Goal: Contribute content: Contribute content

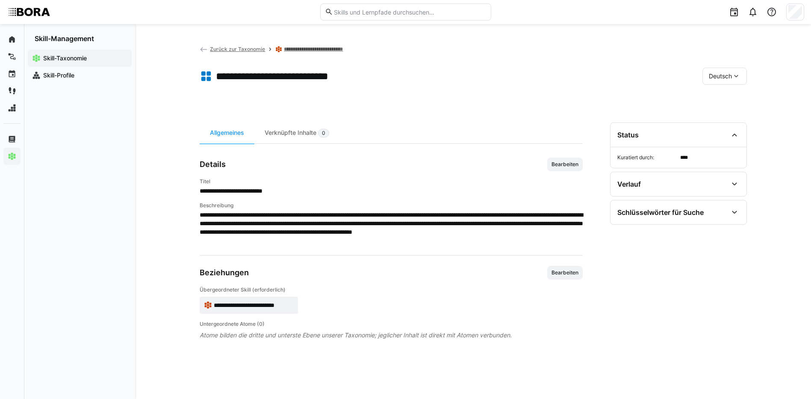
click at [222, 49] on span "Zurück zur Taxonomie" at bounding box center [237, 49] width 55 height 6
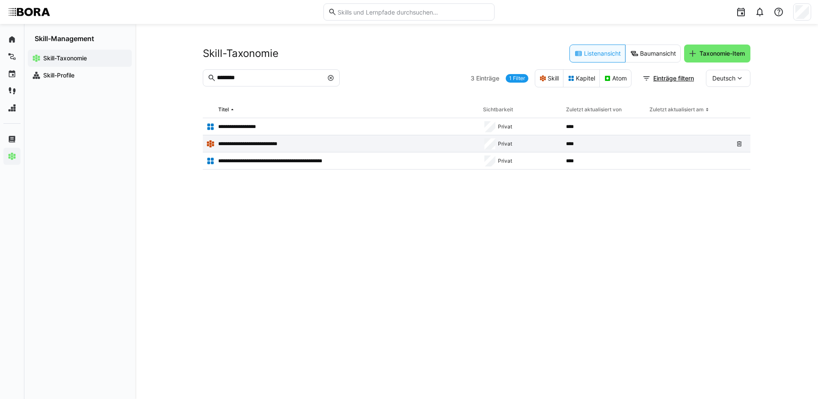
click at [259, 144] on p "**********" at bounding box center [252, 143] width 68 height 7
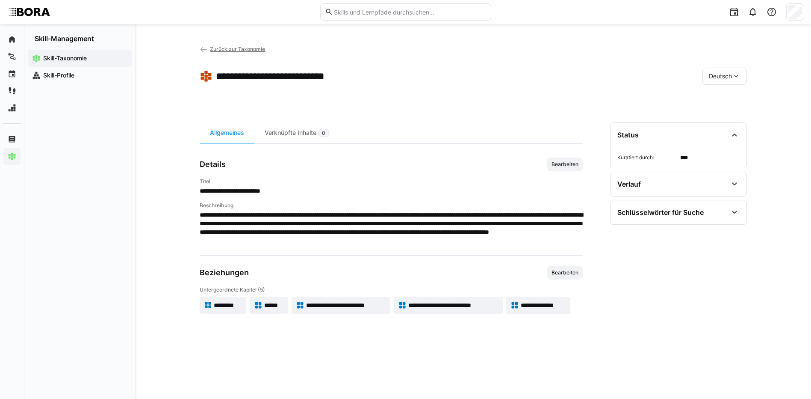
click at [470, 310] on app-skill-badge "**********" at bounding box center [448, 304] width 109 height 17
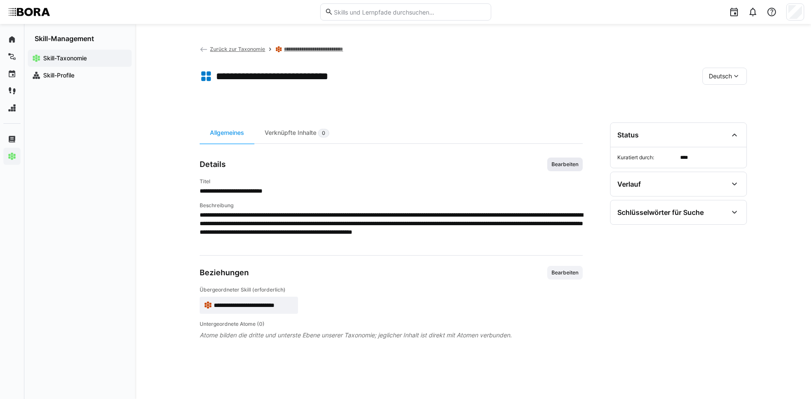
click at [558, 159] on span "Bearbeiten" at bounding box center [564, 164] width 35 height 14
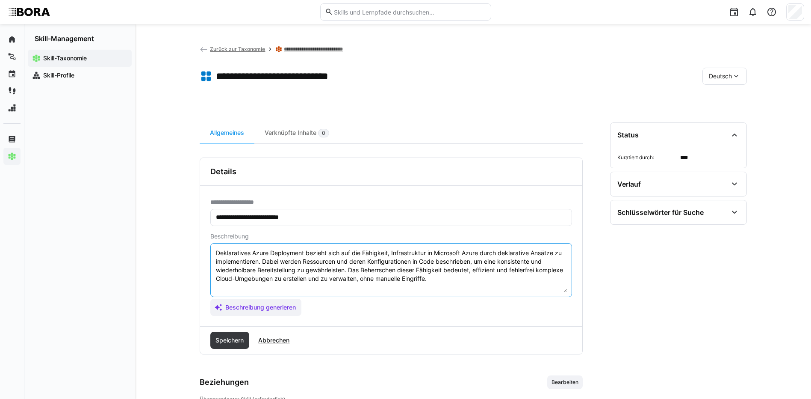
click at [470, 283] on textarea "Deklaratives Azure Deployment bezieht sich auf die Fähigkeit, Infrastruktur in …" at bounding box center [391, 270] width 352 height 44
paste textarea "*1 - Anfänger: *2 - Mittelstufe: *3 - Fortgeschritten: *4 - Experte: *5 - Starl…"
click at [276, 282] on textarea "Deklaratives Azure Deployment bezieht sich auf die Fähigkeit, Infrastruktur in …" at bounding box center [391, 270] width 352 height 44
click at [268, 287] on textarea "Deklaratives Azure Deployment bezieht sich auf die Fähigkeit, Infrastruktur in …" at bounding box center [391, 270] width 352 height 44
paste textarea "Versteht Grundlagen von Infrastructure as Code (IaC) mit Azure (z.B. ARM Templa…"
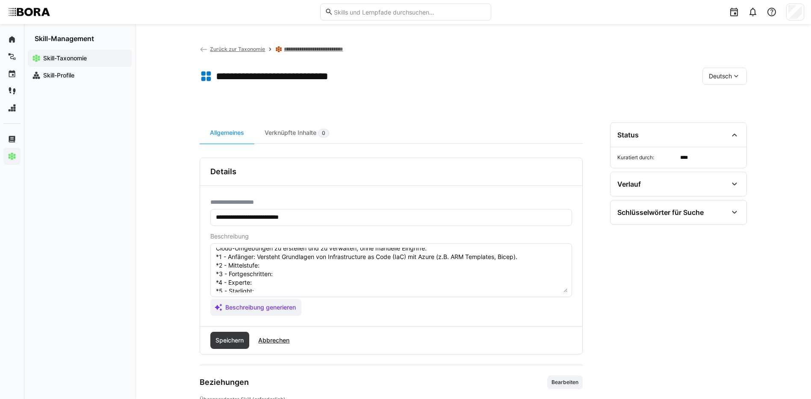
scroll to position [43, 0]
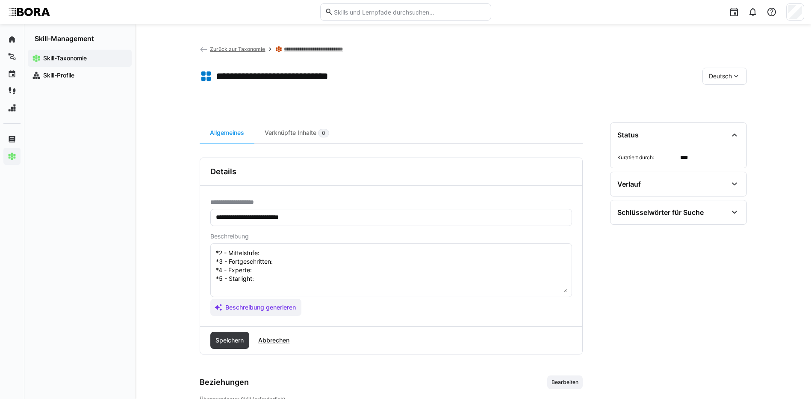
click at [297, 256] on textarea "Deklaratives Azure Deployment bezieht sich auf die Fähigkeit, Infrastruktur in …" at bounding box center [391, 270] width 352 height 44
paste textarea "Erstellt einfache deklarative Deployments mit vorgegebenen Templates."
click at [313, 263] on textarea "Deklaratives Azure Deployment bezieht sich auf die Fähigkeit, Infrastruktur in …" at bounding box center [391, 270] width 352 height 44
paste textarea "Entwickelt eigene Templates, verwaltet Azure Ressourcen automatisiert."
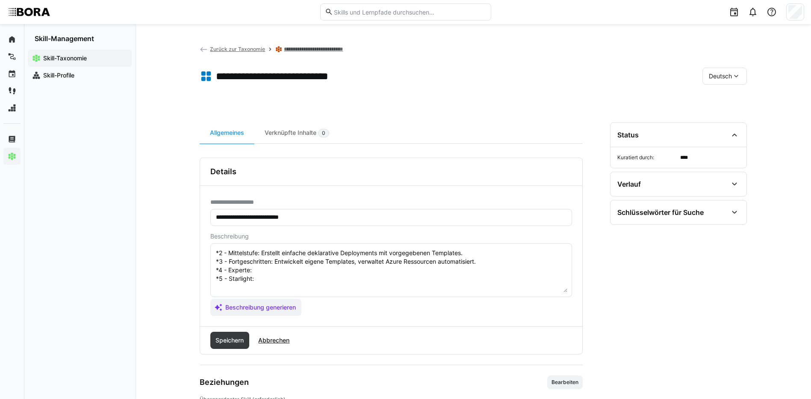
click at [263, 269] on textarea "Deklaratives Azure Deployment bezieht sich auf die Fähigkeit, Infrastruktur in …" at bounding box center [391, 270] width 352 height 44
paste textarea "Implementiert komplexe, modulare und wiederverwendbare IaC-Strukturen."
click at [316, 278] on textarea "Deklaratives Azure Deployment bezieht sich auf die Fähigkeit, Infrastruktur in …" at bounding box center [391, 270] width 352 height 44
paste textarea "Führt Best Practices ein, optimiert Deployment-Prozesse und unterstützt Teams b…"
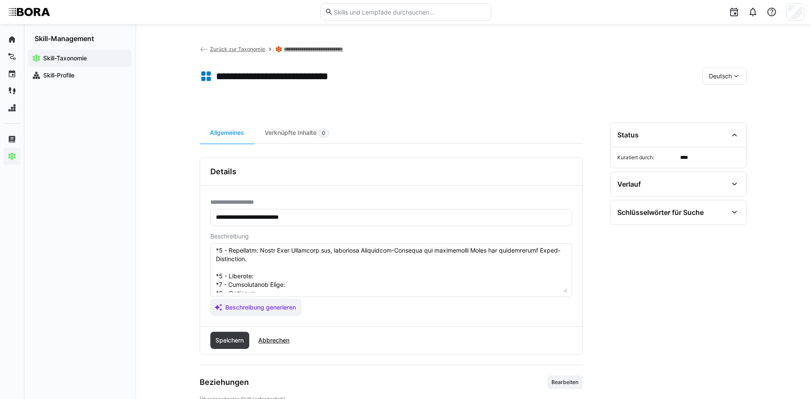
scroll to position [86, 0]
click at [288, 262] on textarea at bounding box center [391, 270] width 352 height 44
paste textarea "Understands fundamentals of Infrastructure as Code (IaC) with Azure (e.g., ARM …"
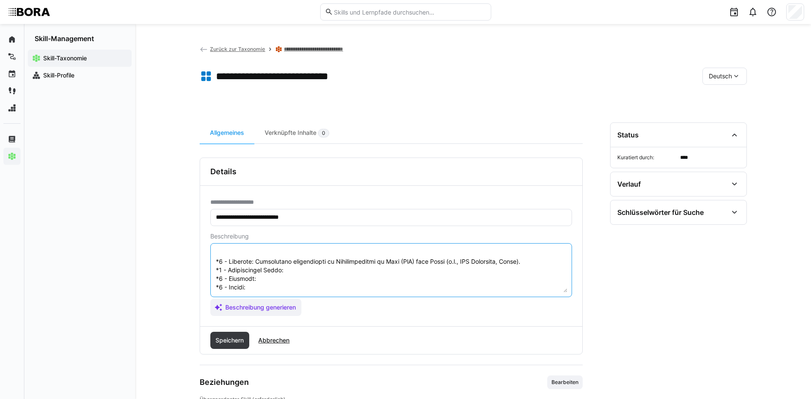
click at [300, 272] on textarea at bounding box center [391, 270] width 352 height 44
paste textarea "Creates simple declarative deployments using predefined templates."
click at [271, 281] on textarea at bounding box center [391, 270] width 352 height 44
paste textarea "Develops custom templates and automates Azure resource management."
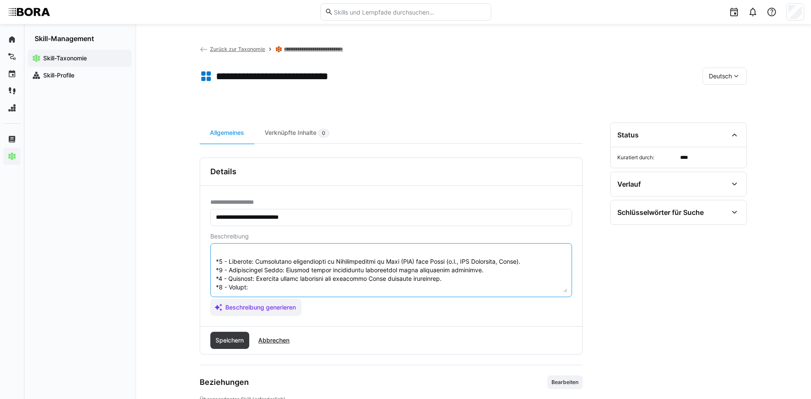
click at [280, 287] on textarea at bounding box center [391, 270] width 352 height 44
paste textarea "Implements complex, modular, and reusable IaC structures."
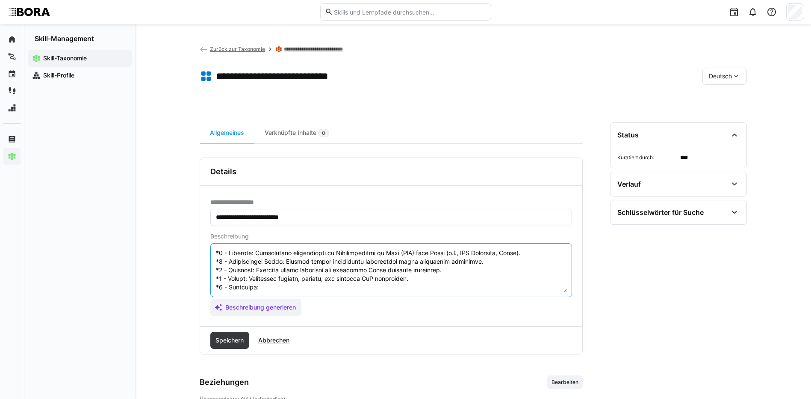
click at [286, 279] on textarea at bounding box center [391, 270] width 352 height 44
paste textarea "Introduces best practices, optimizes deployment processes, and supports teams i…"
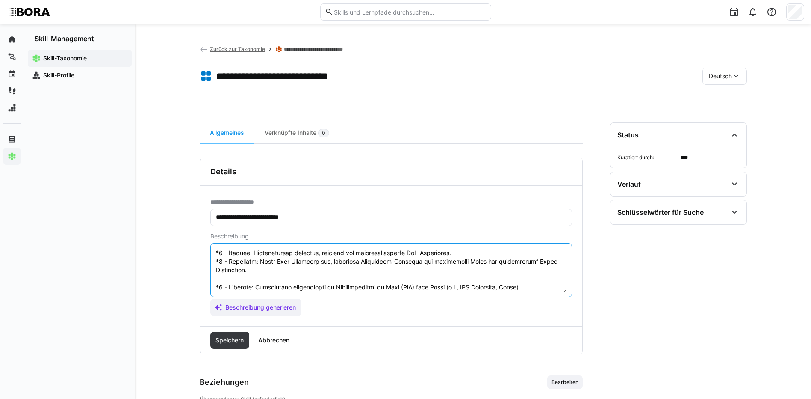
scroll to position [111, 0]
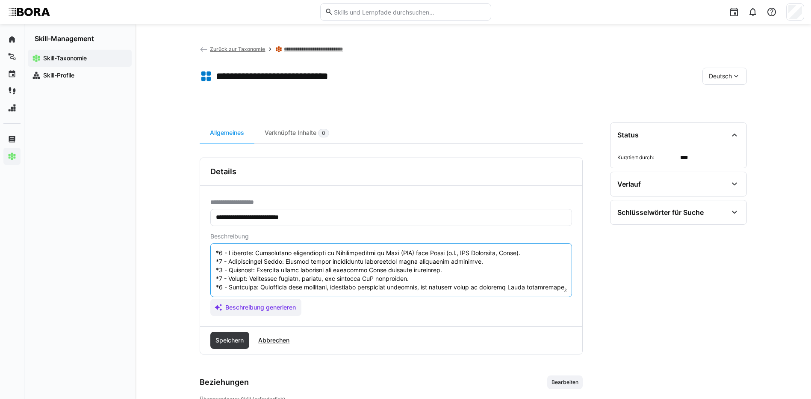
drag, startPoint x: 216, startPoint y: 285, endPoint x: 335, endPoint y: 324, distance: 125.1
click at [335, 324] on div "**********" at bounding box center [391, 256] width 382 height 140
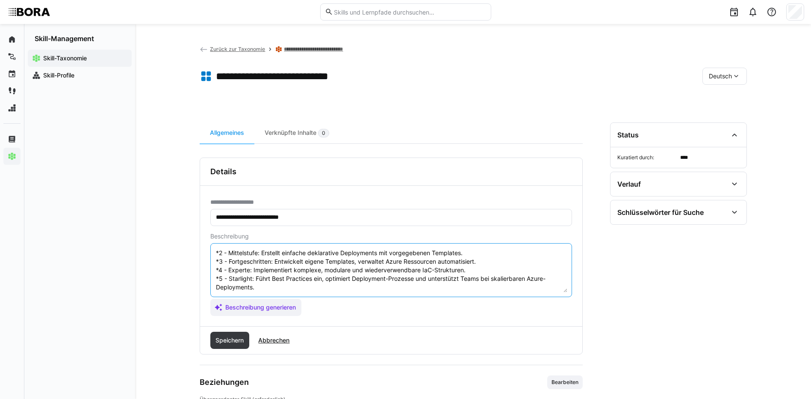
scroll to position [51, 0]
type textarea "Deklaratives Azure Deployment bezieht sich auf die Fähigkeit, Infrastruktur in …"
click at [230, 345] on span "Speichern" at bounding box center [229, 339] width 39 height 17
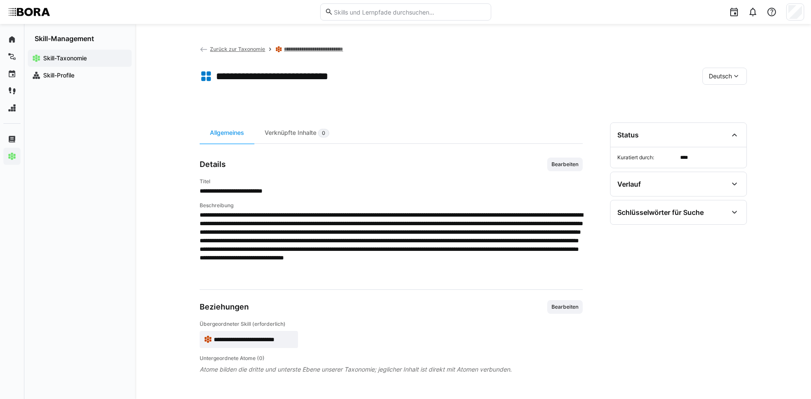
click at [729, 77] on span "Deutsch" at bounding box center [720, 76] width 23 height 9
click at [727, 118] on span "Englisch" at bounding box center [720, 116] width 23 height 9
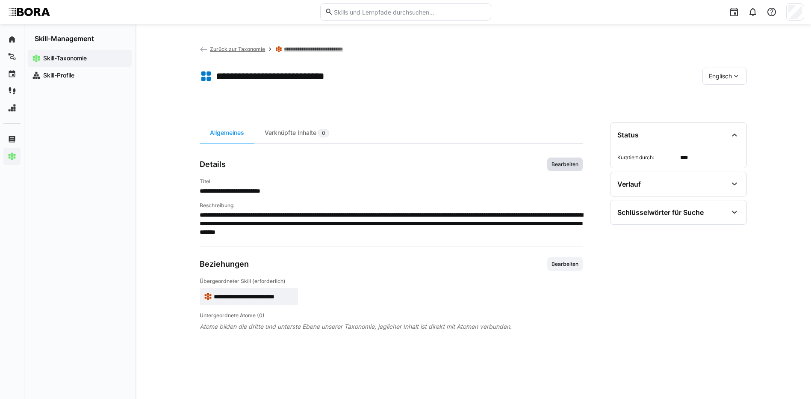
click at [575, 162] on span "Bearbeiten" at bounding box center [565, 164] width 29 height 7
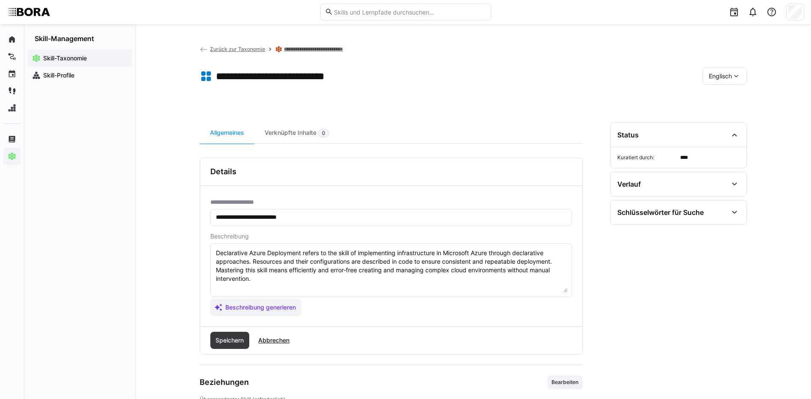
click at [534, 278] on textarea "Declarative Azure Deployment refers to the skill of implementing infrastructure…" at bounding box center [391, 270] width 352 height 44
paste textarea "*1 - Beginner: Understands fundamentals of Infrastructure as Code (IaC) with Az…"
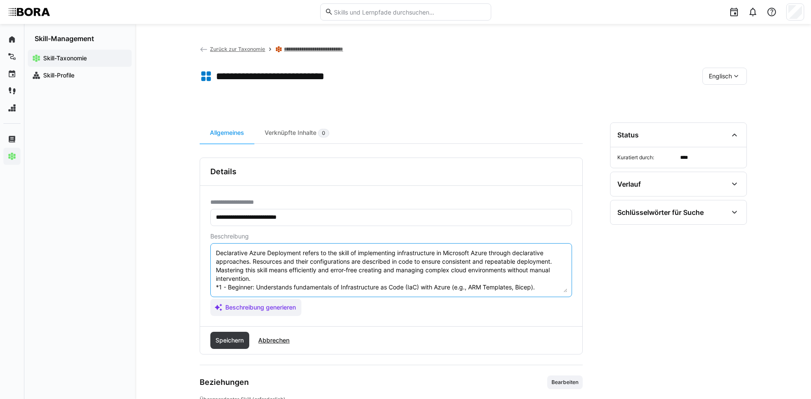
scroll to position [50, 0]
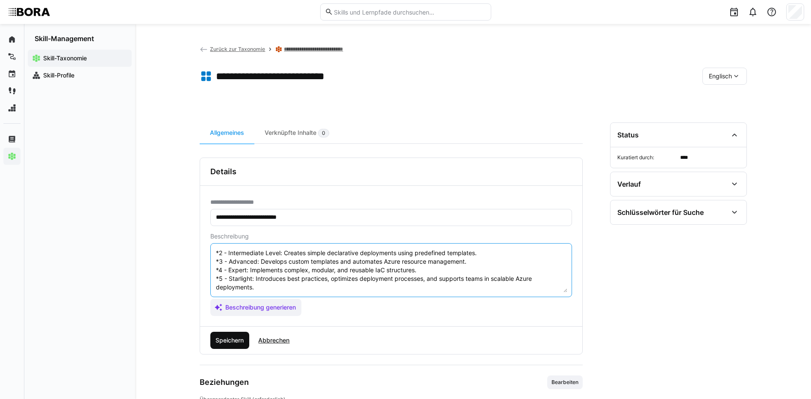
type textarea "Declarative Azure Deployment refers to the skill of implementing infrastructure…"
click at [224, 338] on span "Speichern" at bounding box center [229, 340] width 31 height 9
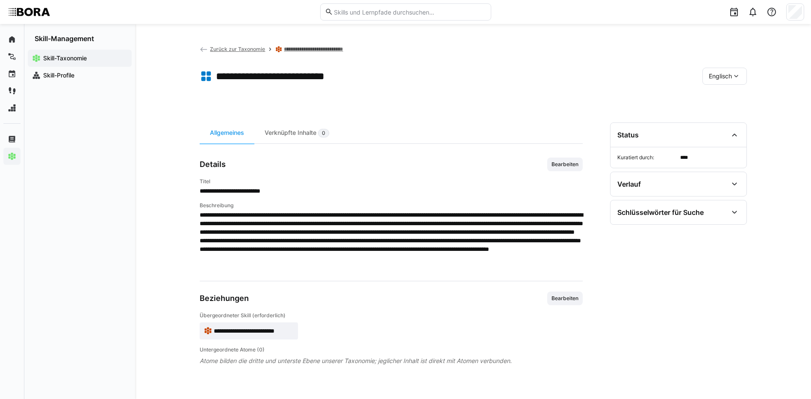
click at [728, 76] on span "Englisch" at bounding box center [720, 76] width 23 height 9
click at [721, 94] on span "Deutsch" at bounding box center [720, 98] width 23 height 9
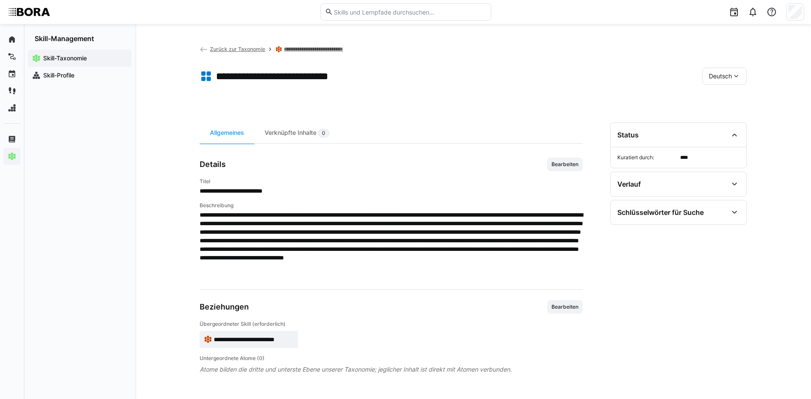
click at [324, 49] on link "**********" at bounding box center [318, 49] width 68 height 7
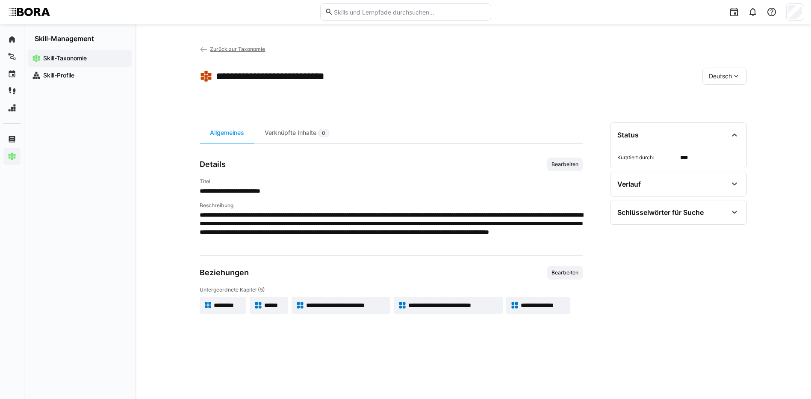
click at [548, 304] on span "**********" at bounding box center [543, 305] width 45 height 9
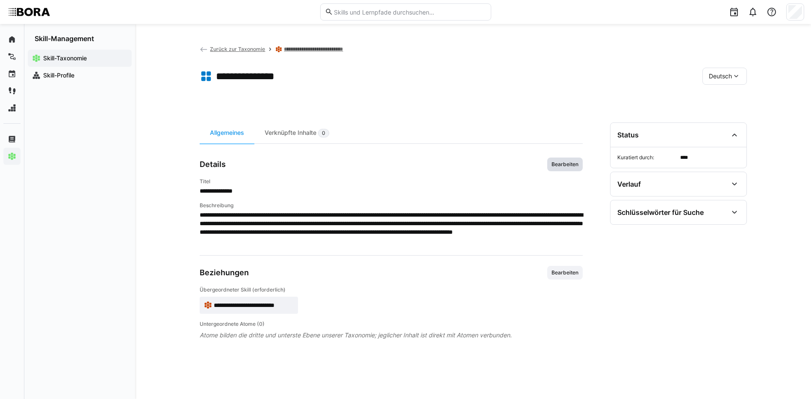
drag, startPoint x: 574, startPoint y: 166, endPoint x: 572, endPoint y: 173, distance: 7.2
click at [570, 168] on span "Bearbeiten" at bounding box center [564, 164] width 35 height 14
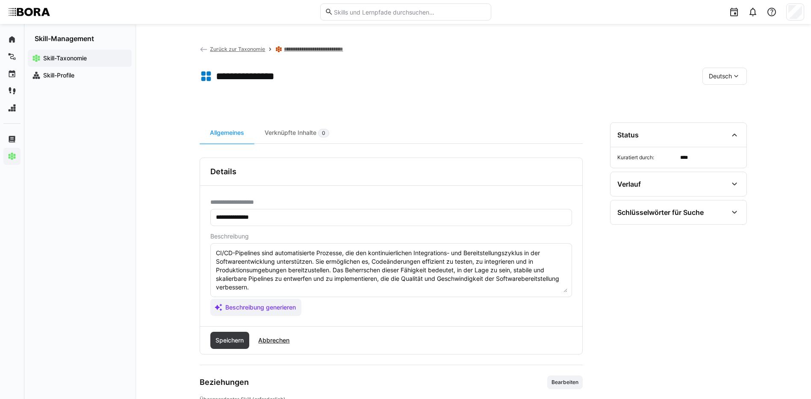
click at [251, 283] on textarea "CI/CD-Pipelines sind automatisierte Prozesse, die den kontinuierlichen Integrat…" at bounding box center [391, 270] width 352 height 44
paste textarea "*1 - Anfänger: *2 - Mittelstufe: *3 - Fortgeschritten: *4 - Experte: *5 - Starl…"
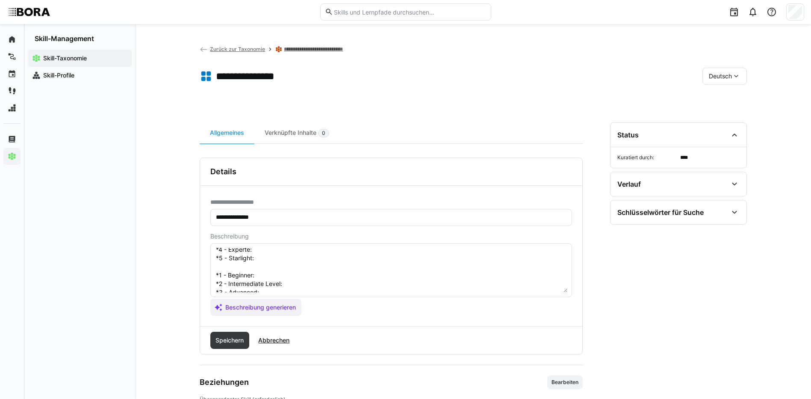
scroll to position [15, 0]
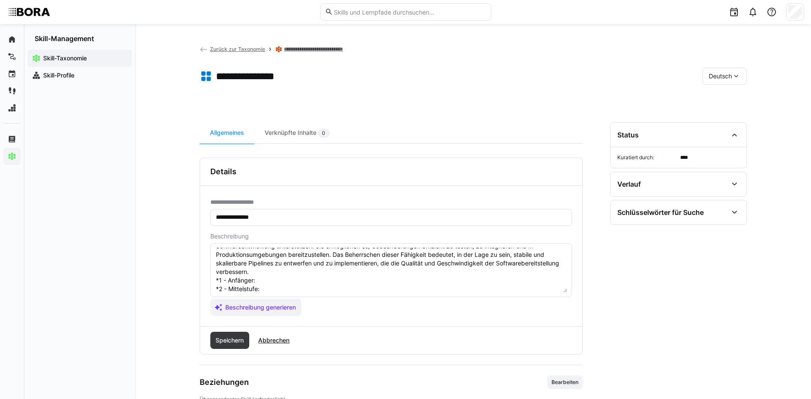
click at [279, 275] on textarea "CI/CD-Pipelines sind automatisierte Prozesse, die den kontinuierlichen Integrat…" at bounding box center [391, 270] width 352 height 44
click at [273, 279] on textarea "CI/CD-Pipelines sind automatisierte Prozesse, die den kontinuierlichen Integrat…" at bounding box center [391, 270] width 352 height 44
paste textarea "Kennt Grundkonzepte von Continuous Integration und Deployment."
click at [272, 286] on textarea "CI/CD-Pipelines sind automatisierte Prozesse, die den kontinuierlichen Integrat…" at bounding box center [391, 270] width 352 height 44
paste textarea "Erstellt einfache Pipelines für Build und Deployment."
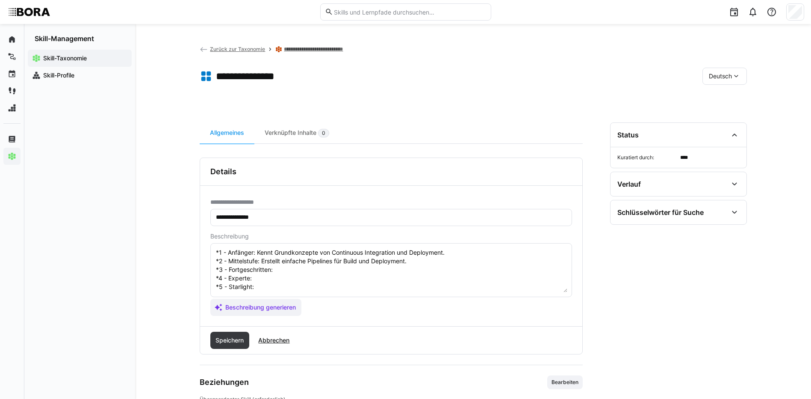
scroll to position [58, 0]
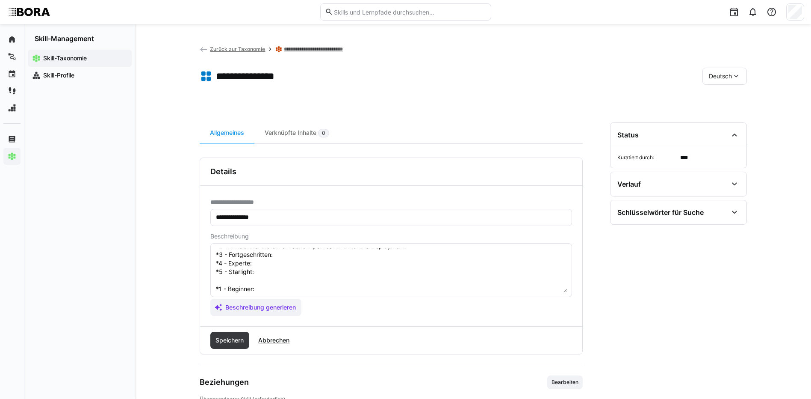
click at [313, 259] on textarea "CI/CD-Pipelines sind automatisierte Prozesse, die den kontinuierlichen Integrat…" at bounding box center [391, 270] width 352 height 44
click at [301, 253] on textarea "CI/CD-Pipelines sind automatisierte Prozesse, die den kontinuierlichen Integrat…" at bounding box center [391, 270] width 352 height 44
paste textarea "Entwickelt und optimiert mehrstufige CI/CD-Pipelines inklusive Testing und Roll…"
click at [286, 266] on textarea "CI/CD-Pipelines sind automatisierte Prozesse, die den kontinuierlichen Integrat…" at bounding box center [391, 270] width 352 height 44
paste textarea "Automatisiert und überwacht CI/CD-Prozesse unter Berücksichtigung von Sicherhei…"
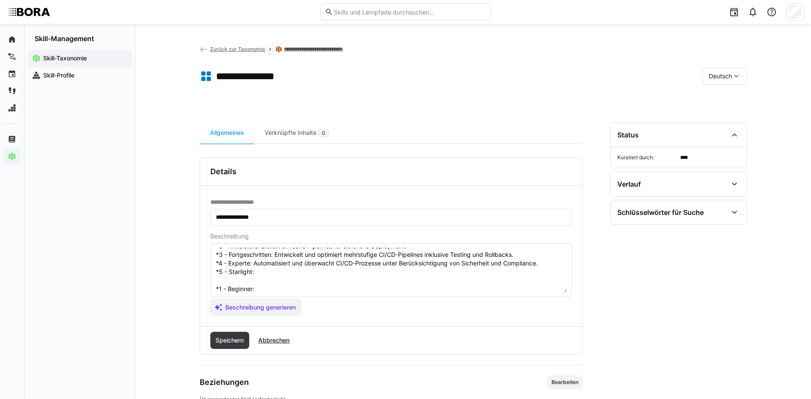
click at [256, 269] on textarea "CI/CD-Pipelines sind automatisierte Prozesse, die den kontinuierlichen Integrat…" at bounding box center [391, 270] width 352 height 44
paste textarea "Definiert unternehmensweite CI/CD-Standards, integriert Pipelines in komplexe S…"
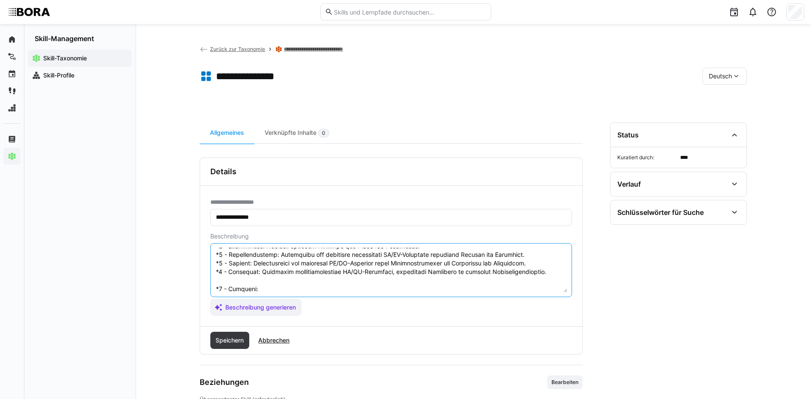
click at [300, 291] on textarea at bounding box center [391, 270] width 352 height 44
paste textarea "Knows basics of continuous integration and deployment concepts."
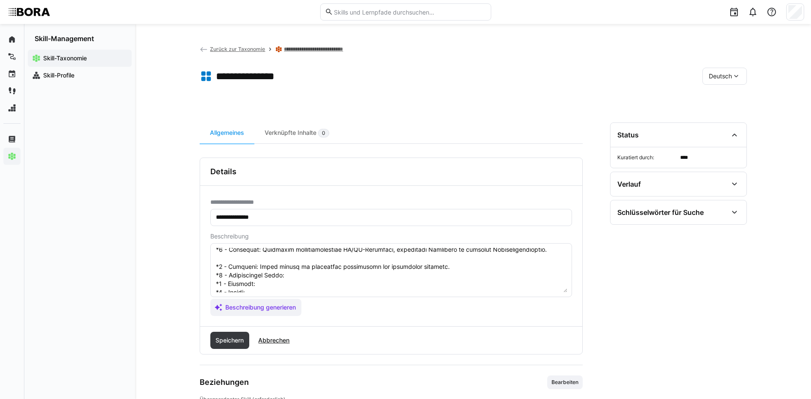
scroll to position [101, 0]
click at [345, 255] on textarea at bounding box center [391, 270] width 352 height 44
paste textarea "Creates simple build and deployment pipelines."
click at [264, 261] on textarea at bounding box center [391, 270] width 352 height 44
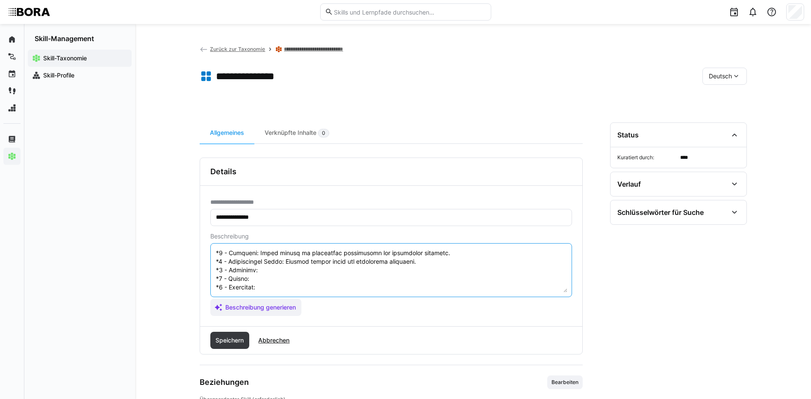
paste textarea "Develops and optimizes multi-stage CI/CD pipelines including testing and rollba…"
click at [260, 268] on textarea at bounding box center [391, 270] width 352 height 44
paste textarea "Automates and monitors CI/CD processes considering security and compliance."
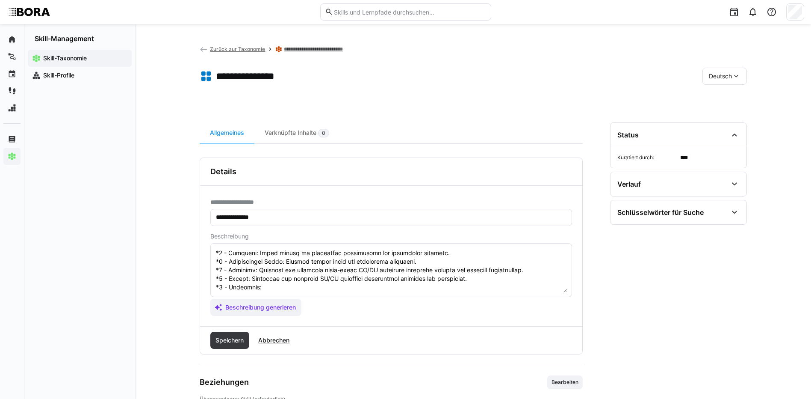
click at [269, 283] on textarea at bounding box center [391, 270] width 352 height 44
paste textarea "Defines enterprise-wide CI/CD standards and integrates pipelines into complex s…"
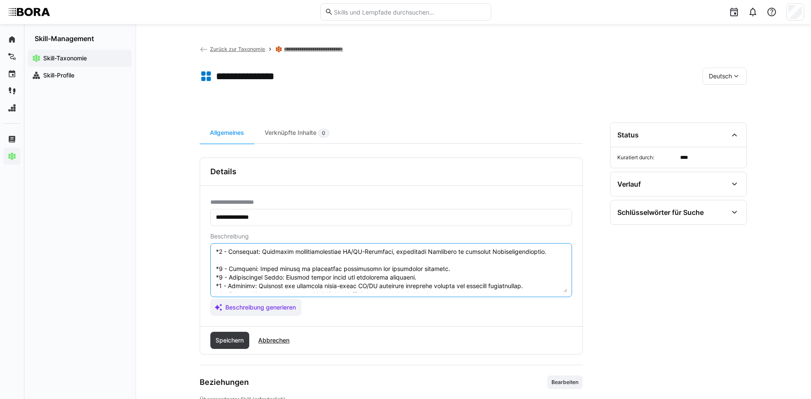
scroll to position [58, 0]
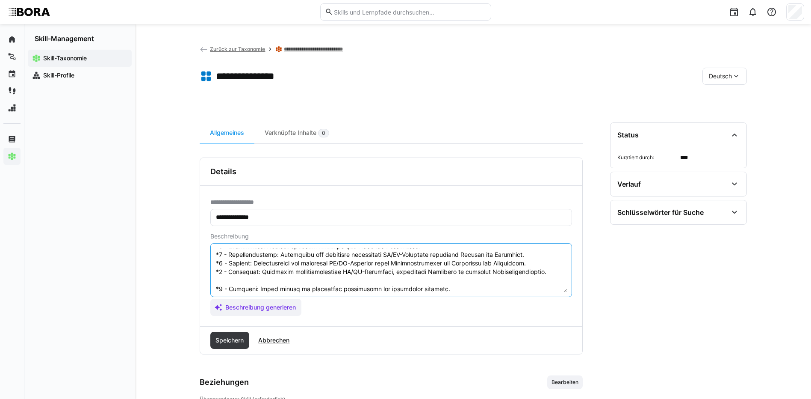
drag, startPoint x: 216, startPoint y: 289, endPoint x: 326, endPoint y: 313, distance: 112.9
click at [326, 313] on app-assistant-generate-form "Beschreibung Beschreibung generieren" at bounding box center [391, 274] width 362 height 83
click at [261, 271] on textarea at bounding box center [391, 270] width 352 height 44
drag, startPoint x: 215, startPoint y: 289, endPoint x: 292, endPoint y: 316, distance: 82.4
click at [292, 316] on div "**********" at bounding box center [391, 256] width 382 height 140
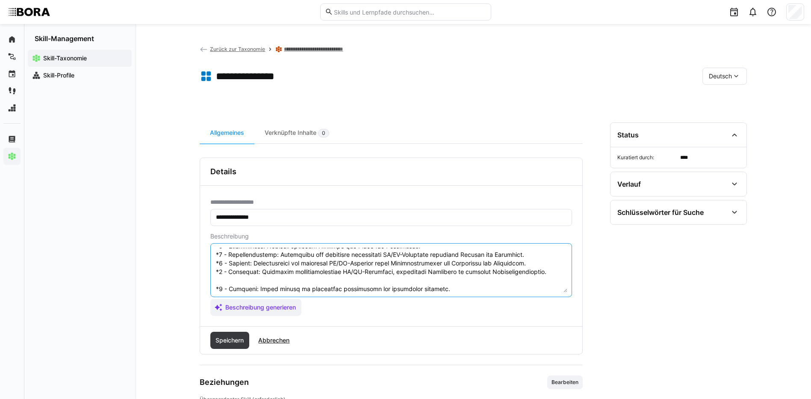
click at [293, 272] on textarea at bounding box center [391, 270] width 352 height 44
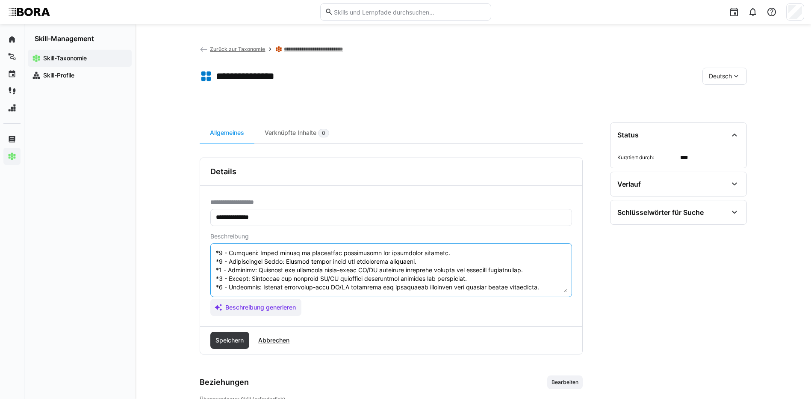
drag, startPoint x: 216, startPoint y: 286, endPoint x: 357, endPoint y: 314, distance: 143.9
click at [357, 314] on app-assistant-generate-form "Beschreibung Beschreibung generieren" at bounding box center [391, 274] width 362 height 83
type textarea "CI/CD-Pipelines sind automatisierte Prozesse, die den kontinuierlichen Integrat…"
click at [228, 334] on span "Speichern" at bounding box center [229, 339] width 39 height 17
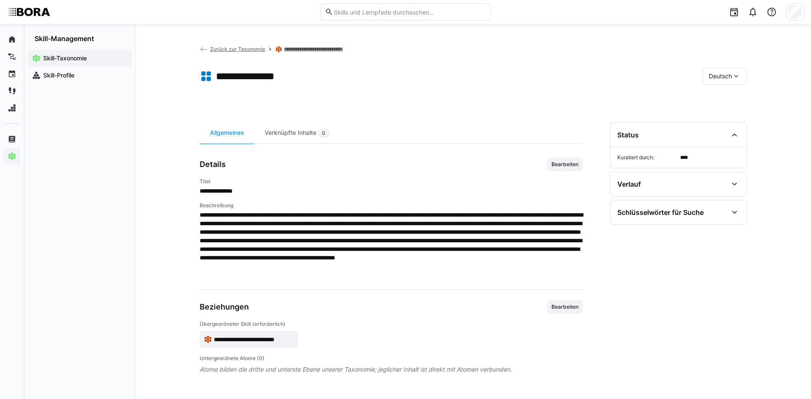
click at [709, 75] on span "Deutsch" at bounding box center [720, 76] width 23 height 9
click at [719, 117] on span "Englisch" at bounding box center [720, 116] width 23 height 9
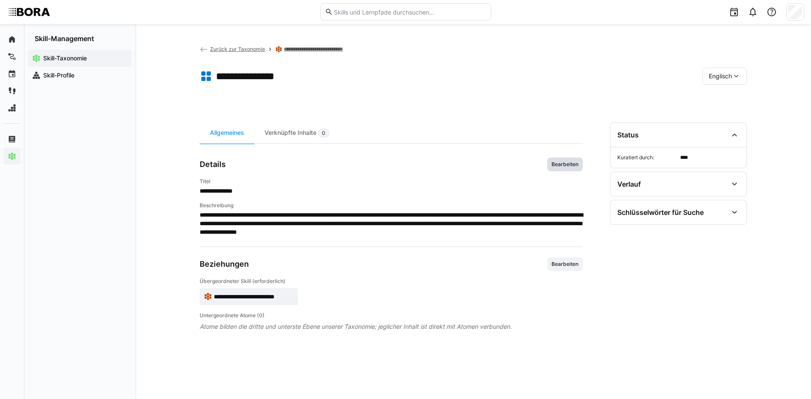
drag, startPoint x: 574, startPoint y: 159, endPoint x: 571, endPoint y: 184, distance: 24.9
click at [573, 159] on span "Bearbeiten" at bounding box center [564, 164] width 35 height 14
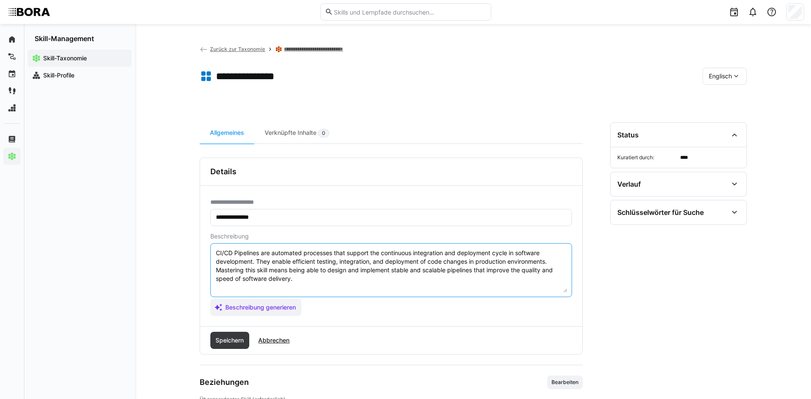
click at [517, 282] on textarea "CI/CD Pipelines are automated processes that support the continuous integration…" at bounding box center [391, 270] width 352 height 44
paste textarea "*1 - Beginner: Knows basics of continuous integration and deployment concepts. …"
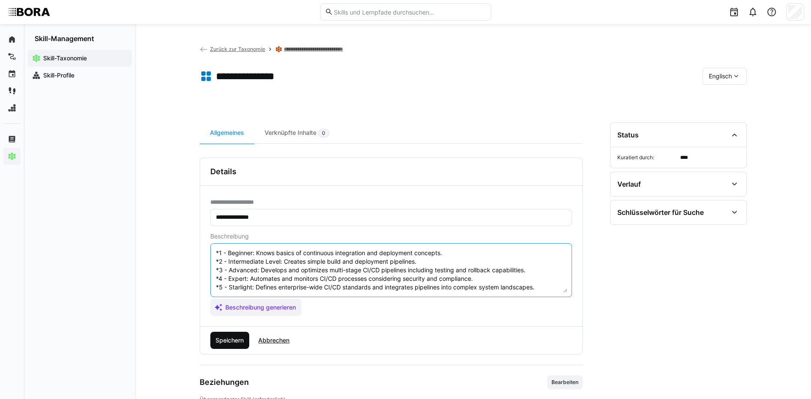
type textarea "CI/CD Pipelines are automated processes that support the continuous integration…"
click at [228, 342] on span "Speichern" at bounding box center [229, 340] width 31 height 9
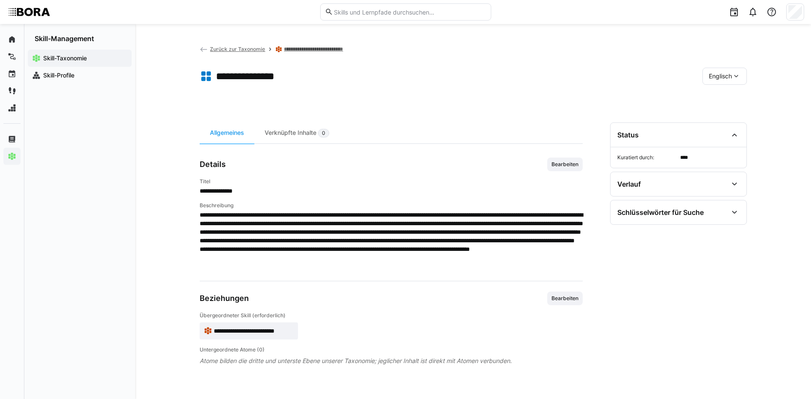
click at [734, 75] on eds-icon at bounding box center [736, 76] width 9 height 9
click at [735, 97] on div "Deutsch" at bounding box center [725, 98] width 32 height 9
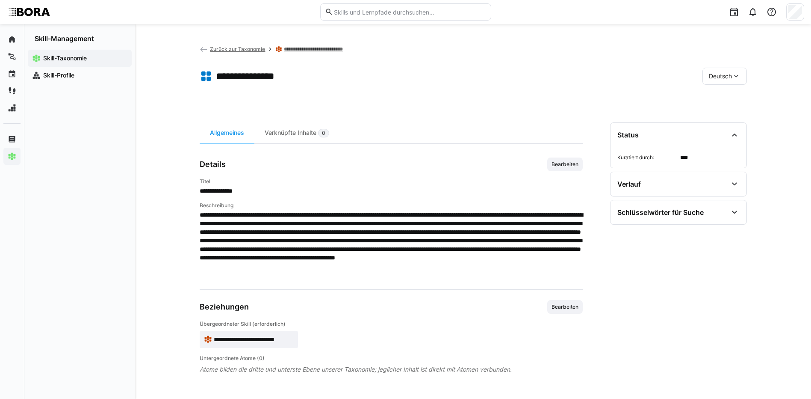
click at [307, 49] on link "**********" at bounding box center [318, 49] width 68 height 7
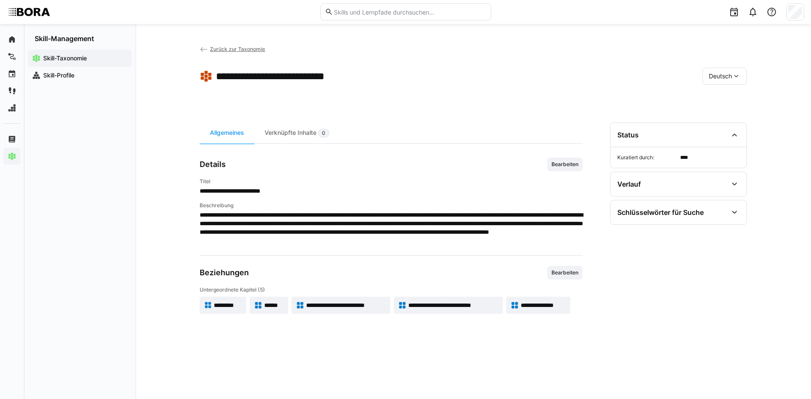
click at [239, 49] on span "Zurück zur Taxonomie" at bounding box center [237, 49] width 55 height 6
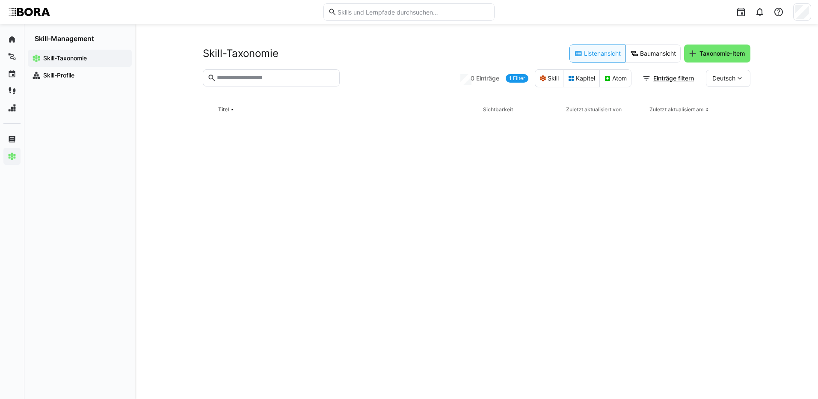
click at [289, 76] on input "text" at bounding box center [275, 78] width 119 height 8
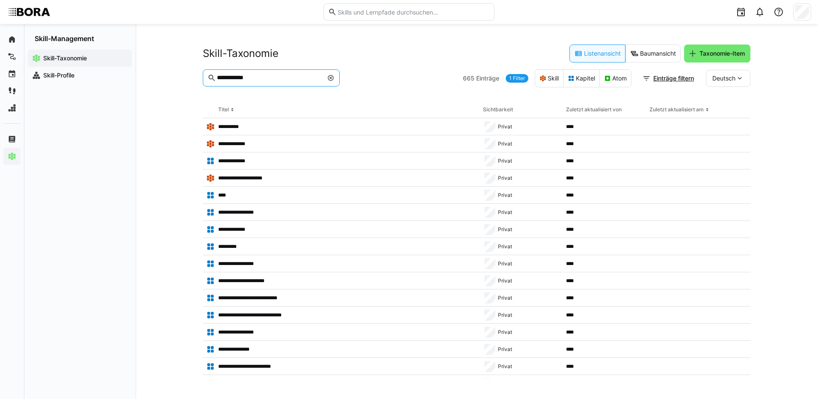
type input "**********"
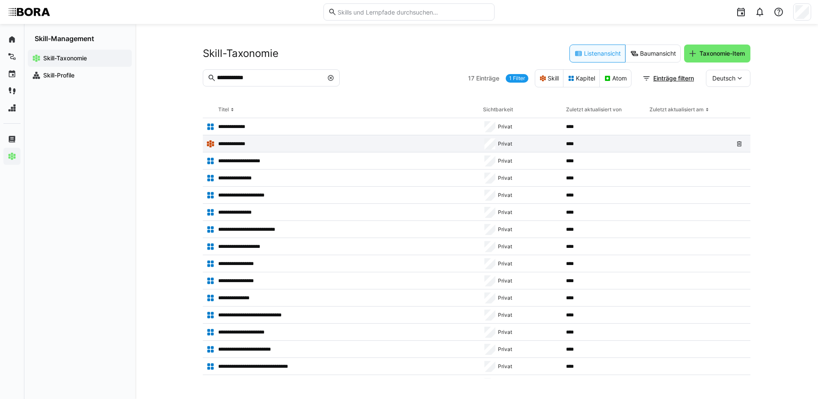
click at [243, 140] on p "**********" at bounding box center [234, 143] width 32 height 7
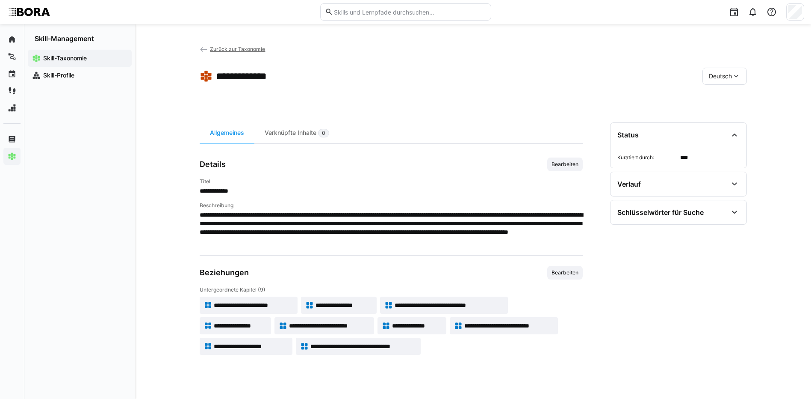
click at [317, 304] on span "**********" at bounding box center [344, 305] width 56 height 9
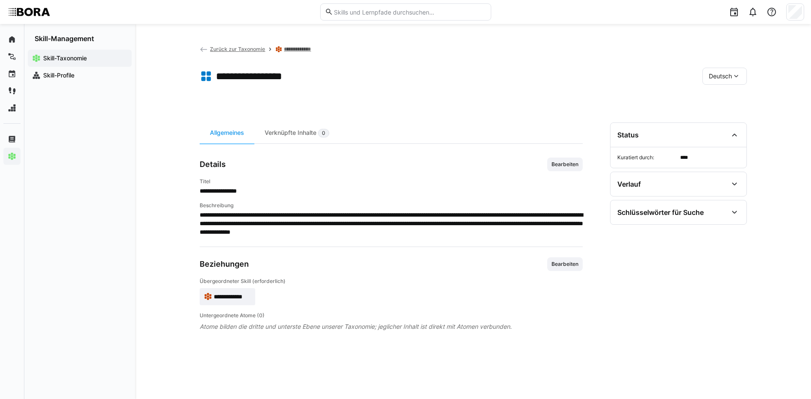
click at [561, 168] on span "Bearbeiten" at bounding box center [564, 164] width 35 height 14
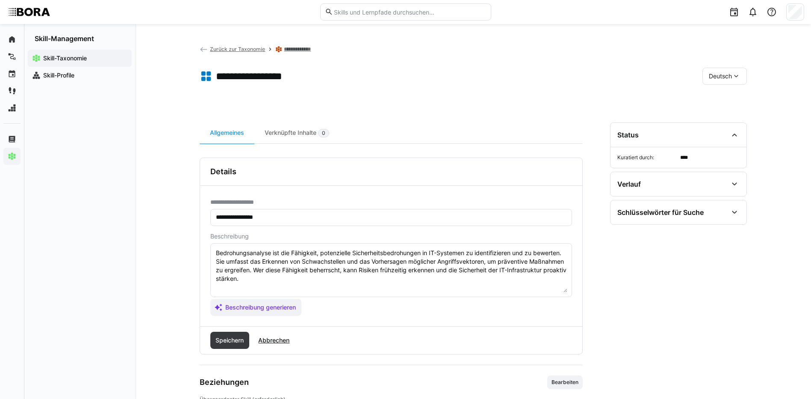
click at [306, 280] on textarea "Bedrohungsanalyse ist die Fähigkeit, potenzielle Sicherheitsbedrohungen in IT-S…" at bounding box center [391, 270] width 352 height 44
paste textarea "*1 - Anfänger: *2 - Mittelstufe: *3 - Fortgeschritten: *4 - Experte: *5 - Starl…"
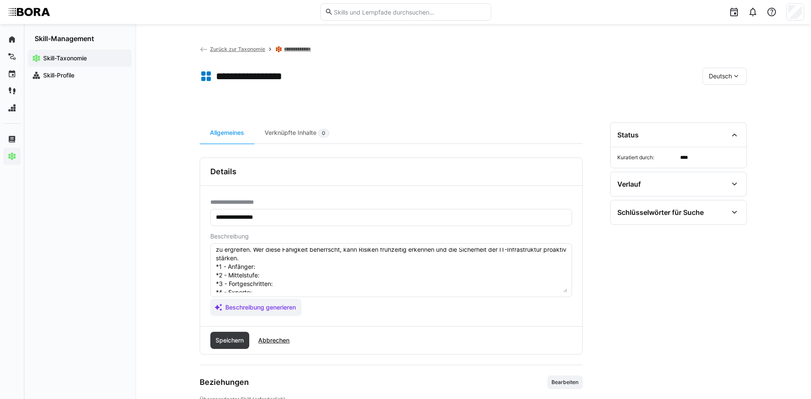
scroll to position [7, 0]
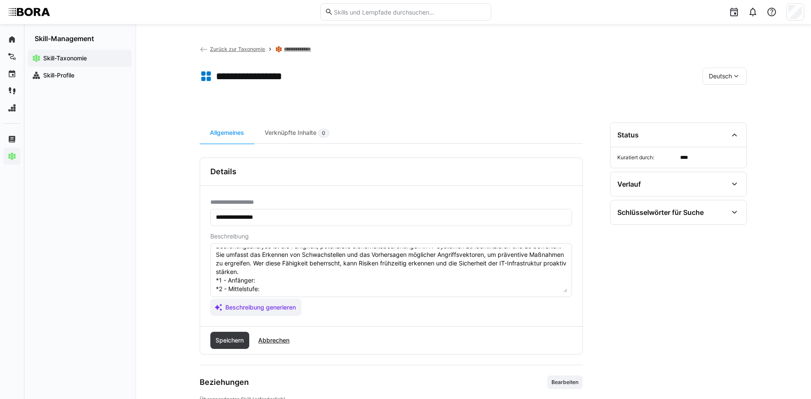
click at [275, 279] on textarea "Bedrohungsanalyse ist die Fähigkeit, potenzielle Sicherheitsbedrohungen in IT-S…" at bounding box center [391, 270] width 352 height 44
paste textarea "Kennt typische IT-Sicherheitsbedrohungen und deren Grundmechanismen."
click at [286, 287] on textarea "Bedrohungsanalyse ist die Fähigkeit, potenzielle Sicherheitsbedrohungen in IT-S…" at bounding box center [391, 270] width 352 height 44
paste textarea "Führt einfache Bedrohungsanalysen anhand vorgegebener Szenarien durch."
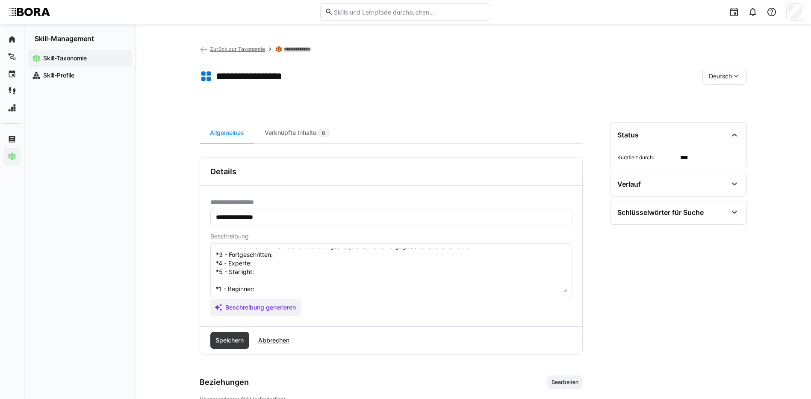
click at [282, 255] on textarea "Bedrohungsanalyse ist die Fähigkeit, potenzielle Sicherheitsbedrohungen in IT-S…" at bounding box center [391, 270] width 352 height 44
paste textarea "Bewertet systematisch Risiken und identifiziert potenzielle Schwachstellen."
click at [257, 261] on textarea "Bedrohungsanalyse ist die Fähigkeit, potenzielle Sicherheitsbedrohungen in IT-S…" at bounding box center [391, 270] width 352 height 44
paste textarea "Entwickelt umfassende Bedrohungsmodelle und erstellt Risiko-Minderungspläne."
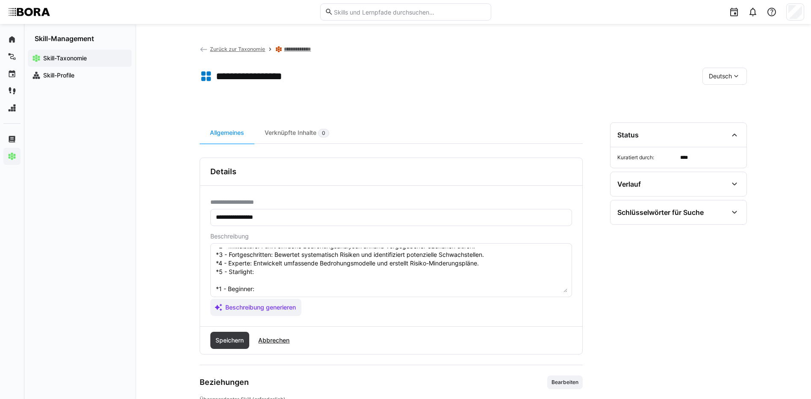
click at [278, 274] on textarea "Bedrohungsanalyse ist die Fähigkeit, potenzielle Sicherheitsbedrohungen in IT-S…" at bounding box center [391, 270] width 352 height 44
paste textarea "Verantwortet unternehmensweites Bedrohungsmanagement und unterstützt strategisc…"
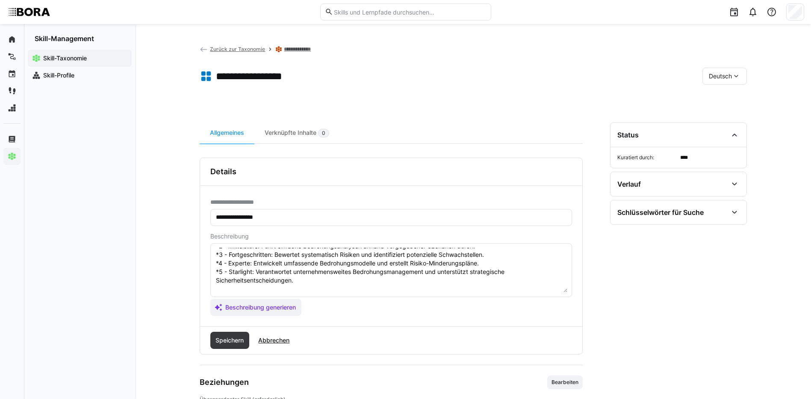
scroll to position [92, 0]
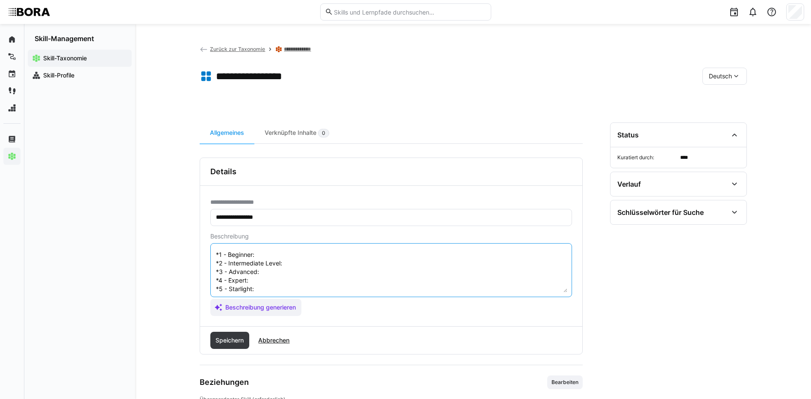
click at [322, 257] on textarea "Bedrohungsanalyse ist die Fähigkeit, potenzielle Sicherheitsbedrohungen in IT-S…" at bounding box center [391, 270] width 352 height 44
paste textarea "Understands common IT security threats and basic mechanisms."
click at [345, 260] on textarea "Bedrohungsanalyse ist die Fähigkeit, potenzielle Sicherheitsbedrohungen in IT-S…" at bounding box center [391, 270] width 352 height 44
paste textarea "Conducts simple threat analyses based on predefined scenarios."
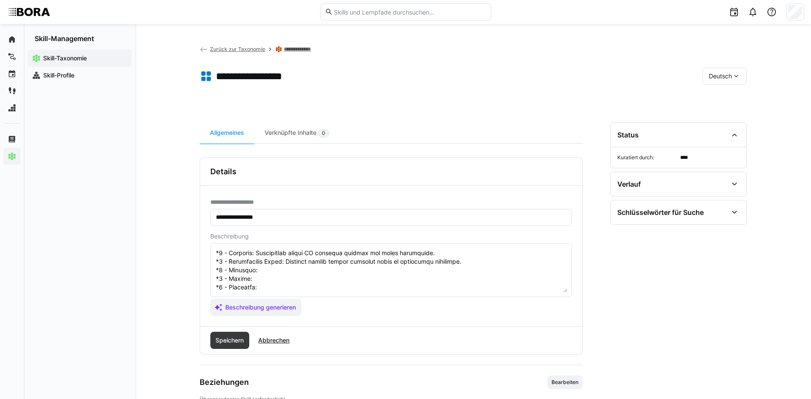
click at [262, 269] on textarea at bounding box center [391, 270] width 352 height 44
paste textarea "Systematically evaluates risks and identifies potential vulnerabilities."
click at [289, 278] on textarea at bounding box center [391, 270] width 352 height 44
paste textarea "Develops comprehensive threat models and risk mitigation plans."
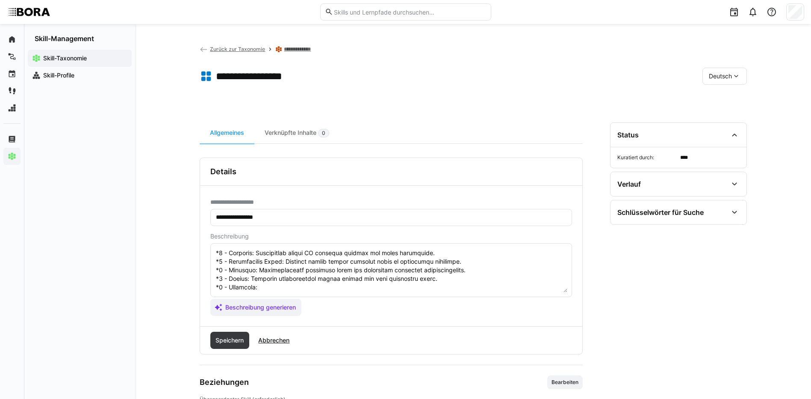
click at [315, 288] on textarea at bounding box center [391, 270] width 352 height 44
paste textarea "Oversees company-wide threat management and supports strategic security decisio…"
drag, startPoint x: 216, startPoint y: 253, endPoint x: 537, endPoint y: 305, distance: 325.8
click at [537, 305] on app-assistant-generate-form "Beschreibung Beschreibung generieren" at bounding box center [391, 274] width 362 height 83
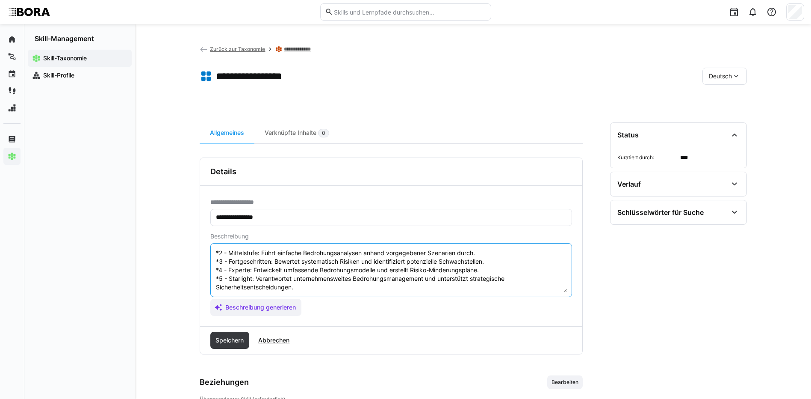
scroll to position [60, 0]
type textarea "Bedrohungsanalyse ist die Fähigkeit, potenzielle Sicherheitsbedrohungen in IT-S…"
click at [229, 337] on span "Speichern" at bounding box center [229, 340] width 31 height 9
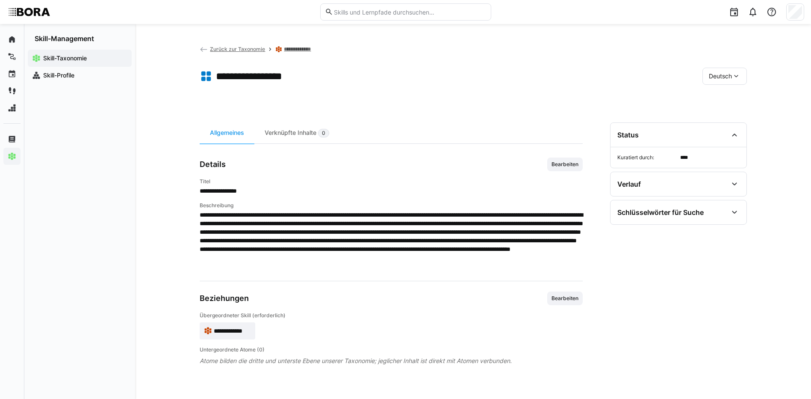
click at [709, 80] on div "Deutsch" at bounding box center [725, 76] width 44 height 17
click at [714, 116] on span "Englisch" at bounding box center [720, 116] width 23 height 9
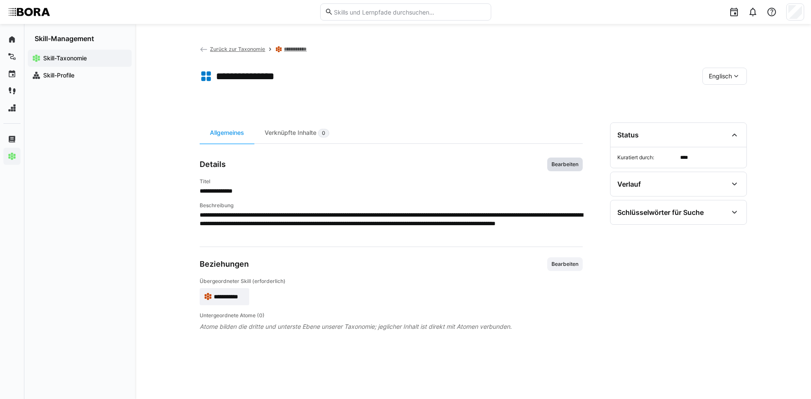
click at [565, 159] on span "Bearbeiten" at bounding box center [564, 164] width 35 height 14
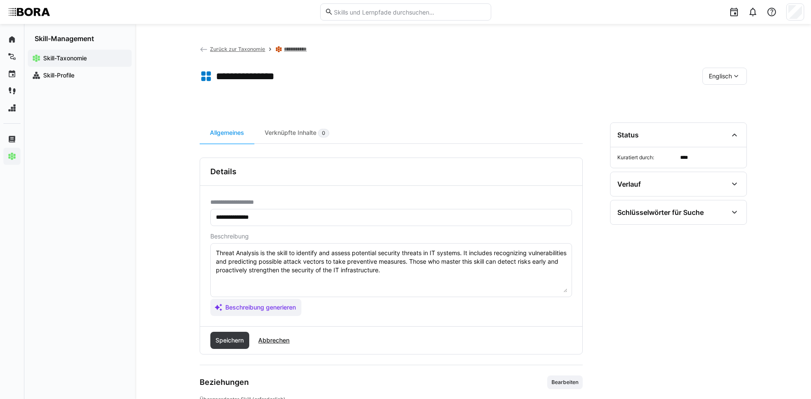
click at [437, 275] on textarea "Threat Analysis is the skill to identify and assess potential security threats …" at bounding box center [391, 270] width 352 height 44
paste textarea "*1 - Beginner: Understands common IT security threats and basic mechanisms. *2 …"
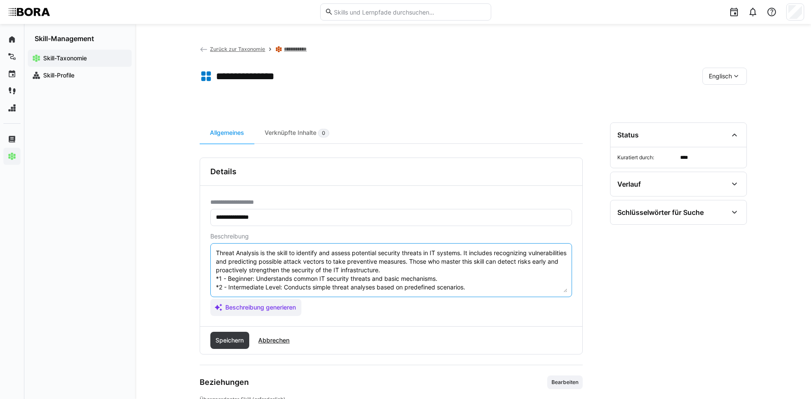
scroll to position [32, 0]
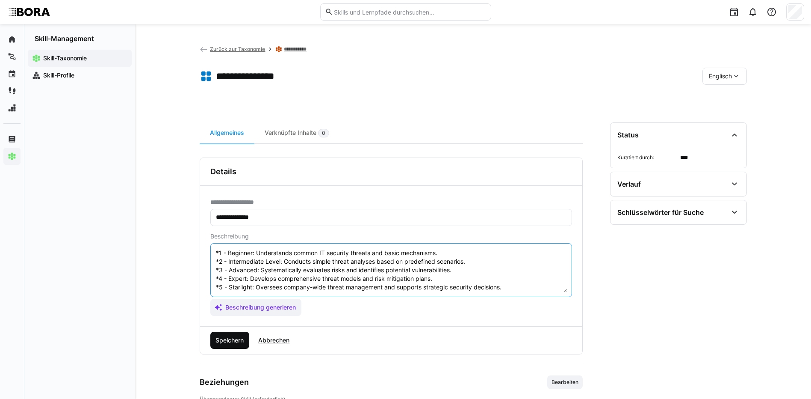
type textarea "Threat Analysis is the skill to identify and assess potential security threats …"
click at [239, 337] on span "Speichern" at bounding box center [229, 340] width 31 height 9
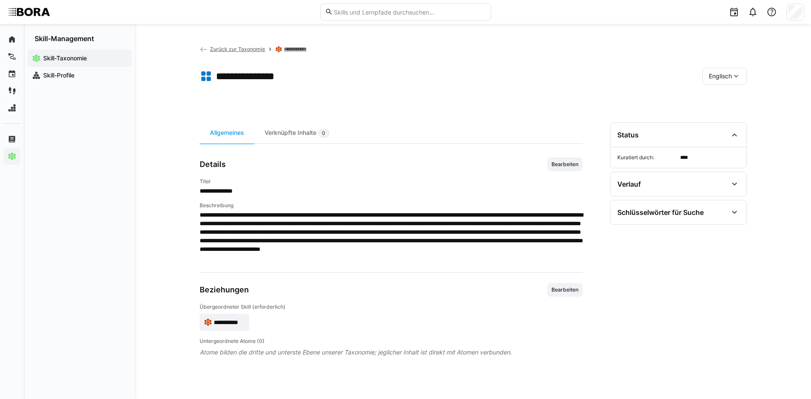
click at [720, 75] on span "Englisch" at bounding box center [720, 76] width 23 height 9
click at [719, 99] on span "Deutsch" at bounding box center [720, 98] width 23 height 9
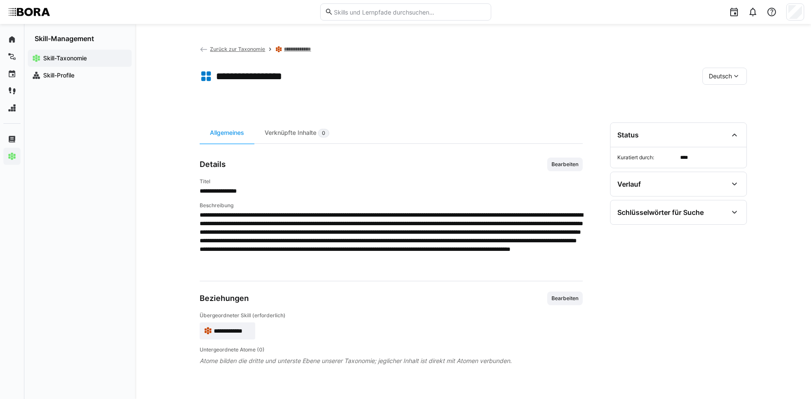
click at [308, 49] on link "**********" at bounding box center [300, 49] width 32 height 7
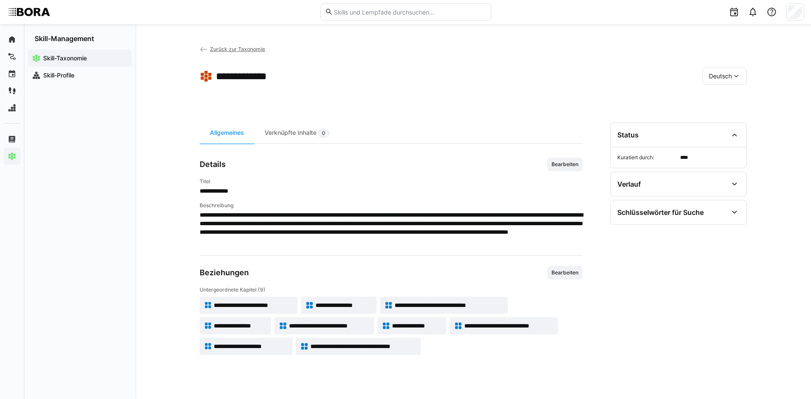
click at [490, 307] on span "**********" at bounding box center [449, 305] width 109 height 9
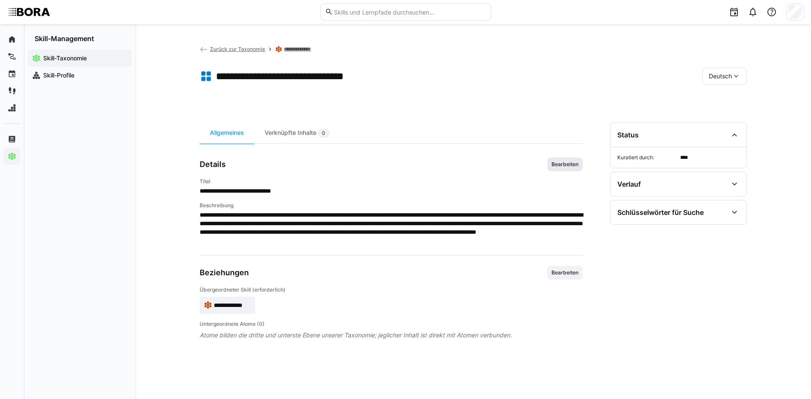
click at [575, 163] on span "Bearbeiten" at bounding box center [565, 164] width 29 height 7
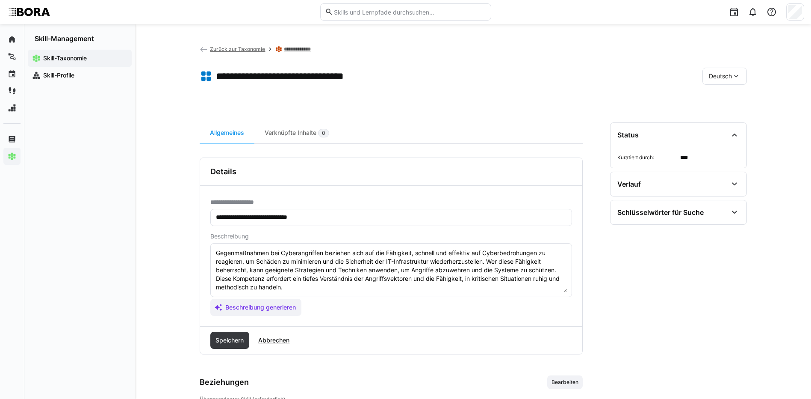
click at [296, 288] on textarea "Gegenmaßnahmen bei Cyberangriffen beziehen sich auf die Fähigkeit, schnell und …" at bounding box center [391, 270] width 352 height 44
paste textarea "*1 - Anfänger: *2 - Mittelstufe: *3 - Fortgeschritten: *4 - Experte: *5 - Starl…"
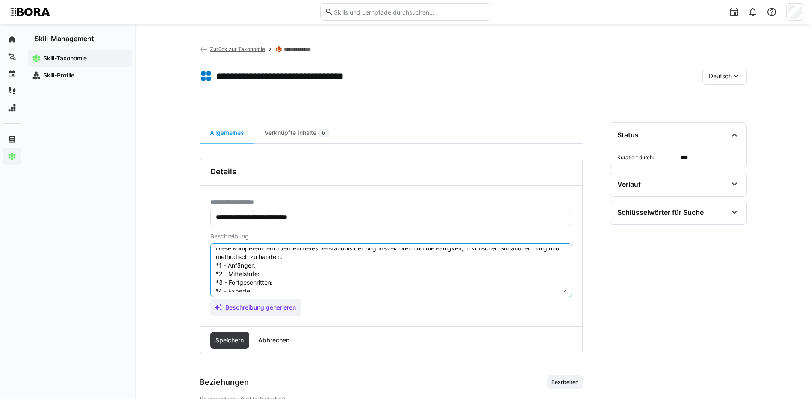
scroll to position [15, 0]
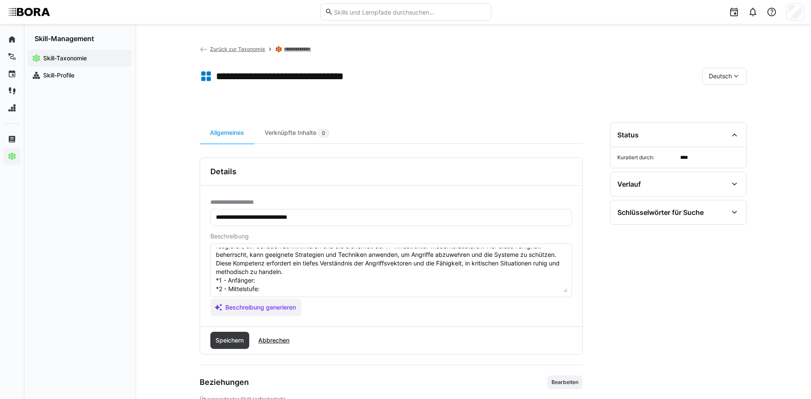
click at [290, 282] on textarea "Gegenmaßnahmen bei Cyberangriffen beziehen sich auf die Fähigkeit, schnell und …" at bounding box center [391, 270] width 352 height 44
paste textarea "Kennt Basis-Maßnahmen zur Abwehr gängiger Angriffe."
click at [305, 286] on textarea "Gegenmaßnahmen bei Cyberangriffen beziehen sich auf die Fähigkeit, schnell und …" at bounding box center [391, 270] width 352 height 44
paste textarea "Implementiert und überwacht Standardabwehrmechanismen."
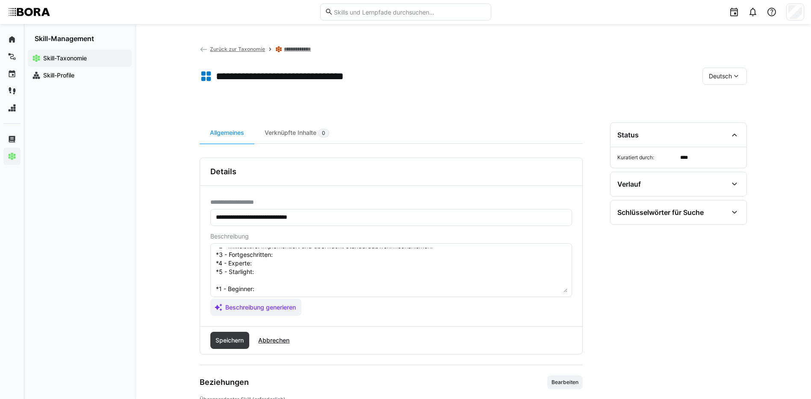
click at [301, 256] on textarea "Gegenmaßnahmen bei Cyberangriffen beziehen sich auf die Fähigkeit, schnell und …" at bounding box center [391, 270] width 352 height 44
paste textarea "Reagiert schnell und effektiv auf Sicherheitsvorfälle und passt Maßnahmen an."
click at [289, 263] on textarea "Gegenmaßnahmen bei Cyberangriffen beziehen sich auf die Fähigkeit, schnell und …" at bounding box center [391, 270] width 352 height 44
paste textarea "Entwickelt maßgeschneiderte Abwehrstrategien und koordiniert deren Umsetzung."
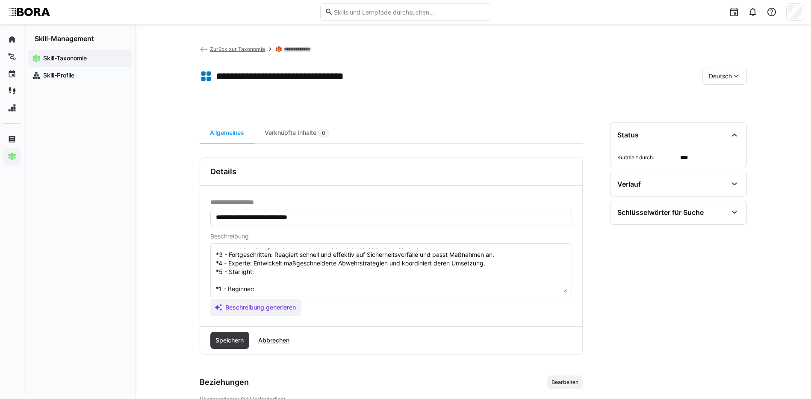
click at [274, 270] on textarea "Gegenmaßnahmen bei Cyberangriffen beziehen sich auf die Fähigkeit, schnell und …" at bounding box center [391, 270] width 352 height 44
paste textarea "Entwickelt unternehmensweite Richtlinien zur Cyberabwehr und leitet koordiniert…"
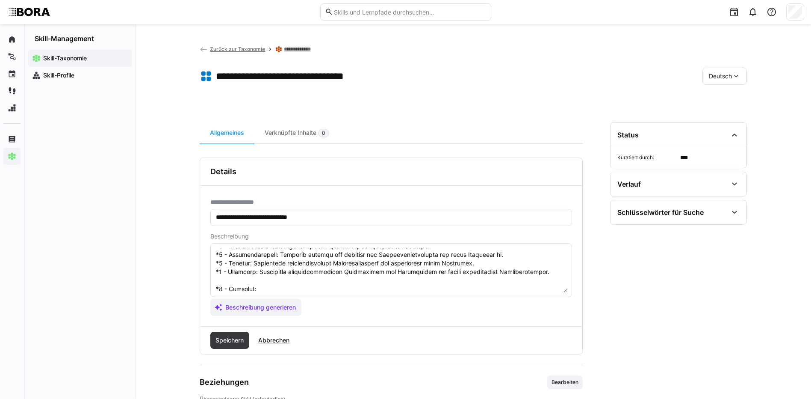
click at [262, 287] on textarea at bounding box center [391, 270] width 352 height 44
paste textarea "Knows basic defense measures against common attacks."
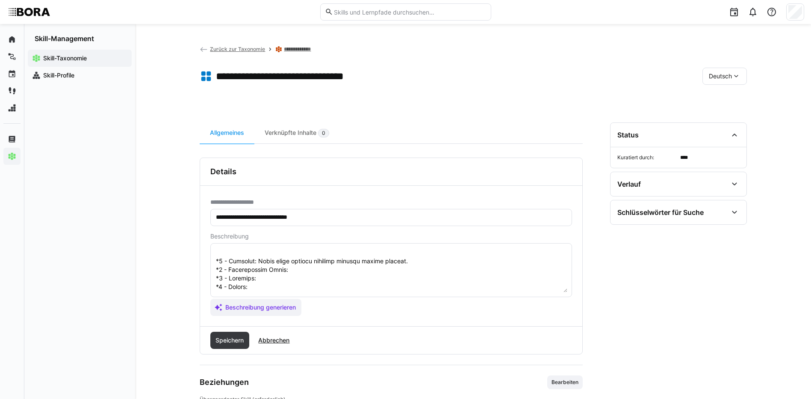
scroll to position [101, 0]
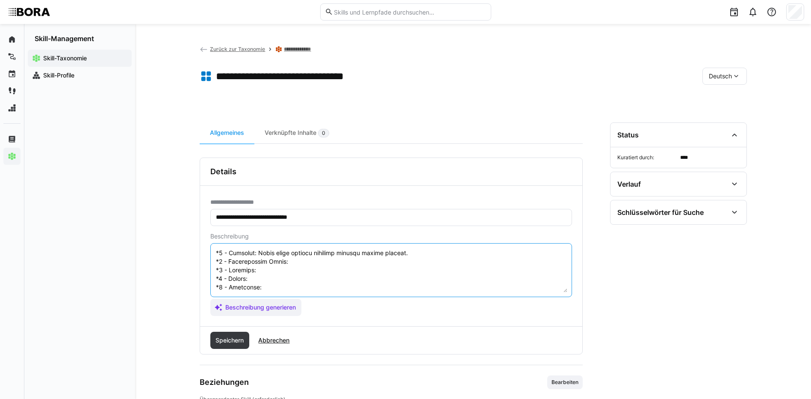
click at [338, 250] on textarea at bounding box center [391, 270] width 352 height 44
click at [340, 255] on textarea at bounding box center [391, 270] width 352 height 44
paste textarea "Implements and monitors standard defense mechanisms."
click at [303, 267] on textarea at bounding box center [391, 270] width 352 height 44
click at [303, 266] on textarea at bounding box center [391, 270] width 352 height 44
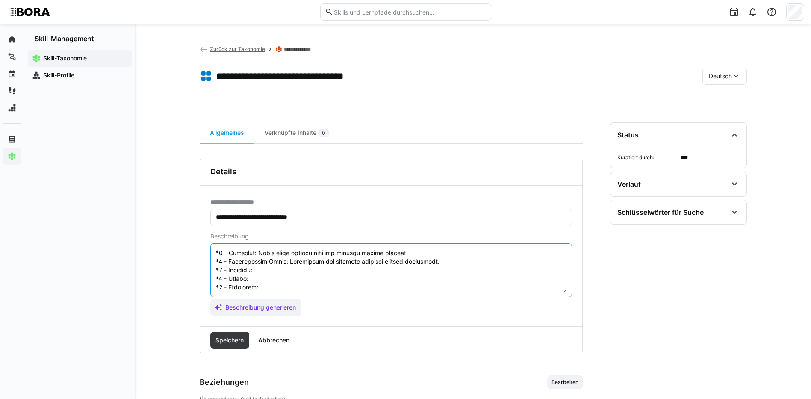
paste textarea "Responds quickly and effectively to security incidents and adapts measures."
click at [266, 272] on textarea at bounding box center [391, 270] width 352 height 44
paste textarea "Develops tailored defense strategies and coordinates their implementation."
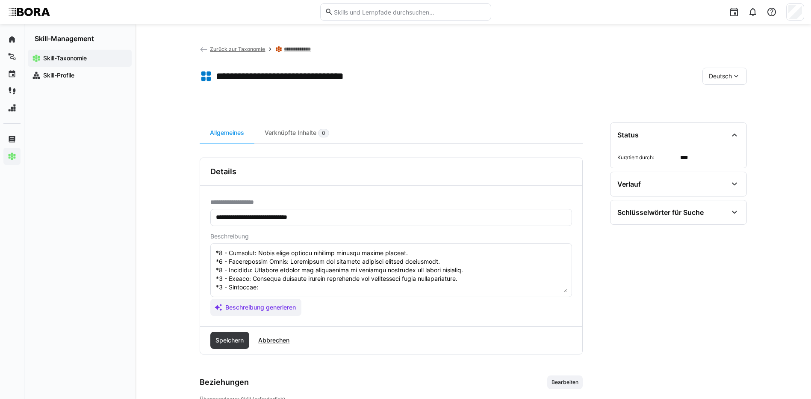
click at [281, 283] on textarea at bounding box center [391, 270] width 352 height 44
paste textarea "Develops company-wide cyber defense policies and leads coordinated protection e…"
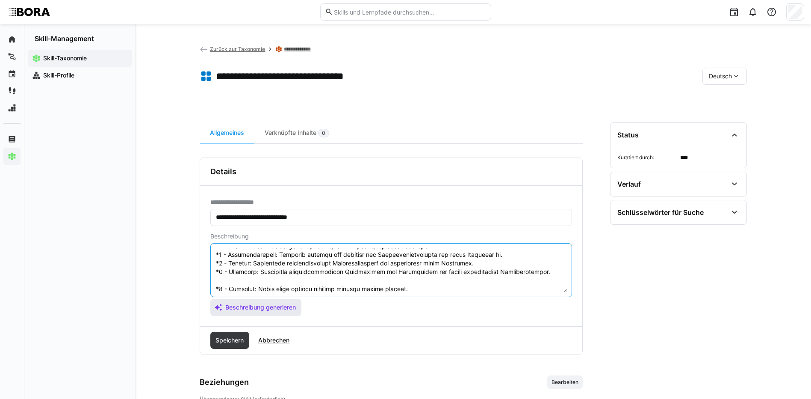
scroll to position [103, 0]
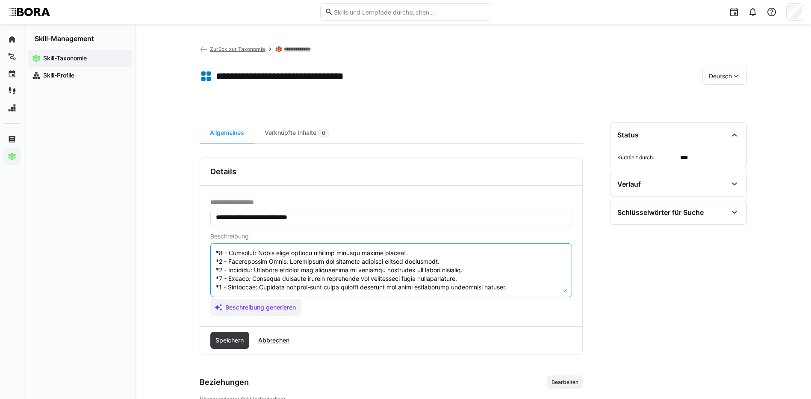
drag, startPoint x: 216, startPoint y: 288, endPoint x: 304, endPoint y: 307, distance: 90.1
click at [304, 307] on app-assistant-generate-form "Beschreibung Beschreibung generieren" at bounding box center [391, 274] width 362 height 83
type textarea "Gegenmaßnahmen bei Cyberangriffen beziehen sich auf die Fähigkeit, schnell und …"
click at [238, 337] on span "Speichern" at bounding box center [229, 340] width 31 height 9
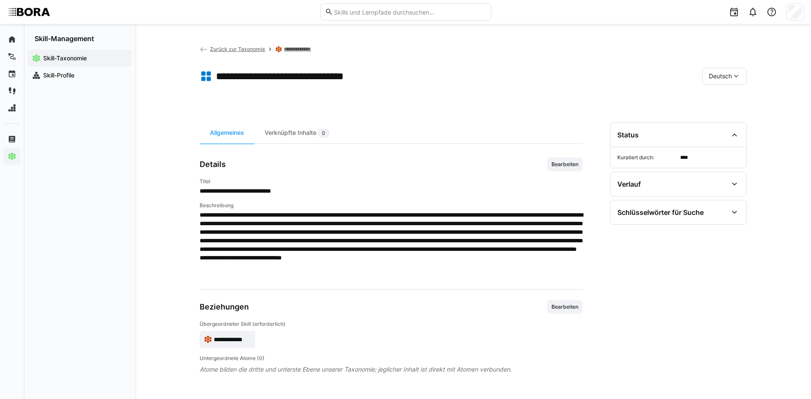
click at [734, 74] on eds-icon at bounding box center [736, 76] width 9 height 9
click at [733, 112] on div "Englisch" at bounding box center [725, 116] width 32 height 9
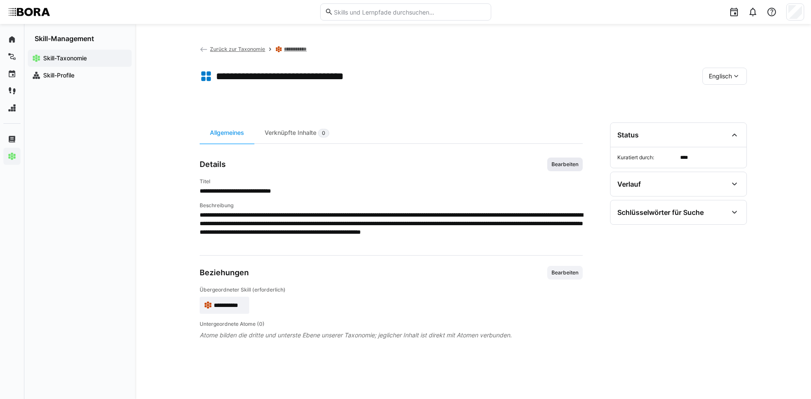
click at [568, 161] on span "Bearbeiten" at bounding box center [565, 164] width 29 height 7
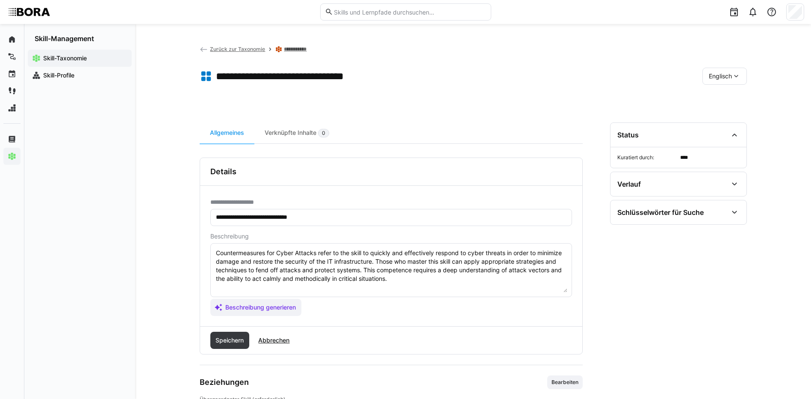
click at [409, 278] on textarea "Countermeasures for Cyber Attacks refer to the skill to quickly and effectively…" at bounding box center [391, 270] width 352 height 44
paste textarea "*1 - Beginner: Knows basic defense measures against common attacks. *2 - Interm…"
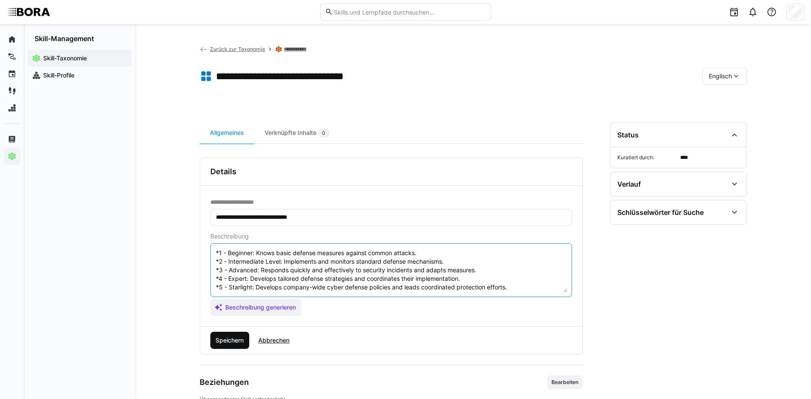
type textarea "Countermeasures for Cyber Attacks refer to the skill to quickly and effectively…"
click at [239, 341] on span "Speichern" at bounding box center [229, 340] width 31 height 9
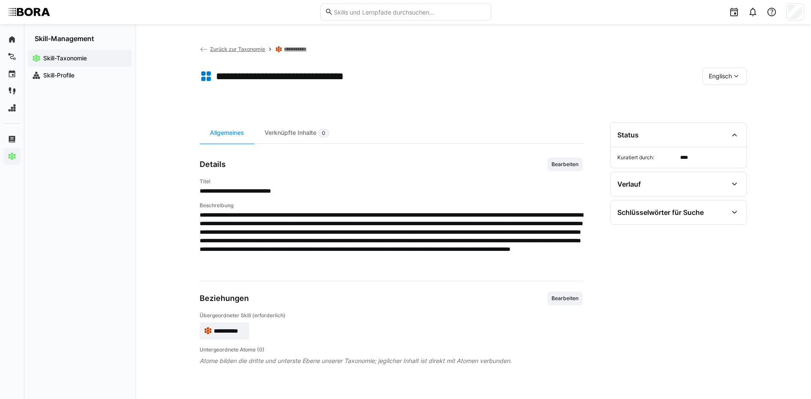
click at [723, 79] on span "Englisch" at bounding box center [720, 76] width 23 height 9
click at [722, 95] on span "Deutsch" at bounding box center [720, 98] width 23 height 9
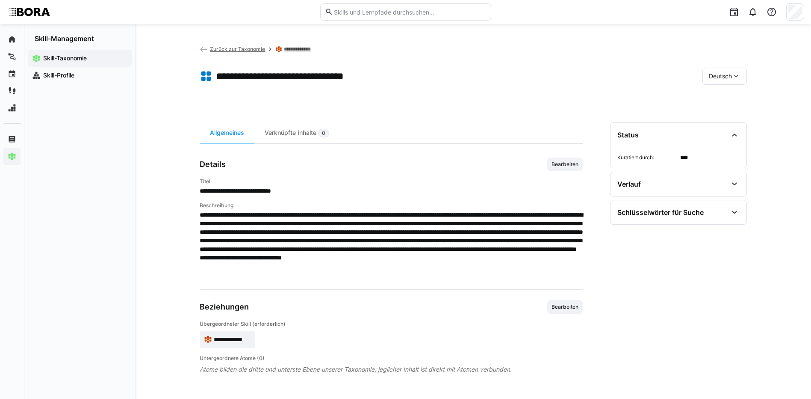
click at [301, 48] on link "**********" at bounding box center [300, 49] width 32 height 7
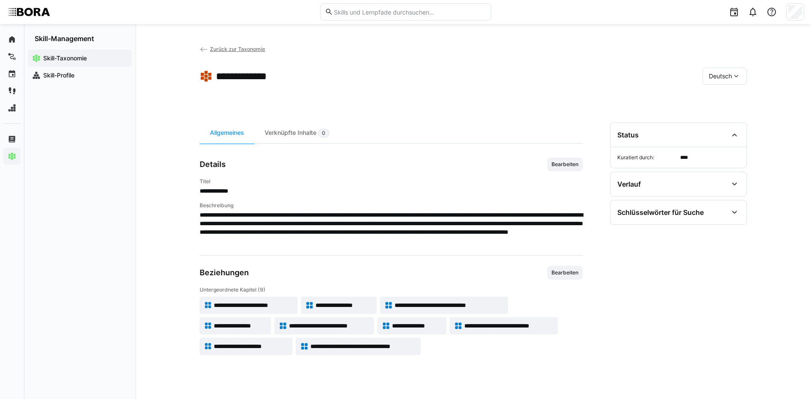
click at [236, 325] on span "**********" at bounding box center [240, 325] width 53 height 9
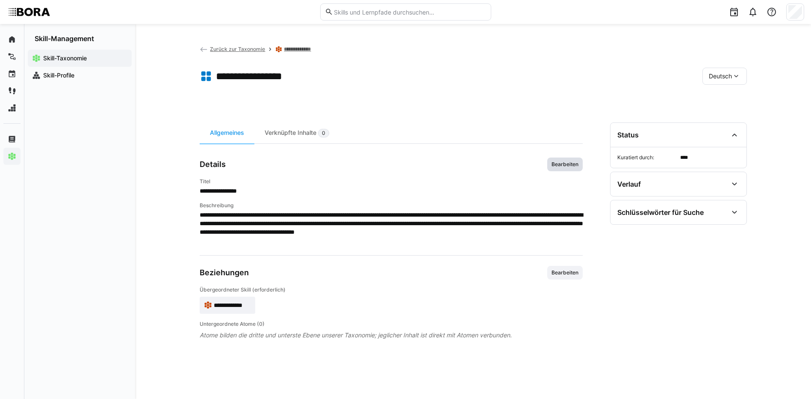
click at [557, 163] on span "Bearbeiten" at bounding box center [565, 164] width 29 height 7
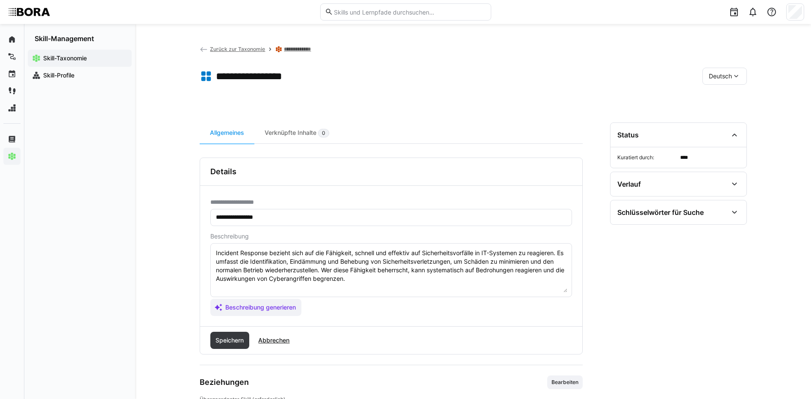
click at [372, 281] on textarea "Incident Response bezieht sich auf die Fähigkeit, schnell und effektiv auf Sich…" at bounding box center [391, 270] width 352 height 44
paste textarea "*1 - Anfänger: *2 - Mittelstufe: *3 - Fortgeschritten: *4 - Experte: *5 - Starl…"
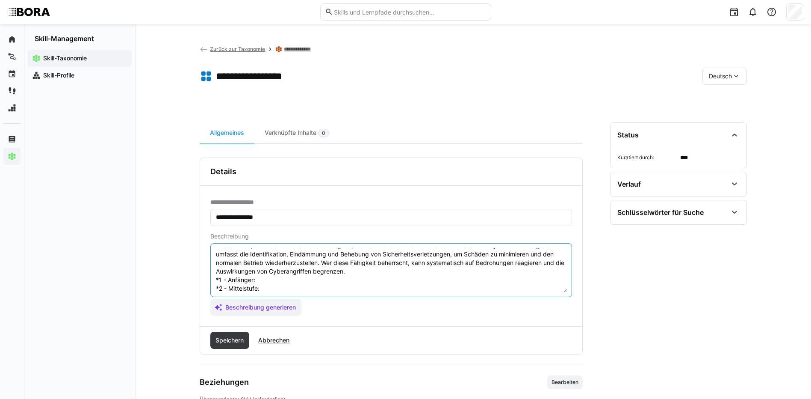
scroll to position [7, 0]
click at [261, 281] on textarea "Incident Response bezieht sich auf die Fähigkeit, schnell und effektiv auf Sich…" at bounding box center [391, 270] width 352 height 44
paste textarea "Versteht den Ablauf bei Sicherheitsvorfällen."
click at [319, 288] on textarea "Incident Response bezieht sich auf die Fähigkeit, schnell und effektiv auf Sich…" at bounding box center [391, 270] width 352 height 44
paste textarea "Unterstützt bei der Bearbeitung einfacher Vorfälle."
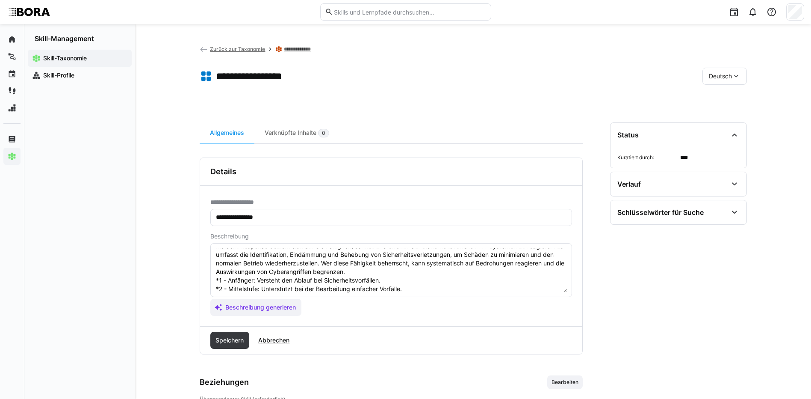
scroll to position [50, 0]
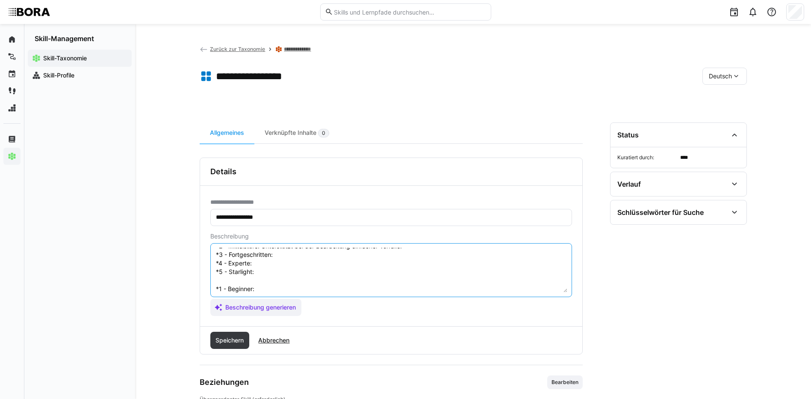
click at [285, 257] on textarea "Incident Response bezieht sich auf die Fähigkeit, schnell und effektiv auf Sich…" at bounding box center [391, 270] width 352 height 44
paste textarea "Koordiniert Incident-Response-Aktivitäten und dokumentiert Vorfälle strukturier…"
click at [278, 266] on textarea "Incident Response bezieht sich auf die Fähigkeit, schnell und effektiv auf Sich…" at bounding box center [391, 270] width 352 height 44
paste textarea "Entwickelt Response-Pläne und schult Teams in deren Anwendung."
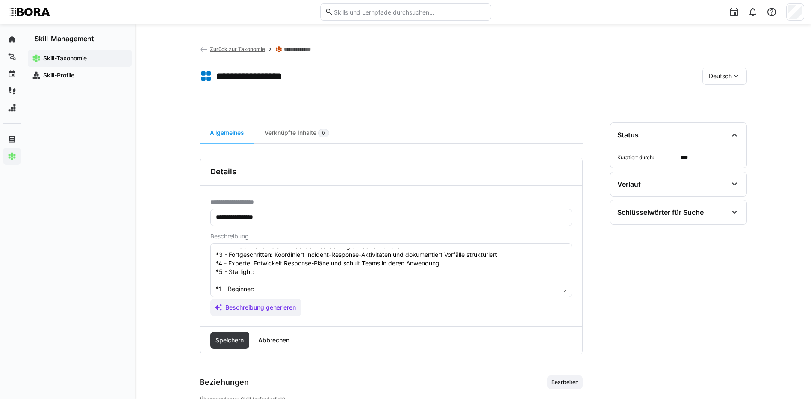
click at [276, 271] on textarea "Incident Response bezieht sich auf die Fähigkeit, schnell und effektiv auf Sich…" at bounding box center [391, 270] width 352 height 44
paste textarea "Verantwortet das unternehmensweite Incident-Response-Management und verbessert …"
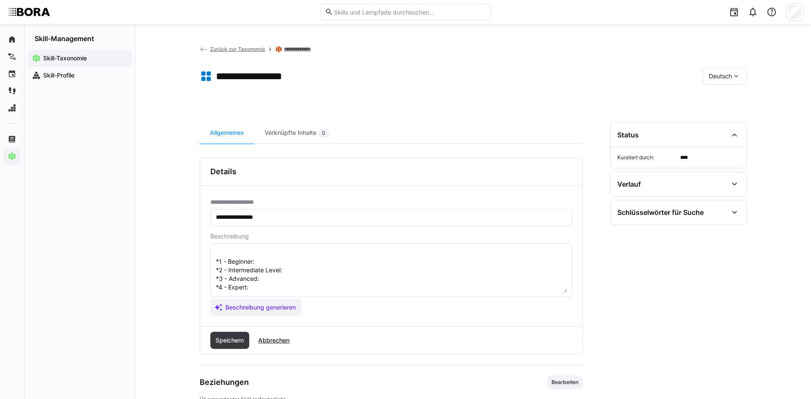
scroll to position [92, 0]
click at [309, 251] on textarea "Incident Response bezieht sich auf die Fähigkeit, schnell und effektiv auf Sich…" at bounding box center [391, 270] width 352 height 44
paste textarea "Understands procedures for handling security incidents."
click at [295, 261] on textarea "Incident Response bezieht sich auf die Fähigkeit, schnell und effektiv auf Sich…" at bounding box center [391, 270] width 352 height 44
paste textarea "Assists in handling simple incidents."
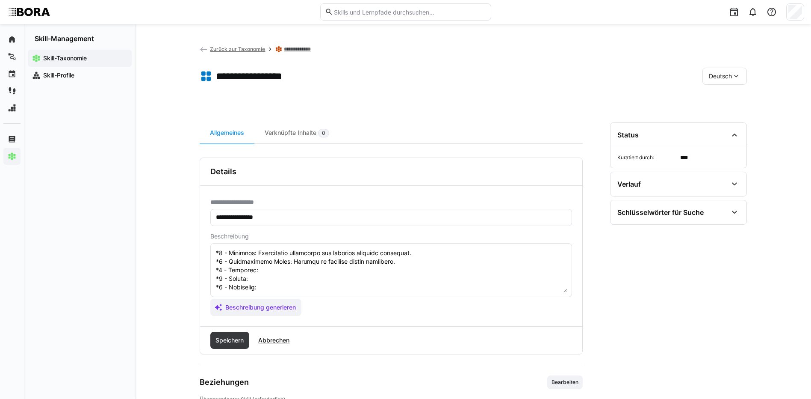
click at [316, 278] on textarea at bounding box center [391, 270] width 352 height 44
click at [310, 273] on textarea at bounding box center [391, 270] width 352 height 44
paste textarea "Coordinates incident response activities and documents incidents systematically."
click at [278, 280] on textarea at bounding box center [391, 270] width 352 height 44
paste textarea "Develops response plans and trains teams on their application."
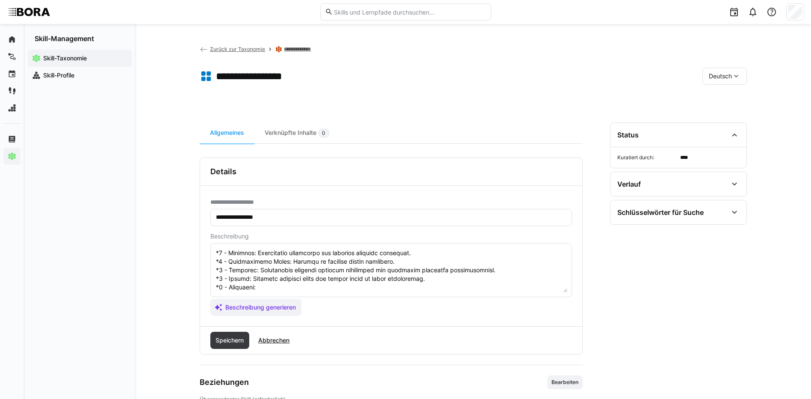
click at [268, 292] on eds-input at bounding box center [391, 270] width 362 height 54
click at [268, 289] on textarea at bounding box center [391, 270] width 352 height 44
paste textarea "Oversees enterprise-wide incident response management and continuously improves…"
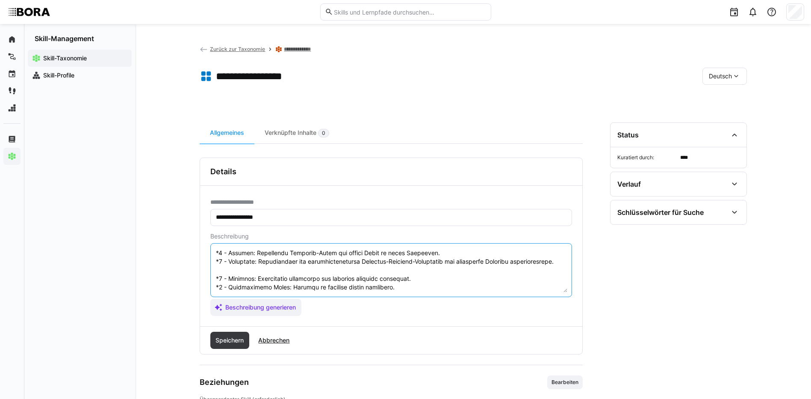
scroll to position [103, 0]
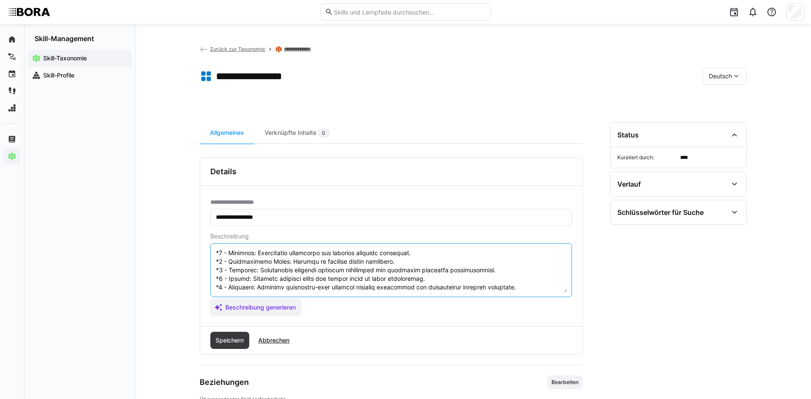
drag, startPoint x: 216, startPoint y: 284, endPoint x: 482, endPoint y: 327, distance: 269.8
click at [482, 327] on div "**********" at bounding box center [391, 255] width 383 height 197
type textarea "Incident Response bezieht sich auf die Fähigkeit, schnell und effektiv auf Sich…"
click at [239, 336] on span "Speichern" at bounding box center [229, 340] width 31 height 9
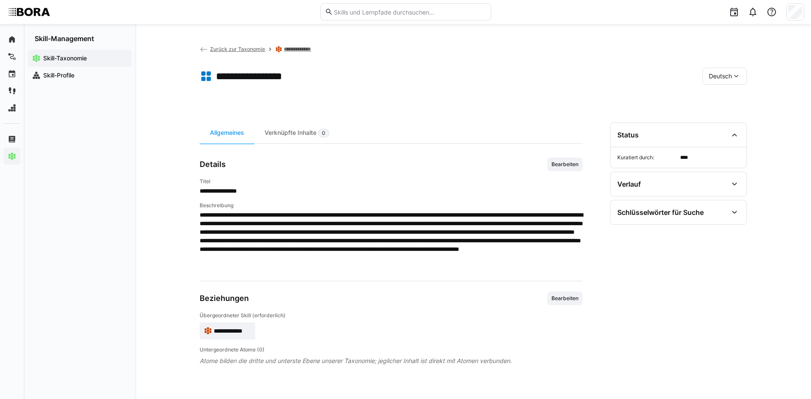
click at [720, 80] on div "Deutsch" at bounding box center [725, 76] width 44 height 17
click at [723, 114] on span "Englisch" at bounding box center [720, 116] width 23 height 9
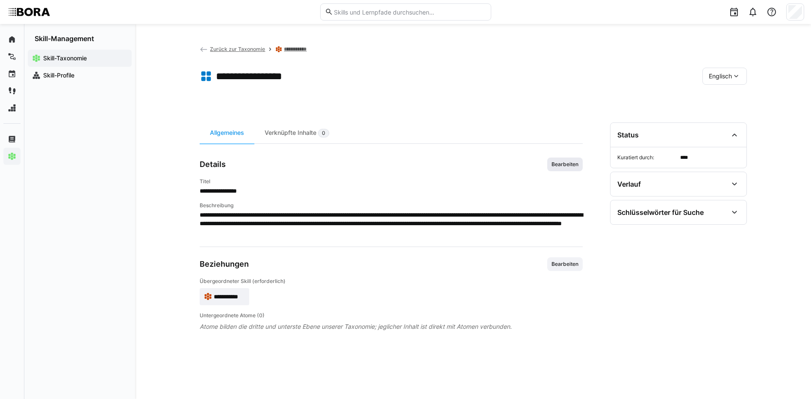
click at [576, 161] on span "Bearbeiten" at bounding box center [565, 164] width 29 height 7
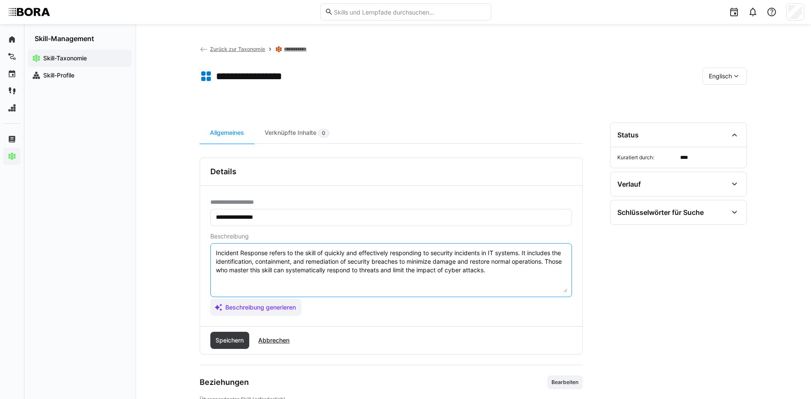
click at [509, 276] on textarea "Incident Response refers to the skill of quickly and effectively responding to …" at bounding box center [391, 270] width 352 height 44
paste textarea "*1 - Beginner: Understands procedures for handling security incidents. *2 - Int…"
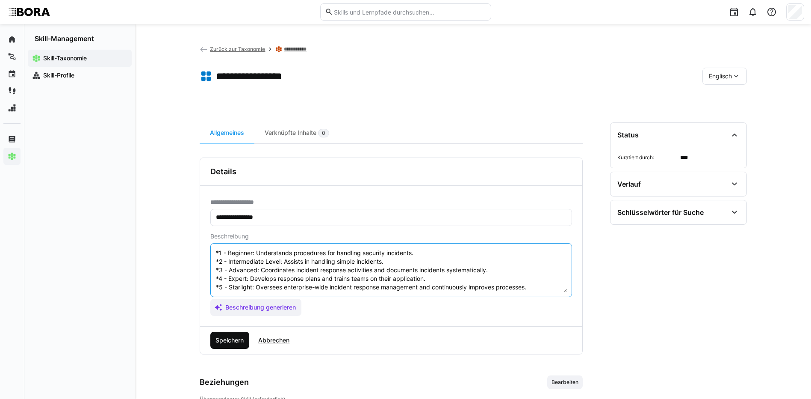
type textarea "Incident Response refers to the skill of quickly and effectively responding to …"
click at [217, 342] on span "Speichern" at bounding box center [229, 340] width 31 height 9
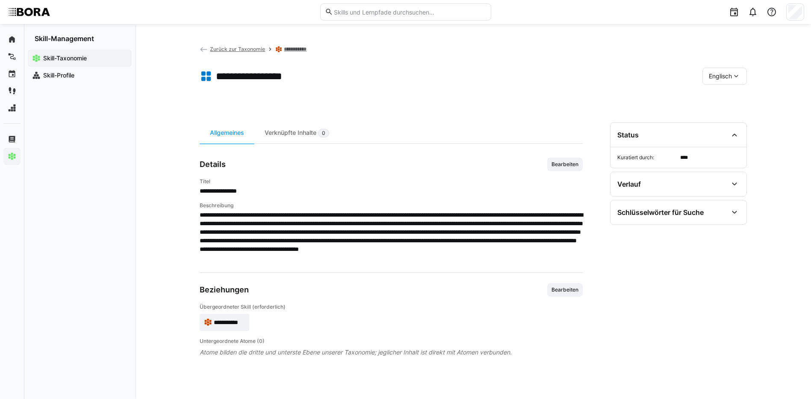
click at [726, 72] on span "Englisch" at bounding box center [720, 76] width 23 height 9
click at [726, 99] on span "Deutsch" at bounding box center [720, 98] width 23 height 9
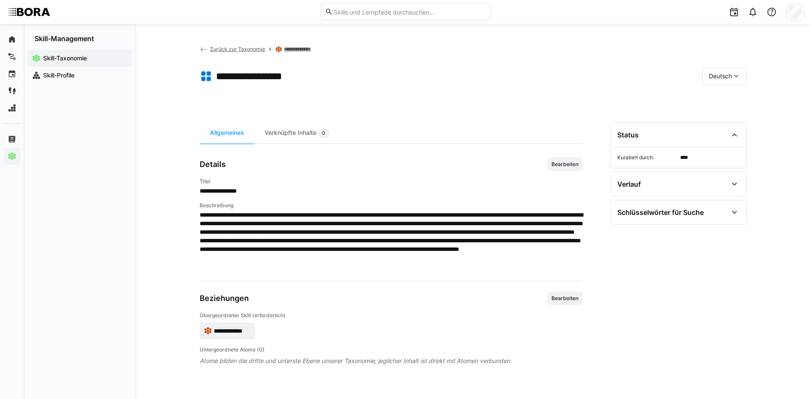
click at [299, 48] on link "**********" at bounding box center [300, 49] width 32 height 7
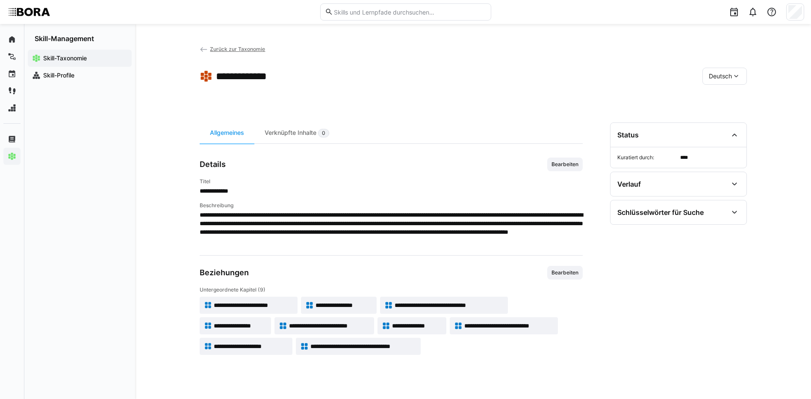
click at [317, 325] on span "**********" at bounding box center [329, 325] width 81 height 9
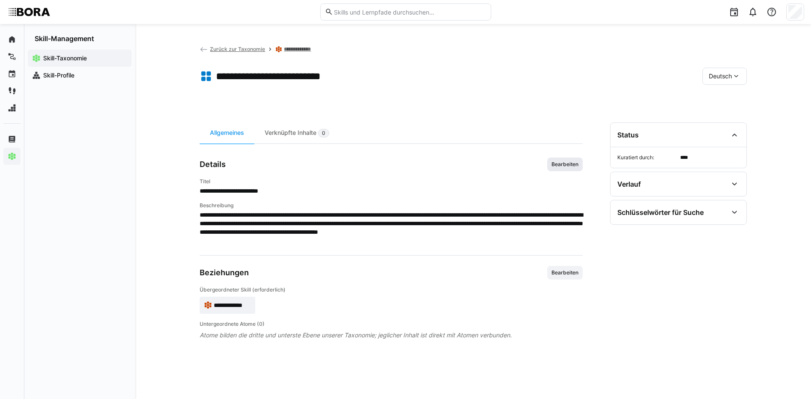
click at [555, 164] on span "Bearbeiten" at bounding box center [565, 164] width 29 height 7
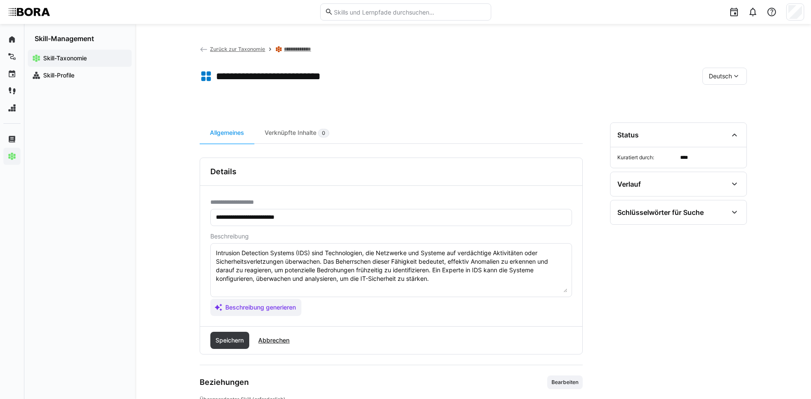
click at [454, 280] on textarea "Intrusion Detection Systems (IDS) sind Technologien, die Netzwerke und Systeme …" at bounding box center [391, 270] width 352 height 44
paste textarea "*1 - Anfänger: *2 - Mittelstufe: *3 - Fortgeschritten: *4 - Experte: *5 - Starl…"
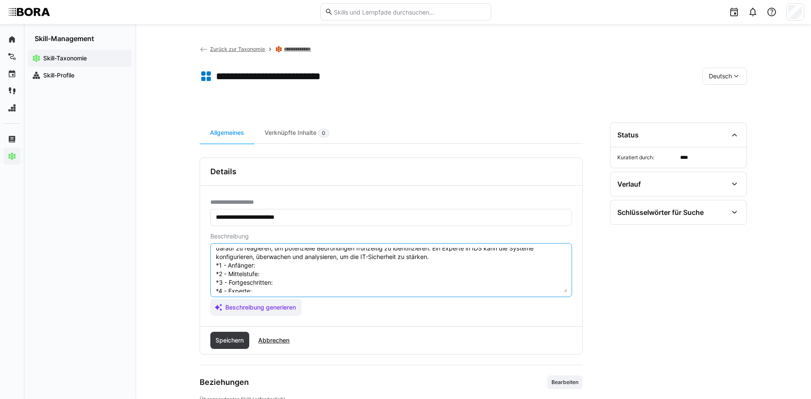
scroll to position [7, 0]
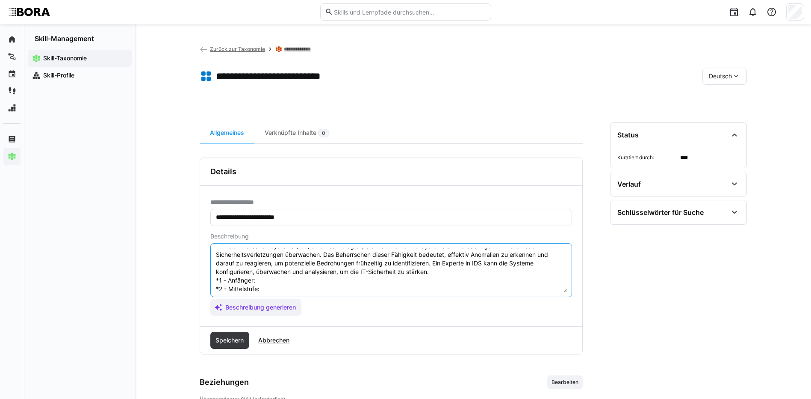
click at [275, 279] on textarea "Intrusion Detection Systems (IDS) sind Technologien, die Netzwerke und Systeme …" at bounding box center [391, 270] width 352 height 44
click at [277, 281] on textarea "Intrusion Detection Systems (IDS) sind Technologien, die Netzwerke und Systeme …" at bounding box center [391, 270] width 352 height 44
paste textarea "Kennt Funktion und Zweck von IDS/IPS-Systemen."
click at [299, 287] on textarea "Intrusion Detection Systems (IDS) sind Technologien, die Netzwerke und Systeme …" at bounding box center [391, 270] width 352 height 44
paste textarea "Setzt IDS/IPS-Systeme ein und überwacht Basisalarme."
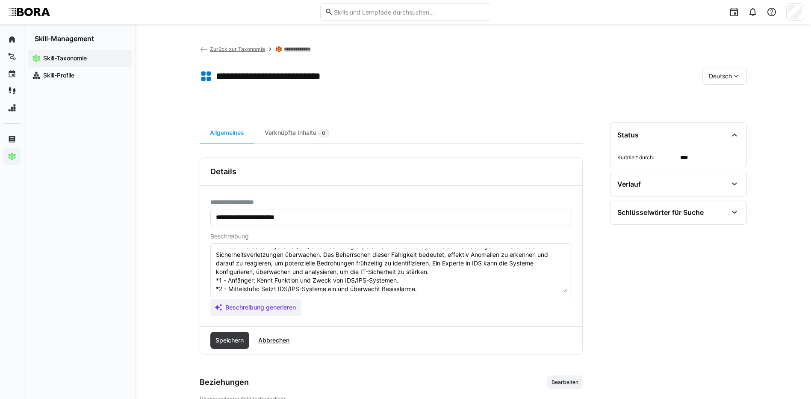
scroll to position [50, 0]
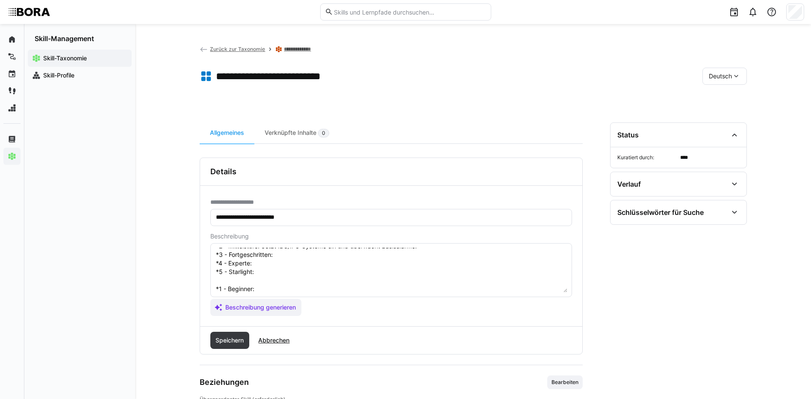
click at [306, 253] on textarea "Intrusion Detection Systems (IDS) sind Technologien, die Netzwerke und Systeme …" at bounding box center [391, 270] width 352 height 44
paste textarea "Analysiert Alarme, bewertet Risiken und leitet Reaktionen ein."
click at [269, 266] on textarea "Intrusion Detection Systems (IDS) sind Technologien, die Netzwerke und Systeme …" at bounding box center [391, 270] width 352 height 44
paste textarea "Optimiert Konfigurationen, reduziert Fehlalarme und verbessert Erkennungsraten."
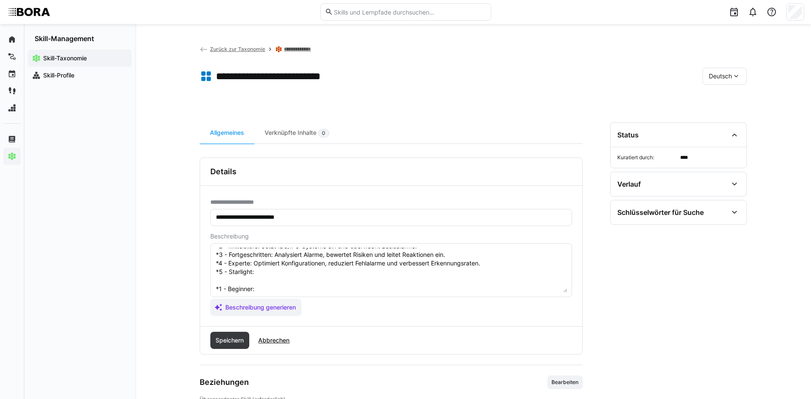
click at [277, 269] on textarea "Intrusion Detection Systems (IDS) sind Technologien, die Netzwerke und Systeme …" at bounding box center [391, 270] width 352 height 44
paste textarea "Entwickelt IDS/IPS-Strategien und integriert diese in die Sicherheitsarchitektu…"
click at [288, 291] on textarea "Intrusion Detection Systems (IDS) sind Technologien, die Netzwerke und Systeme …" at bounding box center [391, 270] width 352 height 44
paste textarea "Knows function and purpose of IDS/IPS systems."
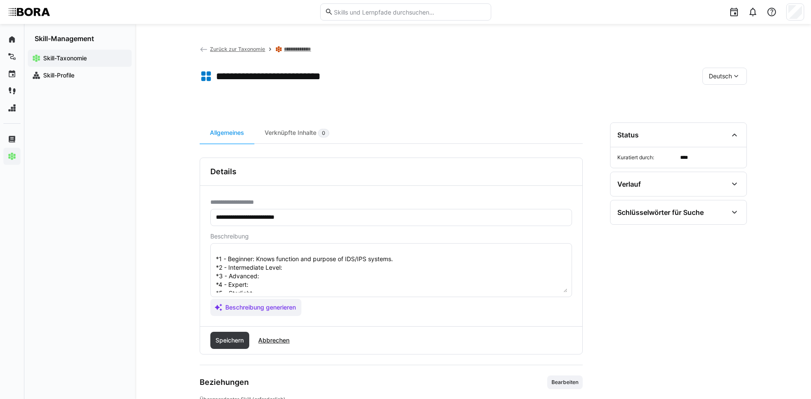
scroll to position [92, 0]
click at [299, 257] on textarea "Intrusion Detection Systems (IDS) sind Technologien, die Netzwerke und Systeme …" at bounding box center [391, 270] width 352 height 44
paste textarea "Deploys IDS/IPS systems and monitors basic alerts."
click at [279, 263] on textarea "Intrusion Detection Systems (IDS) sind Technologien, die Netzwerke und Systeme …" at bounding box center [391, 270] width 352 height 44
paste textarea "Analyzes alerts, assesses risks, and initiates responses."
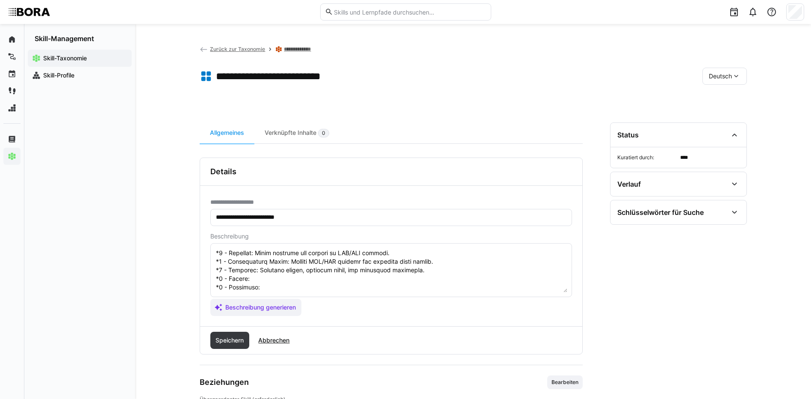
click at [258, 274] on textarea at bounding box center [391, 270] width 352 height 44
paste textarea "Optimizes configurations, reduces false positives, and improves detection rates."
click at [268, 284] on textarea at bounding box center [391, 270] width 352 height 44
paste textarea "Develops IDS/IPS strategies and integrates them into security architecture."
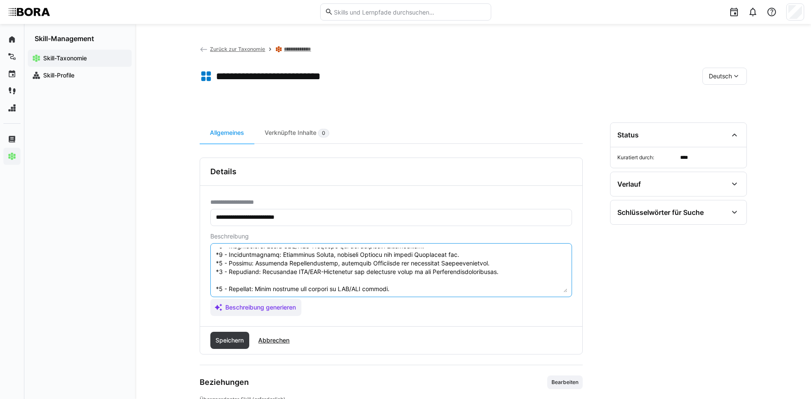
scroll to position [94, 0]
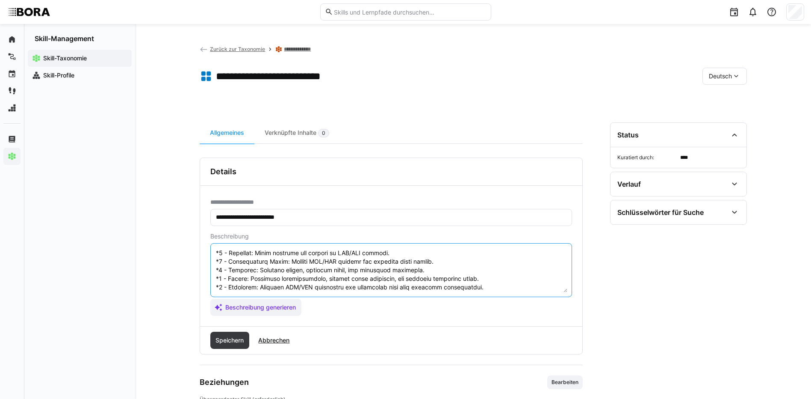
drag, startPoint x: 216, startPoint y: 288, endPoint x: 365, endPoint y: 308, distance: 150.2
click at [365, 308] on app-assistant-generate-form "Beschreibung Beschreibung generieren" at bounding box center [391, 274] width 362 height 83
type textarea "Intrusion Detection Systems (IDS) sind Technologien, die Netzwerke und Systeme …"
click at [238, 338] on span "Speichern" at bounding box center [229, 340] width 31 height 9
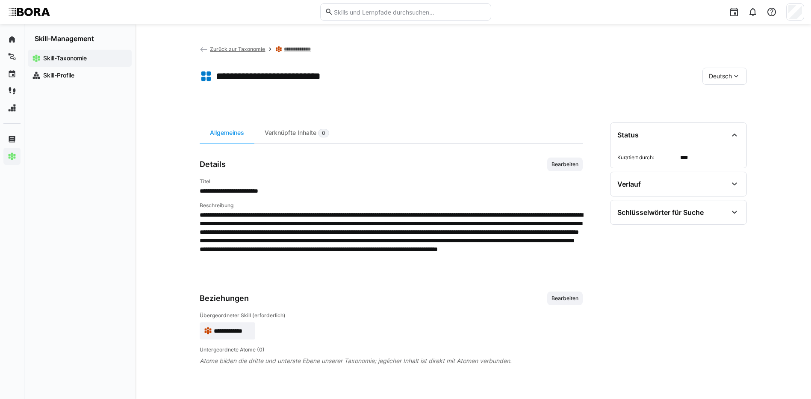
click at [742, 80] on div "Deutsch" at bounding box center [725, 76] width 44 height 17
click at [740, 117] on div "Englisch" at bounding box center [725, 116] width 32 height 9
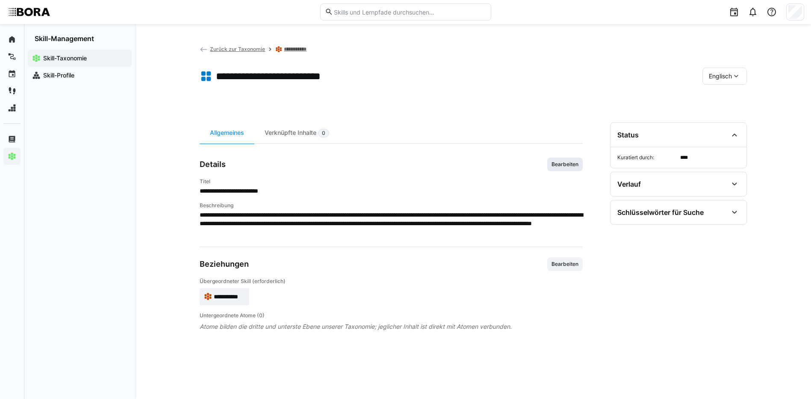
click at [567, 162] on span "Bearbeiten" at bounding box center [565, 164] width 29 height 7
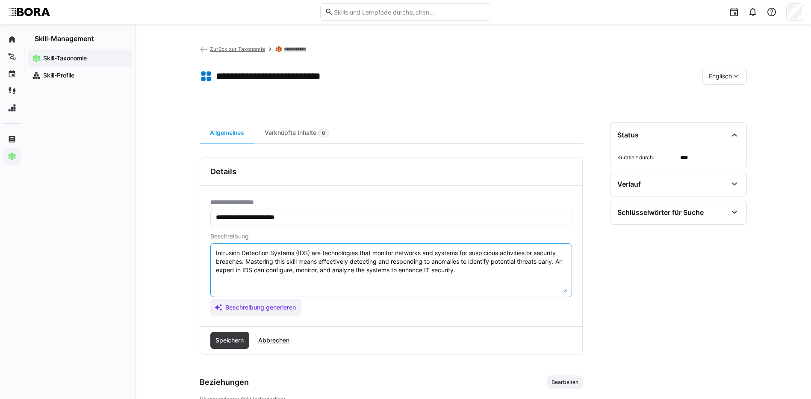
click at [483, 272] on textarea "Intrusion Detection Systems (IDS) are technologies that monitor networks and sy…" at bounding box center [391, 270] width 352 height 44
paste textarea "*1 - Beginner: Knows function and purpose of IDS/IPS systems. *2 - Intermediate…"
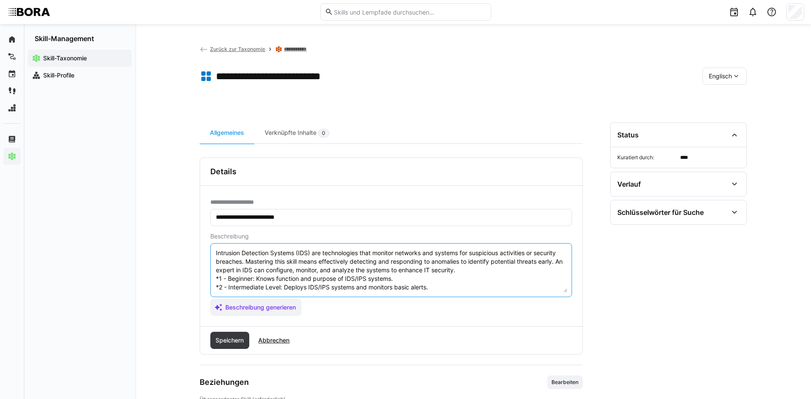
scroll to position [34, 0]
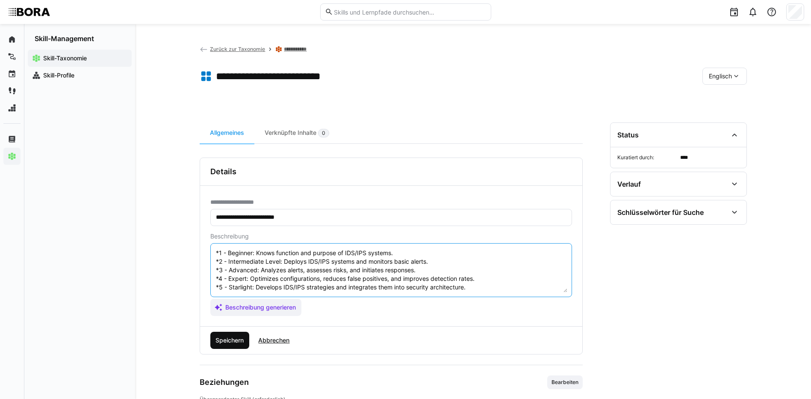
type textarea "Intrusion Detection Systems (IDS) are technologies that monitor networks and sy…"
click at [234, 343] on span "Speichern" at bounding box center [229, 339] width 39 height 17
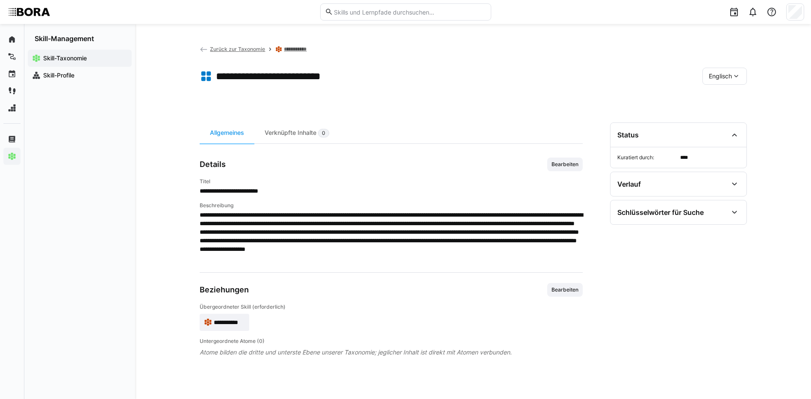
click at [709, 80] on div "Englisch" at bounding box center [725, 76] width 44 height 17
drag, startPoint x: 709, startPoint y: 80, endPoint x: 712, endPoint y: 99, distance: 19.1
click at [712, 99] on span "Deutsch" at bounding box center [720, 98] width 23 height 9
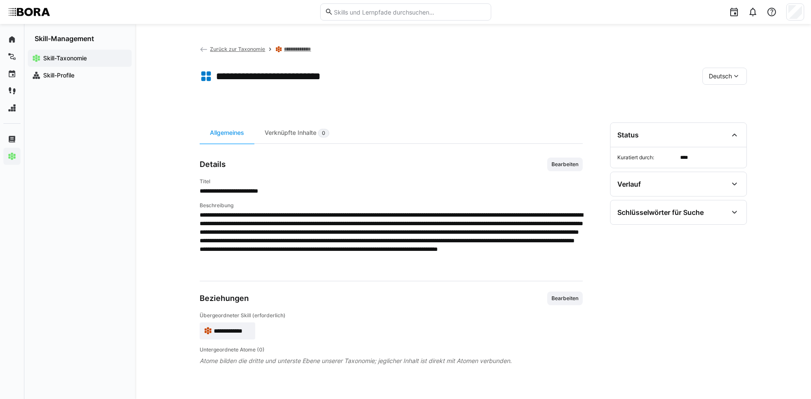
click at [298, 50] on link "**********" at bounding box center [300, 49] width 32 height 7
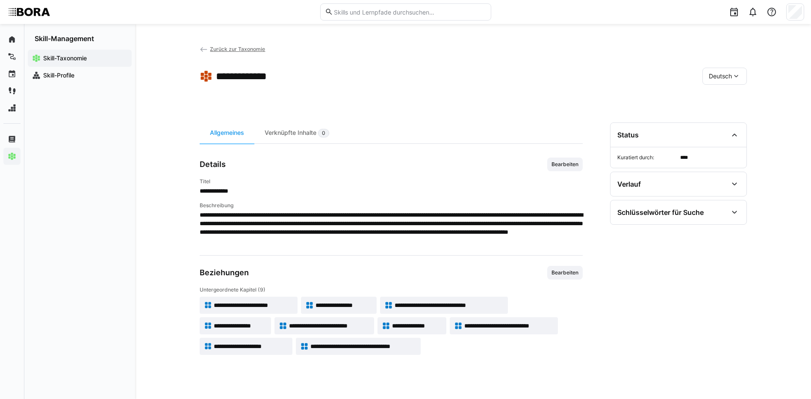
click at [410, 325] on span "**********" at bounding box center [417, 325] width 50 height 9
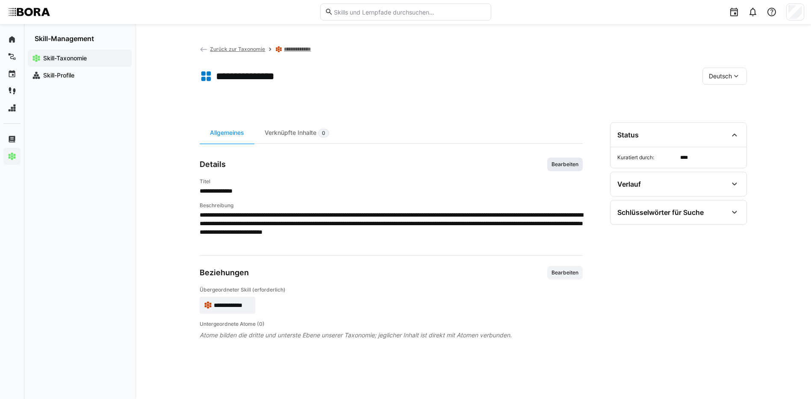
click at [569, 168] on span "Bearbeiten" at bounding box center [564, 164] width 35 height 14
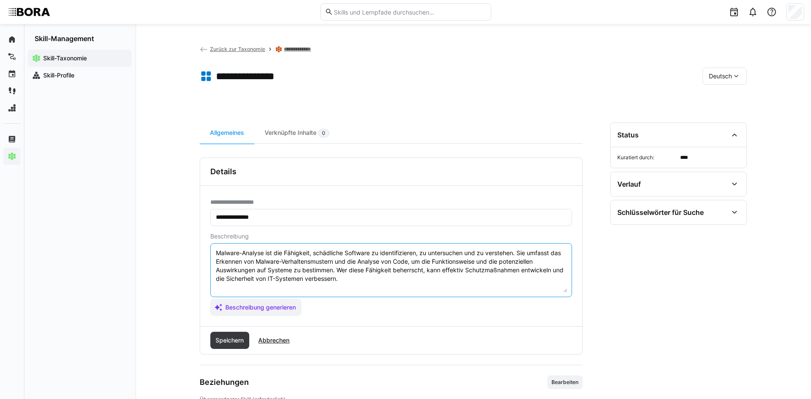
click at [352, 283] on textarea "Malware-Analyse ist die Fähigkeit, schädliche Software zu identifizieren, zu un…" at bounding box center [391, 270] width 352 height 44
paste textarea "*1 - Anfänger: *2 - Mittelstufe: *3 - Fortgeschritten: *4 - Experte: *5 - Starl…"
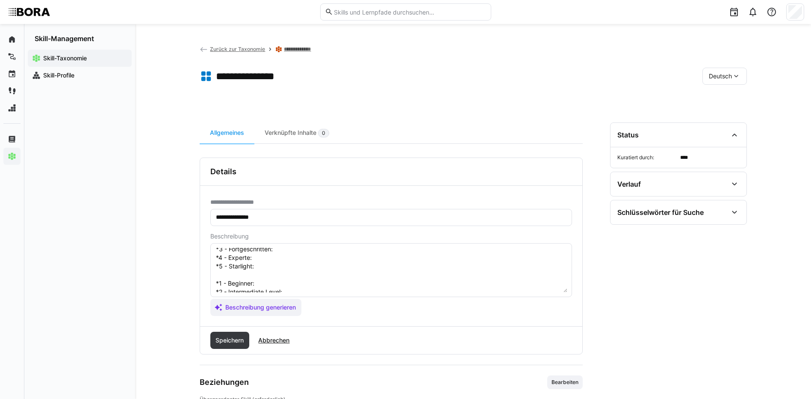
scroll to position [7, 0]
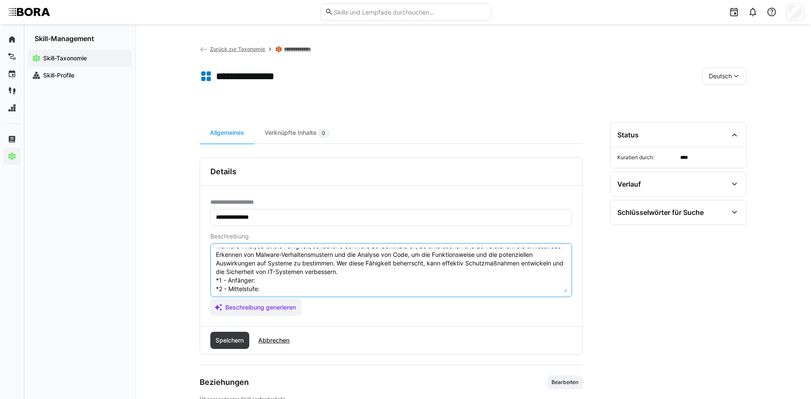
click at [301, 276] on textarea "Malware-Analyse ist die Fähigkeit, schädliche Software zu identifizieren, zu un…" at bounding box center [391, 270] width 352 height 44
paste textarea "Kennt grundlegende Konzepte von Malware und einfache Analysemethoden."
click at [278, 288] on textarea "Malware-Analyse ist die Fähigkeit, schädliche Software zu identifizieren, zu un…" at bounding box center [391, 270] width 352 height 44
paste textarea "Führt erste Analysen mit vorgegebenen Tools durch."
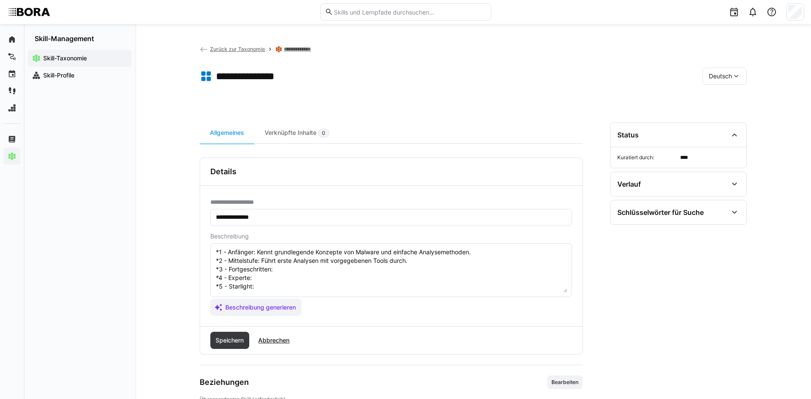
scroll to position [50, 0]
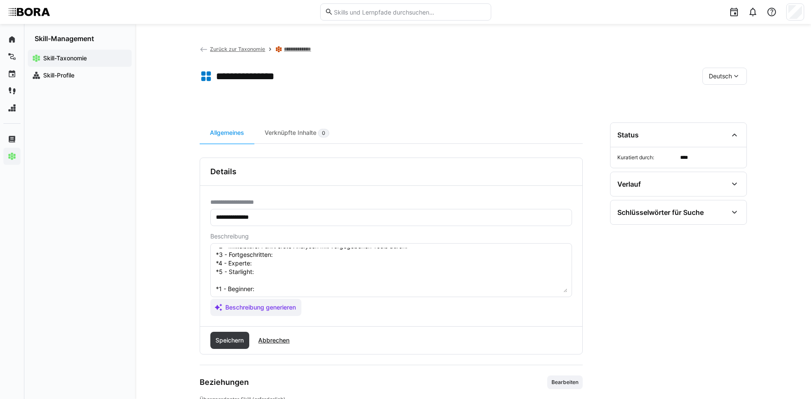
click at [291, 257] on textarea "Malware-Analyse ist die Fähigkeit, schädliche Software zu identifizieren, zu un…" at bounding box center [391, 270] width 352 height 44
paste textarea "Identifiziert Malware-Typen, analysiert Verhalten und Verbreitungswege."
click at [326, 263] on textarea "Malware-Analyse ist die Fähigkeit, schädliche Software zu identifizieren, zu un…" at bounding box center [391, 270] width 352 height 44
paste textarea "Entwickelt eigene Analysemethoden und automatisiert Analyseprozesse."
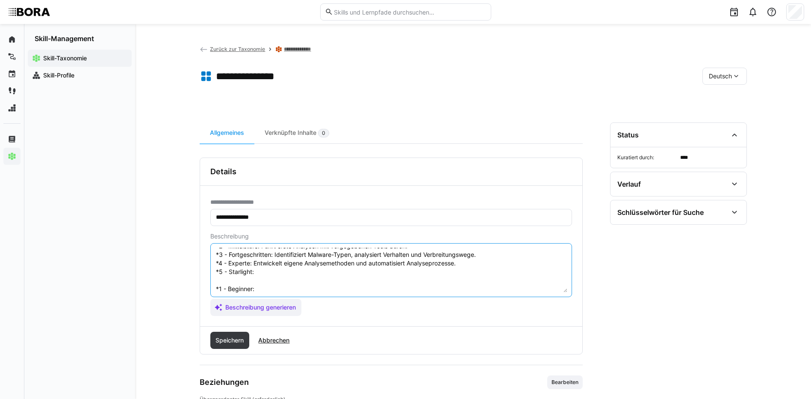
click at [256, 272] on textarea "Malware-Analyse ist die Fähigkeit, schädliche Software zu identifizieren, zu un…" at bounding box center [391, 270] width 352 height 44
paste textarea "Führt unternehmensweite Malware-Analyse-Prozesse ein und schult Sicherheitsteam…"
click at [261, 291] on textarea "Malware-Analyse ist die Fähigkeit, schädliche Software zu identifizieren, zu un…" at bounding box center [391, 270] width 352 height 44
paste textarea "Understands basic malware concepts and simple analysis methods."
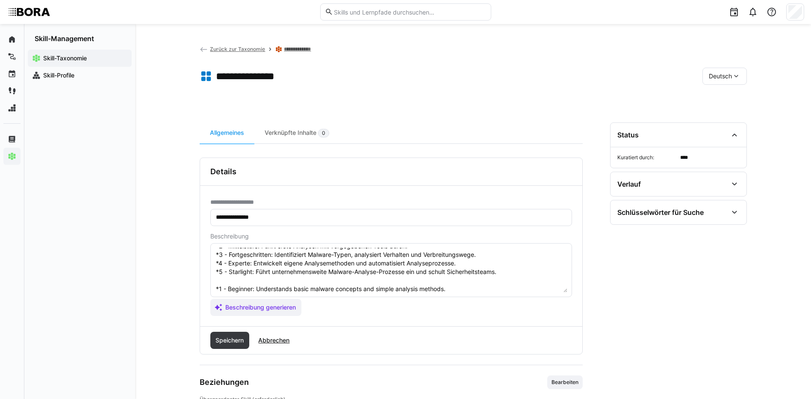
scroll to position [92, 0]
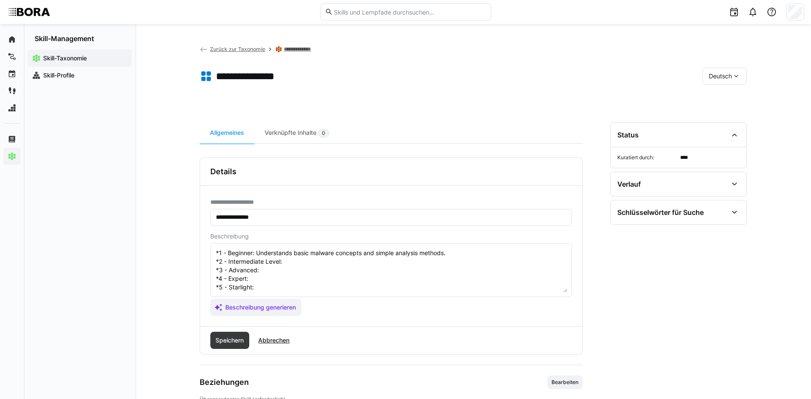
click at [319, 260] on textarea "Malware-Analyse ist die Fähigkeit, schädliche Software zu identifizieren, zu un…" at bounding box center [391, 270] width 352 height 44
click at [317, 259] on textarea "Malware-Analyse ist die Fähigkeit, schädliche Software zu identifizieren, zu un…" at bounding box center [391, 270] width 352 height 44
click at [316, 256] on textarea "Malware-Analyse ist die Fähigkeit, schädliche Software zu identifizieren, zu un…" at bounding box center [391, 270] width 352 height 44
paste textarea "Performs initial analyses using standard tools."
click at [313, 267] on textarea "Malware-Analyse ist die Fähigkeit, schädliche Software zu identifizieren, zu un…" at bounding box center [391, 270] width 352 height 44
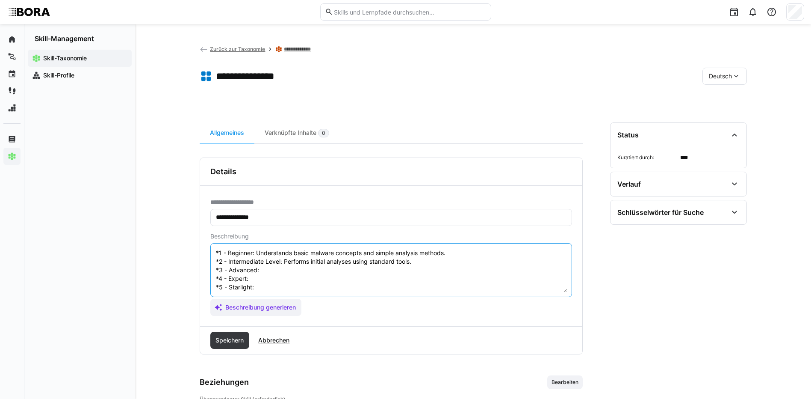
click at [295, 262] on textarea "Malware-Analyse ist die Fähigkeit, schädliche Software zu identifizieren, zu un…" at bounding box center [391, 270] width 352 height 44
paste textarea "Identifies malware types, analyzes behavior and propagation methods."
click at [258, 272] on textarea at bounding box center [391, 270] width 352 height 44
paste textarea "Develops custom analysis methods and automates analysis processes."
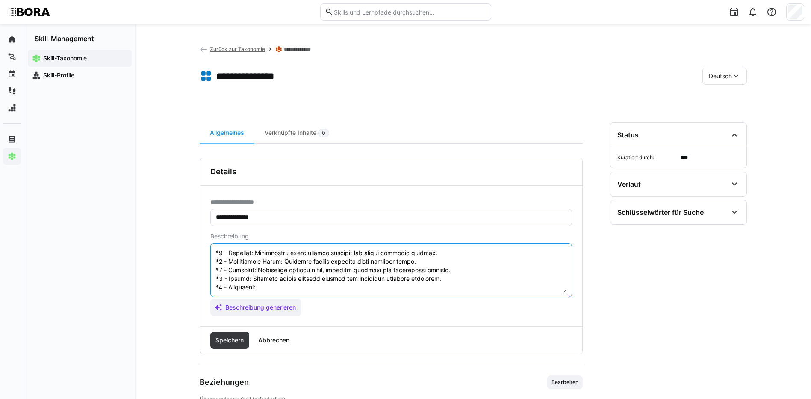
click at [297, 281] on textarea at bounding box center [391, 270] width 352 height 44
paste textarea "Establishes company-wide malware analysis procedures and trains security teams."
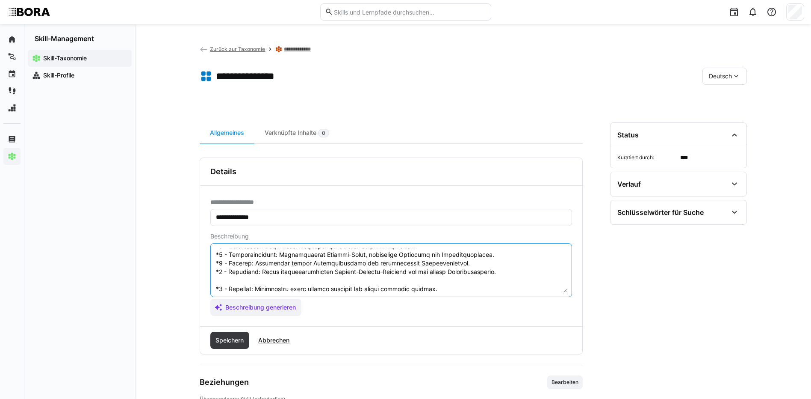
scroll to position [94, 0]
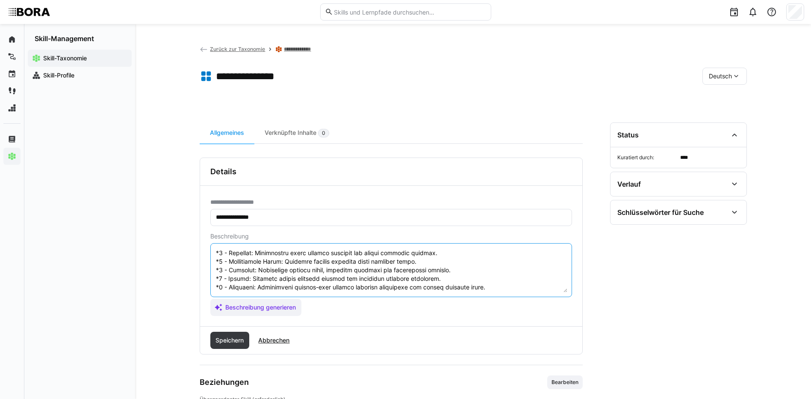
drag, startPoint x: 215, startPoint y: 285, endPoint x: 401, endPoint y: 345, distance: 195.8
click at [401, 345] on div "**********" at bounding box center [391, 255] width 383 height 197
type textarea "Malware-Analyse ist die Fähigkeit, schädliche Software zu identifizieren, zu un…"
click at [230, 336] on span "Speichern" at bounding box center [229, 340] width 31 height 9
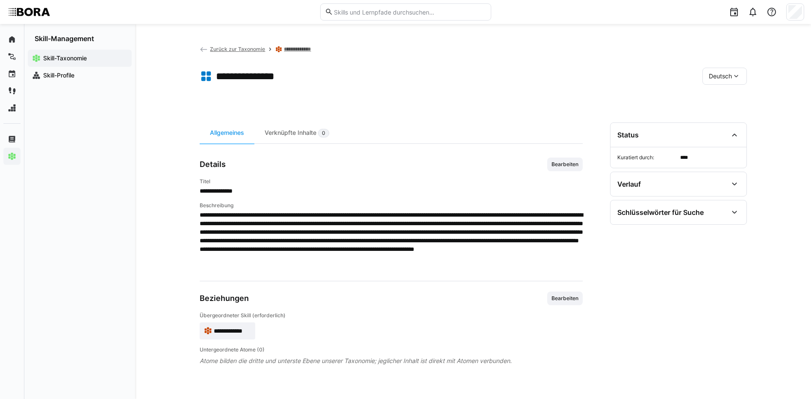
click at [732, 80] on div "Deutsch" at bounding box center [725, 76] width 44 height 17
click at [729, 115] on span "Englisch" at bounding box center [720, 116] width 23 height 9
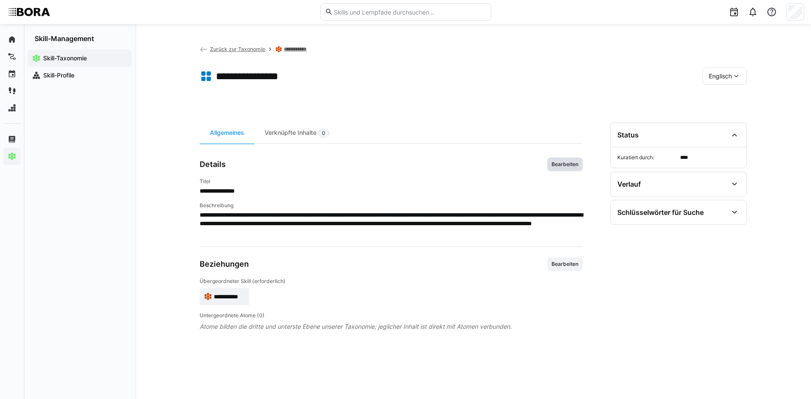
click at [570, 161] on span "Bearbeiten" at bounding box center [565, 164] width 29 height 7
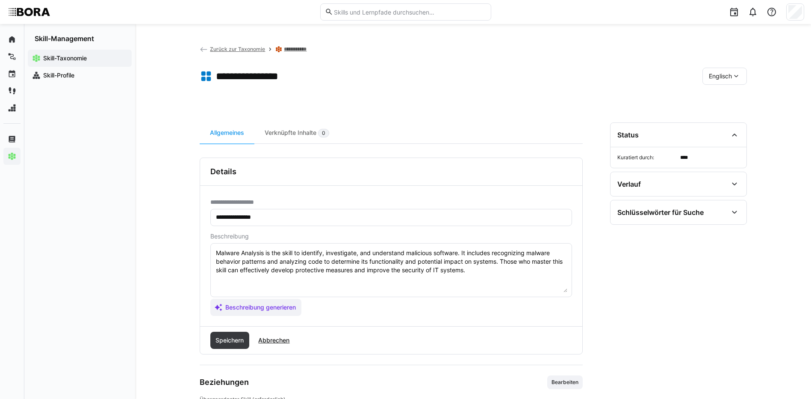
click at [494, 275] on textarea "Malware Analysis is the skill to identify, investigate, and understand maliciou…" at bounding box center [391, 270] width 352 height 44
paste textarea "*1 - Beginner: Understands basic malware concepts and simple analysis methods. …"
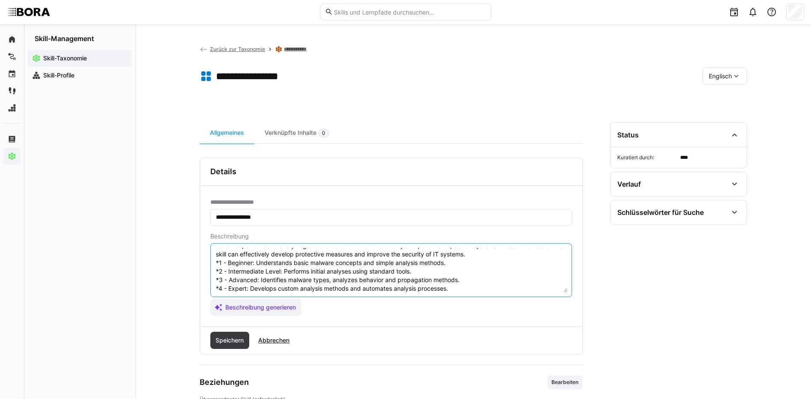
scroll to position [0, 0]
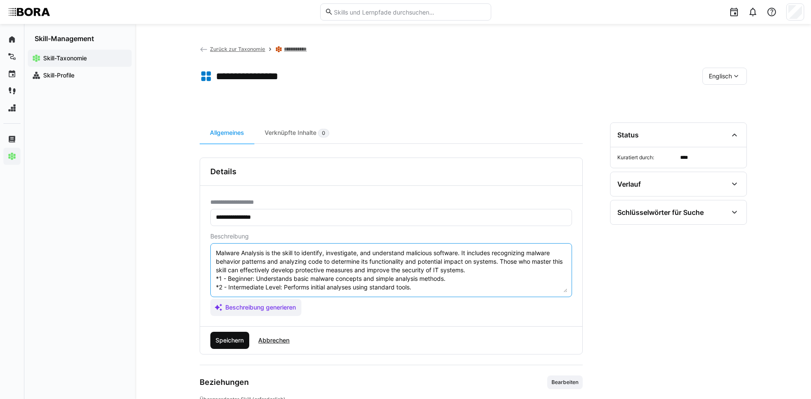
type textarea "Malware Analysis is the skill to identify, investigate, and understand maliciou…"
drag, startPoint x: 224, startPoint y: 343, endPoint x: 236, endPoint y: 339, distance: 12.5
click at [224, 342] on span "Speichern" at bounding box center [229, 340] width 31 height 9
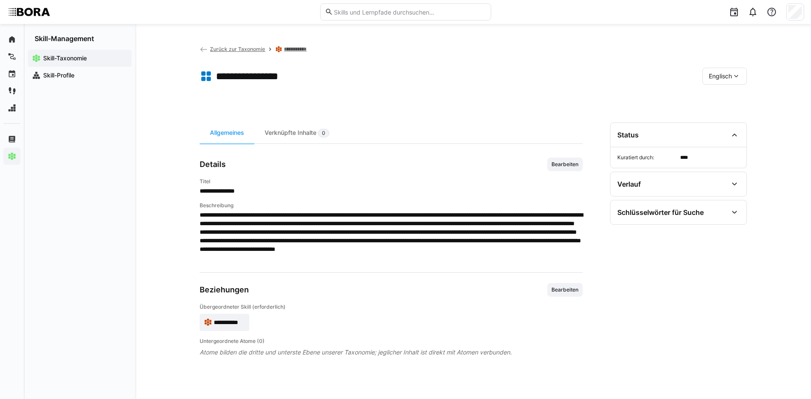
click at [717, 75] on span "Englisch" at bounding box center [720, 76] width 23 height 9
click at [717, 95] on span "Deutsch" at bounding box center [720, 98] width 23 height 9
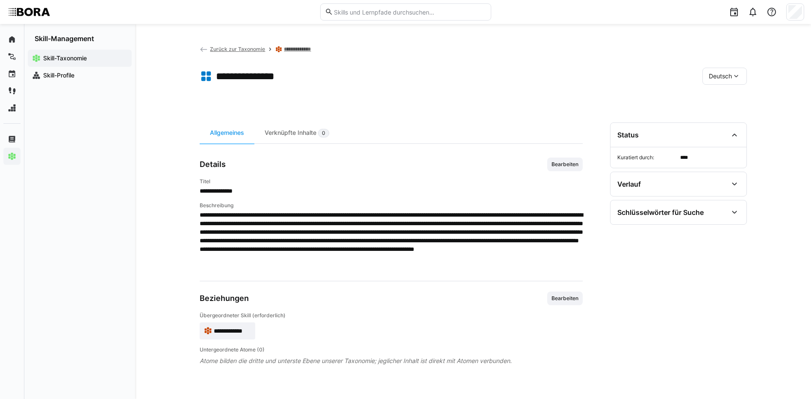
click at [300, 51] on link "**********" at bounding box center [300, 49] width 32 height 7
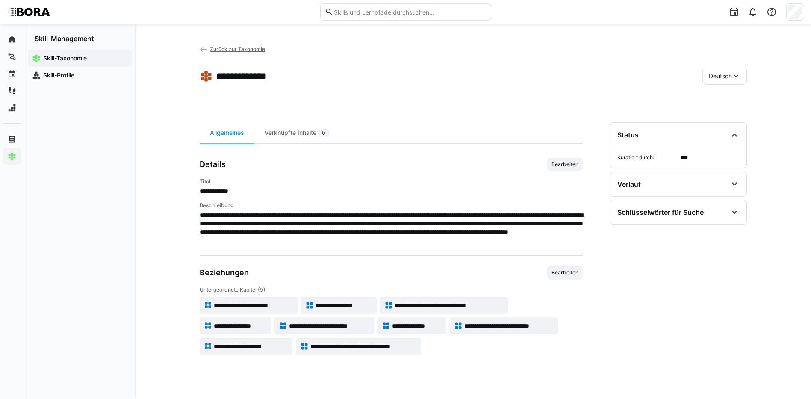
click at [517, 323] on span "**********" at bounding box center [508, 325] width 89 height 9
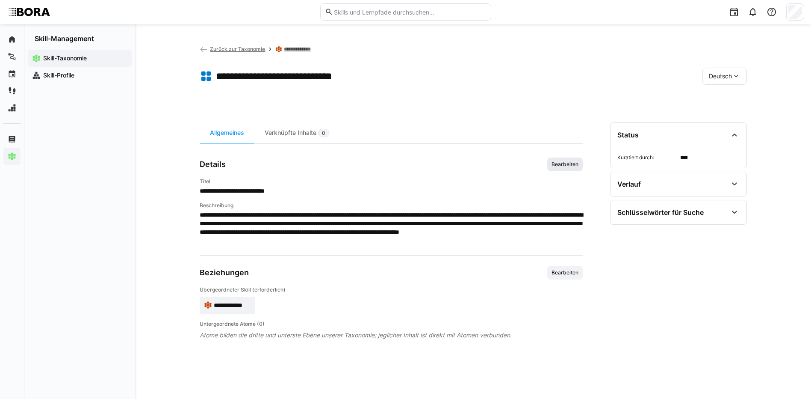
click at [564, 165] on span "Bearbeiten" at bounding box center [565, 164] width 29 height 7
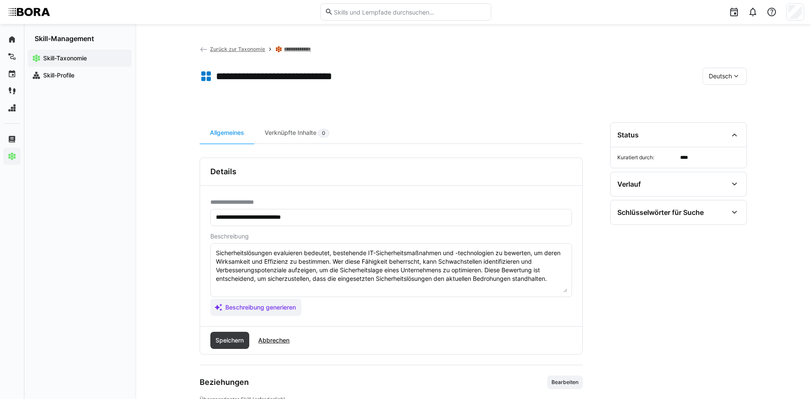
click at [562, 278] on textarea "Sicherheitslösungen evaluieren bedeutet, bestehende IT-Sicherheitsmaßnahmen und…" at bounding box center [391, 270] width 352 height 44
paste textarea "*1 - Anfänger: *2 - Mittelstufe: *3 - Fortgeschritten: *4 - Experte: *5 - Starl…"
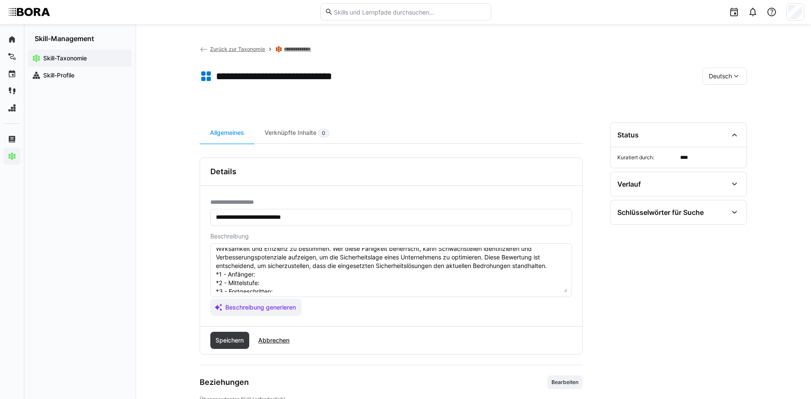
scroll to position [7, 0]
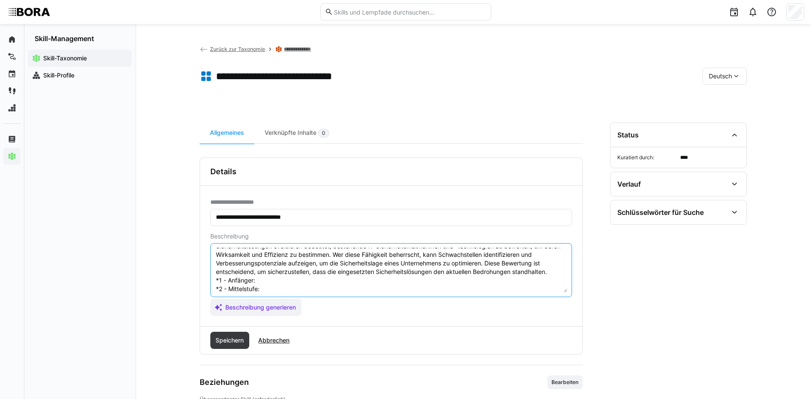
click at [279, 277] on textarea "Sicherheitslösungen evaluieren bedeutet, bestehende IT-Sicherheitsmaßnahmen und…" at bounding box center [391, 270] width 352 height 44
paste textarea "Kennt verschiedene Sicherheitsprodukte und ihre Einsatzgebiete."
click at [280, 285] on textarea "Sicherheitslösungen evaluieren bedeutet, bestehende IT-Sicherheitsmaßnahmen und…" at bounding box center [391, 270] width 352 height 44
paste textarea "Bewertet einfache Lösungen anhand von Anforderungen."
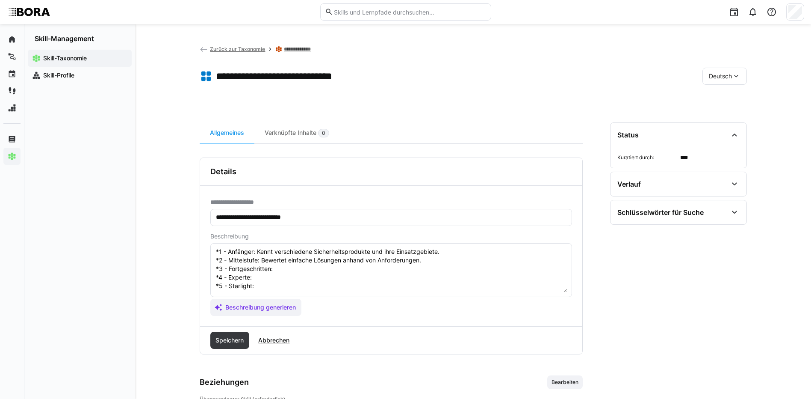
scroll to position [50, 0]
click at [348, 254] on textarea "Sicherheitslösungen evaluieren bedeutet, bestehende IT-Sicherheitsmaßnahmen und…" at bounding box center [391, 270] width 352 height 44
paste textarea "Führt umfassende Evaluierungen durch, berücksichtigt Integration und Betrieb."
click at [274, 263] on textarea "Sicherheitslösungen evaluieren bedeutet, bestehende IT-Sicherheitsmaßnahmen und…" at bounding box center [391, 270] width 352 height 44
paste textarea "Entwickelt Kriterienkataloge und steuert Auswahlprozesse für komplexe Sicherhei…"
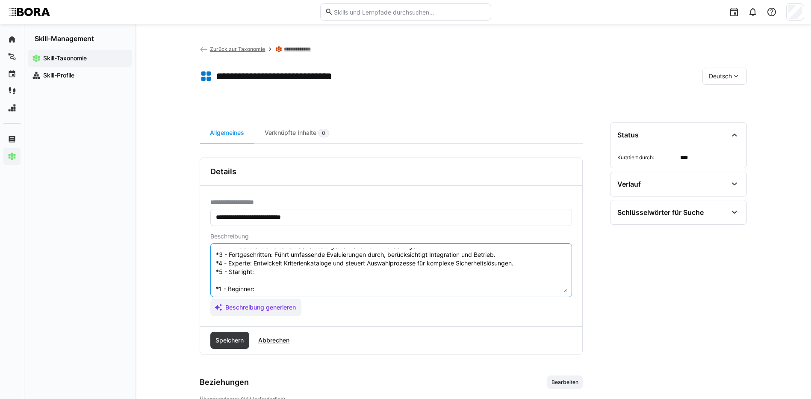
click at [266, 271] on textarea "Sicherheitslösungen evaluieren bedeutet, bestehende IT-Sicherheitsmaßnahmen und…" at bounding box center [391, 270] width 352 height 44
paste textarea "Verantwortet Auswahl und Rollout unternehmensweiter Sicherheitslösungen, sicher…"
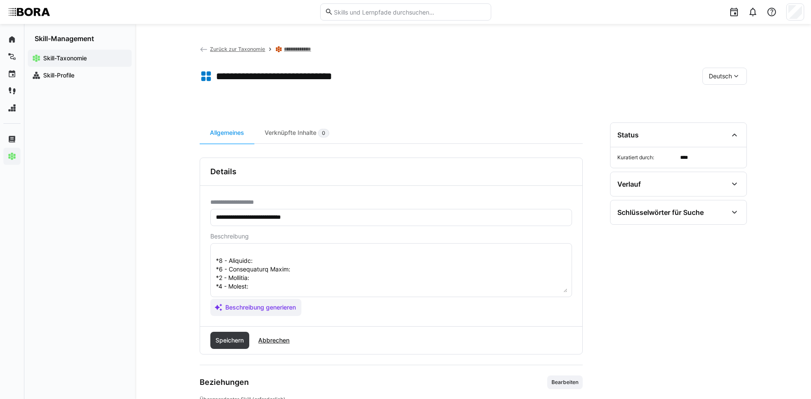
scroll to position [92, 0]
click at [371, 257] on textarea at bounding box center [391, 270] width 352 height 44
paste textarea "Knows various security products and their use cases."
click at [308, 265] on textarea at bounding box center [391, 270] width 352 height 44
paste textarea "Assesses simple solutions based on requirements."
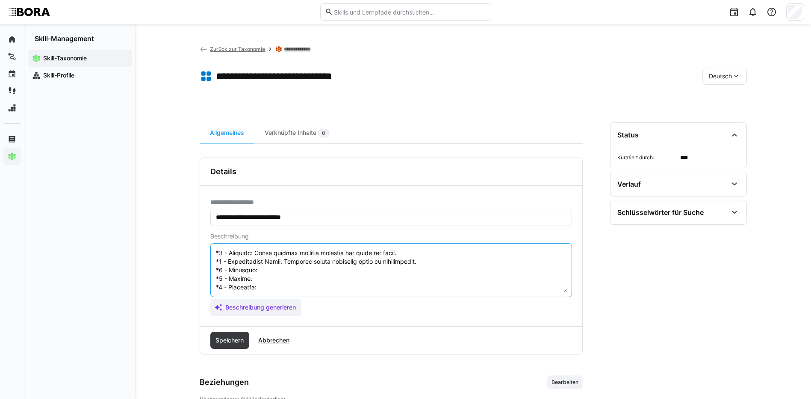
click at [275, 270] on textarea at bounding box center [391, 270] width 352 height 44
paste textarea "Conducts comprehensive evaluations considering integration and operations."
click at [262, 282] on textarea at bounding box center [391, 270] width 352 height 44
paste textarea "Develops criteria catalogs and manages selection processes for complex security…"
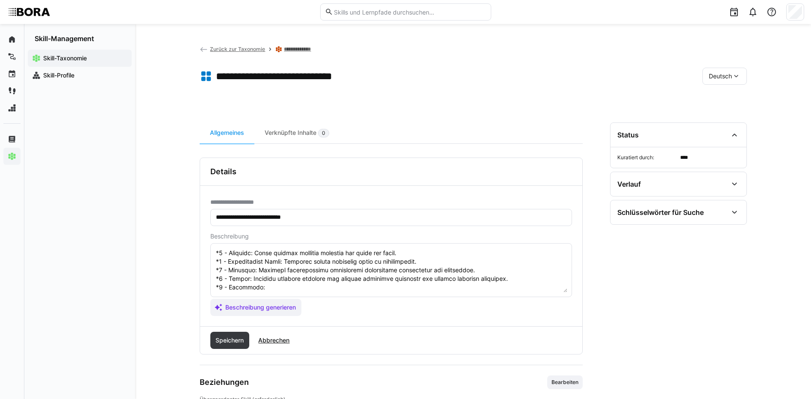
click at [285, 291] on textarea at bounding box center [391, 270] width 352 height 44
paste textarea "Oversees selection and rollout of enterprise-wide security solutions, ensuring …"
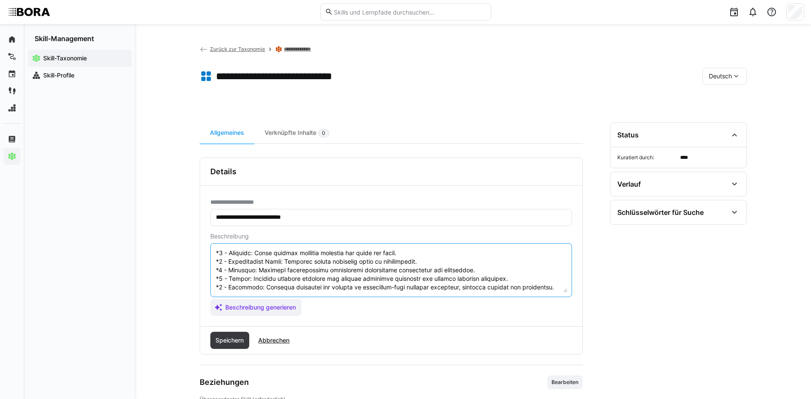
scroll to position [103, 0]
drag, startPoint x: 216, startPoint y: 254, endPoint x: 393, endPoint y: 321, distance: 189.2
click at [393, 321] on div "**********" at bounding box center [391, 256] width 382 height 140
type textarea "Sicherheitslösungen evaluieren bedeutet, bestehende IT-Sicherheitsmaßnahmen und…"
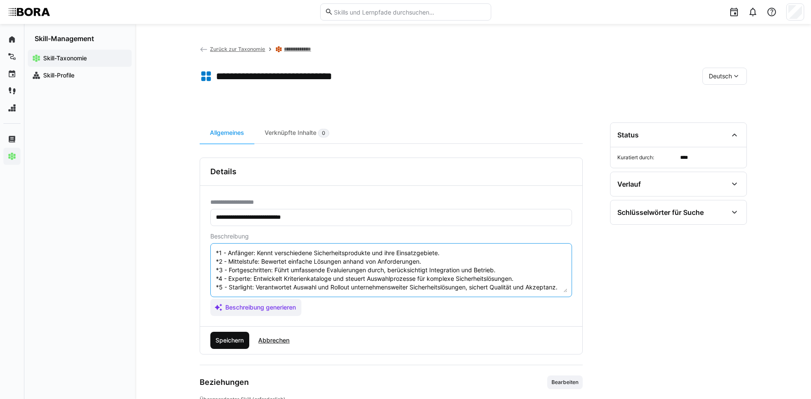
click at [238, 336] on span "Speichern" at bounding box center [229, 340] width 31 height 9
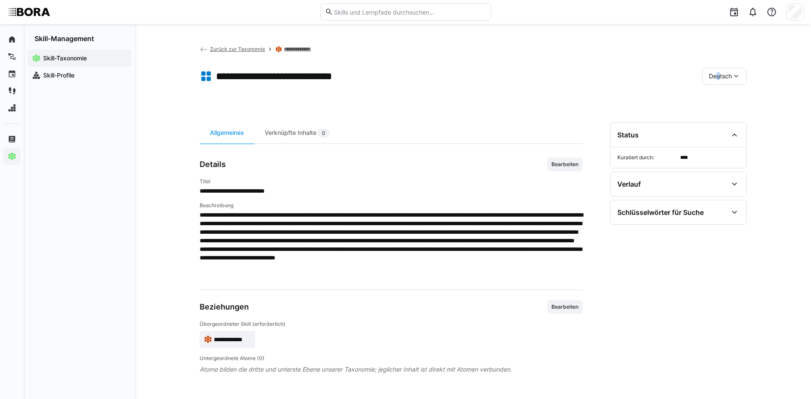
click at [715, 70] on div "Deutsch" at bounding box center [725, 76] width 44 height 17
drag, startPoint x: 715, startPoint y: 70, endPoint x: 716, endPoint y: 118, distance: 47.9
click at [716, 118] on span "Englisch" at bounding box center [720, 116] width 23 height 9
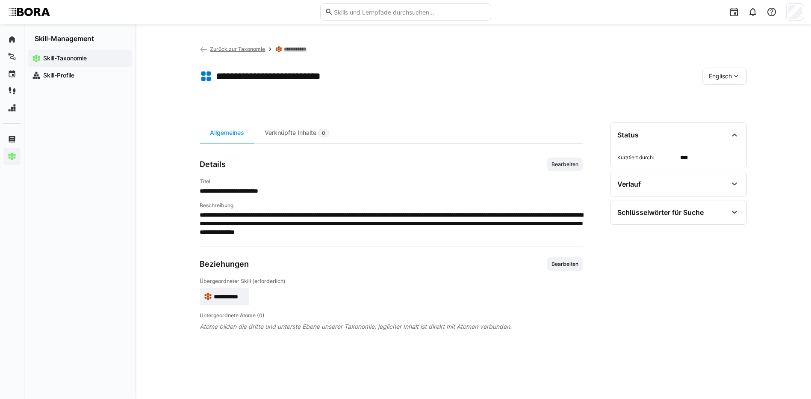
click at [562, 167] on span "Bearbeiten" at bounding box center [564, 164] width 35 height 14
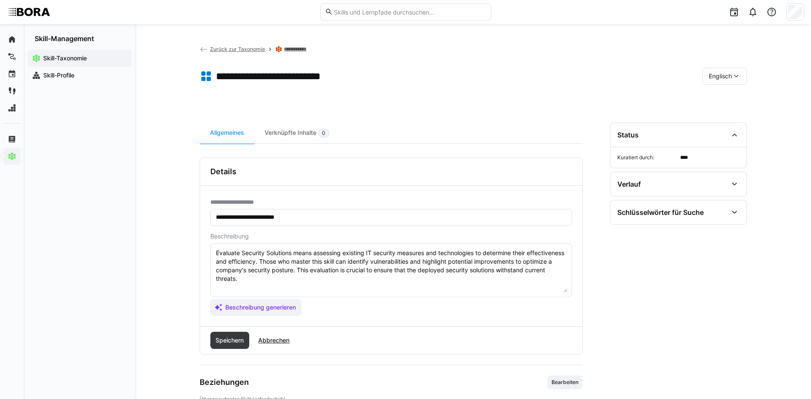
click at [517, 284] on textarea "Evaluate Security Solutions means assessing existing IT security measures and t…" at bounding box center [391, 270] width 352 height 44
paste textarea "*1 - Beginner: Knows various security products and their use cases. *2 - Interm…"
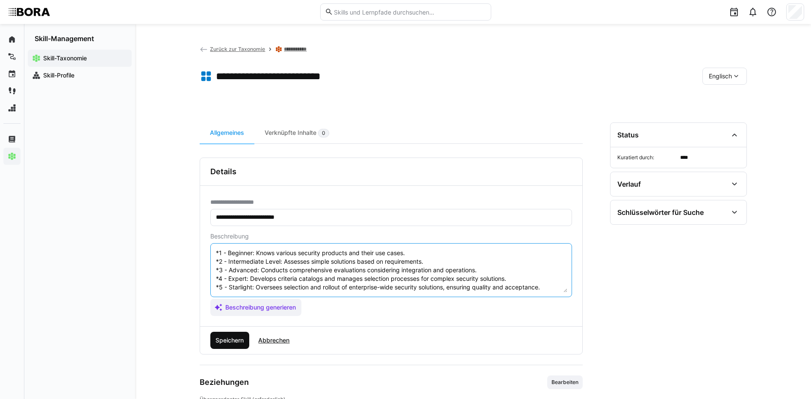
type textarea "Evaluate Security Solutions means assessing existing IT security measures and t…"
click at [234, 341] on span "Speichern" at bounding box center [229, 340] width 31 height 9
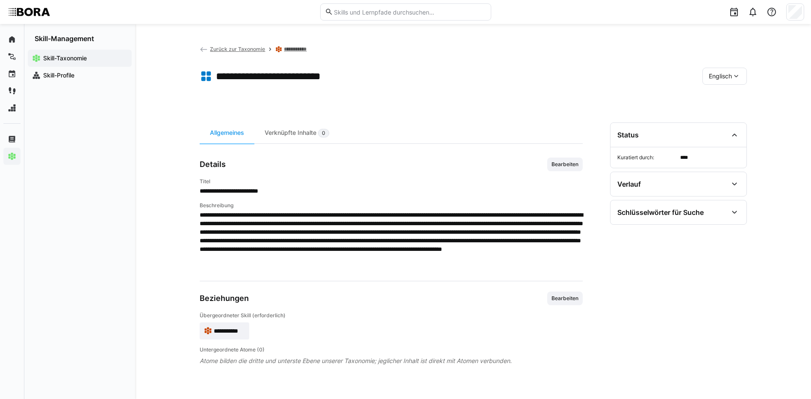
click at [725, 76] on span "Englisch" at bounding box center [720, 76] width 23 height 9
click at [725, 96] on span "Deutsch" at bounding box center [720, 98] width 23 height 9
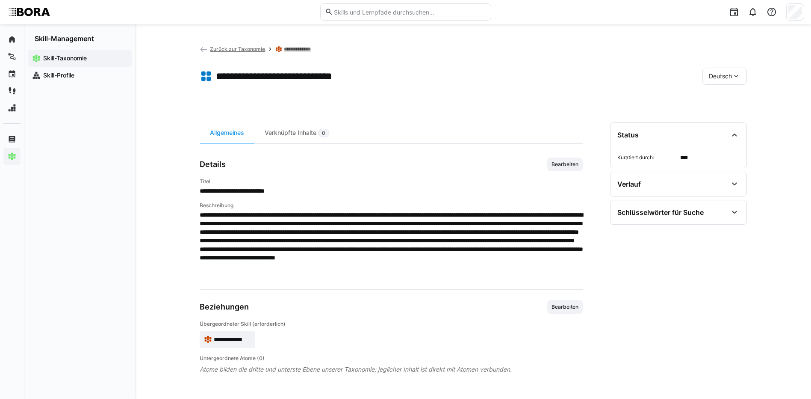
click at [309, 47] on link "**********" at bounding box center [300, 49] width 32 height 7
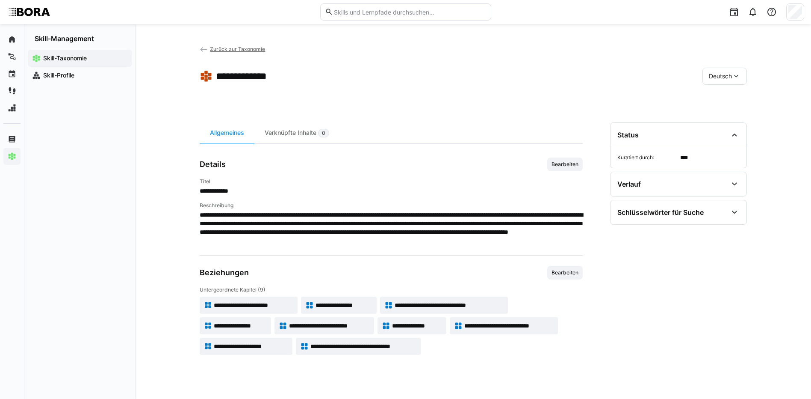
click at [265, 345] on span "**********" at bounding box center [251, 346] width 74 height 9
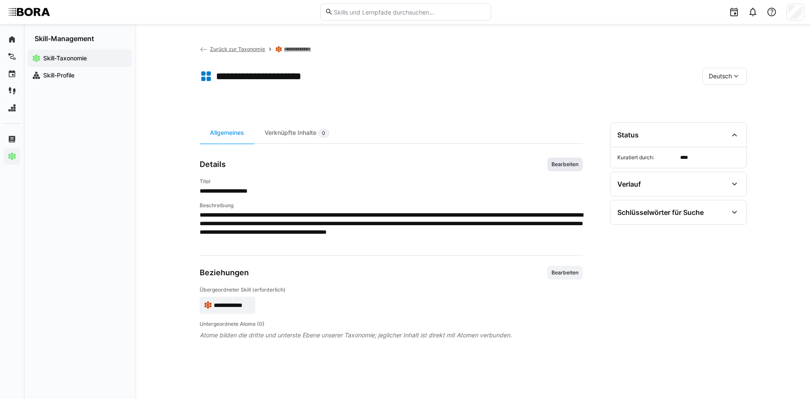
click at [560, 159] on span "Bearbeiten" at bounding box center [564, 164] width 35 height 14
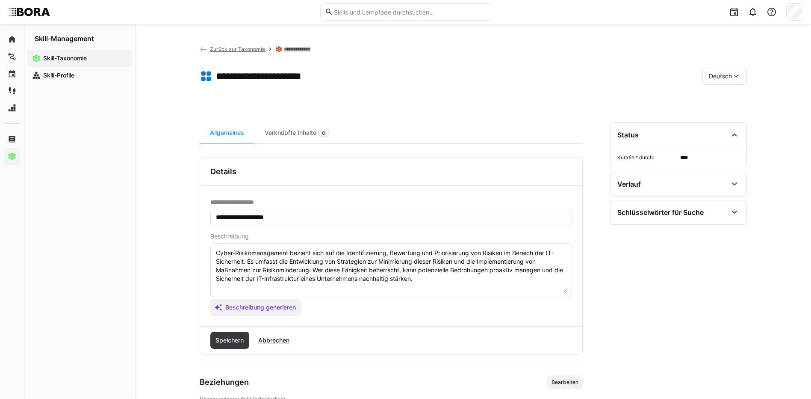
click at [429, 278] on textarea "Cyber-Risikomanagement bezieht sich auf die Identifizierung, Bewertung und Prio…" at bounding box center [391, 270] width 352 height 44
paste textarea "*1 - Anfänger: *2 - Mittelstufe: *3 - Fortgeschritten: *4 - Experte: *5 - Starl…"
click at [295, 286] on textarea "Cyber-Risikomanagement bezieht sich auf die Identifizierung, Bewertung und Prio…" at bounding box center [391, 270] width 352 height 44
paste textarea "Kennt Grundlagen des Risikomanagements im Cyberbereich."
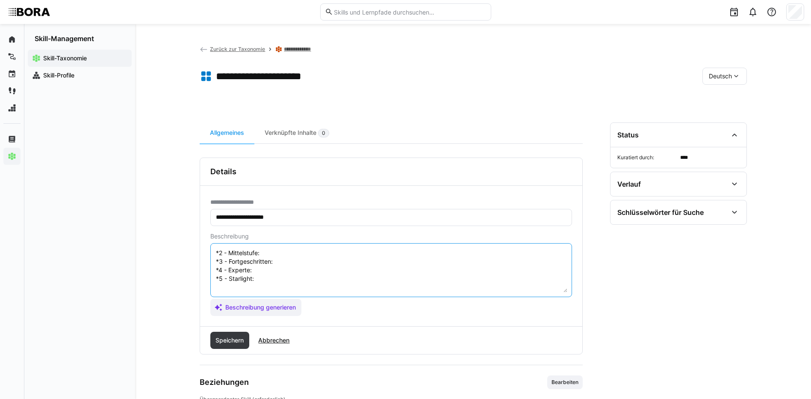
click at [337, 249] on textarea "Cyber-Risikomanagement bezieht sich auf die Identifizierung, Bewertung und Prio…" at bounding box center [391, 270] width 352 height 44
paste textarea "Identifiziert Risiken in definierten Systemen und Prozessen."
click at [284, 260] on textarea "Cyber-Risikomanagement bezieht sich auf die Identifizierung, Bewertung und Prio…" at bounding box center [391, 270] width 352 height 44
paste textarea "Bewertet Risiken quantitativ und entwickelt Maßnahmen zur Risikominderung."
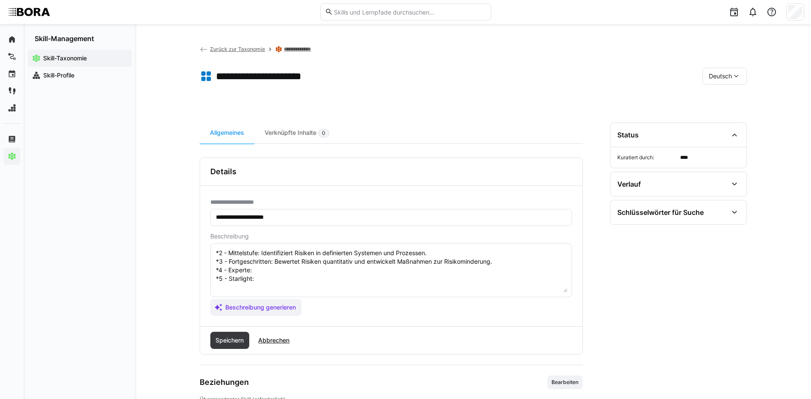
click at [319, 272] on textarea "Cyber-Risikomanagement bezieht sich auf die Identifizierung, Bewertung und Prio…" at bounding box center [391, 270] width 352 height 44
paste textarea "Integriert Cyberrisiken in unternehmensweite Risikomanagementprozesse."
click at [326, 276] on textarea "Cyber-Risikomanagement bezieht sich auf die Identifizierung, Bewertung und Prio…" at bounding box center [391, 270] width 352 height 44
paste textarea "Führt strategisches Cyber-Risikomanagement und unterstützt Entscheider mit fund…"
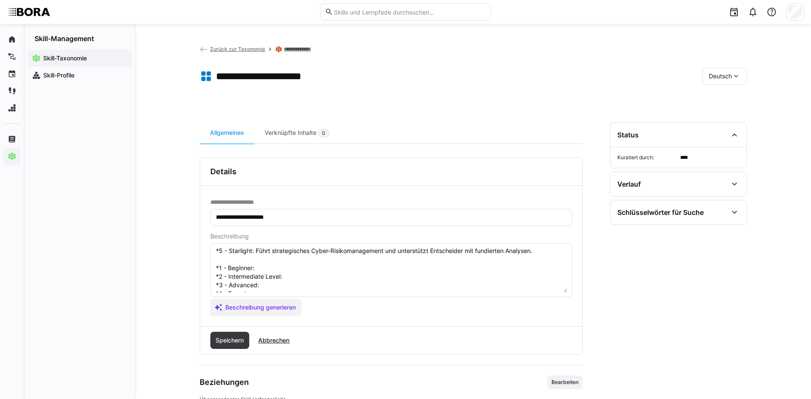
scroll to position [86, 0]
click at [381, 257] on textarea "Cyber-Risikomanagement bezieht sich auf die Identifizierung, Bewertung und Prio…" at bounding box center [391, 270] width 352 height 44
click at [284, 247] on eds-input "Cyber-Risikomanagement bezieht sich auf die Identifizierung, Bewertung und Prio…" at bounding box center [391, 270] width 362 height 54
click at [283, 249] on textarea "Cyber-Risikomanagement bezieht sich auf die Identifizierung, Bewertung und Prio…" at bounding box center [391, 270] width 352 height 44
paste textarea "Understands fundamentals of cyber risk management."
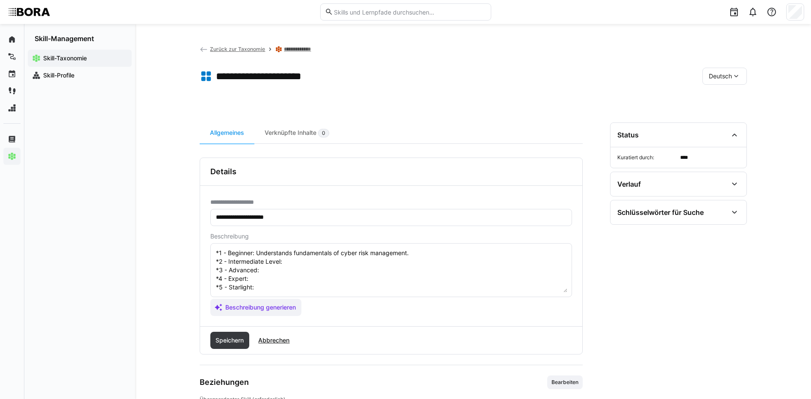
click at [303, 264] on textarea "Cyber-Risikomanagement bezieht sich auf die Identifizierung, Bewertung und Prio…" at bounding box center [391, 270] width 352 height 44
paste textarea "Identifies risks in defined systems and processes."
click at [275, 272] on textarea at bounding box center [391, 270] width 352 height 44
paste textarea "Quantitatively assesses risks and develops mitigation measures."
click at [257, 280] on textarea at bounding box center [391, 270] width 352 height 44
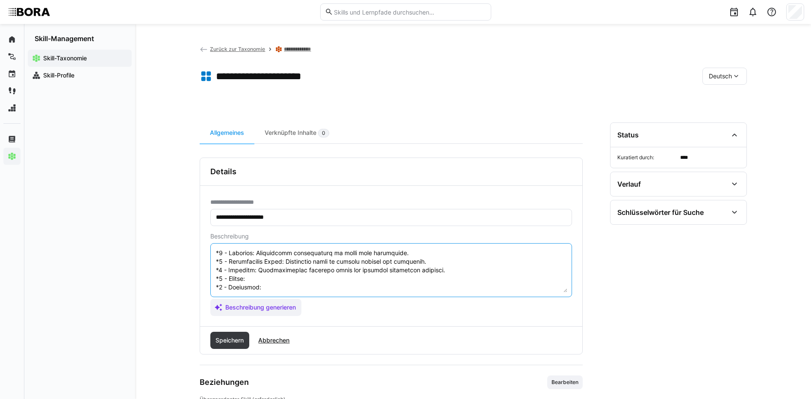
paste textarea "Integrates cyber risks into enterprise-wide risk management processes."
click at [286, 289] on textarea at bounding box center [391, 270] width 352 height 44
paste textarea "Leads strategic cyber risk management and supports decision-makers with in-dept…"
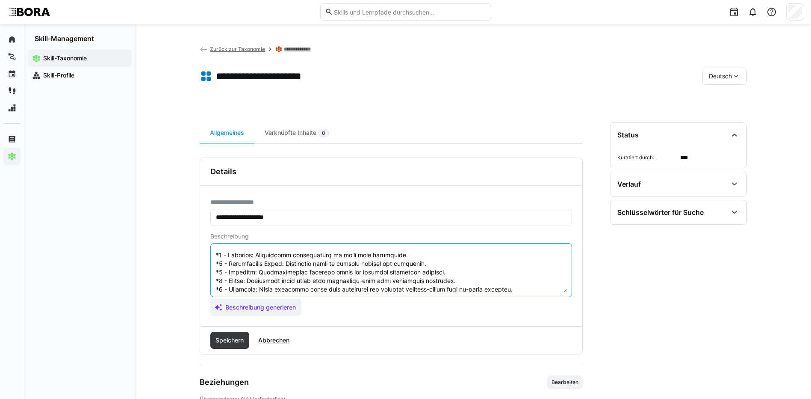
scroll to position [94, 0]
drag, startPoint x: 216, startPoint y: 253, endPoint x: 495, endPoint y: 299, distance: 283.5
click at [499, 296] on eds-input at bounding box center [391, 270] width 362 height 54
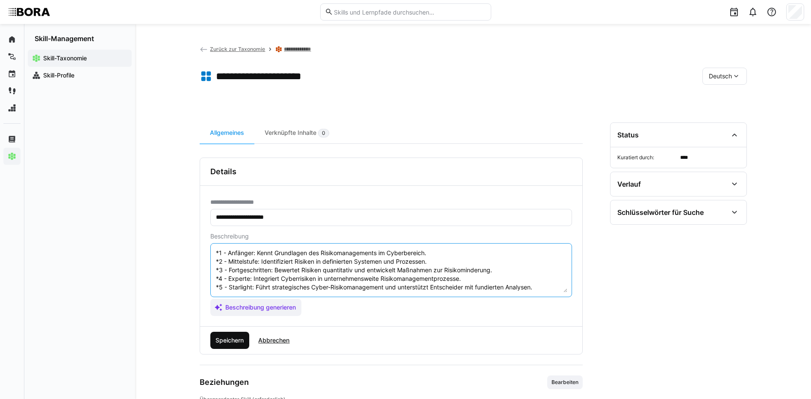
type textarea "Cyber-Risikomanagement bezieht sich auf die Identifizierung, Bewertung und Prio…"
click at [231, 337] on span "Speichern" at bounding box center [229, 340] width 31 height 9
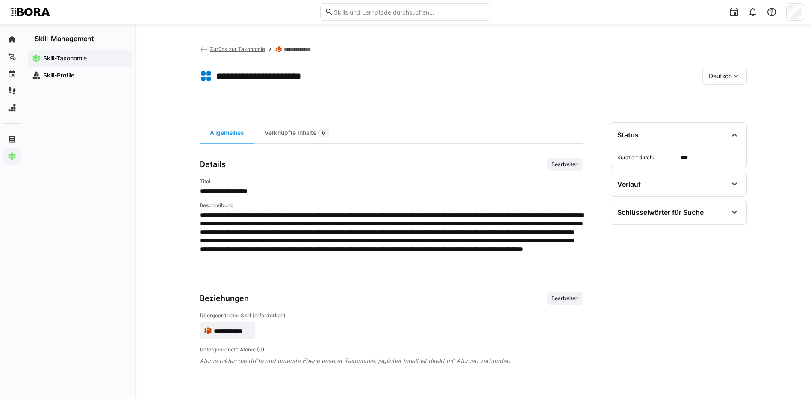
click at [726, 78] on span "Deutsch" at bounding box center [720, 76] width 23 height 9
click at [729, 117] on span "Englisch" at bounding box center [720, 116] width 23 height 9
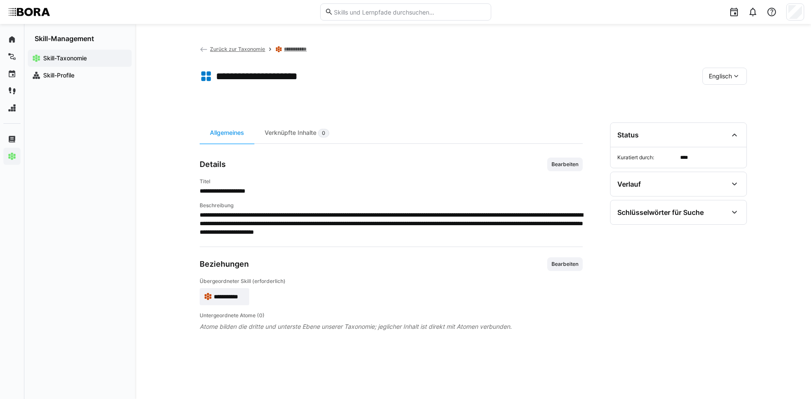
click at [566, 165] on span "Bearbeiten" at bounding box center [565, 164] width 29 height 7
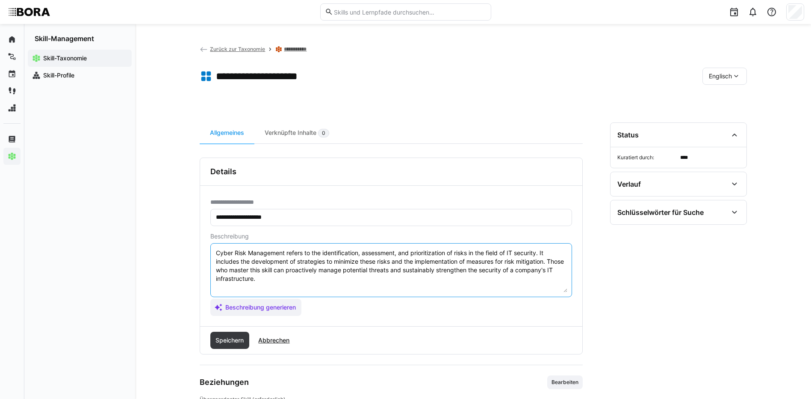
click at [520, 282] on textarea "Cyber Risk Management refers to the identification, assessment, and prioritizat…" at bounding box center [391, 270] width 352 height 44
paste textarea "*1 - Beginner: Understands fundamentals of cyber risk management. *2 - Intermed…"
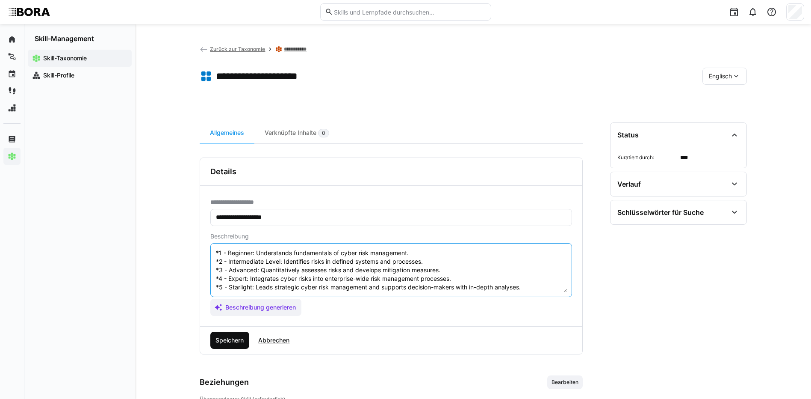
type textarea "Cyber Risk Management refers to the identification, assessment, and prioritizat…"
click at [238, 339] on span "Speichern" at bounding box center [229, 340] width 31 height 9
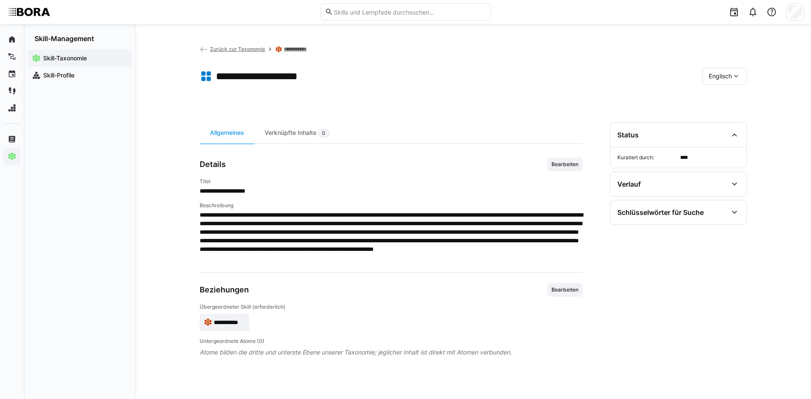
click at [713, 77] on span "Englisch" at bounding box center [720, 76] width 23 height 9
click at [724, 105] on div "Deutsch" at bounding box center [724, 99] width 45 height 18
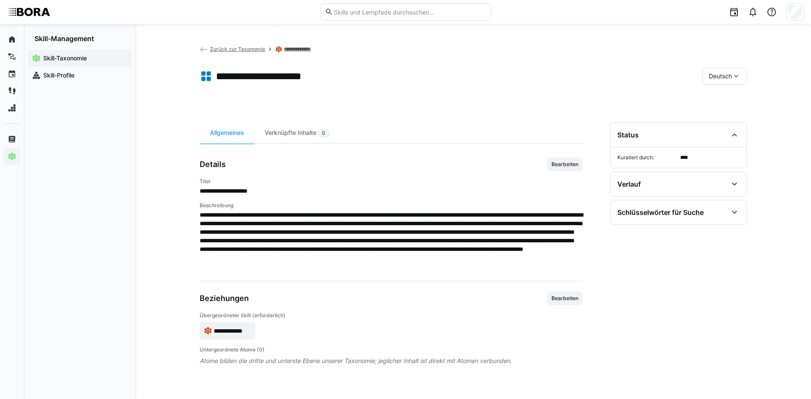
click at [303, 49] on link "**********" at bounding box center [300, 49] width 32 height 7
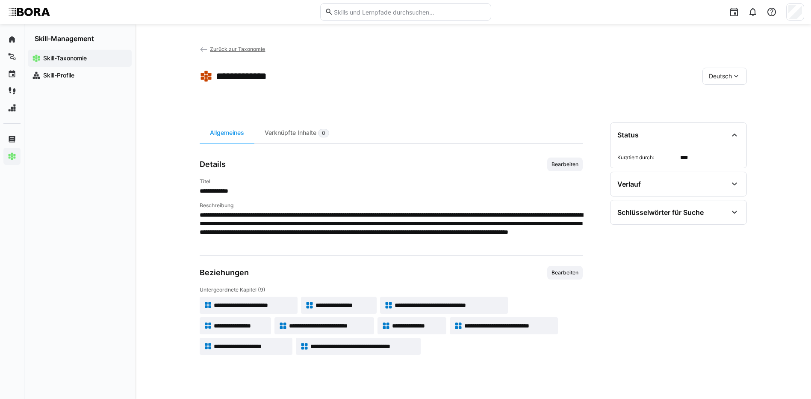
click at [387, 348] on span "**********" at bounding box center [363, 346] width 106 height 9
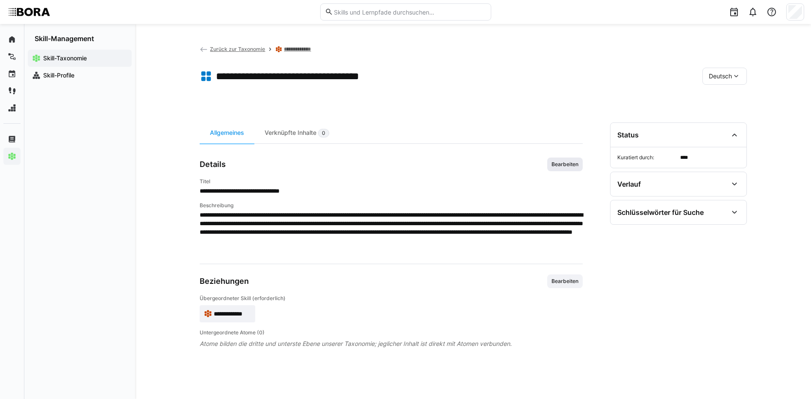
click at [582, 159] on span "Bearbeiten" at bounding box center [564, 164] width 35 height 14
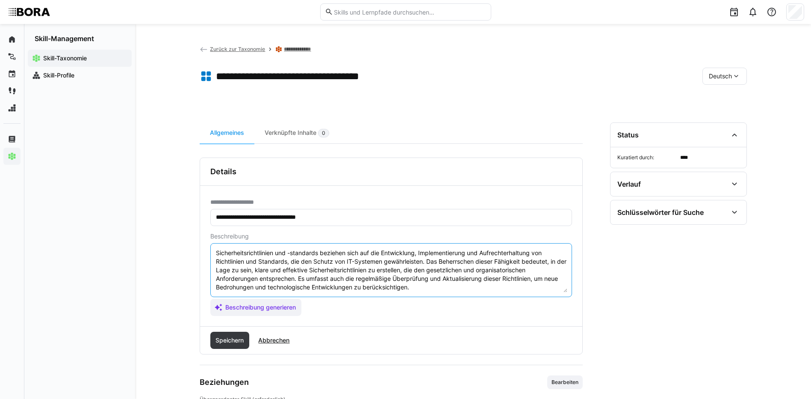
click at [424, 285] on textarea "Sicherheitsrichtlinien und -standards beziehen sich auf die Entwicklung, Implem…" at bounding box center [391, 270] width 352 height 44
paste textarea "*1 - Anfänger: *2 - Mittelstufe: *3 - Fortgeschritten: *4 - Experte: *5 - Starl…"
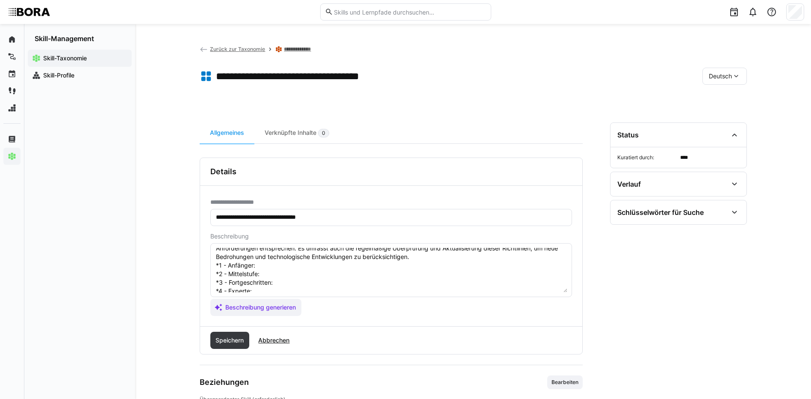
scroll to position [15, 0]
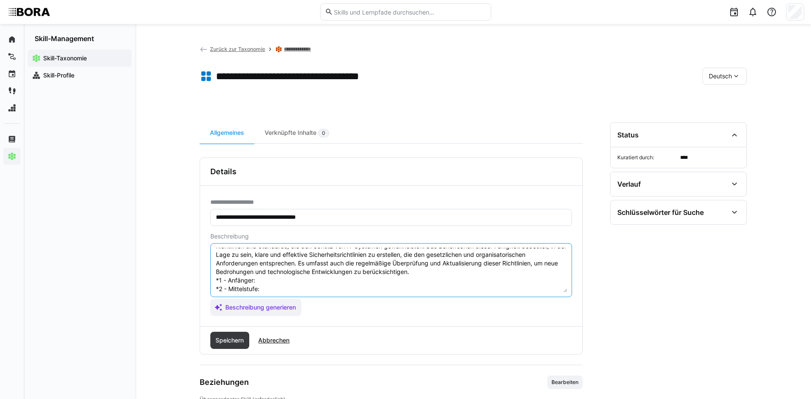
click at [276, 279] on textarea "Sicherheitsrichtlinien und -standards beziehen sich auf die Entwicklung, Implem…" at bounding box center [391, 270] width 352 height 44
paste textarea "Kennt relevante Standards und einfache Richtlinien (z.B. Passwortregeln)."
click at [285, 289] on textarea "Sicherheitsrichtlinien und -standards beziehen sich auf die Entwicklung, Implem…" at bounding box center [391, 270] width 352 height 44
paste textarea "Setzt bestehende Sicherheitsrichtlinien im Alltag um."
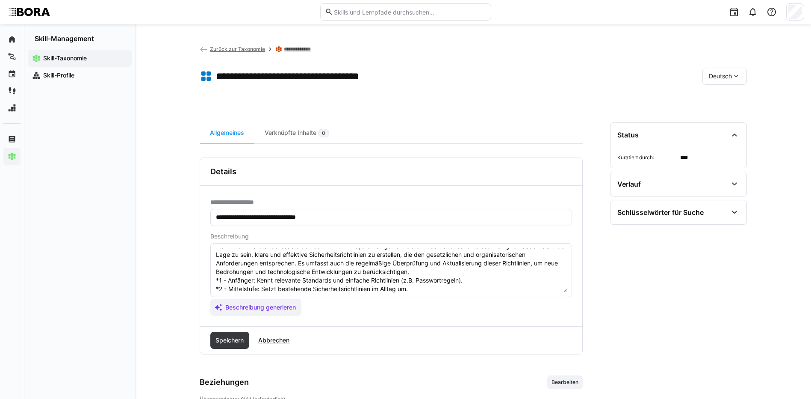
scroll to position [58, 0]
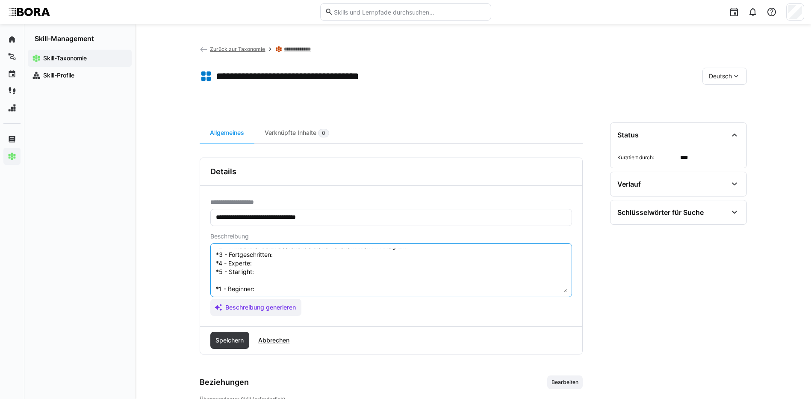
click at [317, 256] on textarea "Sicherheitsrichtlinien und -standards beziehen sich auf die Entwicklung, Implem…" at bounding box center [391, 270] width 352 height 44
paste textarea "Entwickelt und aktualisiert unternehmensinterne Sicherheitsstandards."
click at [285, 261] on textarea "Sicherheitsrichtlinien und -standards beziehen sich auf die Entwicklung, Implem…" at bounding box center [391, 270] width 352 height 44
paste textarea "Überwacht Einhaltung, schult Mitarbeitende und verbessert Richtlinien fortlaufe…"
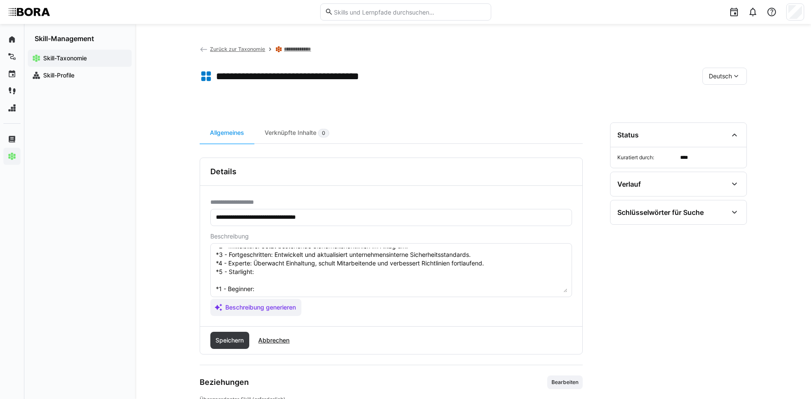
click at [283, 277] on textarea "Sicherheitsrichtlinien und -standards beziehen sich auf die Entwicklung, Implem…" at bounding box center [391, 270] width 352 height 44
click at [283, 272] on textarea "Sicherheitsrichtlinien und -standards beziehen sich auf die Entwicklung, Implem…" at bounding box center [391, 270] width 352 height 44
paste textarea "Führt Richtlinienentwicklung und -management unternehmensweit, sorgt für Compli…"
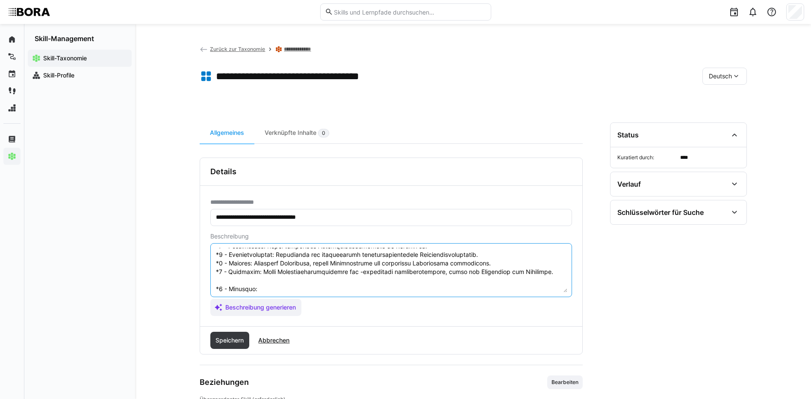
click at [425, 286] on textarea at bounding box center [391, 270] width 352 height 44
paste textarea "Knows relevant standards and simple policies (e.g., password rules)."
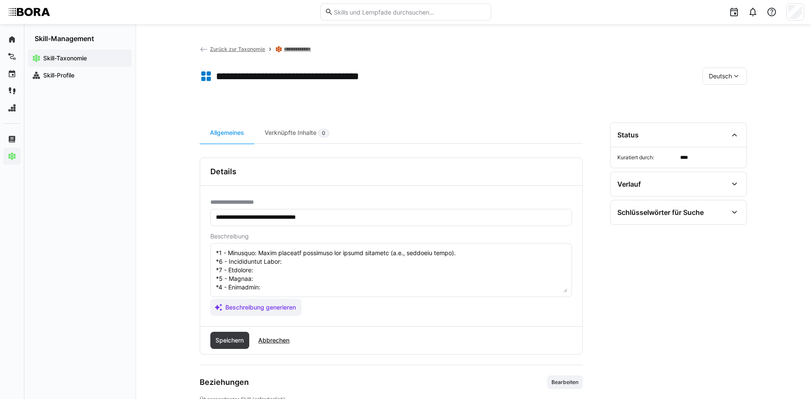
scroll to position [101, 0]
click at [294, 254] on textarea at bounding box center [391, 270] width 352 height 44
paste textarea "Implements existing security policies in daily operations."
click at [273, 264] on textarea at bounding box center [391, 270] width 352 height 44
paste textarea "Develops and updates internal security standards."
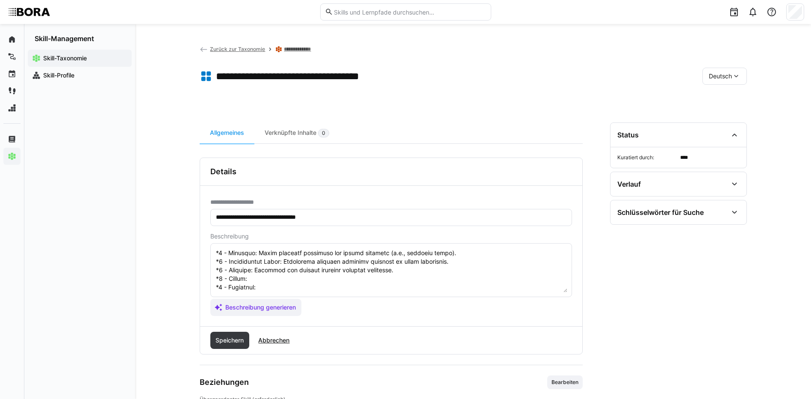
click at [287, 273] on textarea at bounding box center [391, 270] width 352 height 44
paste textarea "Monitors compliance, trains employees, and continuously improves policies."
click at [264, 283] on textarea at bounding box center [391, 270] width 352 height 44
paste textarea "Leads policy development and management enterprise-wide, ensuring compliance an…"
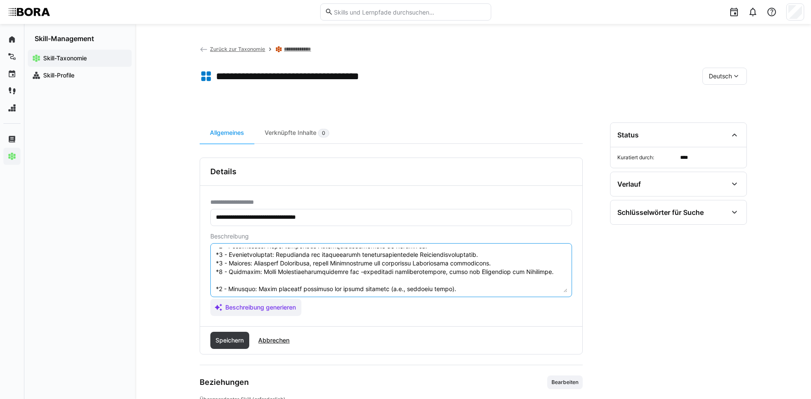
scroll to position [103, 0]
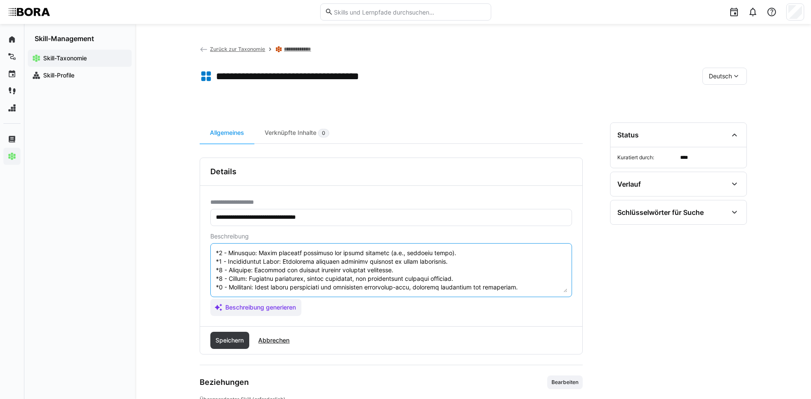
drag, startPoint x: 216, startPoint y: 286, endPoint x: 354, endPoint y: 316, distance: 140.6
click at [354, 316] on div "**********" at bounding box center [391, 256] width 382 height 140
type textarea "Sicherheitsrichtlinien und -standards beziehen sich auf die Entwicklung, Implem…"
click at [222, 336] on span "Speichern" at bounding box center [229, 340] width 31 height 9
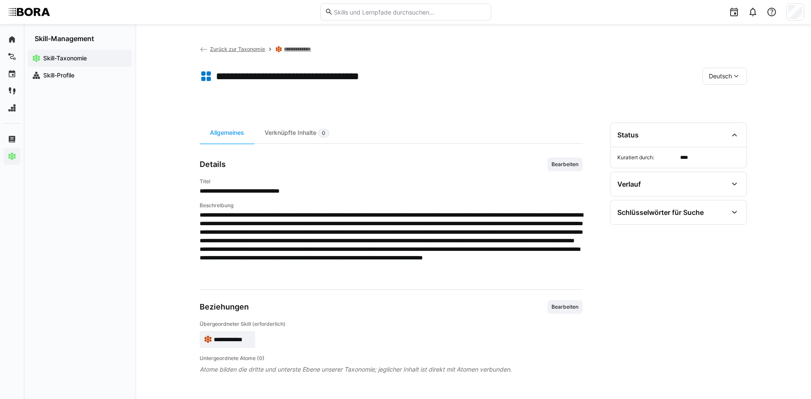
click at [712, 74] on span "Deutsch" at bounding box center [720, 76] width 23 height 9
click at [724, 118] on span "Englisch" at bounding box center [720, 116] width 23 height 9
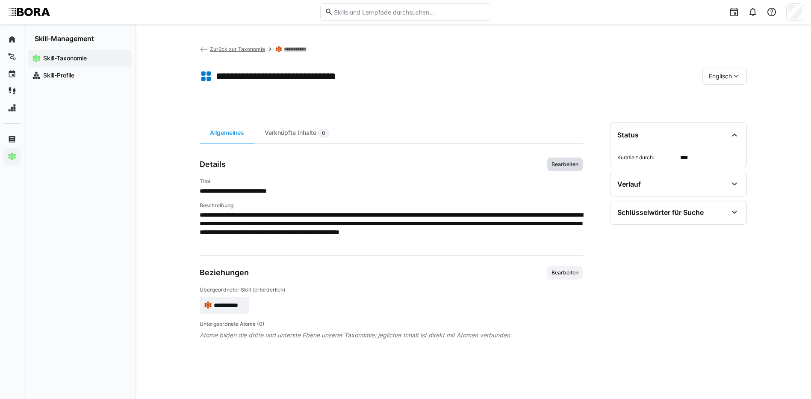
click at [559, 168] on span "Bearbeiten" at bounding box center [564, 164] width 35 height 14
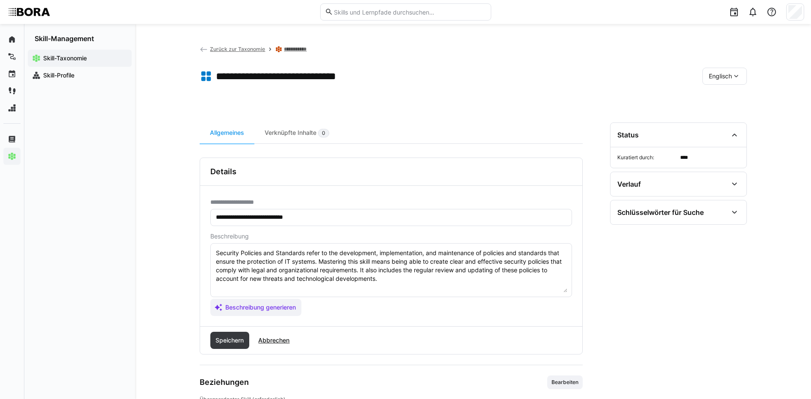
click at [493, 275] on textarea "Security Policies and Standards refer to the development, implementation, and m…" at bounding box center [391, 270] width 352 height 44
paste textarea "*1 - Beginner: Knows relevant standards and simple policies (e.g., password rul…"
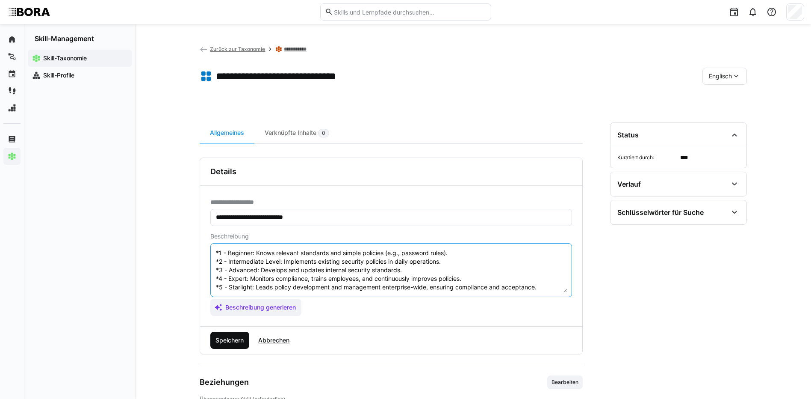
type textarea "Security Policies and Standards refer to the development, implementation, and m…"
click at [231, 340] on span "Speichern" at bounding box center [229, 340] width 31 height 9
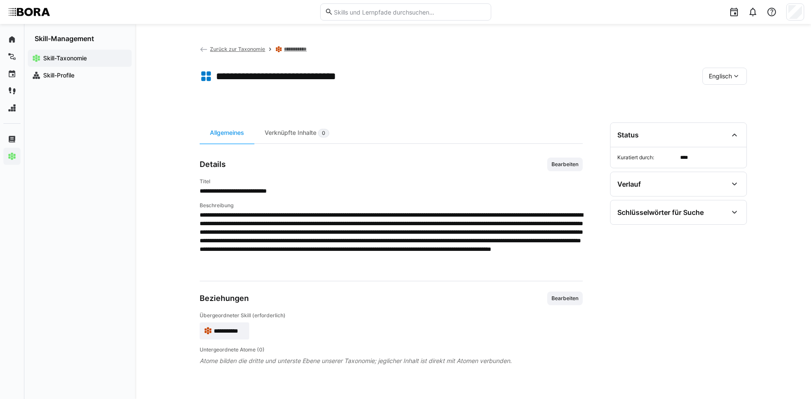
click at [735, 72] on eds-icon at bounding box center [736, 76] width 9 height 9
click at [737, 108] on div "Englisch" at bounding box center [724, 117] width 45 height 18
click at [301, 48] on link "**********" at bounding box center [297, 49] width 27 height 7
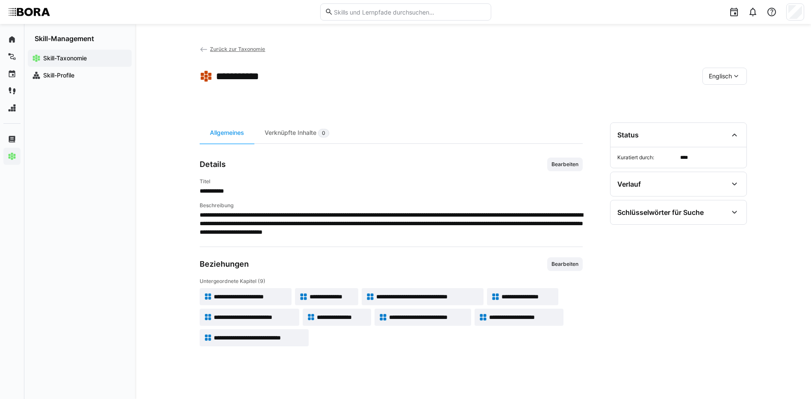
drag, startPoint x: 720, startPoint y: 72, endPoint x: 727, endPoint y: 80, distance: 10.6
click at [720, 72] on span "Englisch" at bounding box center [720, 76] width 23 height 9
click at [729, 96] on span "Deutsch" at bounding box center [720, 98] width 23 height 9
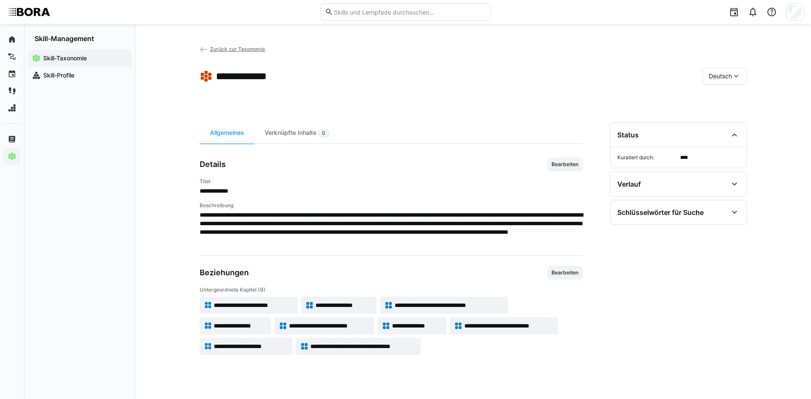
click at [234, 50] on span "Zurück zur Taxonomie" at bounding box center [237, 49] width 55 height 6
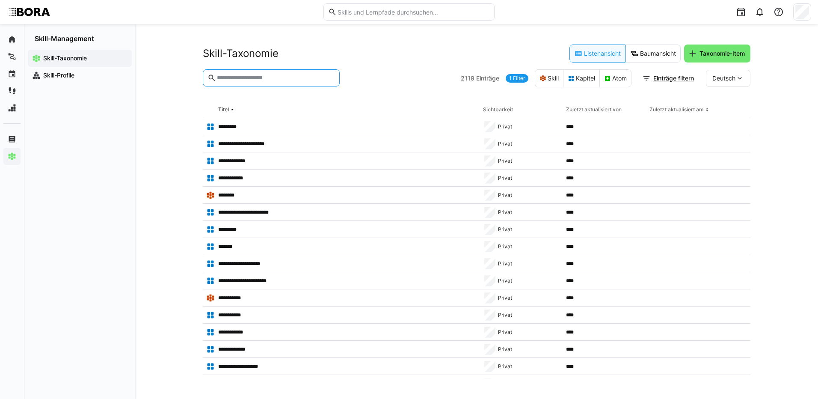
click at [266, 74] on input "text" at bounding box center [275, 78] width 119 height 8
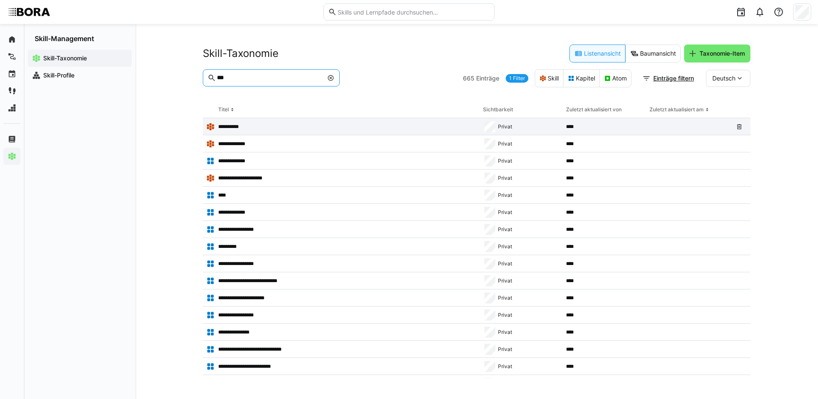
type input "**"
click at [232, 122] on app-table-first-column "**********" at bounding box center [341, 126] width 270 height 9
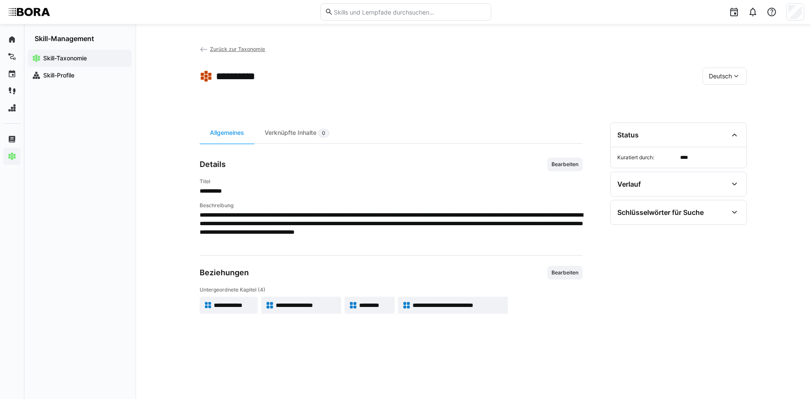
click at [235, 301] on span "**********" at bounding box center [234, 305] width 40 height 9
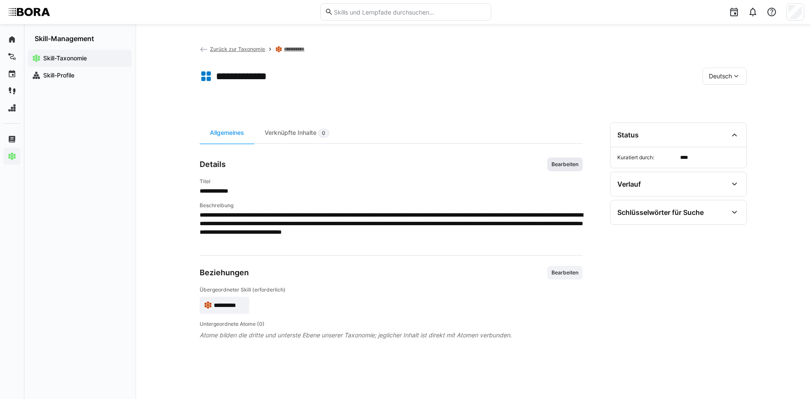
click at [553, 163] on span "Bearbeiten" at bounding box center [565, 164] width 29 height 7
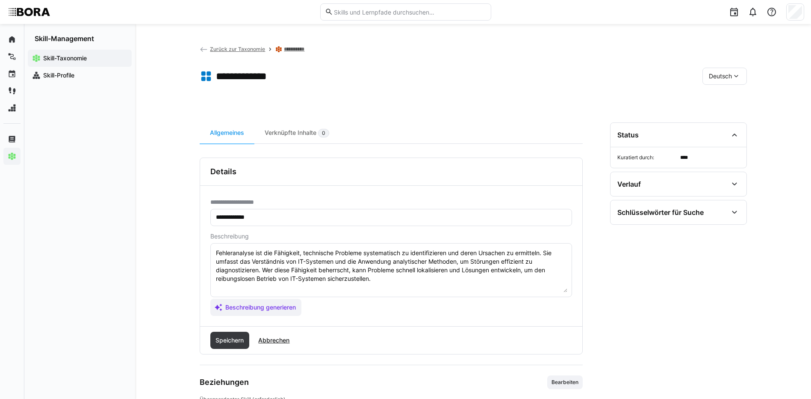
click at [399, 278] on textarea "Fehleranalyse ist die Fähigkeit, technische Probleme systematisch zu identifizi…" at bounding box center [391, 270] width 352 height 44
paste textarea "*1 - Anfänger: *2 - Mittelstufe: *3 - Fortgeschritten: *4 - Experte: *5 - Starl…"
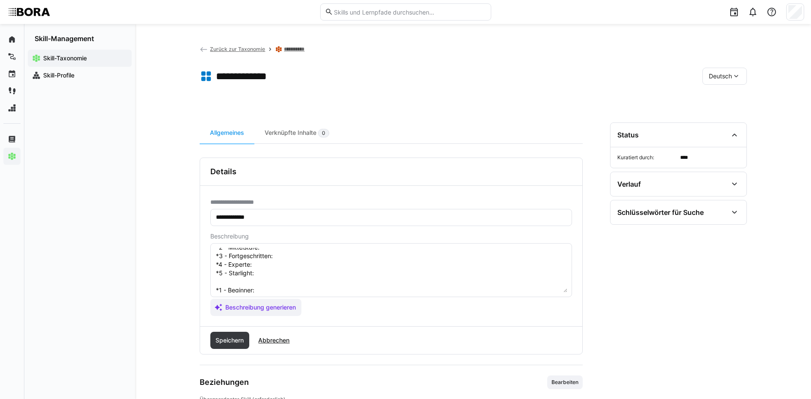
scroll to position [7, 0]
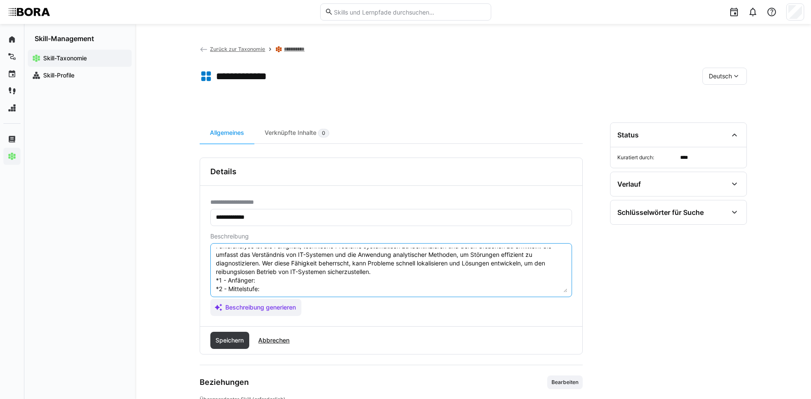
click at [279, 276] on textarea "Fehleranalyse ist die Fähigkeit, technische Probleme systematisch zu identifizi…" at bounding box center [391, 270] width 352 height 44
paste textarea "Erkennt und beschreibt einfache Fehlerquellen."
click at [306, 288] on textarea "Fehleranalyse ist die Fähigkeit, technische Probleme systematisch zu identifizi…" at bounding box center [391, 270] width 352 height 44
paste textarea "Analysiert Fehler systematisch und dokumentiert diese."
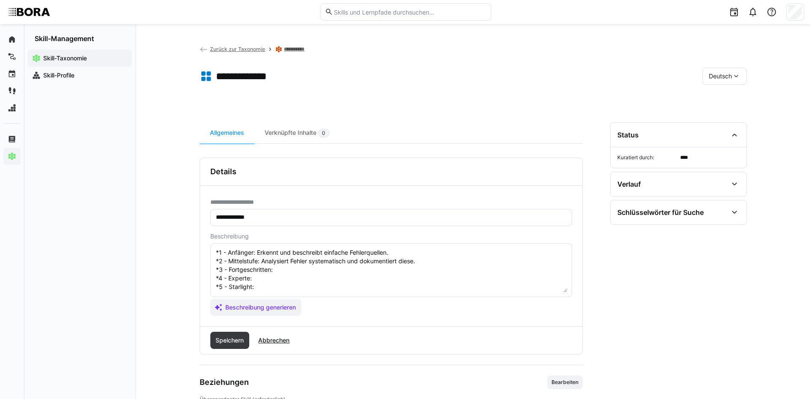
scroll to position [50, 0]
click at [278, 257] on textarea "Fehleranalyse ist die Fähigkeit, technische Probleme systematisch zu identifizi…" at bounding box center [391, 270] width 352 height 44
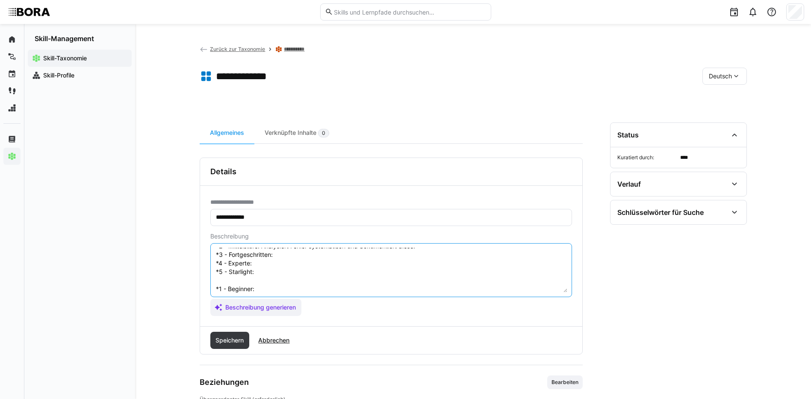
paste textarea "Entwickelt Lösungsansätze und korrigiert Fehler eigenständig."
click at [281, 266] on textarea "Fehleranalyse ist die Fähigkeit, technische Probleme systematisch zu identifizi…" at bounding box center [391, 270] width 352 height 44
paste textarea "Etabliert standardisierte Fehleranalyseprozesse und unterstützt andere bei komp…"
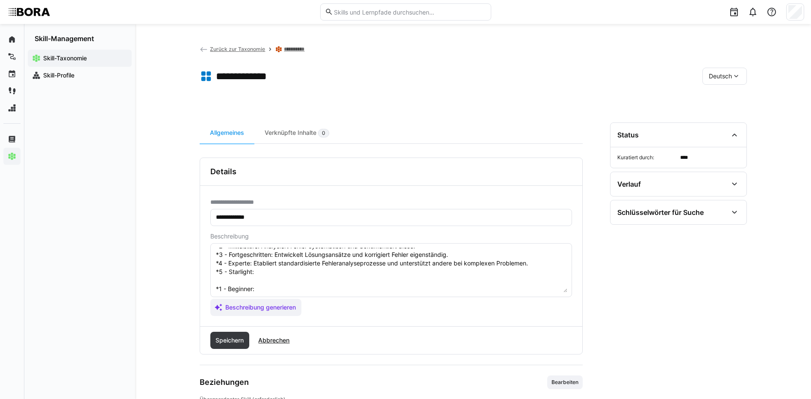
click at [259, 274] on textarea "Fehleranalyse ist die Fähigkeit, technische Probleme systematisch zu identifizi…" at bounding box center [391, 270] width 352 height 44
paste textarea "Verantwortet unternehmensweite Fehleranalyse, identifiziert systematische Ursac…"
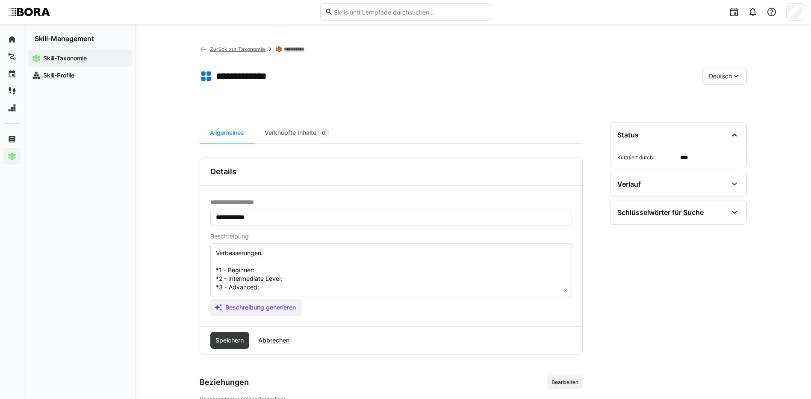
scroll to position [92, 0]
click at [292, 255] on textarea "Fehleranalyse ist die Fähigkeit, technische Probleme systematisch zu identifizi…" at bounding box center [391, 270] width 352 height 44
paste textarea "Identifies and describes simple error sources."
click at [288, 266] on textarea "Fehleranalyse ist die Fähigkeit, technische Probleme systematisch zu identifizi…" at bounding box center [391, 270] width 352 height 44
paste textarea "Analyzes errors systematically and documents them."
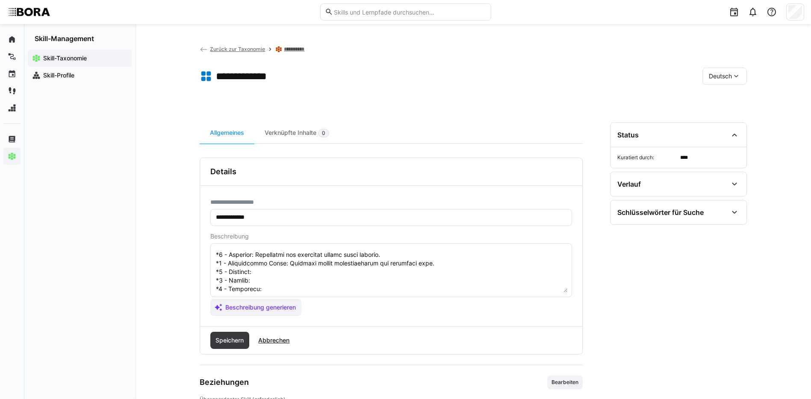
click at [276, 270] on textarea at bounding box center [391, 270] width 352 height 44
paste textarea "Develops solutions and fixes errors independently."
click at [270, 280] on textarea at bounding box center [391, 270] width 352 height 44
paste textarea "Establishes standardized error analysis processes and supports others with comp…"
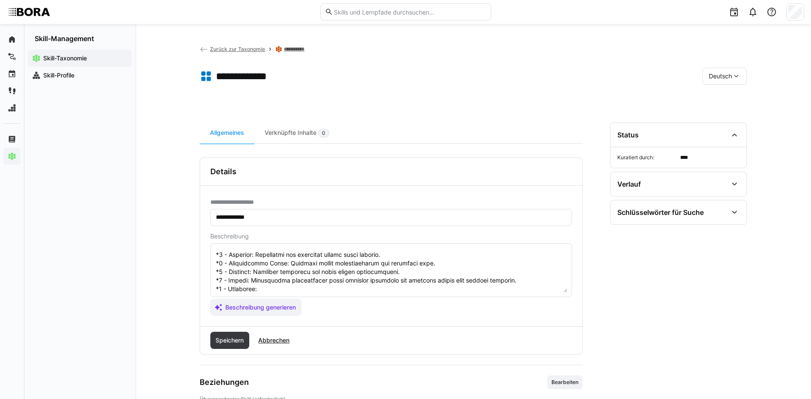
click at [278, 289] on textarea at bounding box center [391, 270] width 352 height 44
paste textarea "Oversees enterprise-wide error analysis, identifies systemic causes, and initia…"
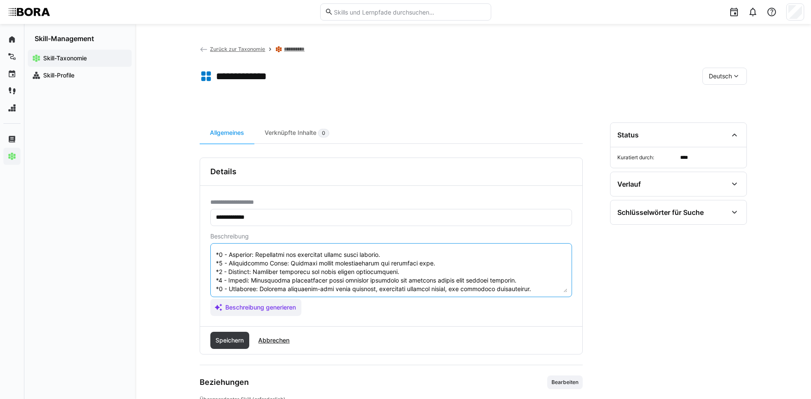
scroll to position [103, 0]
drag, startPoint x: 216, startPoint y: 254, endPoint x: 518, endPoint y: 316, distance: 308.4
click at [518, 316] on div "**********" at bounding box center [391, 256] width 382 height 140
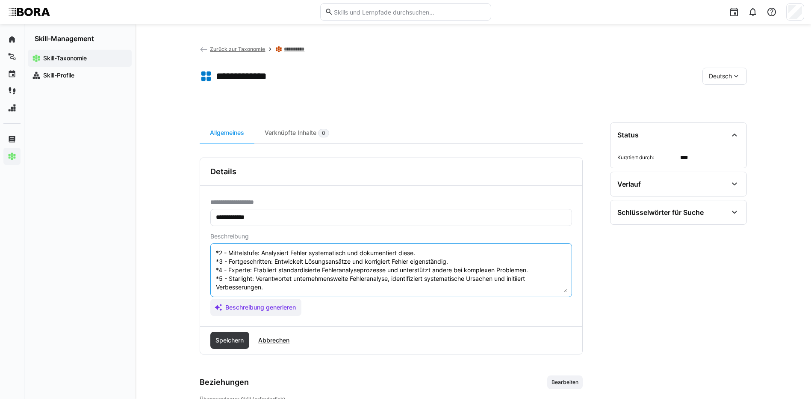
scroll to position [51, 0]
type textarea "Fehleranalyse ist die Fähigkeit, technische Probleme systematisch zu identifizi…"
click at [230, 336] on span "Speichern" at bounding box center [229, 340] width 31 height 9
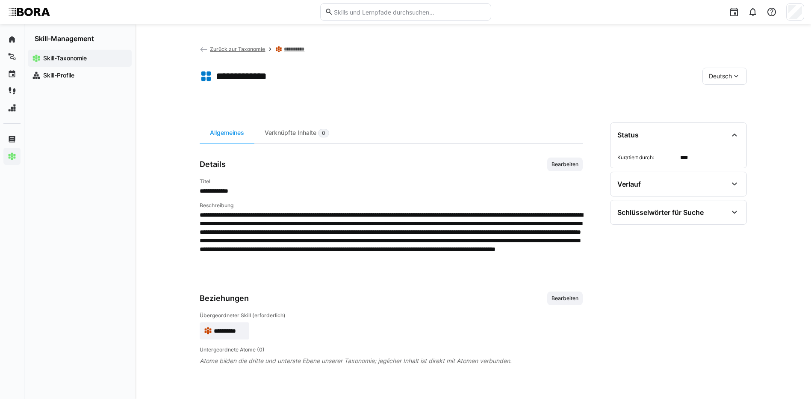
click at [733, 78] on eds-icon at bounding box center [736, 76] width 9 height 9
click at [733, 116] on div "Englisch" at bounding box center [725, 116] width 32 height 9
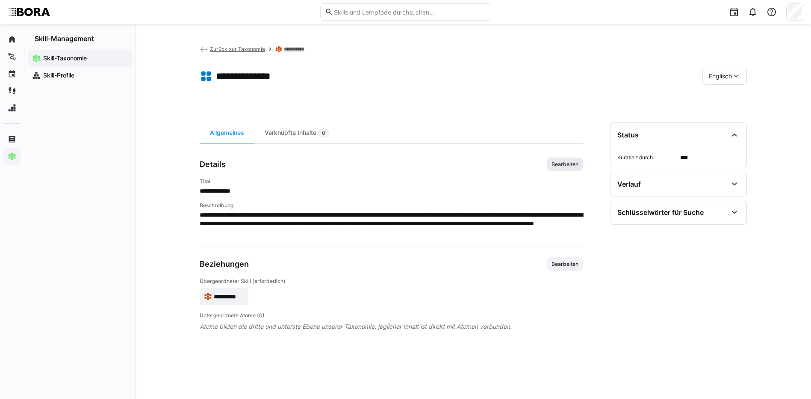
click at [582, 166] on span "Bearbeiten" at bounding box center [564, 164] width 35 height 14
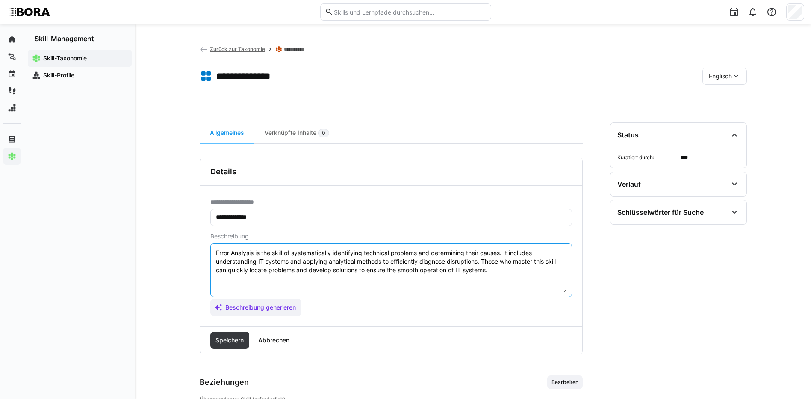
click at [505, 272] on textarea "Error Analysis is the skill of systematically identifying technical problems an…" at bounding box center [391, 270] width 352 height 44
paste textarea "*1 - Beginner: Identifies and describes simple error sources. *2 - Intermediate…"
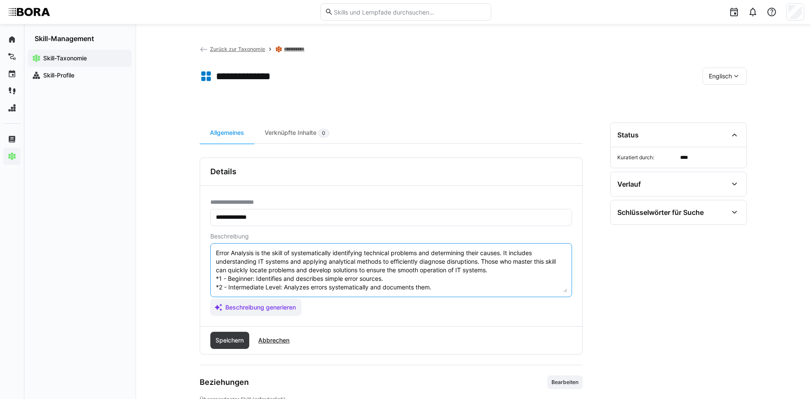
scroll to position [32, 0]
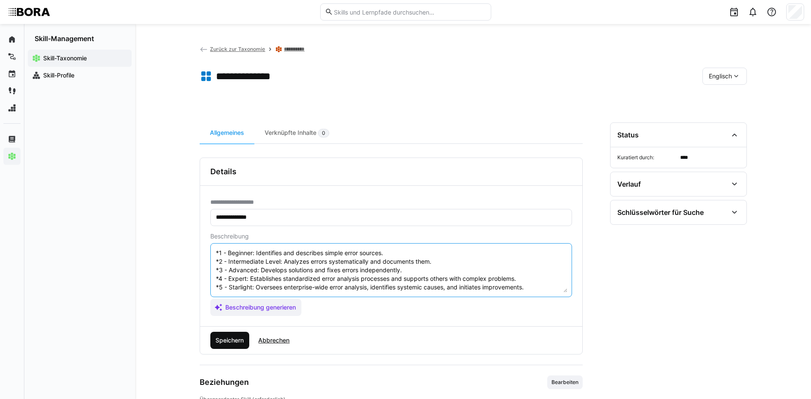
type textarea "Error Analysis is the skill of systematically identifying technical problems an…"
click at [216, 338] on span "Speichern" at bounding box center [229, 340] width 31 height 9
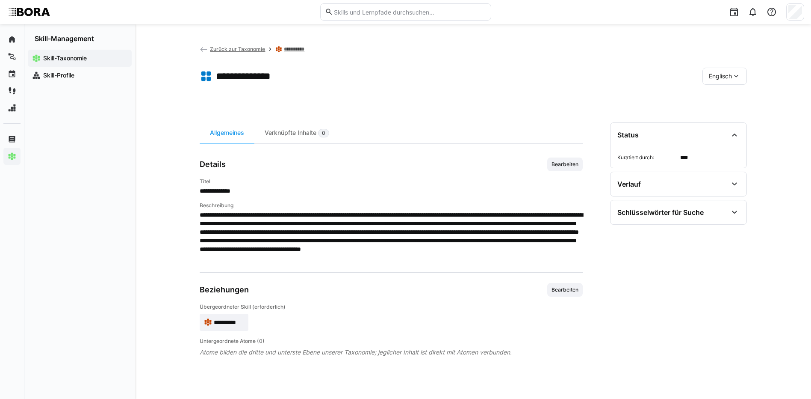
click at [719, 79] on span "Englisch" at bounding box center [720, 76] width 23 height 9
click at [721, 97] on span "Deutsch" at bounding box center [720, 98] width 23 height 9
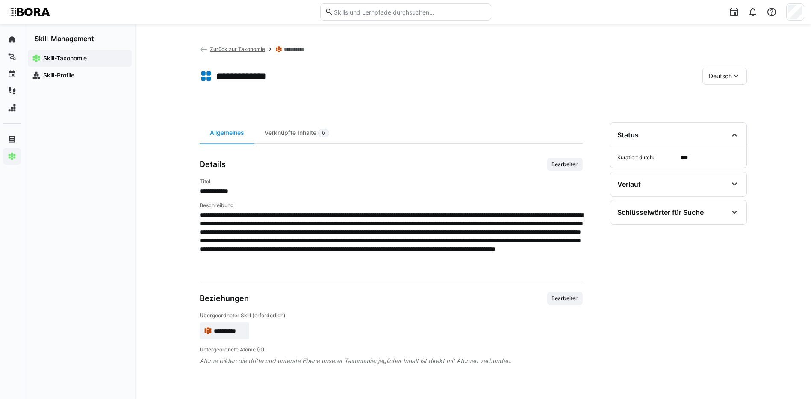
click at [301, 49] on link "**********" at bounding box center [297, 49] width 27 height 7
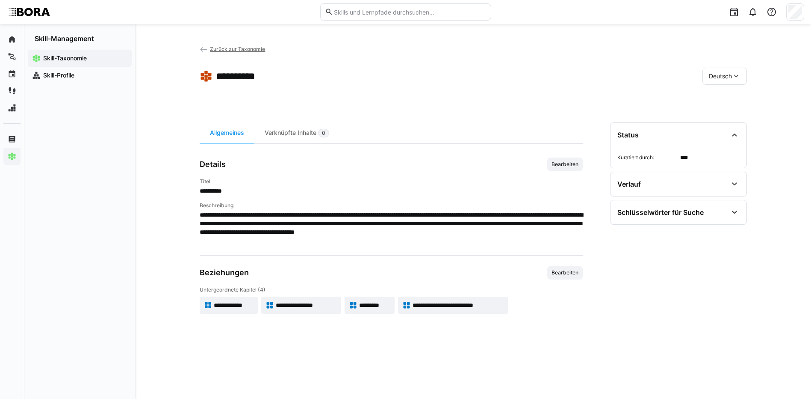
click at [317, 302] on span "**********" at bounding box center [306, 305] width 61 height 9
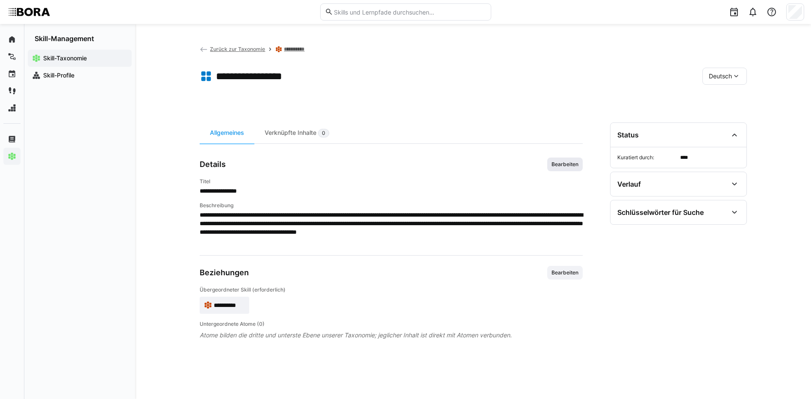
click at [557, 163] on span "Bearbeiten" at bounding box center [565, 164] width 29 height 7
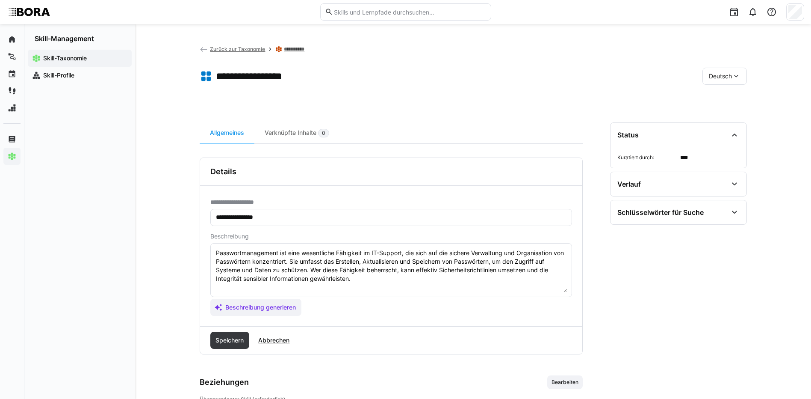
click at [101, 311] on div "Skill-Taxonomie Skill-Profile" at bounding box center [79, 221] width 111 height 356
click at [363, 282] on textarea "Passwortmanagement ist eine wesentliche Fähigkeit im IT-Support, die sich auf d…" at bounding box center [391, 270] width 352 height 44
paste textarea "*1 - Anfänger: *2 - Mittelstufe: *3 - Fortgeschritten: *4 - Experte: *5 - Starl…"
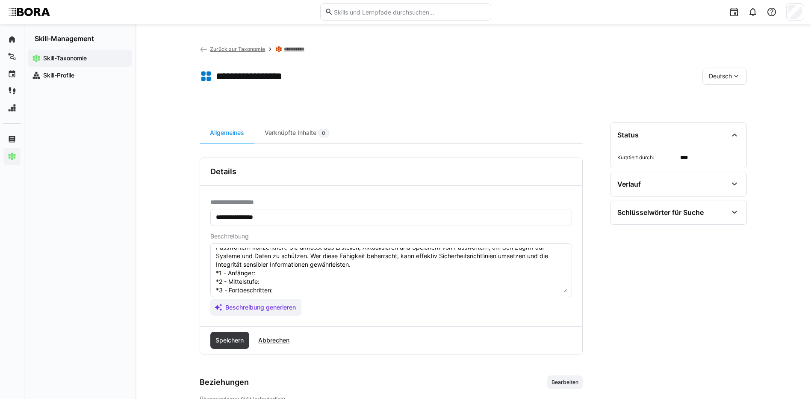
scroll to position [7, 0]
click at [276, 276] on textarea "Passwortmanagement ist eine wesentliche Fähigkeit im IT-Support, die sich auf d…" at bounding box center [391, 270] width 352 height 44
paste textarea "Kennt grundlegende Prinzipien sicherer Passwörter."
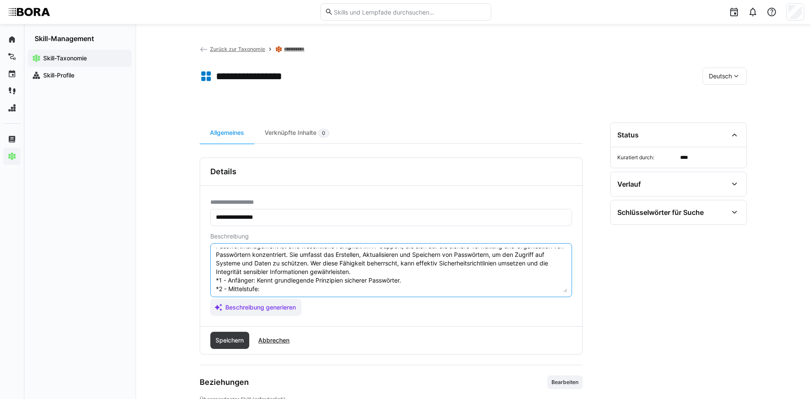
click at [270, 285] on textarea "Passwortmanagement ist eine wesentliche Fähigkeit im IT-Support, die sich auf d…" at bounding box center [391, 270] width 352 height 44
paste textarea "Verwendet Passwortmanager und setzt einfache Regeln durch."
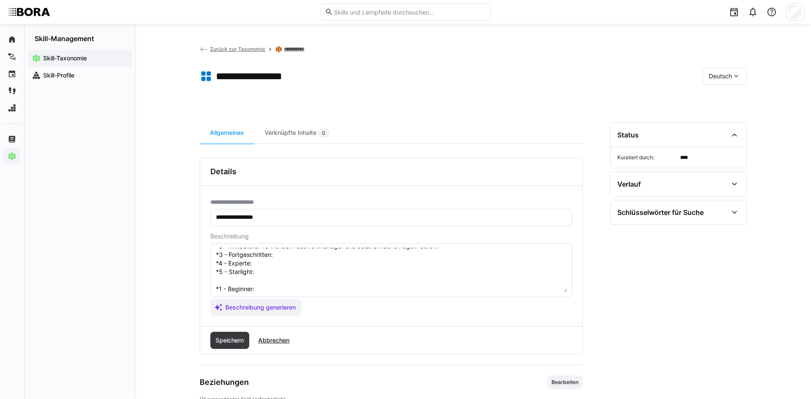
click at [306, 254] on textarea "Passwortmanagement ist eine wesentliche Fähigkeit im IT-Support, die sich auf d…" at bounding box center [391, 270] width 352 height 44
paste textarea "Implementiert Richtlinien für Passwortsicherheit und Mehrfaktor-Authentifizieru…"
click at [276, 263] on textarea "Passwortmanagement ist eine wesentliche Fähigkeit im IT-Support, die sich auf d…" at bounding box center [391, 270] width 352 height 44
paste textarea "Entwickelt Strategien zur Passwortverwaltung und minimiert Risiken durch geziel…"
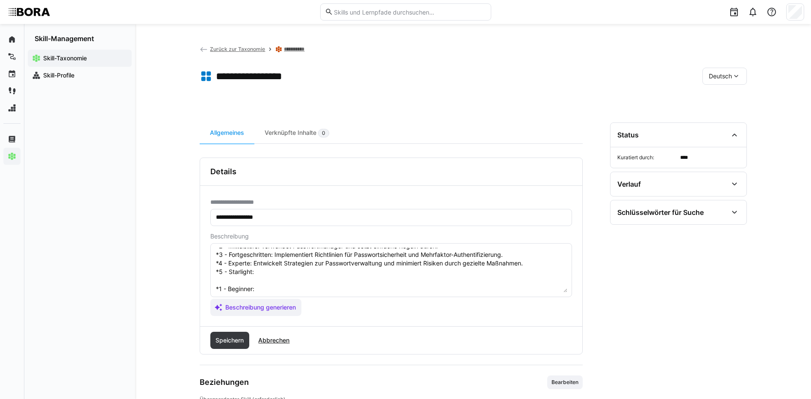
click at [262, 273] on textarea "Passwortmanagement ist eine wesentliche Fähigkeit im IT-Support, die sich auf d…" at bounding box center [391, 270] width 352 height 44
paste textarea "Führt unternehmensweite Passwortmanagement-Standards ein und sorgt für Schulung…"
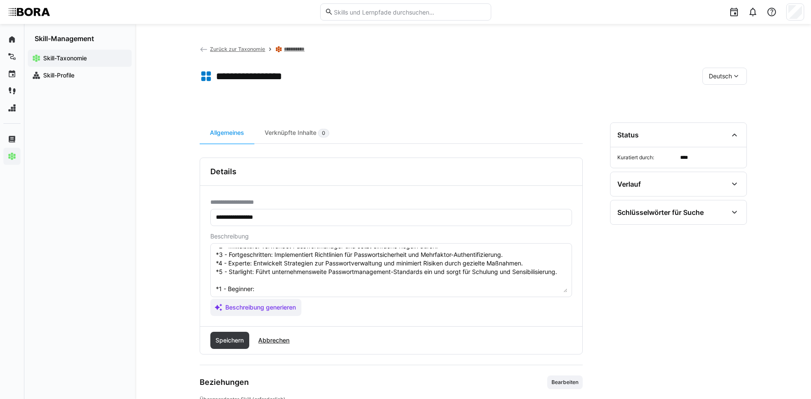
click at [303, 291] on textarea "Passwortmanagement ist eine wesentliche Fähigkeit im IT-Support, die sich auf d…" at bounding box center [391, 270] width 352 height 44
paste textarea "Understands basic principles of secure passwords."
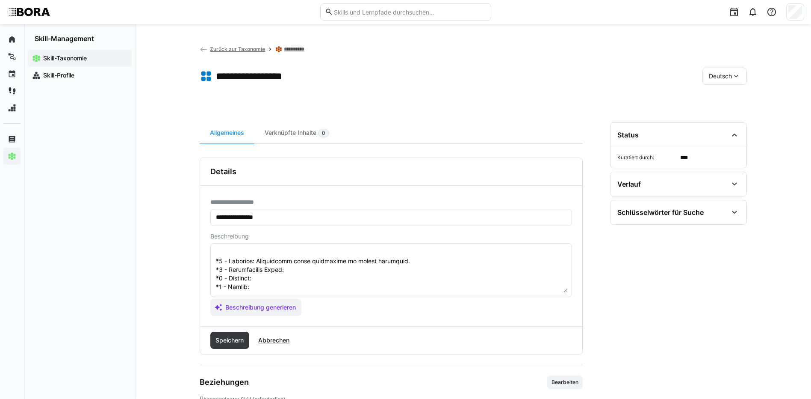
scroll to position [92, 0]
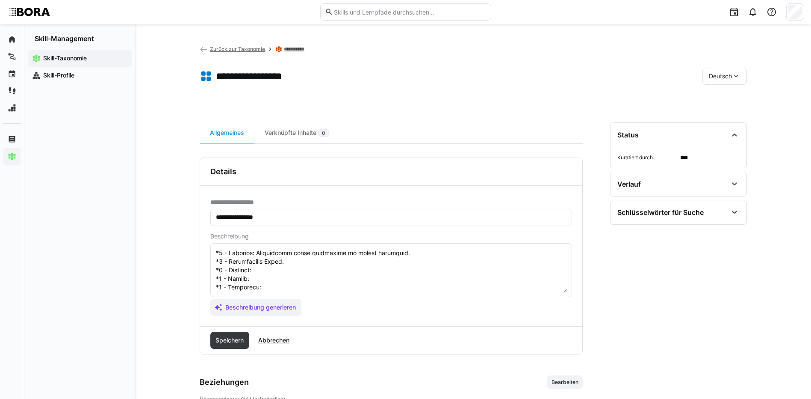
click at [326, 255] on textarea at bounding box center [391, 270] width 352 height 44
paste textarea "Uses password managers and enforces simple rules."
click at [314, 265] on textarea at bounding box center [391, 270] width 352 height 44
paste textarea "Implements password security policies and multi-factor authentication."
click at [263, 269] on textarea at bounding box center [391, 270] width 352 height 44
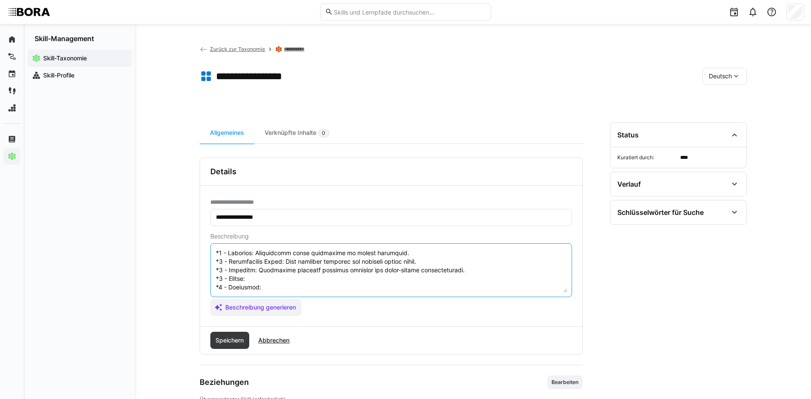
paste textarea "Develops password management strategies and minimizes risks through targeted me…"
click at [510, 279] on textarea at bounding box center [391, 270] width 352 height 44
paste textarea "Implements enterprise-wide password management standards and ensures training a…"
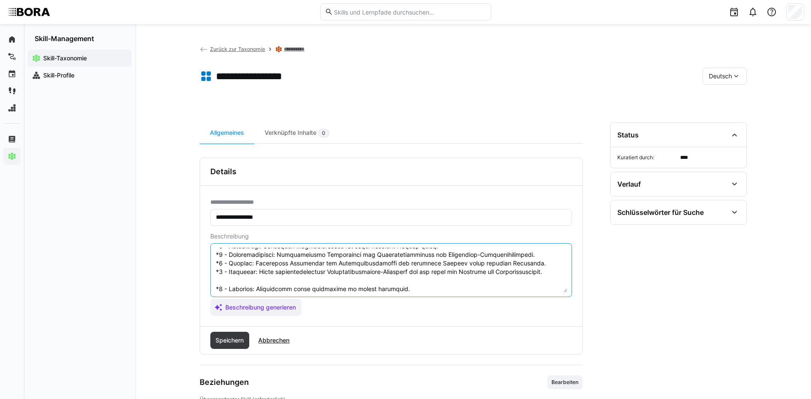
scroll to position [94, 0]
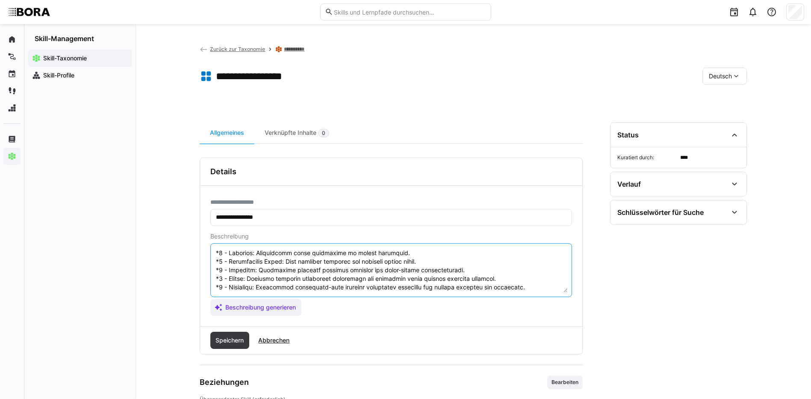
drag, startPoint x: 217, startPoint y: 286, endPoint x: 377, endPoint y: 301, distance: 160.7
click at [377, 301] on app-assistant-generate-form "Beschreibung Beschreibung generieren" at bounding box center [391, 274] width 362 height 83
type textarea "Passwortmanagement ist eine wesentliche Fähigkeit im IT-Support, die sich auf d…"
click at [232, 341] on span "Speichern" at bounding box center [229, 340] width 31 height 9
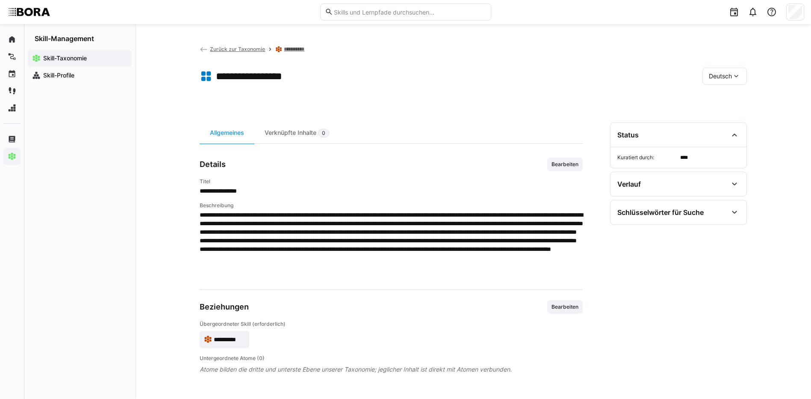
click at [736, 72] on eds-icon at bounding box center [736, 76] width 9 height 9
click at [729, 118] on span "Englisch" at bounding box center [720, 116] width 23 height 9
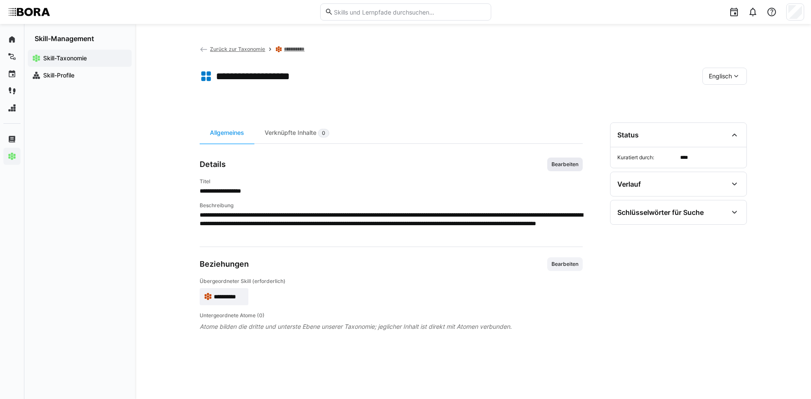
click at [555, 165] on span "Bearbeiten" at bounding box center [565, 164] width 29 height 7
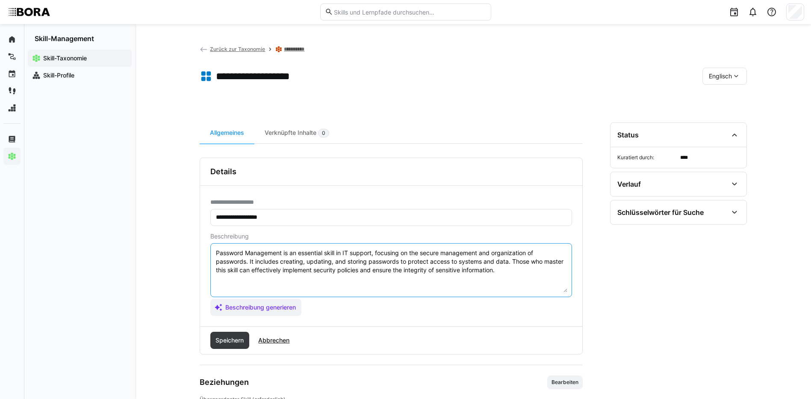
click at [514, 271] on textarea "Password Management is an essential skill in IT support, focusing on the secure…" at bounding box center [391, 270] width 352 height 44
paste textarea "*1 - Beginner: Understands basic principles of secure passwords. *2 - Intermedi…"
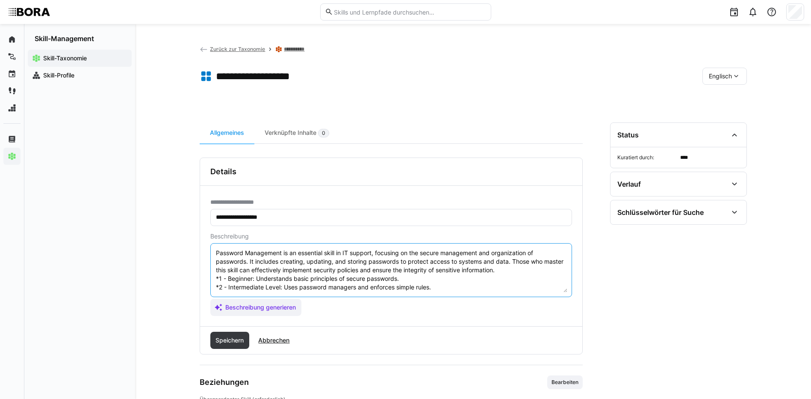
scroll to position [32, 0]
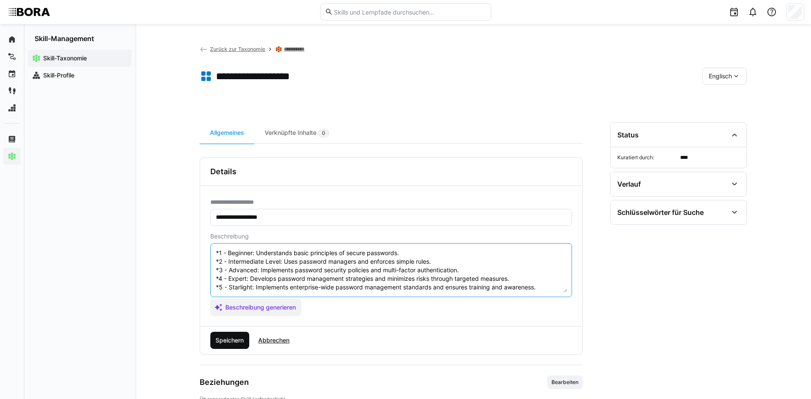
type textarea "Password Management is an essential skill in IT support, focusing on the secure…"
click at [225, 341] on span "Speichern" at bounding box center [229, 340] width 31 height 9
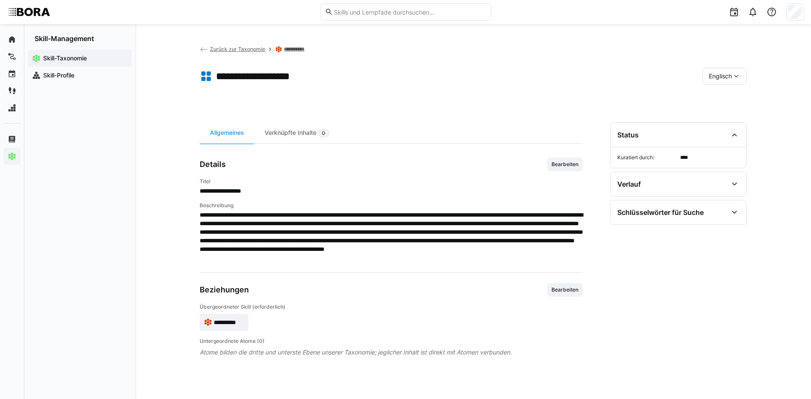
click at [727, 69] on div "Englisch" at bounding box center [725, 76] width 44 height 17
click at [734, 99] on div "Deutsch" at bounding box center [725, 98] width 32 height 9
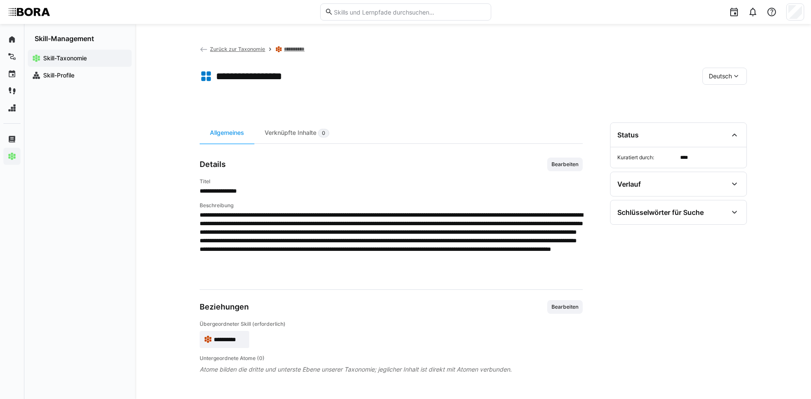
click at [298, 47] on link "**********" at bounding box center [297, 49] width 27 height 7
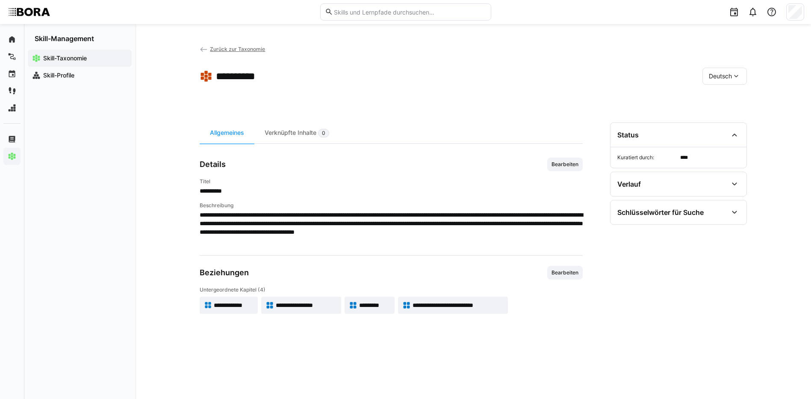
click at [382, 303] on span "*********" at bounding box center [374, 305] width 31 height 9
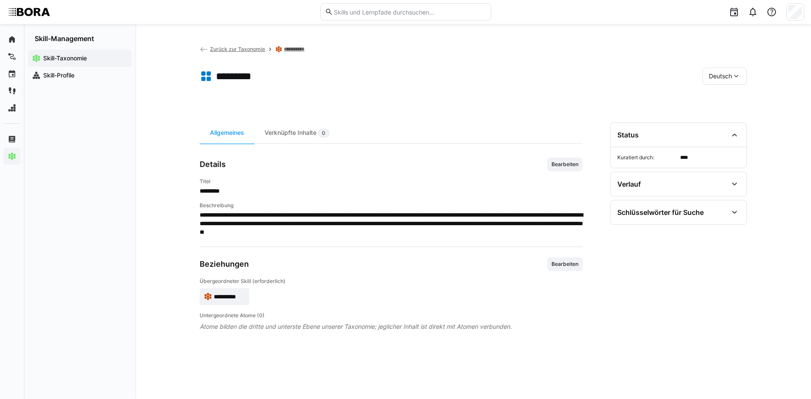
click at [570, 161] on span "Bearbeiten" at bounding box center [565, 164] width 29 height 7
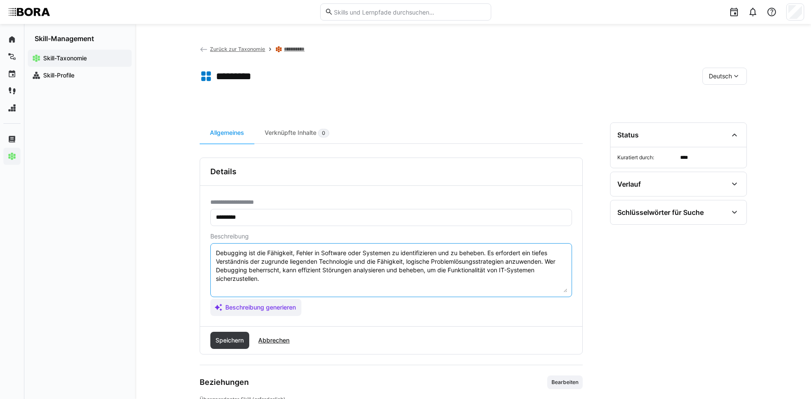
click at [490, 283] on textarea "Debugging ist die Fähigkeit, Fehler in Software oder Systemen zu identifizieren…" at bounding box center [391, 270] width 352 height 44
paste textarea "*1 - Anfänger: *2 - Mittelstufe: *3 - Fortgeschritten: *4 - Experte: *5 - Starl…"
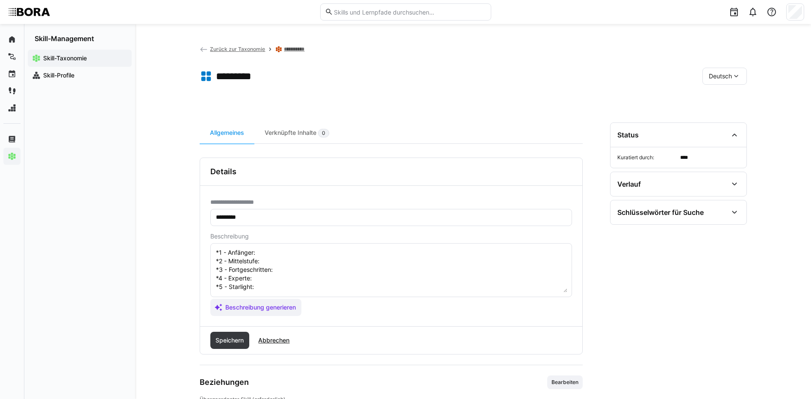
scroll to position [7, 0]
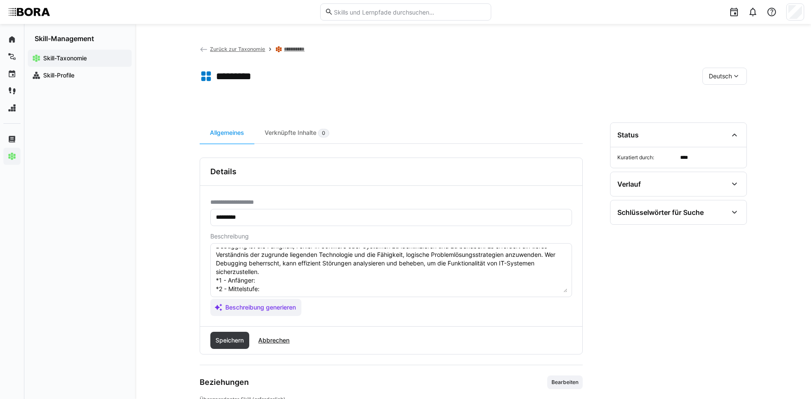
click at [287, 281] on textarea "Debugging ist die Fähigkeit, Fehler in Software oder Systemen zu identifizieren…" at bounding box center [391, 270] width 352 height 44
paste textarea "Kennt grundlegende Debugging-Methoden und Tools."
click at [266, 289] on textarea "Debugging ist die Fähigkeit, Fehler in Software oder Systemen zu identifizieren…" at bounding box center [391, 270] width 352 height 44
paste textarea "Debuggt einfache Fehler im Code oder System."
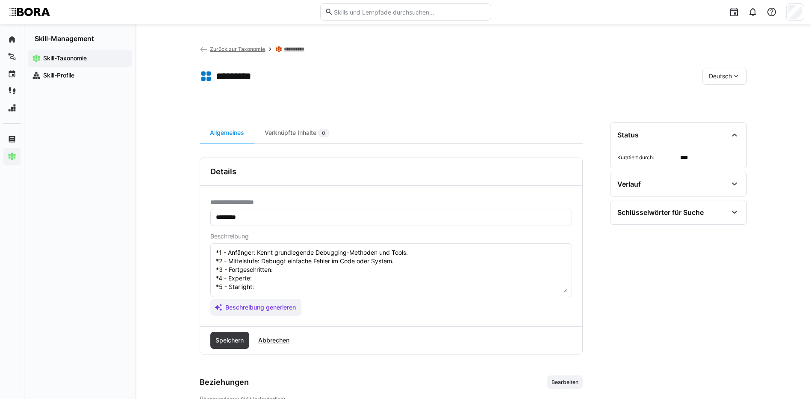
scroll to position [50, 0]
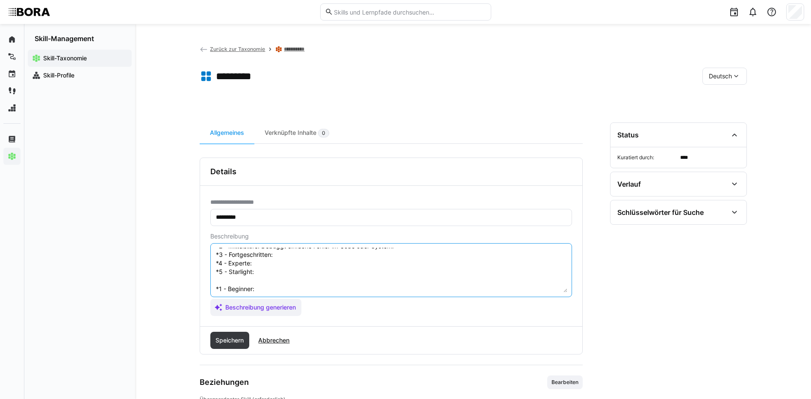
click at [313, 253] on textarea "Debugging ist die Fähigkeit, Fehler in Software oder Systemen zu identifizieren…" at bounding box center [391, 270] width 352 height 44
paste textarea "Analysiert komplexe Fehlerquellen, reproduziert Fehler und dokumentiert Ursache…"
click at [307, 265] on textarea "Debugging ist die Fähigkeit, Fehler in Software oder Systemen zu identifizieren…" at bounding box center [391, 270] width 352 height 44
paste textarea "Entwickelt effektive Debugging-Strategien und unterstützt Teams bei Fehlerbeheb…"
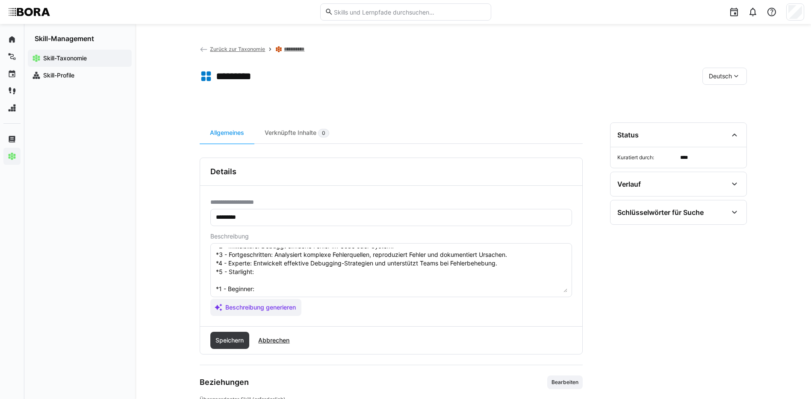
click at [273, 269] on textarea "Debugging ist die Fähigkeit, Fehler in Software oder Systemen zu identifizieren…" at bounding box center [391, 270] width 352 height 44
paste textarea "Etabliert Debugging-Standards, optimiert Tools und fördert Fehlerprävention unt…"
click at [304, 286] on textarea "Debugging ist die Fähigkeit, Fehler in Software oder Systemen zu identifizieren…" at bounding box center [391, 270] width 352 height 44
paste textarea "Knows basic debugging methods and tools."
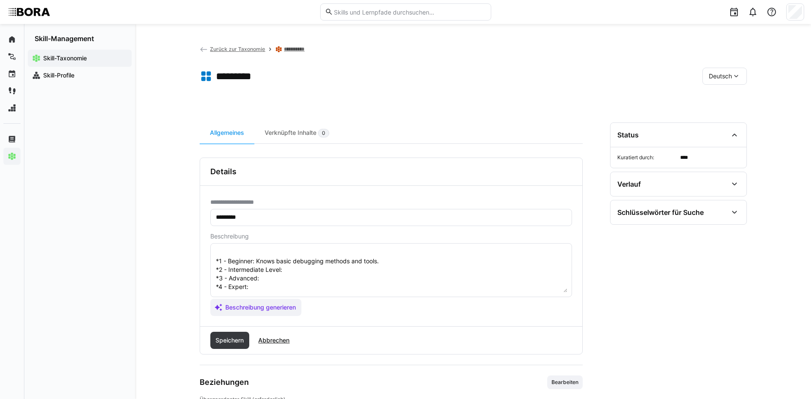
scroll to position [92, 0]
click at [360, 254] on textarea "Debugging ist die Fähigkeit, Fehler in Software oder Systemen zu identifizieren…" at bounding box center [391, 270] width 352 height 44
paste textarea "Debugs simple code or system errors."
click at [267, 266] on textarea "Debugging ist die Fähigkeit, Fehler in Software oder Systemen zu identifizieren…" at bounding box center [391, 270] width 352 height 44
paste textarea "Analyzes complex errors, reproduces bugs, and documents causes."
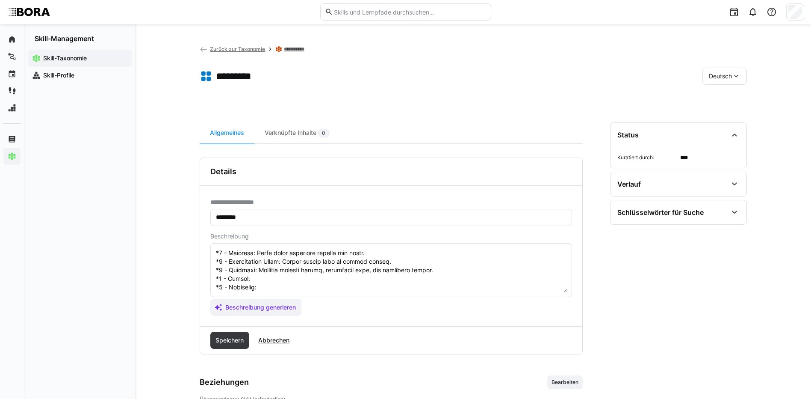
click at [321, 276] on textarea at bounding box center [391, 270] width 352 height 44
click at [297, 272] on textarea at bounding box center [391, 270] width 352 height 44
paste textarea "Develops effective debugging strategies and supports teams with troubleshooting."
click at [293, 287] on textarea at bounding box center [391, 270] width 352 height 44
click at [261, 282] on textarea at bounding box center [391, 270] width 352 height 44
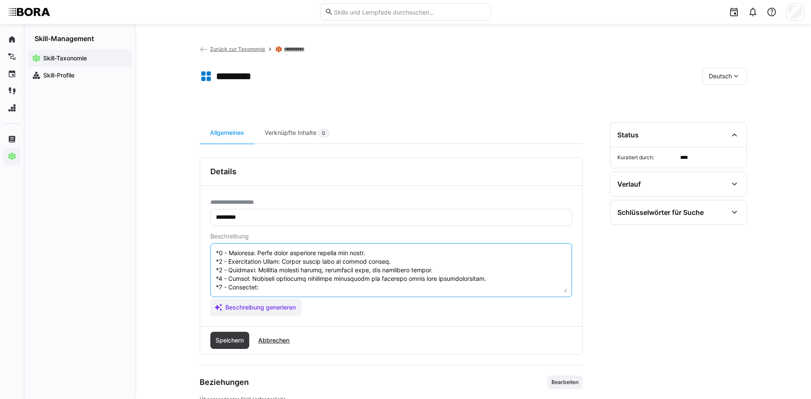
paste textarea "Establishes debugging standards, optimizes tools, and promotes error prevention…"
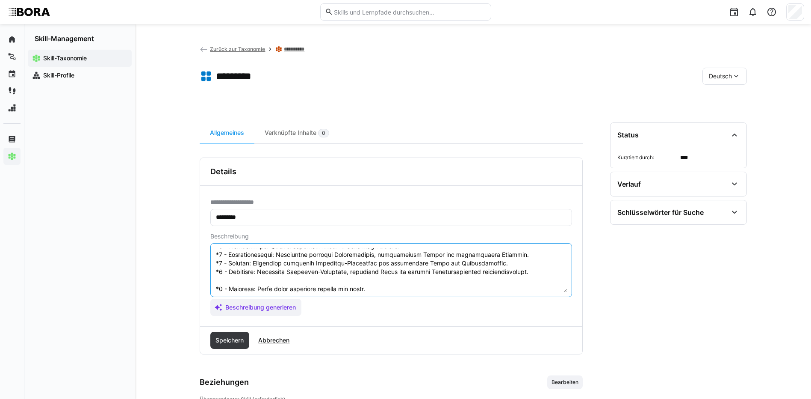
scroll to position [94, 0]
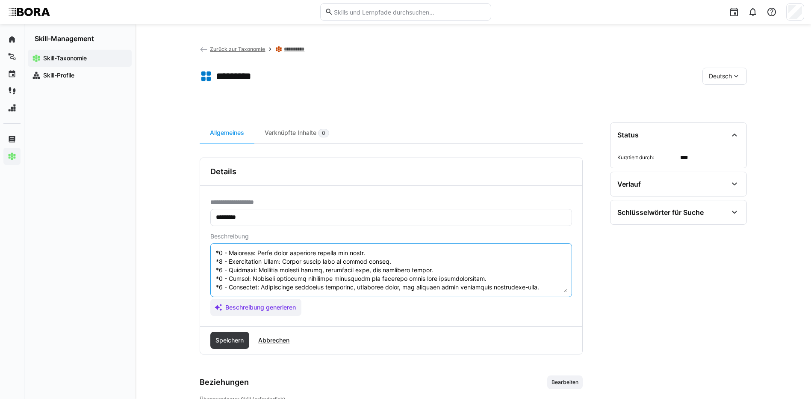
drag, startPoint x: 216, startPoint y: 286, endPoint x: 331, endPoint y: 321, distance: 120.4
click at [331, 321] on div "**********" at bounding box center [391, 256] width 382 height 140
type textarea "Debugging ist die Fähigkeit, Fehler in Software oder Systemen zu identifizieren…"
click at [232, 339] on span "Speichern" at bounding box center [229, 340] width 31 height 9
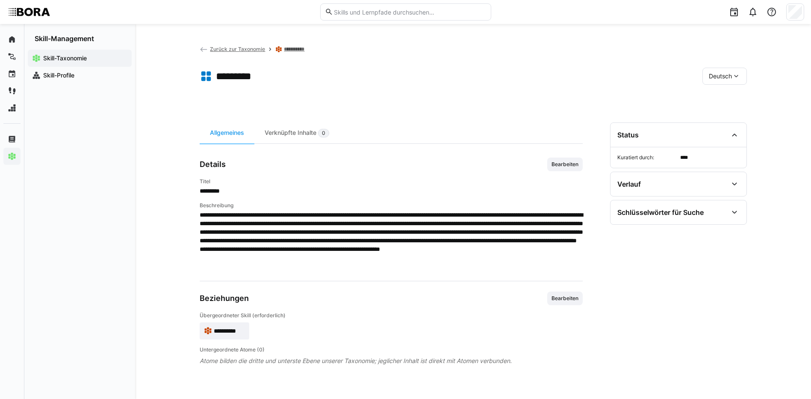
click at [711, 74] on span "Deutsch" at bounding box center [720, 76] width 23 height 9
click at [714, 114] on span "Englisch" at bounding box center [720, 116] width 23 height 9
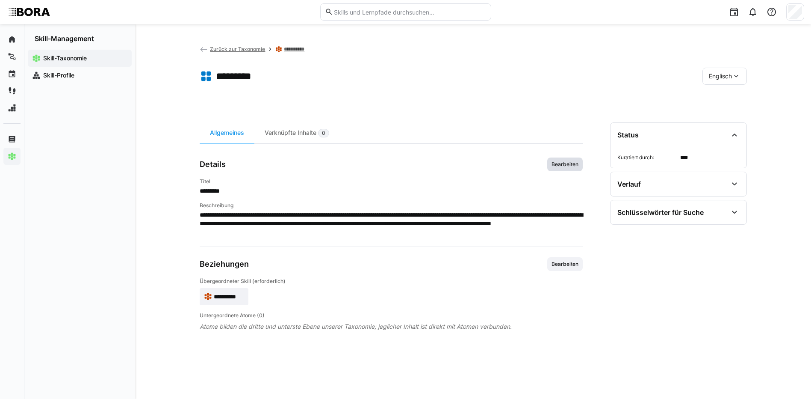
click at [567, 158] on span "Bearbeiten" at bounding box center [564, 164] width 35 height 14
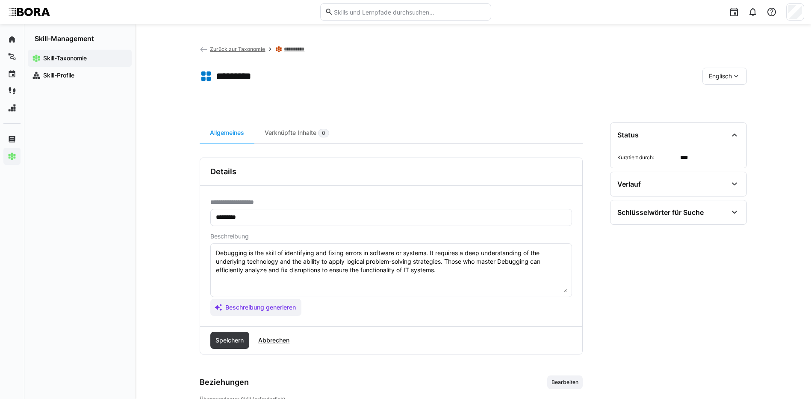
click at [476, 265] on textarea "Debugging is the skill of identifying and fixing errors in software or systems.…" at bounding box center [391, 270] width 352 height 44
click at [472, 268] on textarea "Debugging is the skill of identifying and fixing errors in software or systems.…" at bounding box center [391, 270] width 352 height 44
paste textarea "*1 - Beginner: Knows basic debugging methods and tools. *2 - Intermediate Level…"
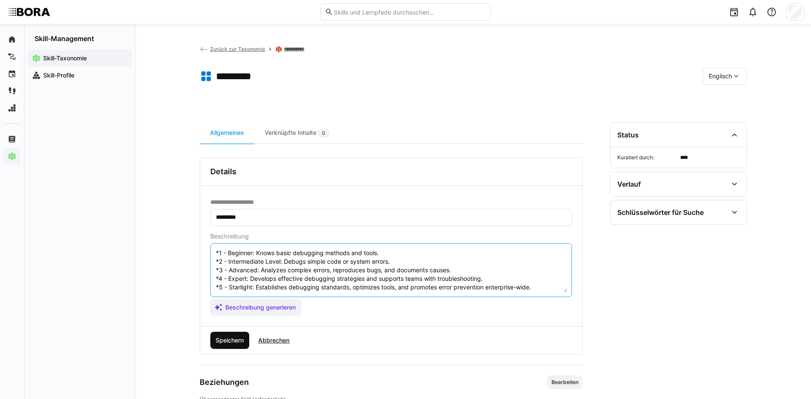
type textarea "Debugging is the skill of identifying and fixing errors in software or systems.…"
click at [224, 334] on span "Speichern" at bounding box center [229, 339] width 39 height 17
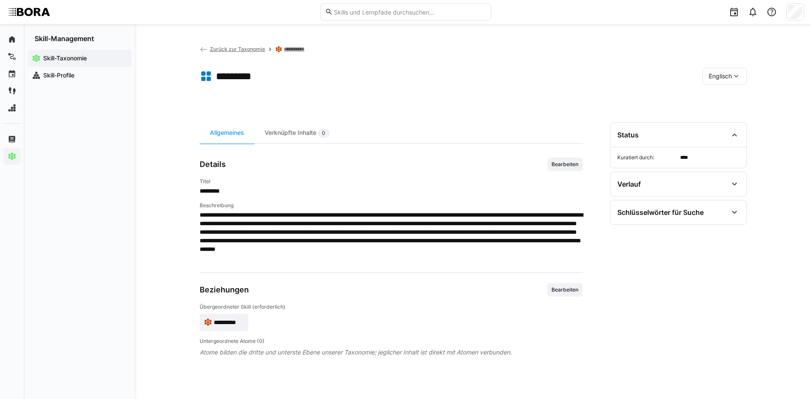
click at [718, 80] on span "Englisch" at bounding box center [720, 76] width 23 height 9
click at [729, 100] on span "Deutsch" at bounding box center [720, 98] width 23 height 9
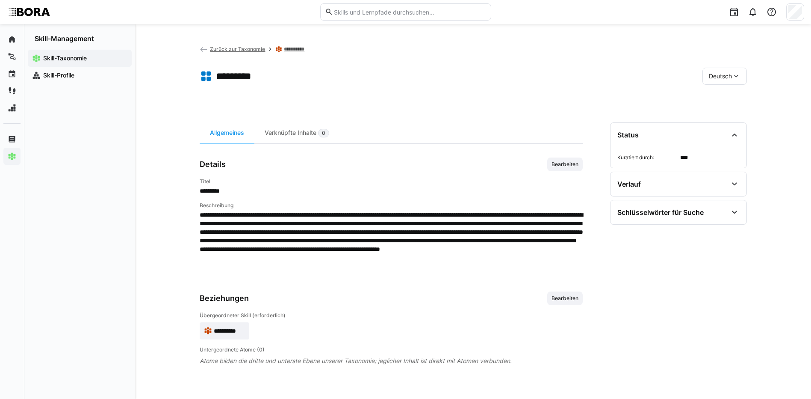
click at [303, 51] on link "**********" at bounding box center [297, 49] width 27 height 7
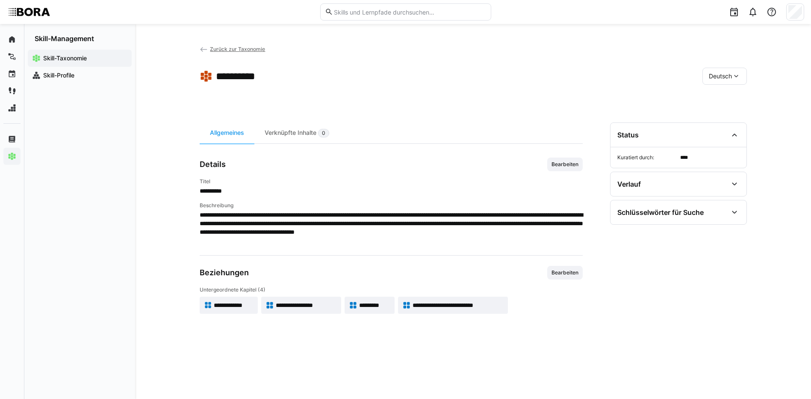
click at [449, 301] on span "**********" at bounding box center [459, 305] width 92 height 9
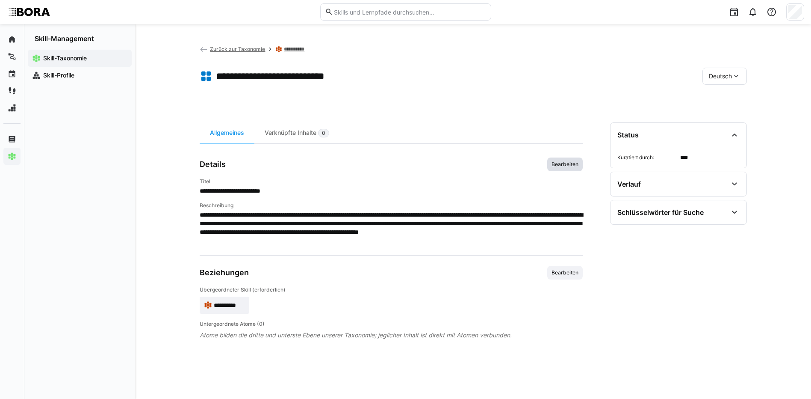
click at [565, 164] on span "Bearbeiten" at bounding box center [565, 164] width 29 height 7
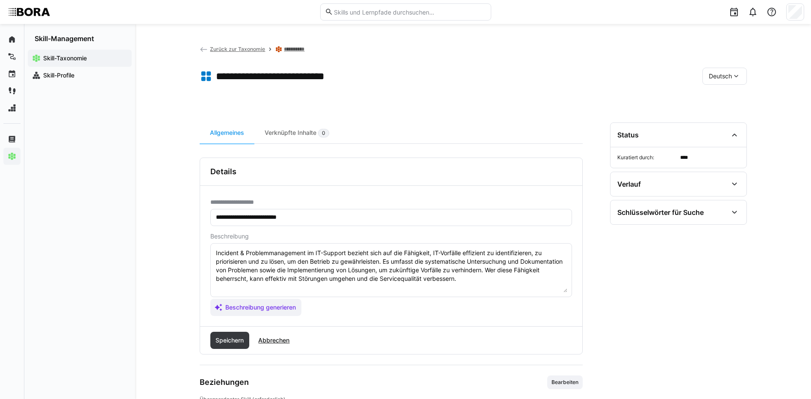
click at [498, 281] on textarea "Incident & Problemmanagement im IT-Support bezieht sich auf die Fähigkeit, IT-V…" at bounding box center [391, 270] width 352 height 44
paste textarea "*1 - Anfänger: *2 - Mittelstufe: *3 - Fortgeschritten: *4 - Experte: *5 - Starl…"
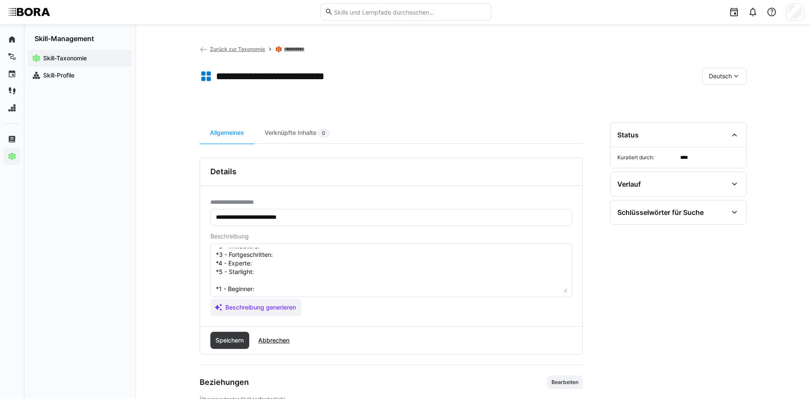
scroll to position [7, 0]
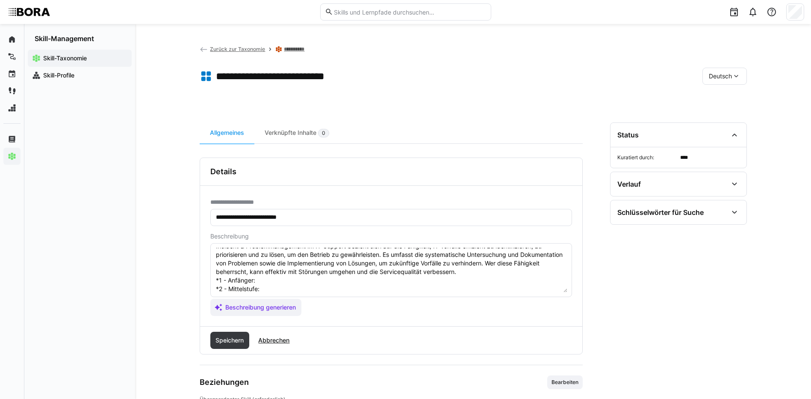
click at [273, 280] on textarea "Incident & Problemmanagement im IT-Support bezieht sich auf die Fähigkeit, IT-V…" at bounding box center [391, 270] width 352 height 44
paste textarea "Kennt die Prozesse zur Erfassung von Vorfällen und Problemen."
click at [283, 287] on textarea "Incident & Problemmanagement im IT-Support bezieht sich auf die Fähigkeit, IT-V…" at bounding box center [391, 270] width 352 height 44
paste textarea "Unterstützt bei der Bearbeitung und Eskalation von Incidents und Problemen."
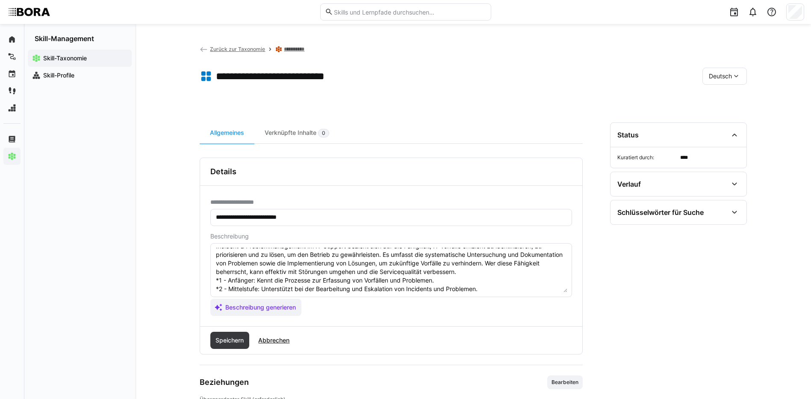
scroll to position [50, 0]
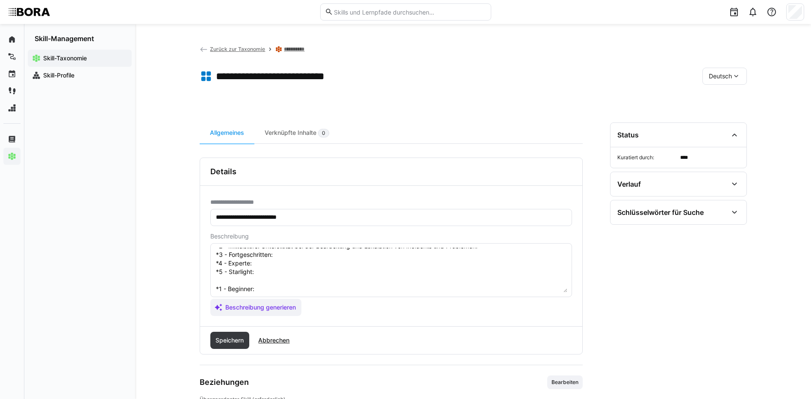
click at [316, 254] on textarea "Incident & Problemmanagement im IT-Support bezieht sich auf die Fähigkeit, IT-V…" at bounding box center [391, 270] width 352 height 44
paste textarea "Koordiniert Incident- und Problemmanagement eigenständig, erstellt Reports."
click at [271, 261] on textarea "Incident & Problemmanagement im IT-Support bezieht sich auf die Fähigkeit, IT-V…" at bounding box center [391, 270] width 352 height 44
paste textarea "Entwickelt Prozesse, optimiert Workflows und schult Teams."
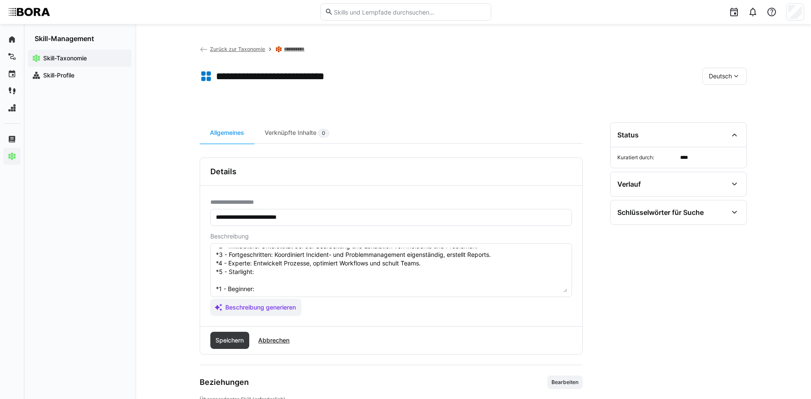
click at [270, 271] on textarea "Incident & Problemmanagement im IT-Support bezieht sich auf die Fähigkeit, IT-V…" at bounding box center [391, 270] width 352 height 44
paste textarea "Führt unternehmensweites Incident- & Problemmanagement, sorgt für kontinuierlic…"
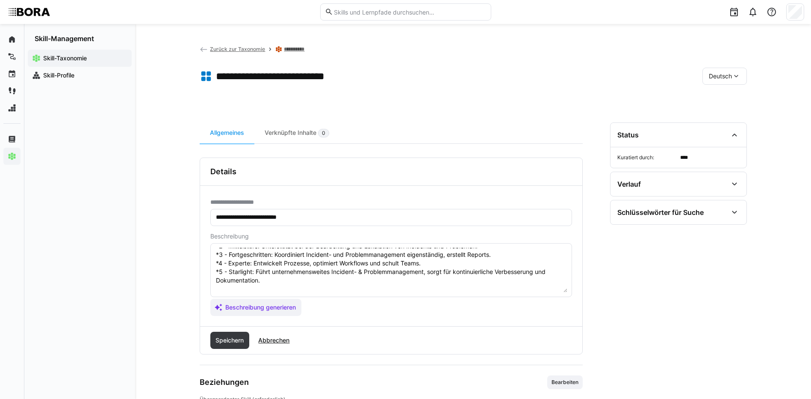
scroll to position [92, 0]
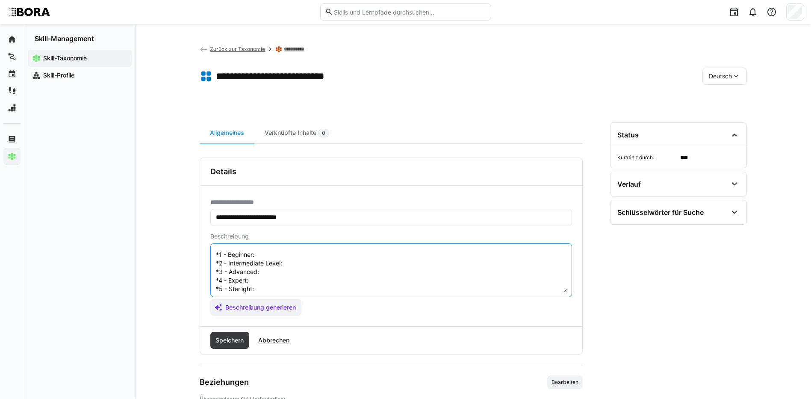
click at [275, 251] on textarea "Incident & Problemmanagement im IT-Support bezieht sich auf die Fähigkeit, IT-V…" at bounding box center [391, 270] width 352 height 44
paste textarea "Understands processes for incident and problem recording."
click at [307, 268] on textarea at bounding box center [391, 270] width 352 height 44
click at [306, 263] on textarea at bounding box center [391, 270] width 352 height 44
paste textarea "Supports incident and problem handling and escalation."
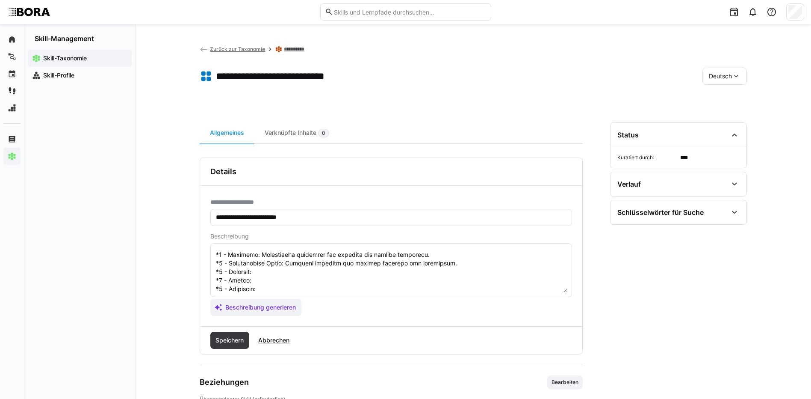
click at [291, 276] on textarea at bounding box center [391, 270] width 352 height 44
click at [291, 273] on textarea at bounding box center [391, 270] width 352 height 44
paste textarea "Independently coordinates incident and problem management, creates reports."
click at [279, 283] on textarea at bounding box center [391, 270] width 352 height 44
paste textarea "Develops processes, optimizes workflows, and trains teams."
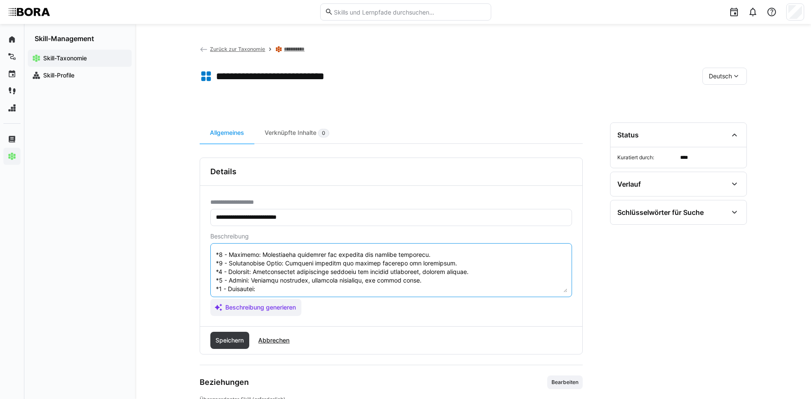
click at [389, 289] on textarea at bounding box center [391, 270] width 352 height 44
paste textarea "Leads enterprise-wide incident & problem management, ensuring continuous improv…"
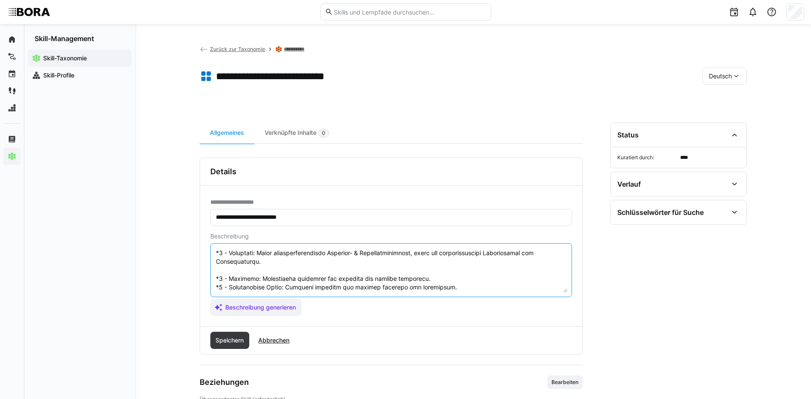
scroll to position [111, 0]
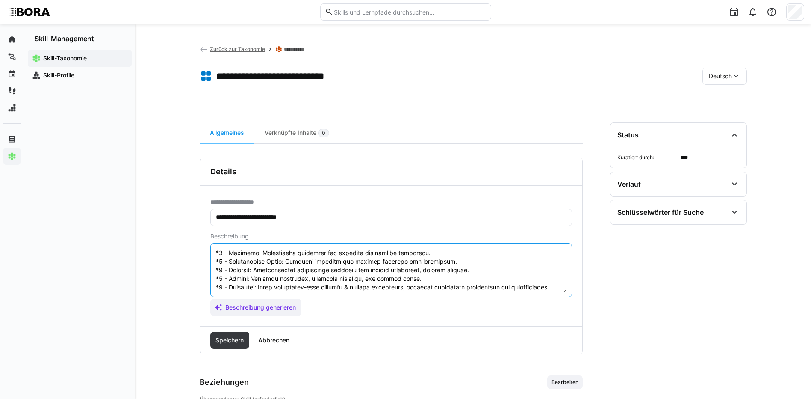
drag, startPoint x: 216, startPoint y: 275, endPoint x: 406, endPoint y: 345, distance: 202.2
click at [406, 345] on div "**********" at bounding box center [391, 255] width 383 height 197
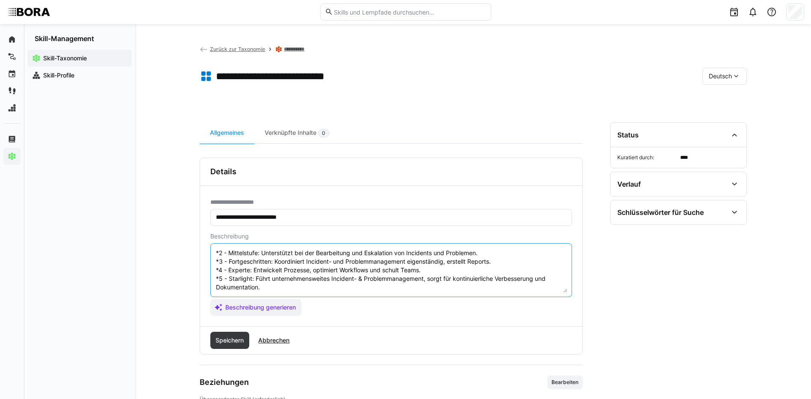
scroll to position [51, 0]
type textarea "Incident & Problemmanagement im IT-Support bezieht sich auf die Fähigkeit, IT-V…"
click at [234, 336] on span "Speichern" at bounding box center [229, 340] width 31 height 9
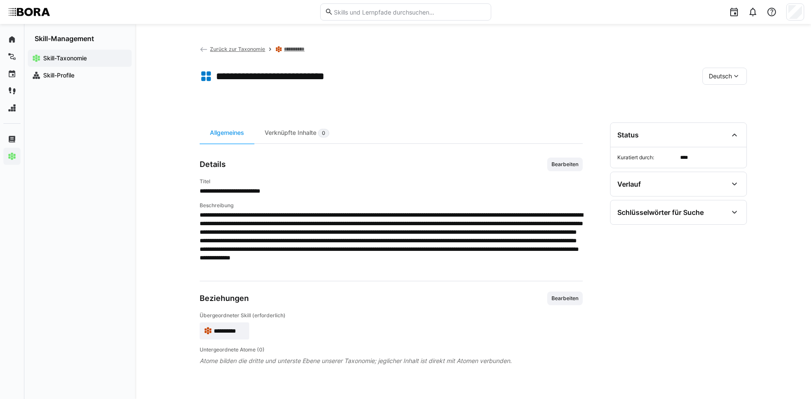
click at [721, 70] on div "Deutsch" at bounding box center [725, 76] width 44 height 17
click at [728, 124] on div "Englisch" at bounding box center [724, 117] width 45 height 18
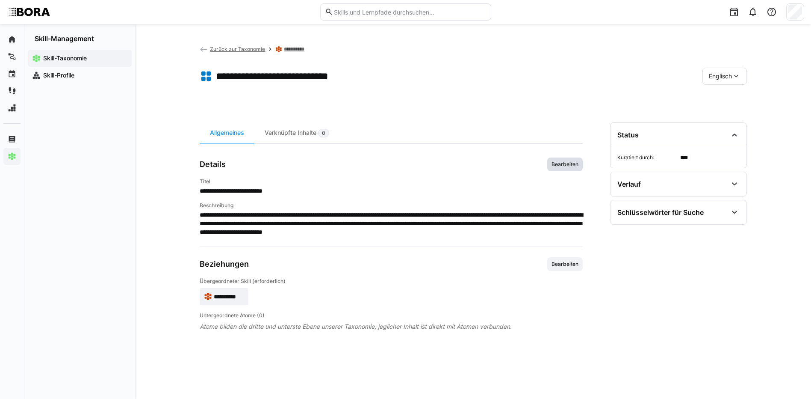
click at [577, 162] on span "Bearbeiten" at bounding box center [565, 164] width 29 height 7
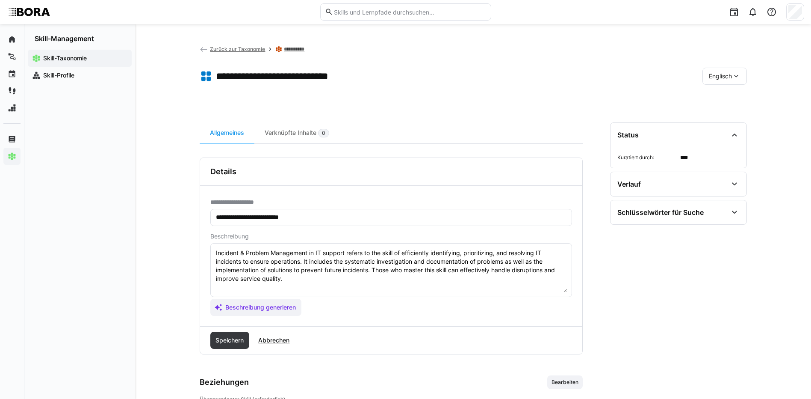
click at [520, 279] on textarea "Incident & Problem Management in IT support refers to the skill of efficiently …" at bounding box center [391, 270] width 352 height 44
paste textarea "*1 - Beginner: Understands processes for incident and problem recording. *2 - I…"
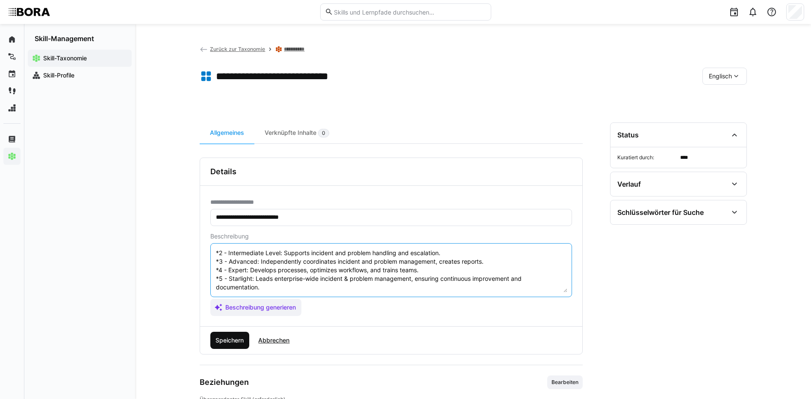
type textarea "Incident & Problem Management in IT support refers to the skill of efficiently …"
click at [222, 334] on span "Speichern" at bounding box center [229, 339] width 39 height 17
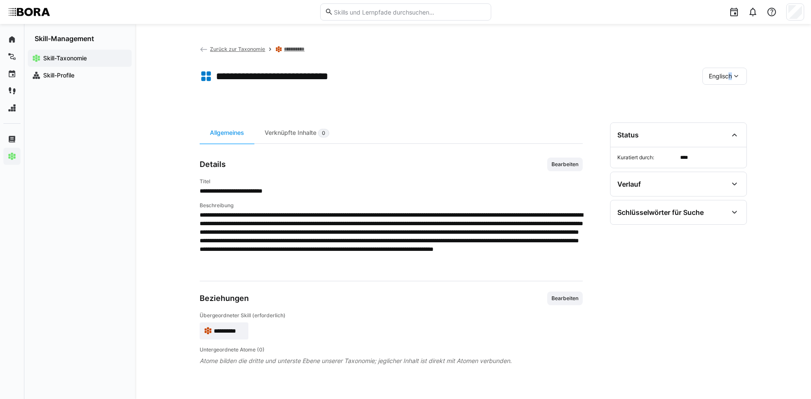
click at [728, 75] on span "Englisch" at bounding box center [720, 76] width 23 height 9
drag, startPoint x: 728, startPoint y: 75, endPoint x: 722, endPoint y: 99, distance: 25.1
click at [722, 99] on span "Deutsch" at bounding box center [720, 98] width 23 height 9
click at [295, 46] on link "**********" at bounding box center [297, 49] width 27 height 7
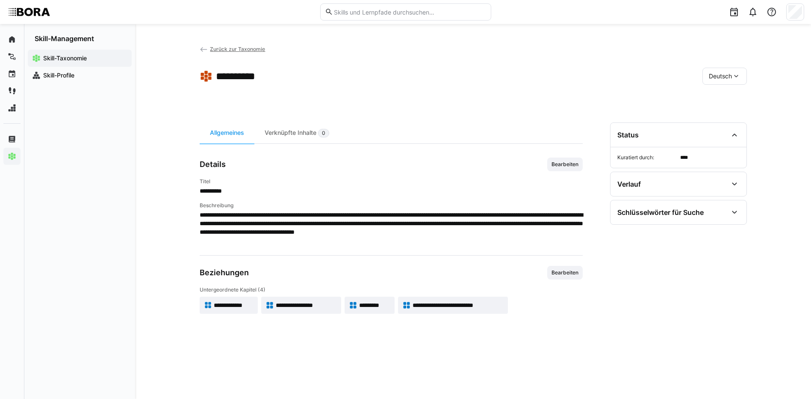
click at [253, 48] on span "Zurück zur Taxonomie" at bounding box center [237, 49] width 55 height 6
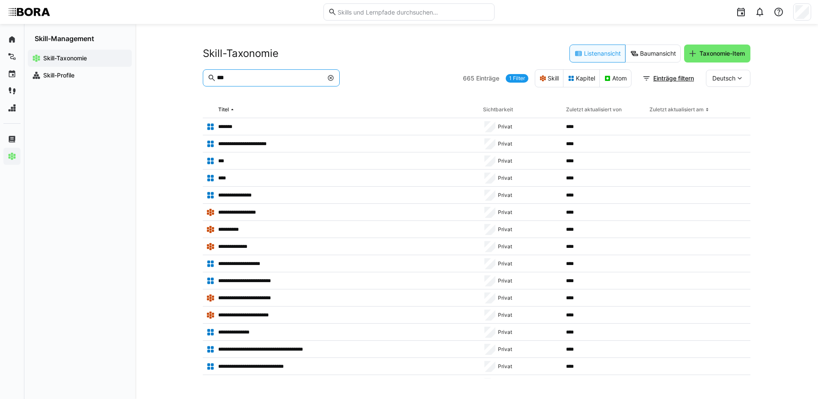
drag, startPoint x: 273, startPoint y: 77, endPoint x: 195, endPoint y: 72, distance: 78.0
click at [195, 72] on div "**********" at bounding box center [476, 211] width 682 height 375
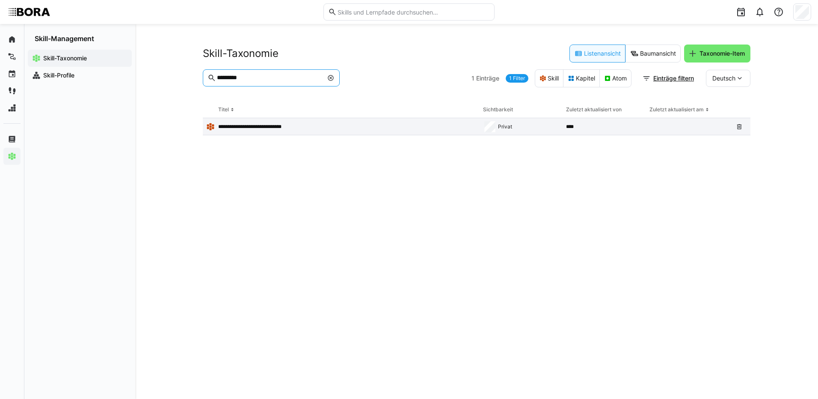
type input "*********"
click at [263, 124] on p "**********" at bounding box center [258, 126] width 80 height 7
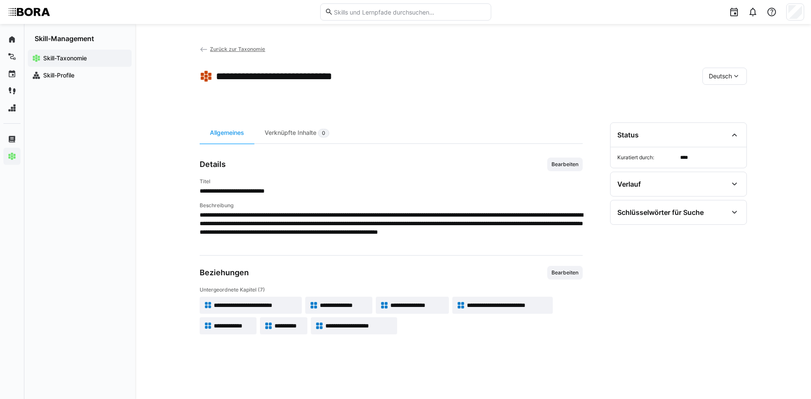
click at [228, 47] on span "Zurück zur Taxonomie" at bounding box center [237, 49] width 55 height 6
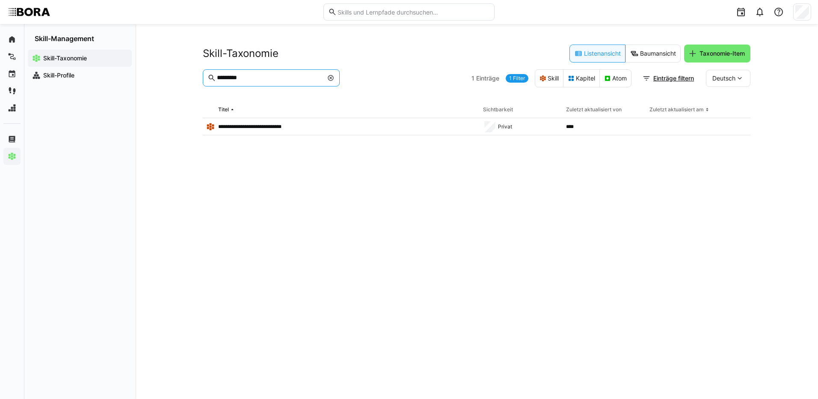
drag, startPoint x: 270, startPoint y: 75, endPoint x: 175, endPoint y: 80, distance: 95.0
click at [175, 80] on div "**********" at bounding box center [476, 211] width 682 height 375
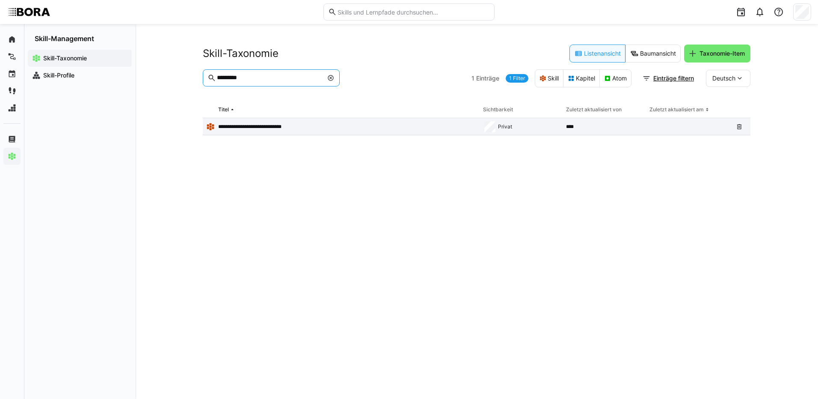
click at [270, 124] on p "**********" at bounding box center [258, 126] width 80 height 7
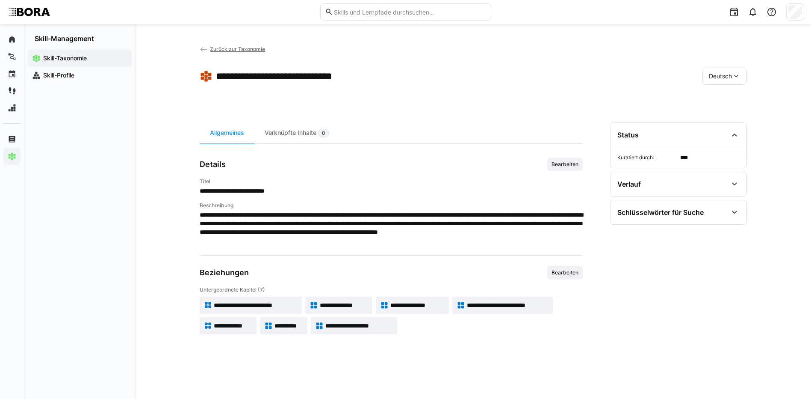
click at [228, 301] on span "**********" at bounding box center [255, 305] width 83 height 9
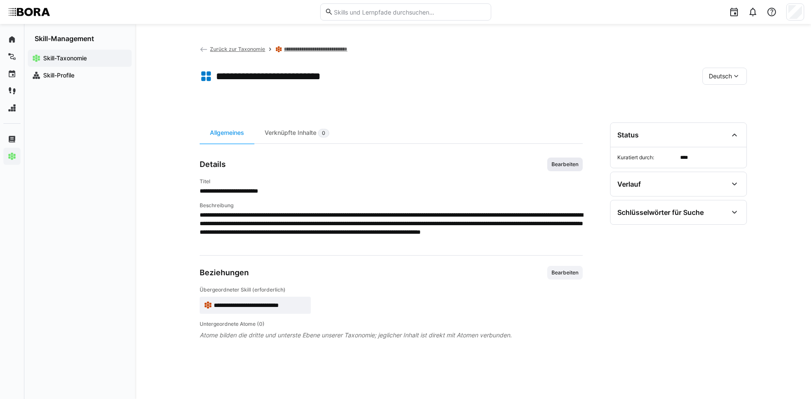
click at [564, 167] on span "Bearbeiten" at bounding box center [565, 164] width 29 height 7
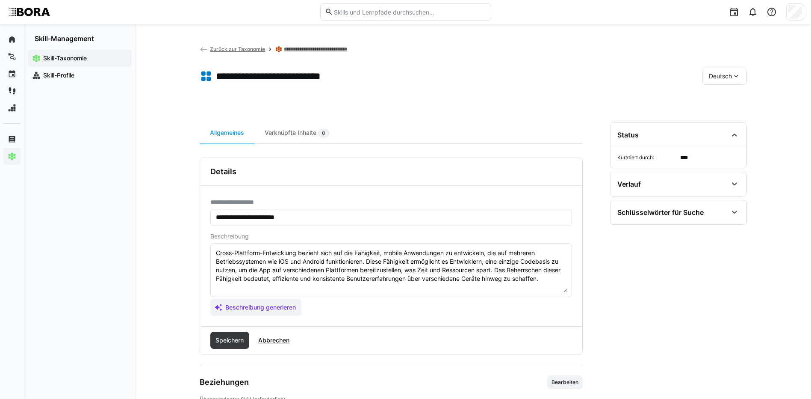
click at [551, 277] on textarea "Cross-Plattform-Entwicklung bezieht sich auf die Fähigkeit, mobile Anwendungen …" at bounding box center [391, 270] width 352 height 44
paste textarea "*1 - Anfänger: *2 - Mittelstufe: *3 - Fortgeschritten: *4 - Experte: *5 - Starl…"
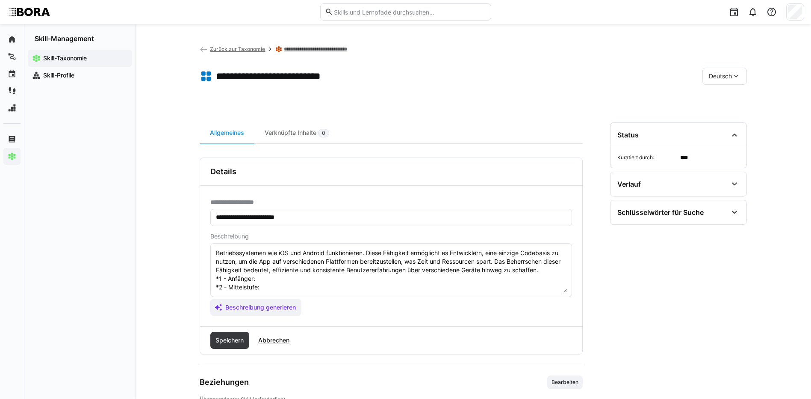
scroll to position [7, 0]
click at [269, 279] on textarea "Cross-Plattform-Entwicklung bezieht sich auf die Fähigkeit, mobile Anwendungen …" at bounding box center [391, 270] width 352 height 44
paste textarea "Versteht Grundlagen plattformübergreifender Entwicklung (z.B. Frameworks)."
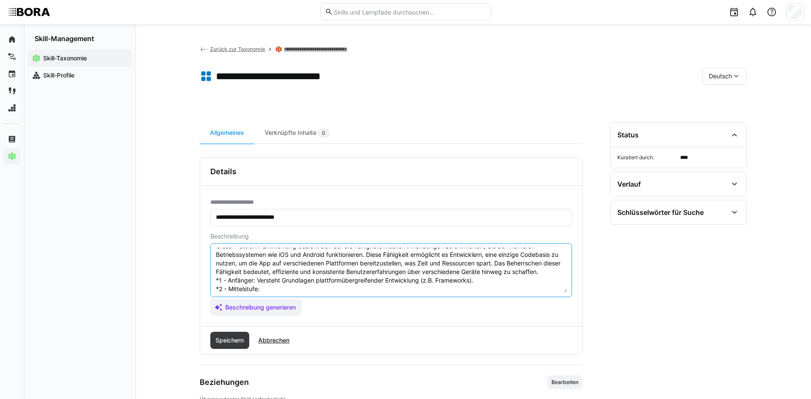
click at [265, 289] on textarea "Cross-Plattform-Entwicklung bezieht sich auf die Fähigkeit, mobile Anwendungen …" at bounding box center [391, 270] width 352 height 44
paste textarea "Entwickelt einfache Anwendungen für zwei oder mehr Plattformen."
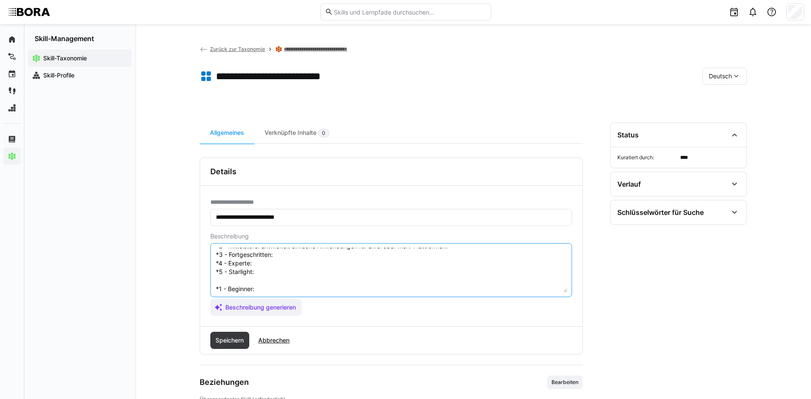
click at [379, 260] on textarea "Cross-Plattform-Entwicklung bezieht sich auf die Fähigkeit, mobile Anwendungen …" at bounding box center [391, 270] width 352 height 44
click at [375, 257] on textarea "Cross-Plattform-Entwicklung bezieht sich auf die Fähigkeit, mobile Anwendungen …" at bounding box center [391, 270] width 352 height 44
paste textarea "Entwickelt und testet cross-plattform-fähige Anwendungen mit guter Performance."
click at [284, 266] on textarea "Cross-Plattform-Entwicklung bezieht sich auf die Fähigkeit, mobile Anwendungen …" at bounding box center [391, 270] width 352 height 44
paste textarea "Optimiert plattformübergreifende Architekturen und stellt hohe Codequalität sic…"
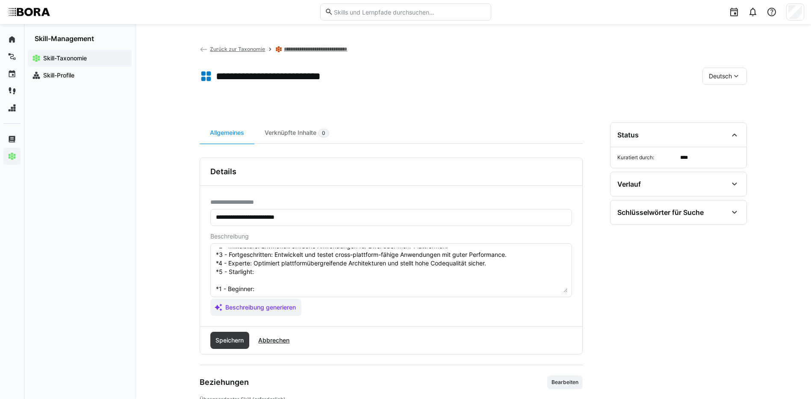
click at [261, 273] on textarea "Cross-Plattform-Entwicklung bezieht sich auf die Fähigkeit, mobile Anwendungen …" at bounding box center [391, 270] width 352 height 44
paste textarea "Entwickelt Standards und Best Practices, fördert cross-plattformige Entwicklung…"
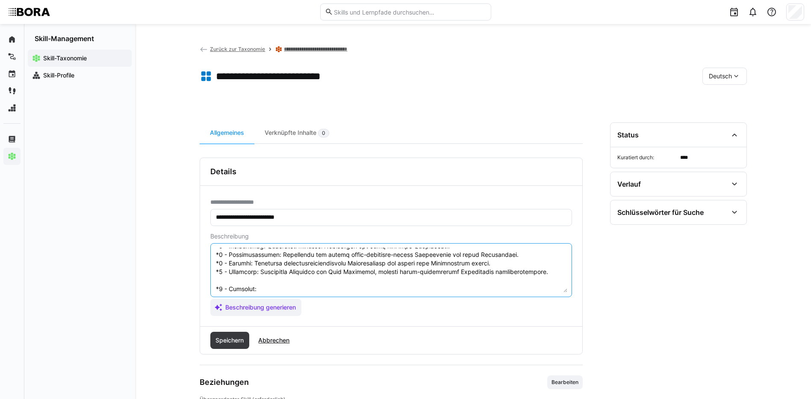
click at [304, 287] on textarea at bounding box center [391, 270] width 352 height 44
paste textarea "Understands basics of cross-platform development (e.g., frameworks)."
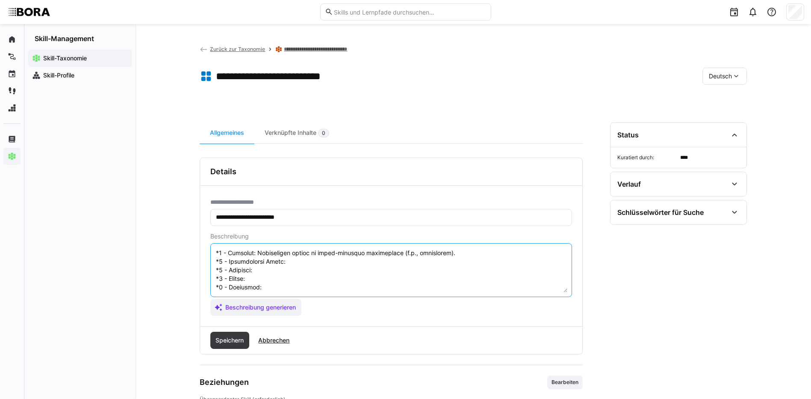
click at [306, 256] on textarea at bounding box center [391, 270] width 352 height 44
paste textarea "Develops simple applications for two or more platforms."
click at [276, 263] on textarea at bounding box center [391, 270] width 352 height 44
paste textarea "Develops and tests cross-platform applications with good performance."
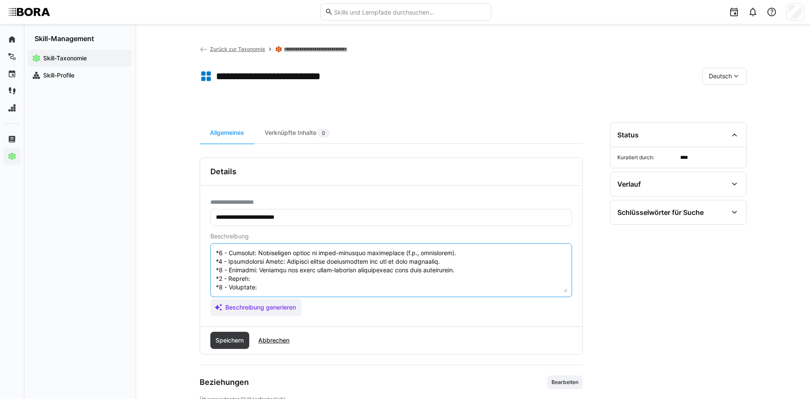
click at [351, 276] on textarea at bounding box center [391, 270] width 352 height 44
click at [347, 272] on textarea at bounding box center [391, 270] width 352 height 44
paste textarea "Optimizes cross-platform architectures and ensures high code quality."
click at [278, 281] on textarea at bounding box center [391, 270] width 352 height 44
paste textarea "Develops standards and best practices, promotes cross-platform development ente…"
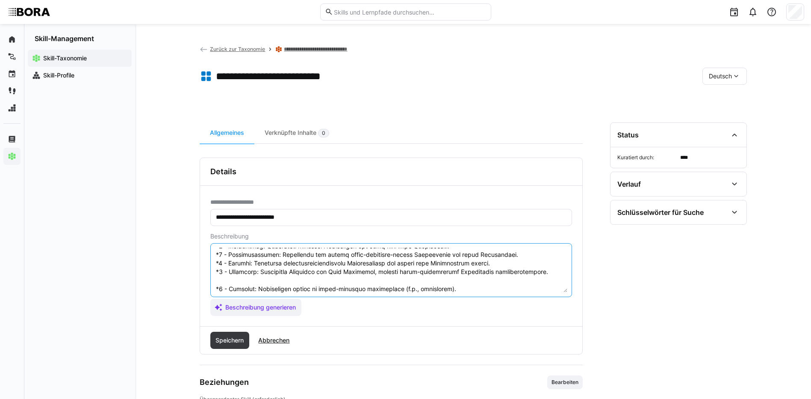
scroll to position [94, 0]
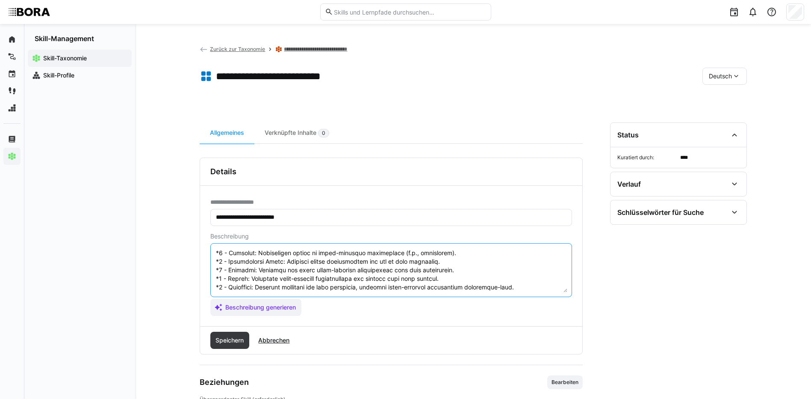
drag, startPoint x: 215, startPoint y: 287, endPoint x: 412, endPoint y: 303, distance: 197.4
click at [412, 303] on app-assistant-generate-form "Beschreibung Beschreibung generieren" at bounding box center [391, 274] width 362 height 83
type textarea "Cross-Plattform-Entwicklung bezieht sich auf die Fähigkeit, mobile Anwendungen …"
click at [227, 335] on span "Speichern" at bounding box center [229, 339] width 39 height 17
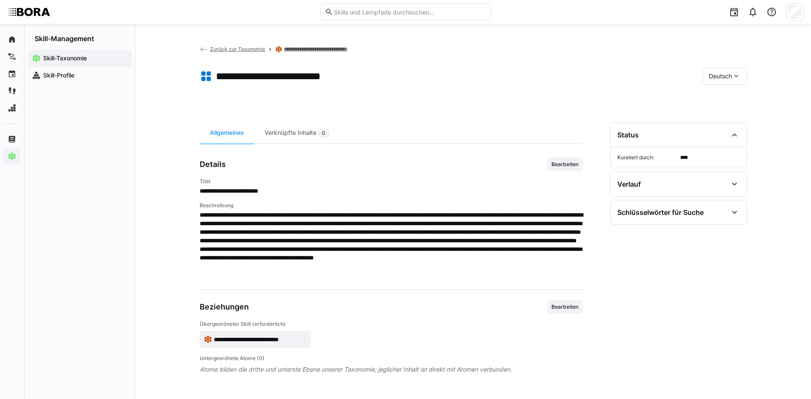
click at [732, 75] on div "Deutsch" at bounding box center [725, 76] width 44 height 17
click at [732, 113] on span "Englisch" at bounding box center [720, 116] width 23 height 9
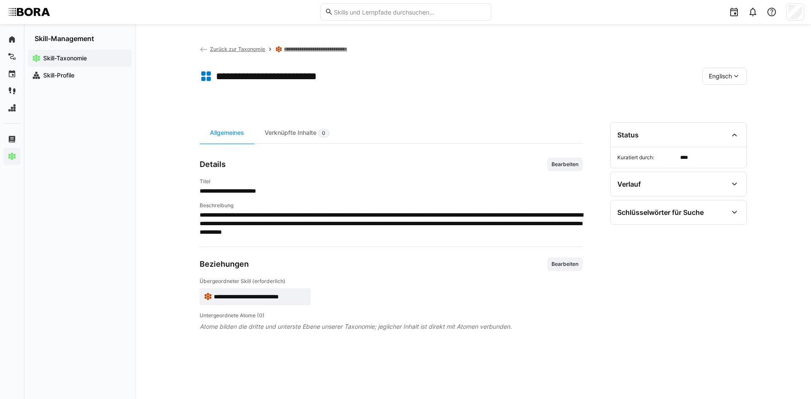
click at [568, 165] on span "Bearbeiten" at bounding box center [565, 164] width 29 height 7
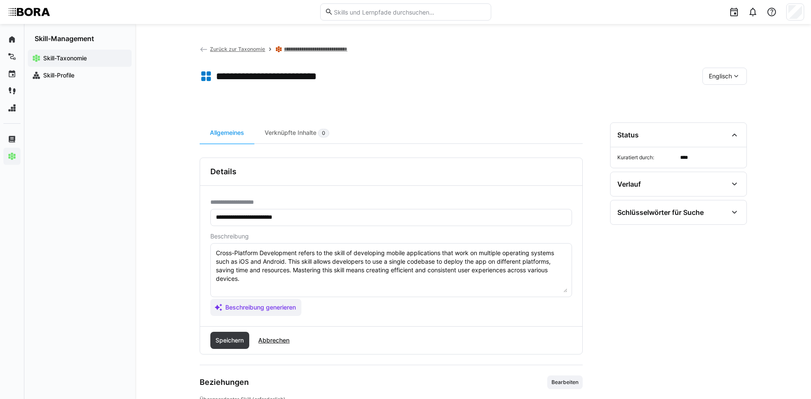
click at [540, 274] on textarea "Cross-Platform Development refers to the skill of developing mobile application…" at bounding box center [391, 270] width 352 height 44
click at [511, 280] on textarea "Cross-Platform Development refers to the skill of developing mobile application…" at bounding box center [391, 270] width 352 height 44
paste textarea "*1 - Beginner: Understands basics of cross-platform development (e.g., framewor…"
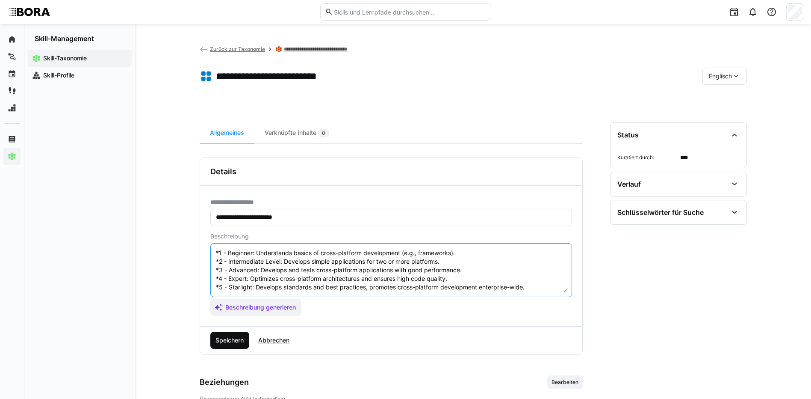
type textarea "Cross-Platform Development refers to the skill of developing mobile application…"
click at [217, 336] on span "Speichern" at bounding box center [229, 340] width 31 height 9
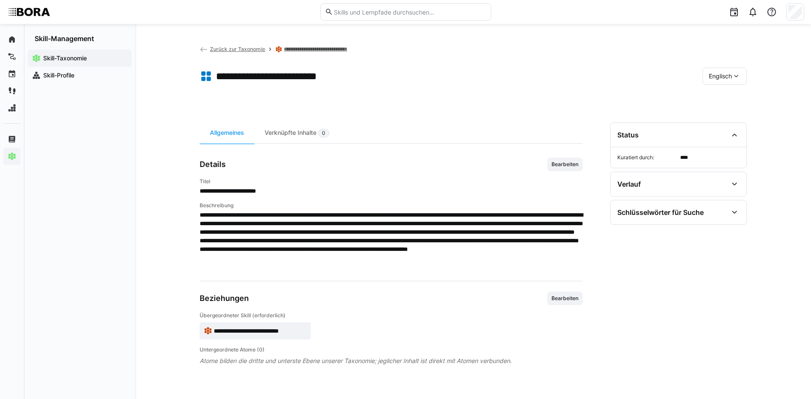
drag, startPoint x: 712, startPoint y: 77, endPoint x: 712, endPoint y: 82, distance: 5.1
click at [712, 77] on span "Englisch" at bounding box center [720, 76] width 23 height 9
click at [712, 99] on span "Deutsch" at bounding box center [720, 98] width 23 height 9
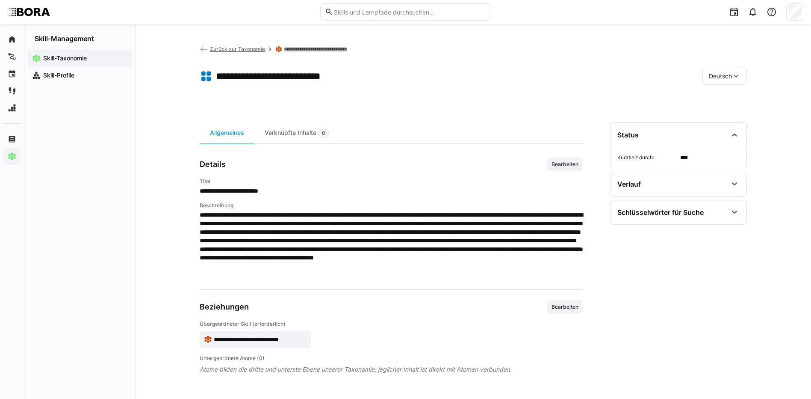
click at [335, 50] on link "**********" at bounding box center [324, 49] width 80 height 7
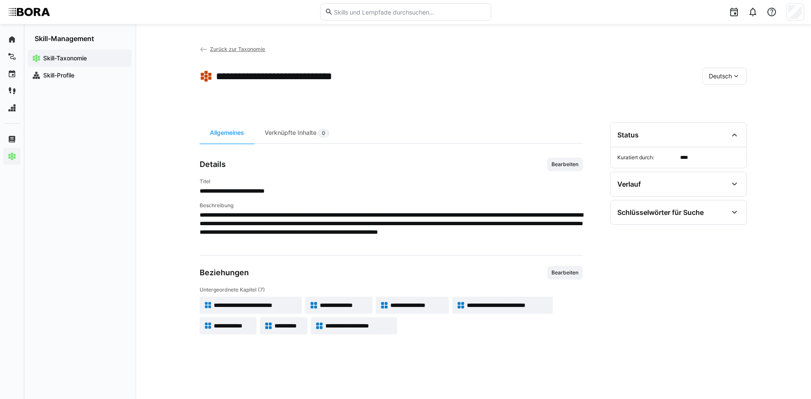
click at [335, 302] on span "**********" at bounding box center [344, 305] width 48 height 9
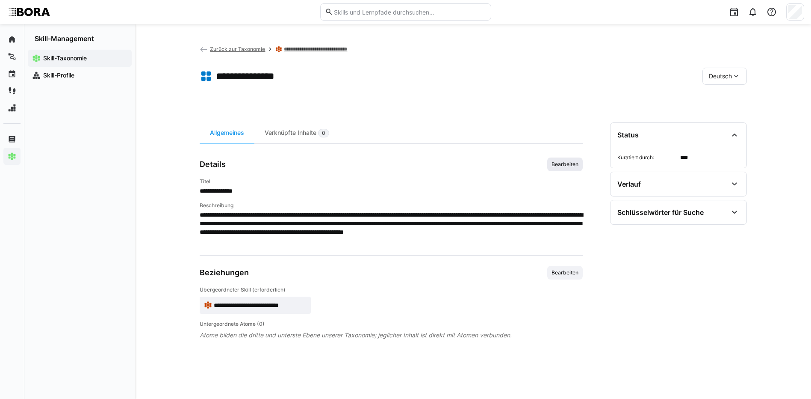
click at [560, 163] on span "Bearbeiten" at bounding box center [565, 164] width 29 height 7
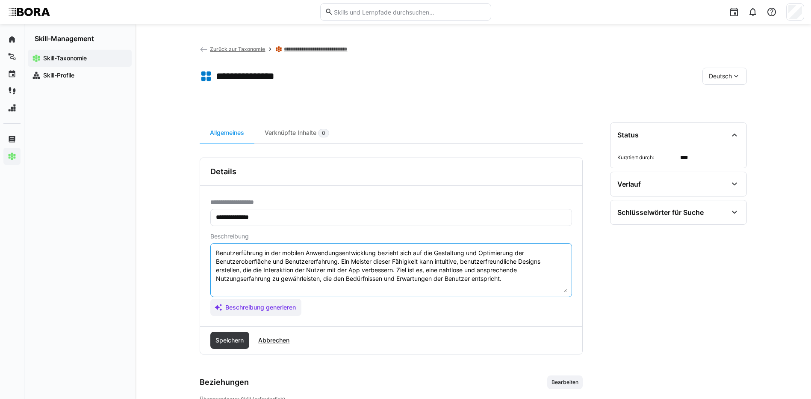
click at [522, 278] on textarea "Benutzerführung in der mobilen Anwendungsentwicklung bezieht sich auf die Gesta…" at bounding box center [391, 270] width 352 height 44
paste textarea "*1 - Anfänger: *2 - Mittelstufe: *3 - Fortgeschritten: *4 - Experte: *5 - Starl…"
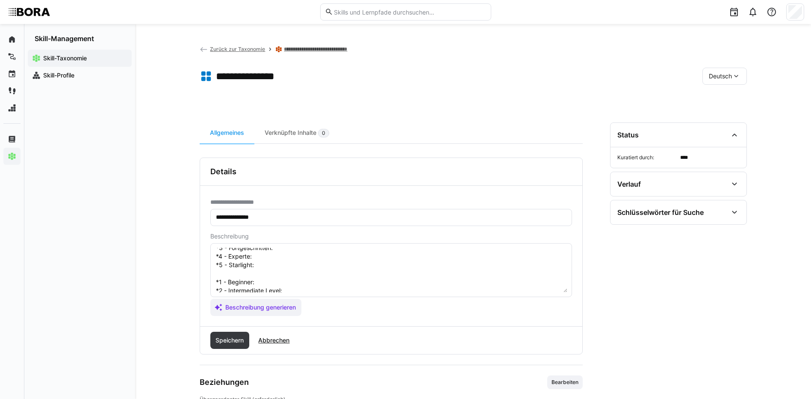
scroll to position [7, 0]
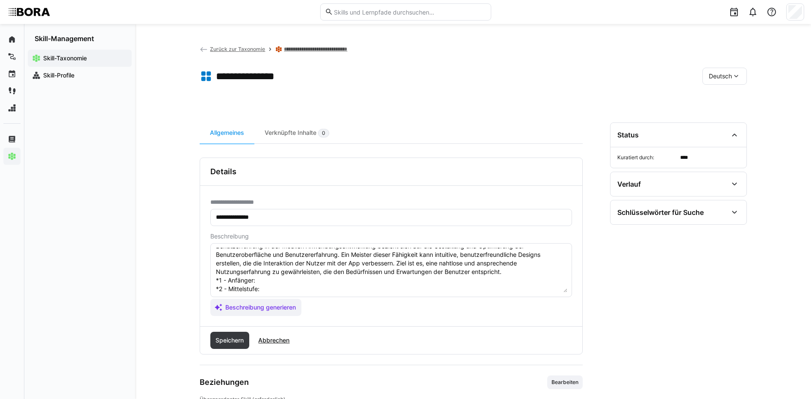
click at [276, 279] on textarea "Benutzerführung in der mobilen Anwendungsentwicklung bezieht sich auf die Gesta…" at bounding box center [391, 270] width 352 height 44
paste textarea "Kennt Grundlagen der Nutzerführung und einfache Navigationselemente."
click at [280, 292] on eds-input "Benutzerführung in der mobilen Anwendungsentwicklung bezieht sich auf die Gesta…" at bounding box center [391, 270] width 362 height 54
click at [279, 289] on textarea "Benutzerführung in der mobilen Anwendungsentwicklung bezieht sich auf die Gesta…" at bounding box center [391, 270] width 352 height 44
paste textarea "Implementiert einfache User-Flow-Elemente und Anleitungen."
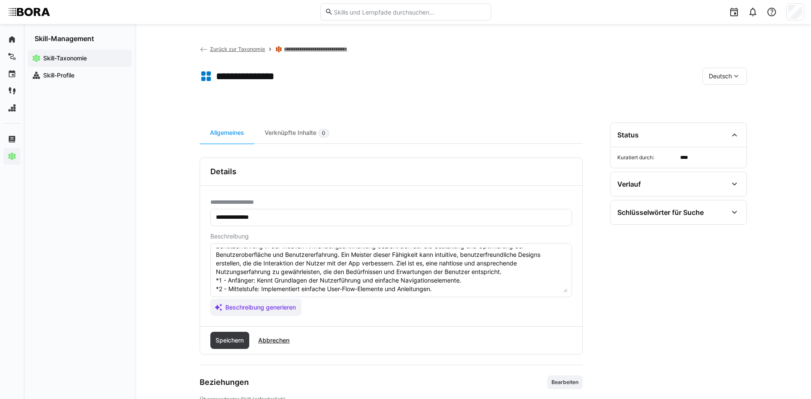
scroll to position [50, 0]
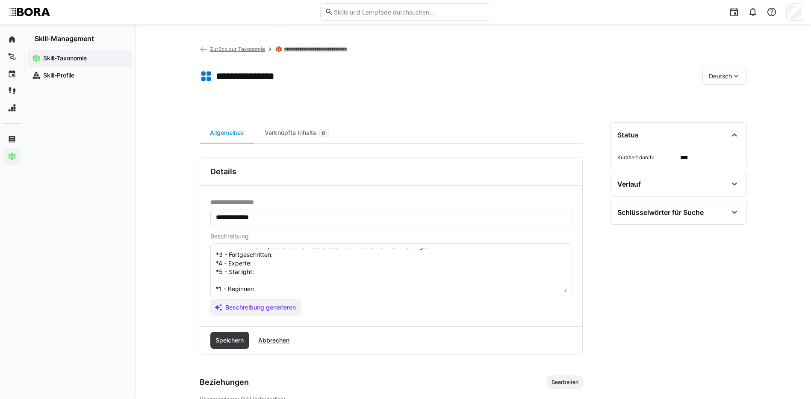
click at [348, 256] on textarea "Benutzerführung in der mobilen Anwendungsentwicklung bezieht sich auf die Gesta…" at bounding box center [391, 270] width 352 height 44
paste textarea "Entwickelt strukturierte Nutzerführungen und berücksichtigt Usability-Aspekte."
click at [299, 269] on textarea "Benutzerführung in der mobilen Anwendungsentwicklung bezieht sich auf die Gesta…" at bounding box center [391, 270] width 352 height 44
click at [287, 261] on textarea "Benutzerführung in der mobilen Anwendungsentwicklung bezieht sich auf die Gesta…" at bounding box center [391, 270] width 352 height 44
paste textarea "Optimiert Nutzerführung datenbasiert und integriert barrierefreie Elemente."
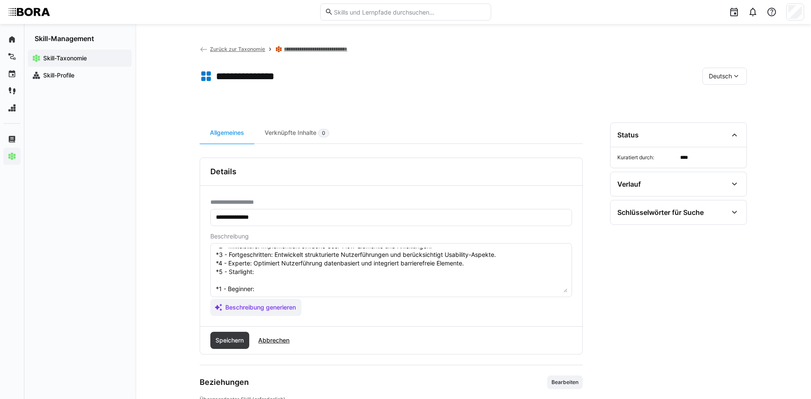
click at [276, 272] on textarea "Benutzerführung in der mobilen Anwendungsentwicklung bezieht sich auf die Gesta…" at bounding box center [391, 270] width 352 height 44
paste textarea "Definiert unternehmensweite Standards für User Guidance und fördert deren Umset…"
click at [263, 284] on textarea "Benutzerführung in der mobilen Anwendungsentwicklung bezieht sich auf die Gesta…" at bounding box center [391, 270] width 352 height 44
paste textarea "Knows basics of user guidance and simple navigation elements."
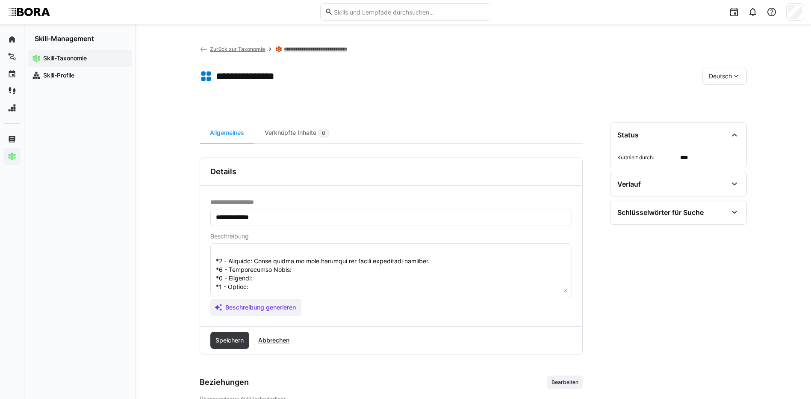
scroll to position [92, 0]
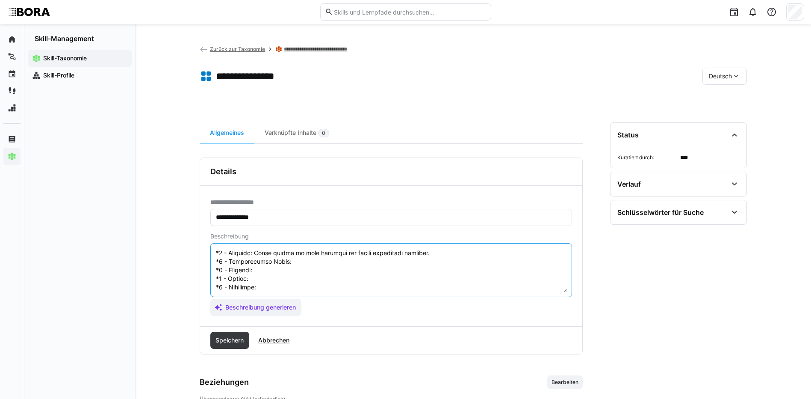
click at [330, 258] on textarea at bounding box center [391, 270] width 352 height 44
paste textarea "Implements basic user flow elements and instructions."
click at [375, 266] on textarea at bounding box center [391, 270] width 352 height 44
paste textarea "Develops structured user guidance and considers usability aspects."
click at [286, 274] on textarea at bounding box center [391, 270] width 352 height 44
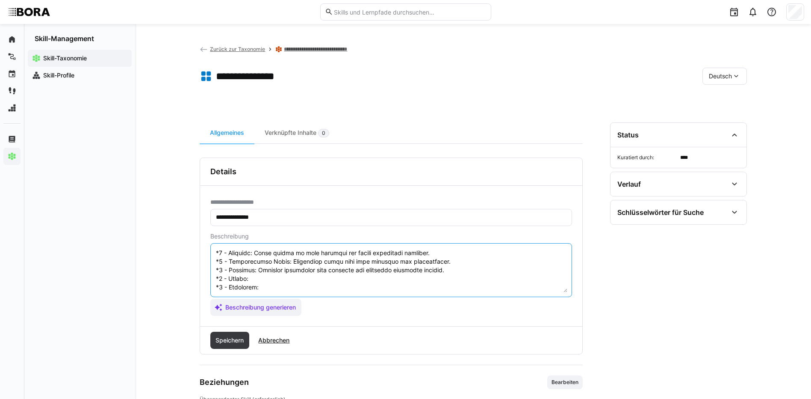
paste textarea "Optimizes user guidance data-driven and integrates accessibility features."
click at [282, 279] on textarea at bounding box center [391, 270] width 352 height 44
paste textarea "Defines enterprise-wide user guidance standards and promotes implementation."
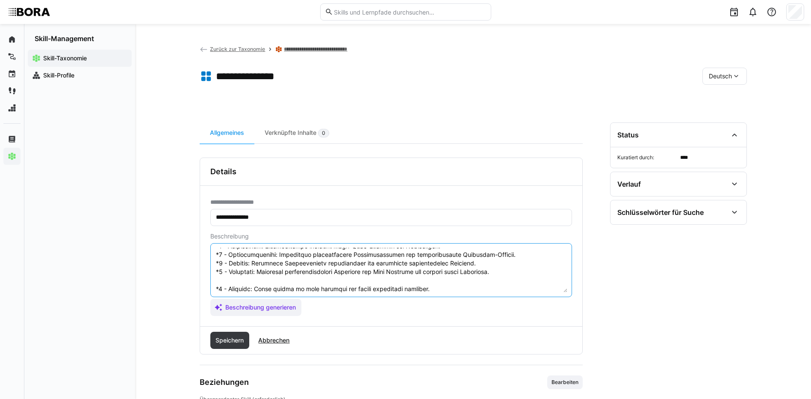
scroll to position [94, 0]
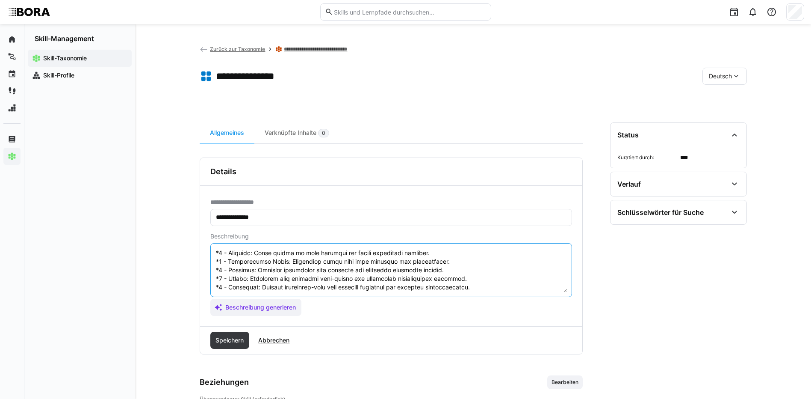
drag, startPoint x: 216, startPoint y: 287, endPoint x: 282, endPoint y: 322, distance: 74.2
click at [282, 322] on div "**********" at bounding box center [391, 256] width 382 height 140
type textarea "Benutzerführung in der mobilen Anwendungsentwicklung bezieht sich auf die Gesta…"
click at [227, 344] on span "Speichern" at bounding box center [229, 340] width 31 height 9
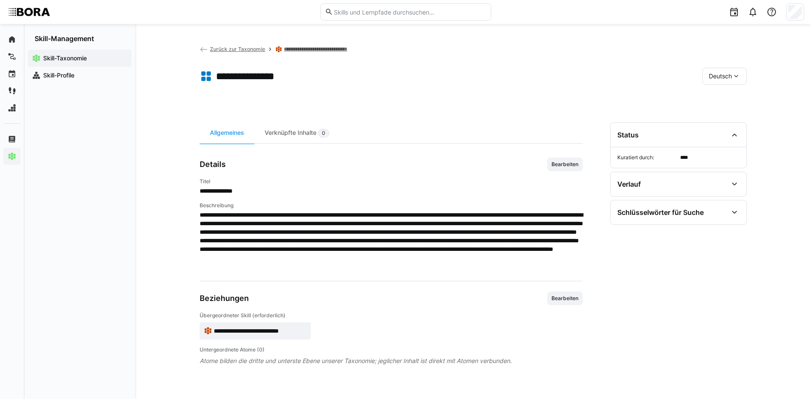
click at [736, 72] on eds-icon at bounding box center [736, 76] width 9 height 9
click at [731, 122] on div "Englisch" at bounding box center [724, 117] width 45 height 18
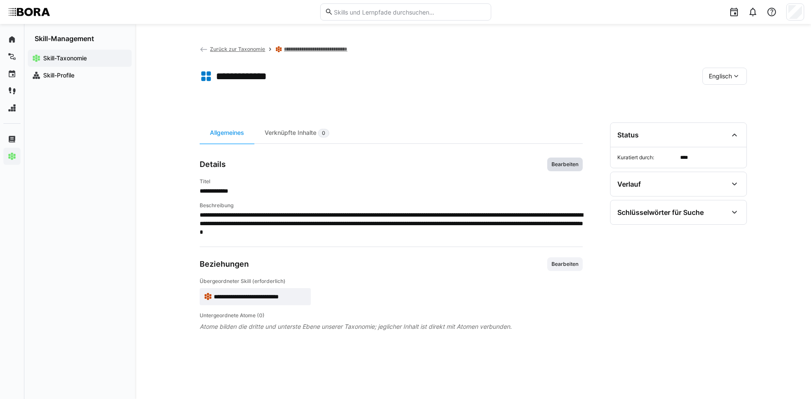
click at [565, 168] on span "Bearbeiten" at bounding box center [564, 164] width 35 height 14
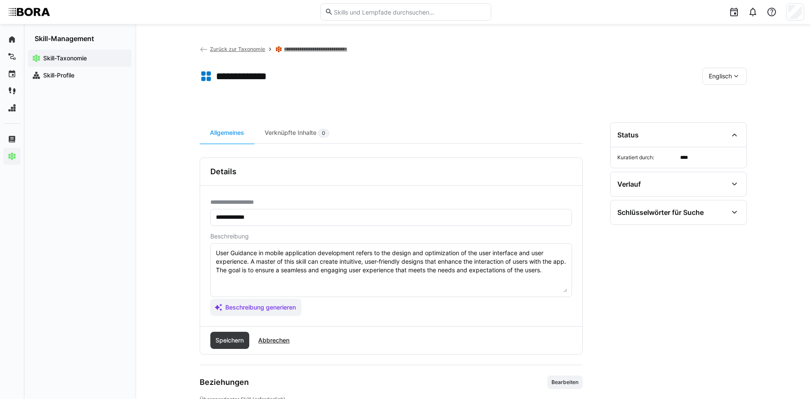
click at [514, 282] on textarea "User Guidance in mobile application development refers to the design and optimi…" at bounding box center [391, 270] width 352 height 44
click at [564, 270] on textarea "User Guidance in mobile application development refers to the design and optimi…" at bounding box center [391, 270] width 352 height 44
paste textarea "*1 - Beginner: Knows basics of user guidance and simple navigation elements. *2…"
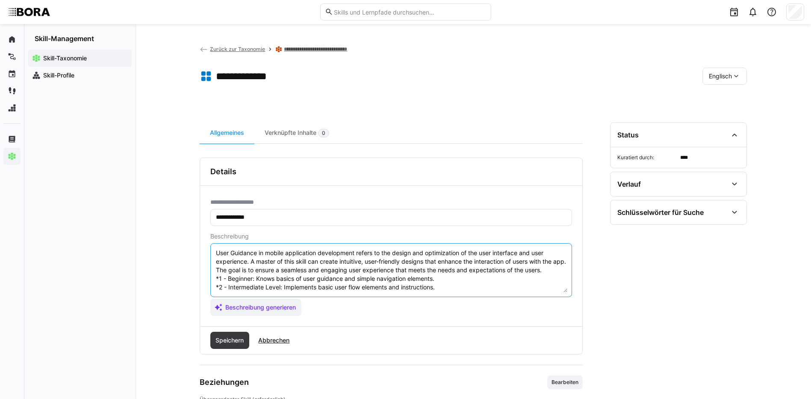
scroll to position [32, 0]
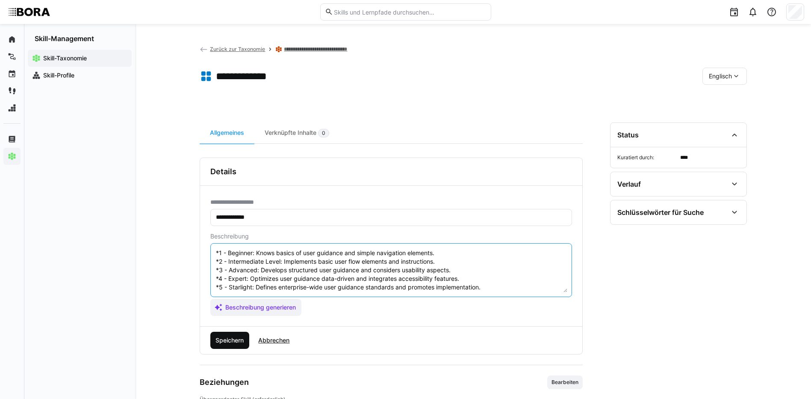
type textarea "User Guidance in mobile application development refers to the design and optimi…"
click at [229, 337] on span "Speichern" at bounding box center [229, 340] width 31 height 9
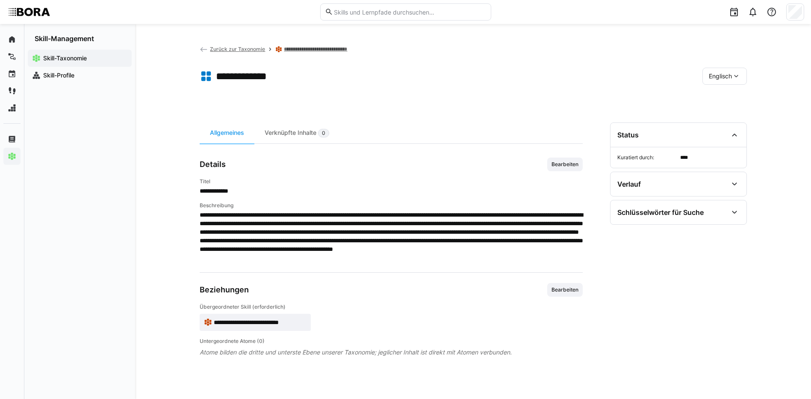
click at [717, 74] on span "Englisch" at bounding box center [720, 76] width 23 height 9
click at [721, 96] on span "Deutsch" at bounding box center [720, 98] width 23 height 9
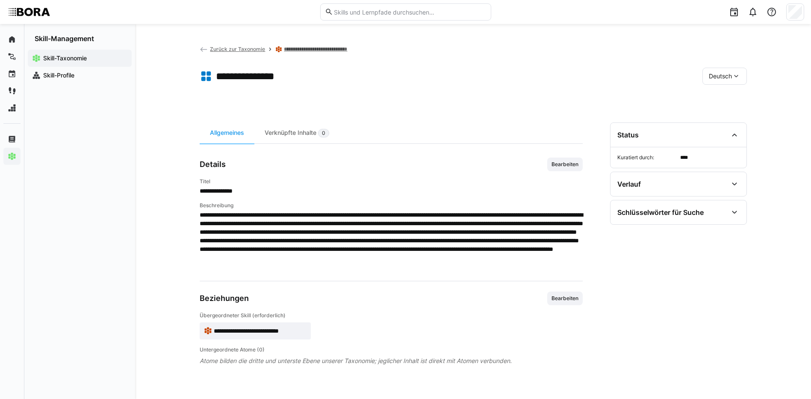
click at [325, 48] on link "**********" at bounding box center [324, 49] width 80 height 7
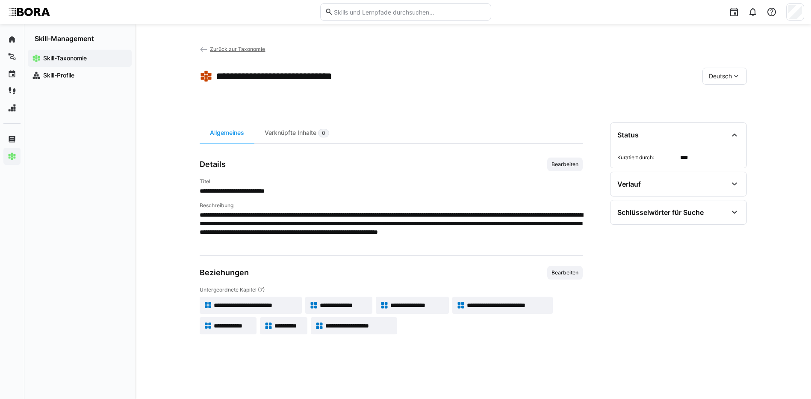
click at [416, 303] on span "**********" at bounding box center [417, 305] width 54 height 9
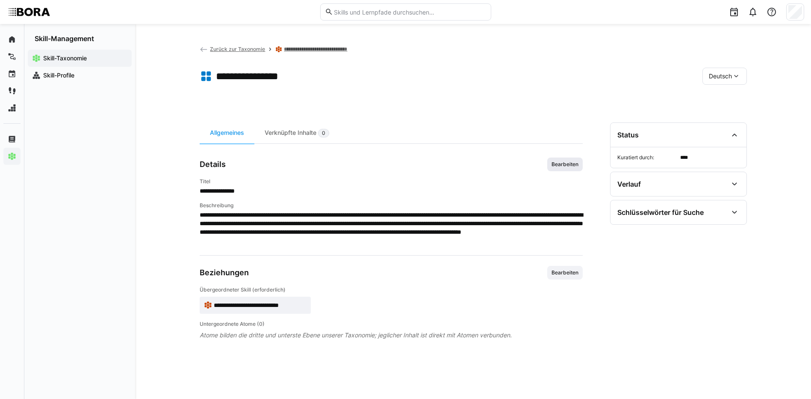
click at [562, 159] on span "Bearbeiten" at bounding box center [564, 164] width 35 height 14
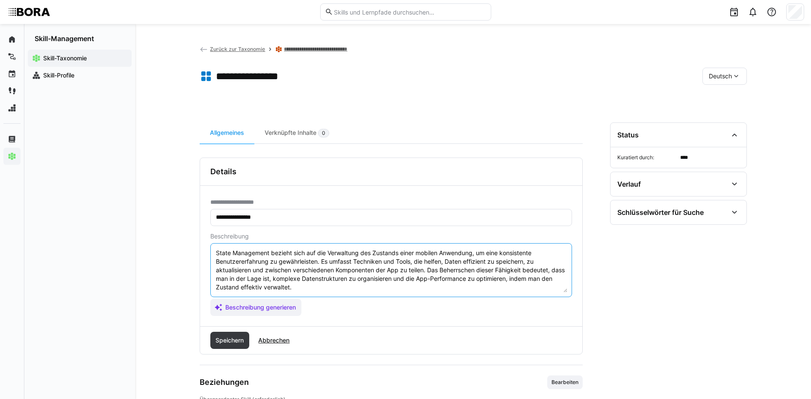
click at [460, 288] on textarea "State Management bezieht sich auf die Verwaltung des Zustands einer mobilen Anw…" at bounding box center [391, 270] width 352 height 44
click at [328, 286] on textarea "State Management bezieht sich auf die Verwaltung des Zustands einer mobilen Anw…" at bounding box center [391, 270] width 352 height 44
paste textarea "*1 - Anfänger: *2 - Mittelstufe: *3 - Fortgeschritten: *4 - Experte: *5 - Starl…"
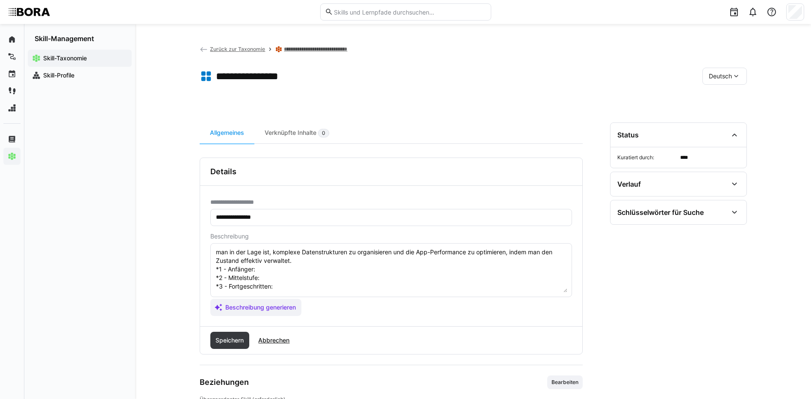
scroll to position [15, 0]
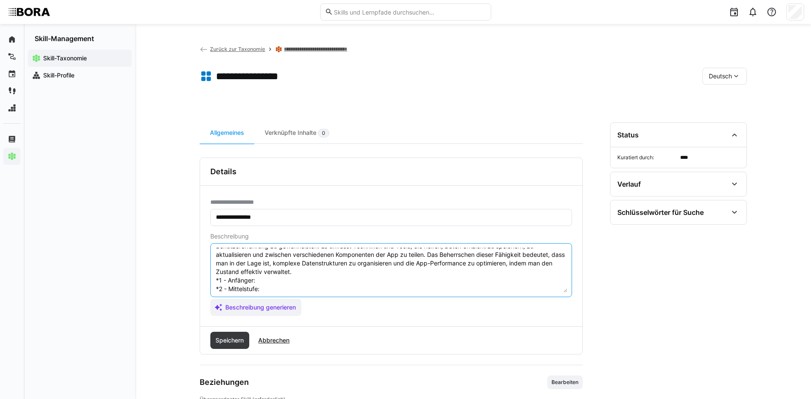
click at [269, 279] on textarea "State Management bezieht sich auf die Verwaltung des Zustands einer mobilen Anw…" at bounding box center [391, 270] width 352 height 44
paste textarea "Versteht einfache Zustandsverwaltung in Anwendungen."
click at [313, 288] on textarea "State Management bezieht sich auf die Verwaltung des Zustands einer mobilen Anw…" at bounding box center [391, 270] width 352 height 44
paste textarea "Implementiert grundlegende State-Management-Lösungen (z.B. Redux, Context API)."
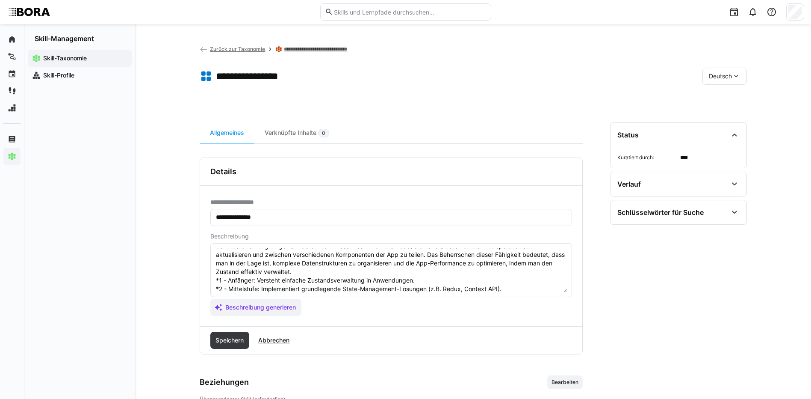
scroll to position [58, 0]
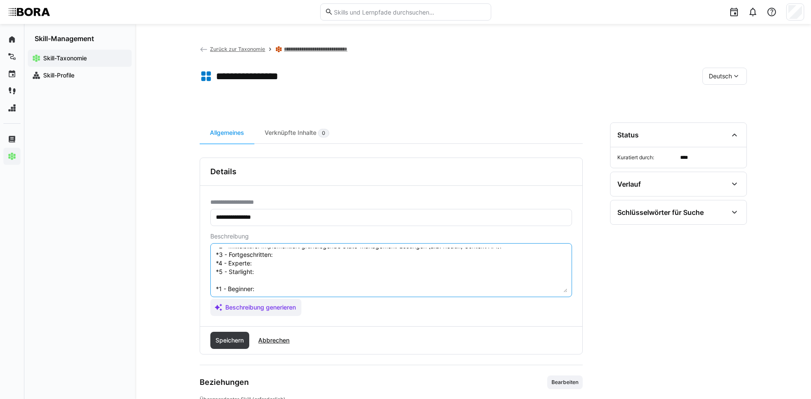
click at [278, 257] on textarea "State Management bezieht sich auf die Verwaltung des Zustands einer mobilen Anw…" at bounding box center [391, 270] width 352 height 44
paste textarea "Entwickelt komplexe State-Management-Architekturen und optimiert Performance."
click at [281, 264] on textarea "State Management bezieht sich auf die Verwaltung des Zustands einer mobilen Anw…" at bounding box center [391, 270] width 352 height 44
paste
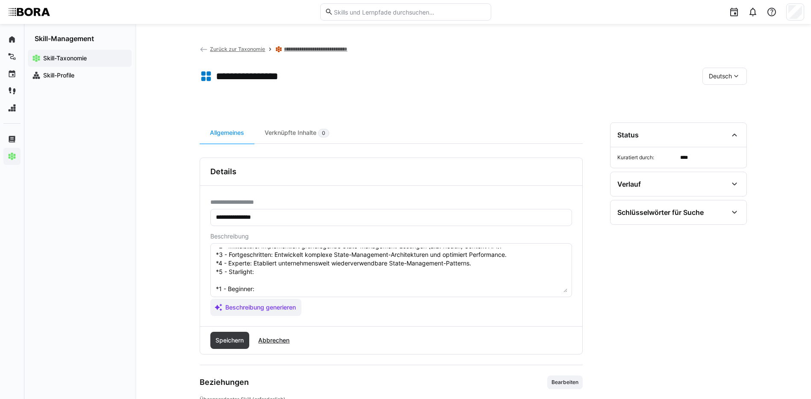
click at [274, 273] on textarea "State Management bezieht sich auf die Verwaltung des Zustands einer mobilen Anw…" at bounding box center [391, 270] width 352 height 44
click at [283, 290] on textarea at bounding box center [391, 270] width 352 height 44
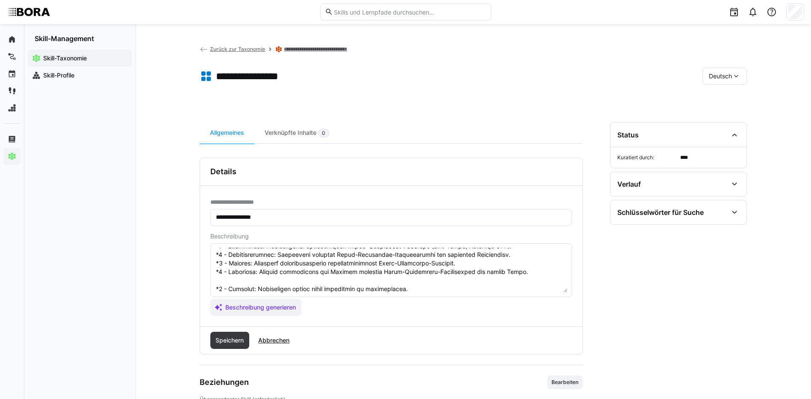
scroll to position [101, 0]
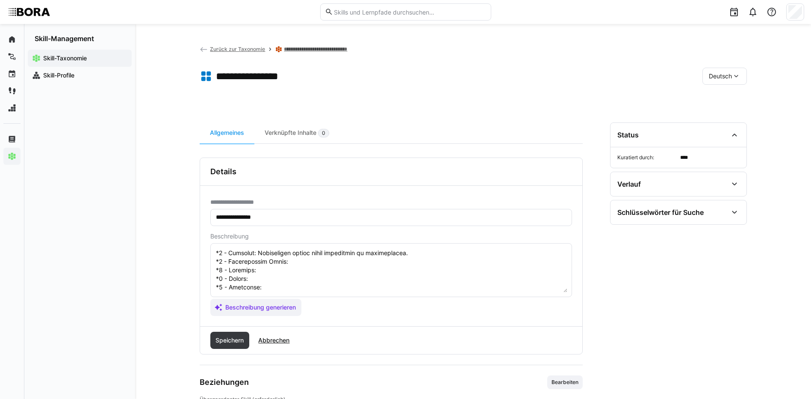
click at [296, 254] on textarea at bounding box center [391, 270] width 352 height 44
click at [269, 263] on textarea at bounding box center [391, 270] width 352 height 44
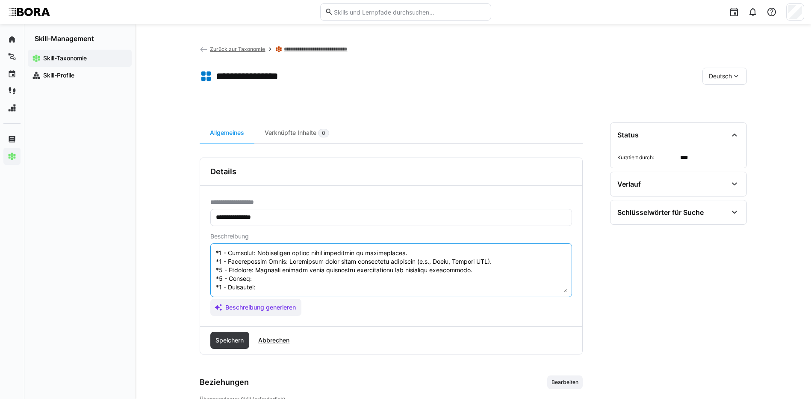
click at [253, 275] on textarea at bounding box center [391, 270] width 352 height 44
click at [273, 281] on textarea at bounding box center [391, 270] width 352 height 44
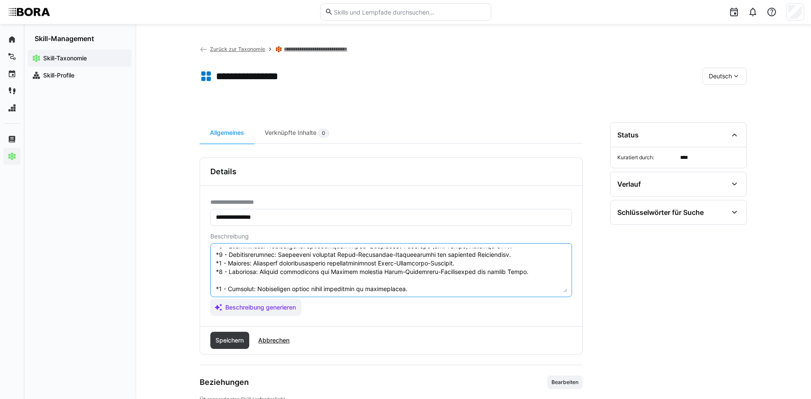
scroll to position [103, 0]
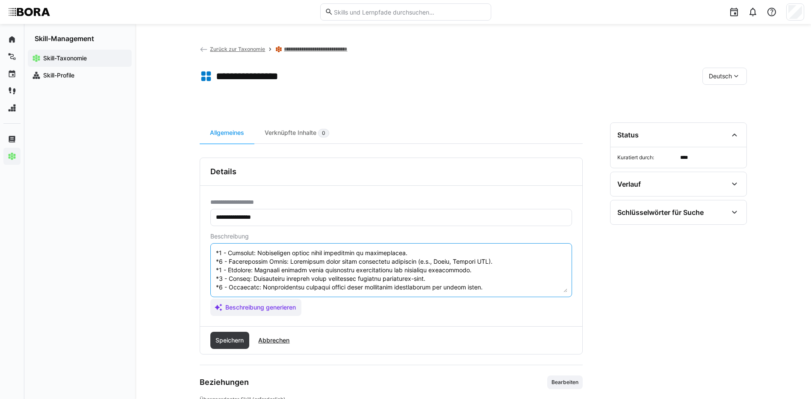
drag, startPoint x: 216, startPoint y: 287, endPoint x: 446, endPoint y: 314, distance: 231.6
click at [446, 314] on app-assistant-generate-form "Beschreibung Beschreibung generieren" at bounding box center [391, 274] width 362 height 83
type textarea "State Management bezieht sich auf die Verwaltung des Zustands einer mobilen Anw…"
click at [239, 336] on span "Speichern" at bounding box center [229, 340] width 31 height 9
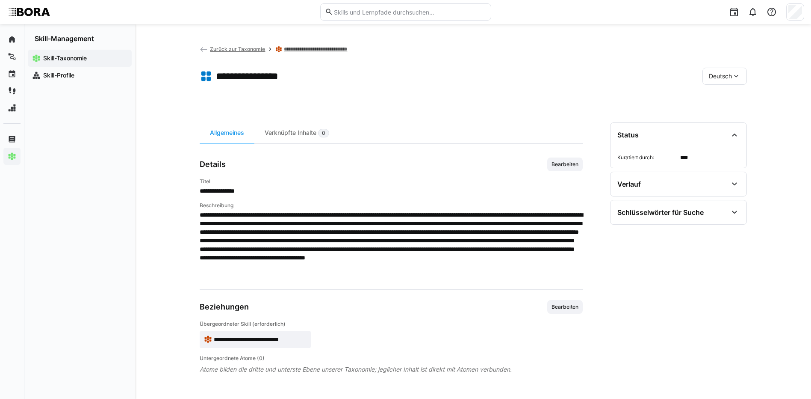
drag, startPoint x: 713, startPoint y: 77, endPoint x: 717, endPoint y: 82, distance: 5.8
click at [714, 77] on span "Deutsch" at bounding box center [720, 76] width 23 height 9
drag, startPoint x: 727, startPoint y: 115, endPoint x: 704, endPoint y: 124, distance: 24.5
click at [728, 115] on span "Englisch" at bounding box center [720, 116] width 23 height 9
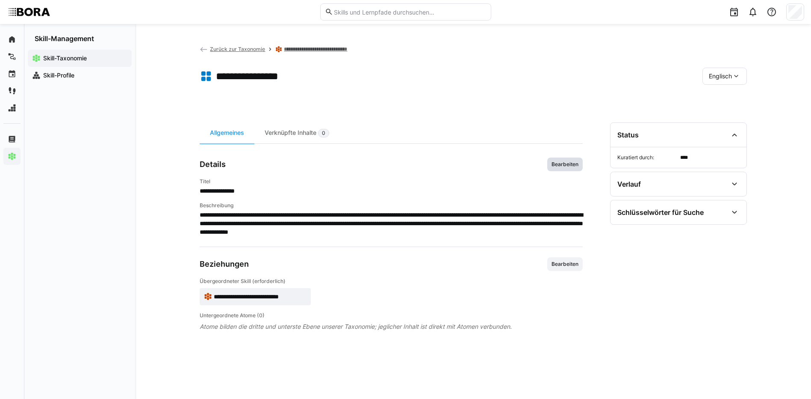
drag, startPoint x: 561, startPoint y: 165, endPoint x: 553, endPoint y: 192, distance: 28.5
click at [562, 164] on span "Bearbeiten" at bounding box center [565, 164] width 29 height 7
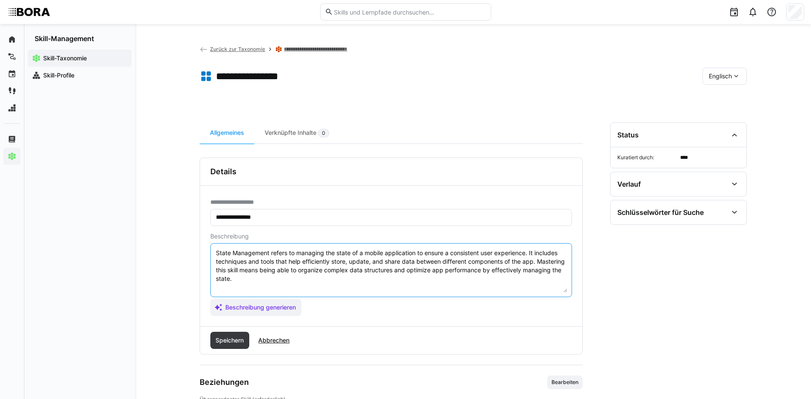
click at [490, 283] on textarea "State Management refers to managing the state of a mobile application to ensure…" at bounding box center [391, 270] width 352 height 44
click at [223, 288] on textarea "State Management refers to managing the state of a mobile application to ensure…" at bounding box center [391, 270] width 352 height 44
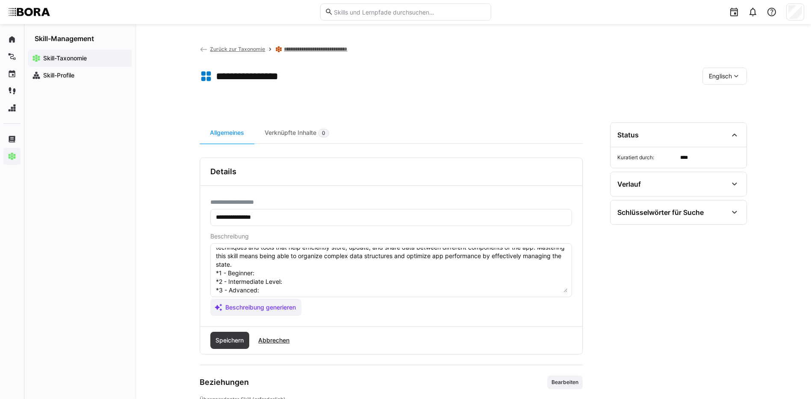
scroll to position [0, 0]
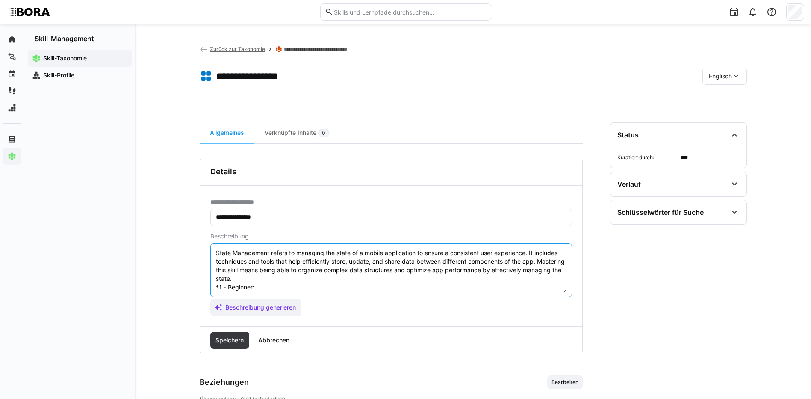
click at [272, 285] on textarea "State Management refers to managing the state of a mobile application to ensure…" at bounding box center [391, 270] width 352 height 44
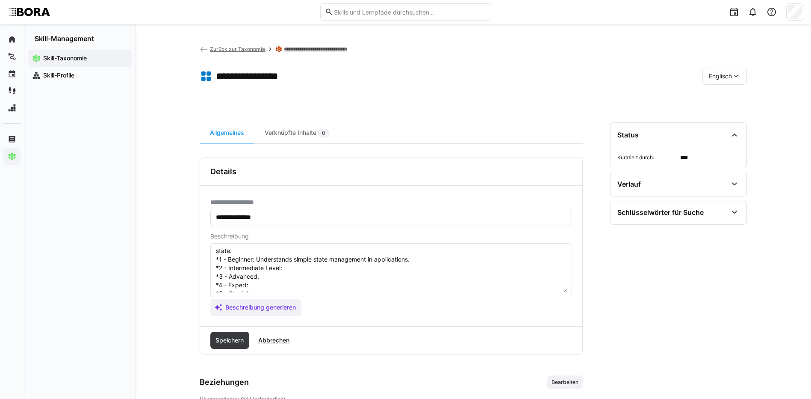
scroll to position [43, 0]
click at [290, 254] on textarea "State Management refers to managing the state of a mobile application to ensure…" at bounding box center [391, 270] width 352 height 44
click at [268, 264] on textarea "State Management refers to managing the state of a mobile application to ensure…" at bounding box center [391, 270] width 352 height 44
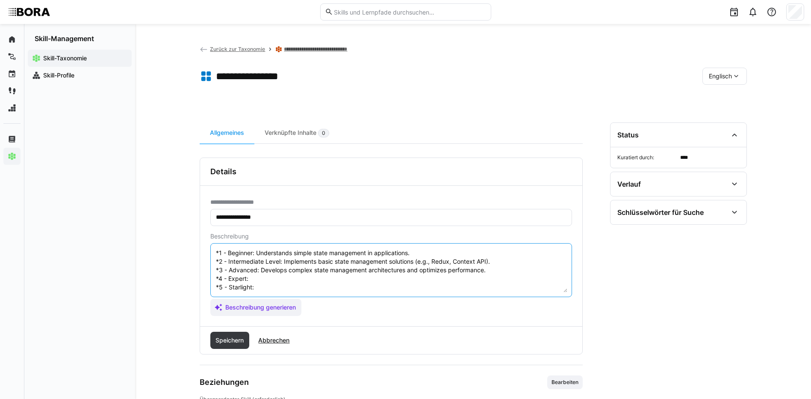
click at [276, 271] on textarea "State Management refers to managing the state of a mobile application to ensure…" at bounding box center [391, 270] width 352 height 44
click at [268, 278] on textarea "State Management refers to managing the state of a mobile application to ensure…" at bounding box center [391, 270] width 352 height 44
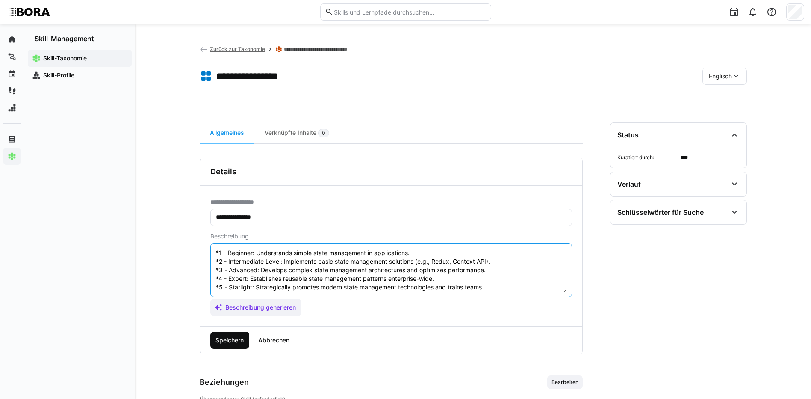
type textarea "State Management refers to managing the state of a mobile application to ensure…"
click at [233, 336] on span "Speichern" at bounding box center [229, 340] width 31 height 9
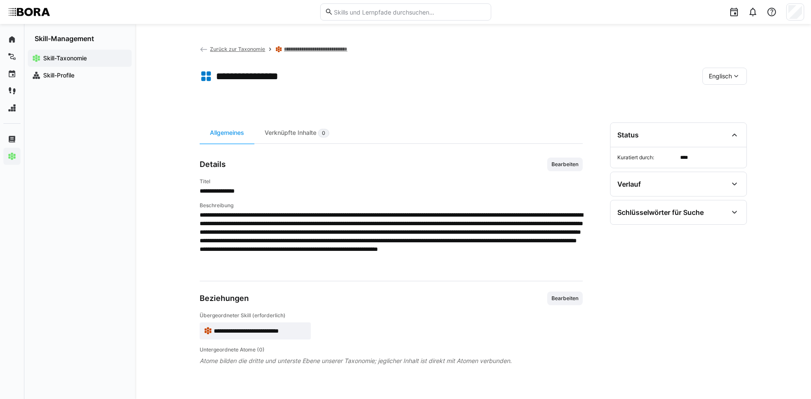
click at [710, 76] on span "Englisch" at bounding box center [720, 76] width 23 height 9
click at [716, 99] on span "Deutsch" at bounding box center [720, 98] width 23 height 9
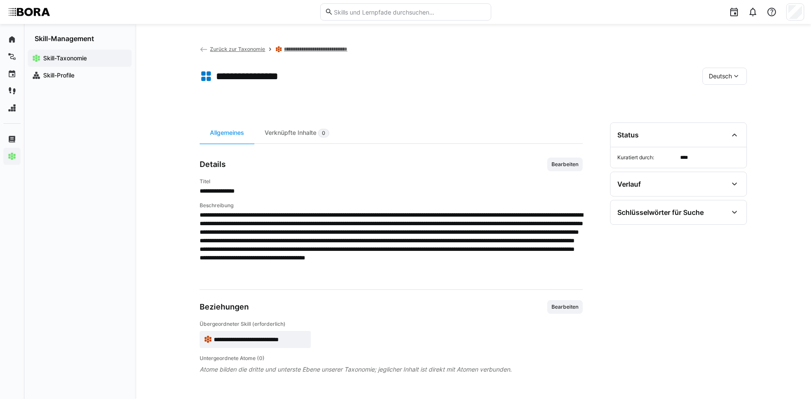
click at [298, 44] on div "**********" at bounding box center [473, 211] width 676 height 375
click at [301, 47] on link "**********" at bounding box center [324, 49] width 80 height 7
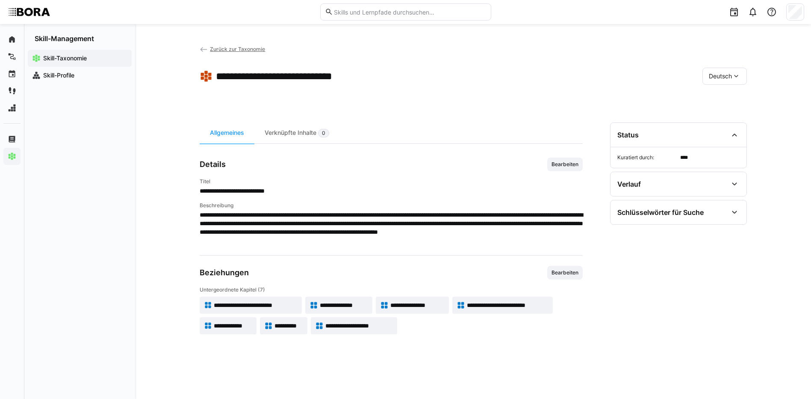
click at [516, 302] on span "**********" at bounding box center [508, 305] width 82 height 9
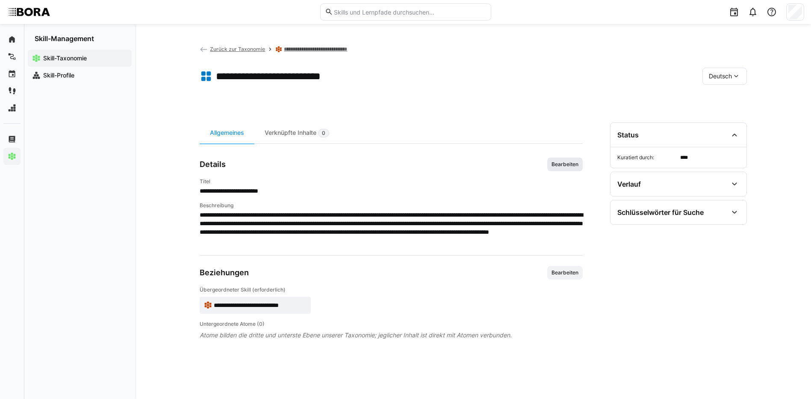
click at [551, 163] on span "Bearbeiten" at bounding box center [565, 164] width 29 height 7
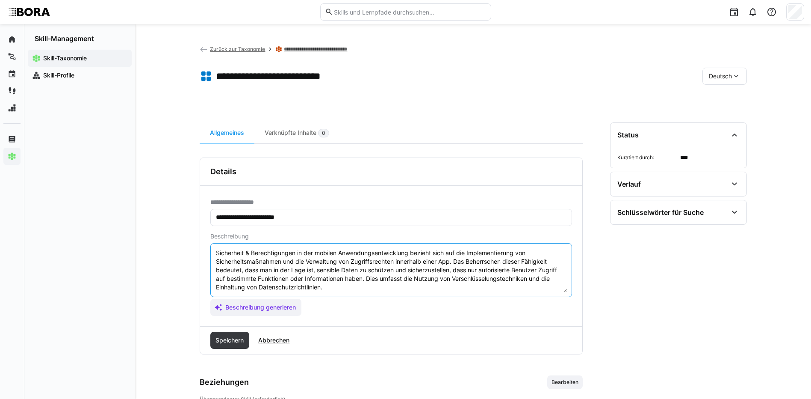
click at [371, 289] on textarea "Sicherheit & Berechtigungen in der mobilen Anwendungsentwicklung bezieht sich a…" at bounding box center [391, 270] width 352 height 44
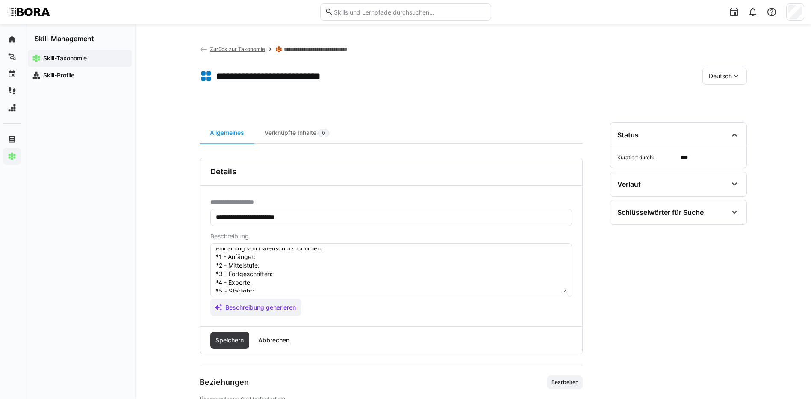
scroll to position [15, 0]
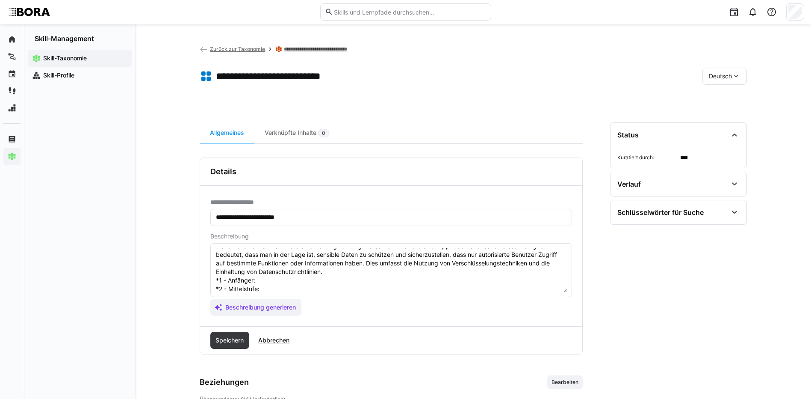
click at [294, 277] on textarea "Sicherheit & Berechtigungen in der mobilen Anwendungsentwicklung bezieht sich a…" at bounding box center [391, 270] width 352 height 44
click at [264, 289] on textarea "Sicherheit & Berechtigungen in der mobilen Anwendungsentwicklung bezieht sich a…" at bounding box center [391, 270] width 352 height 44
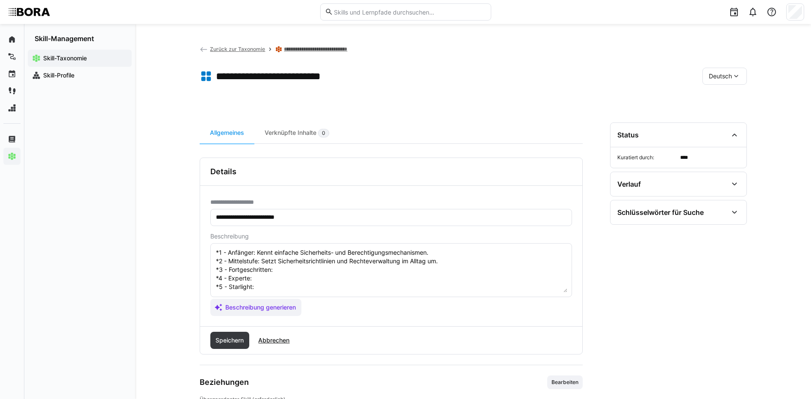
scroll to position [58, 0]
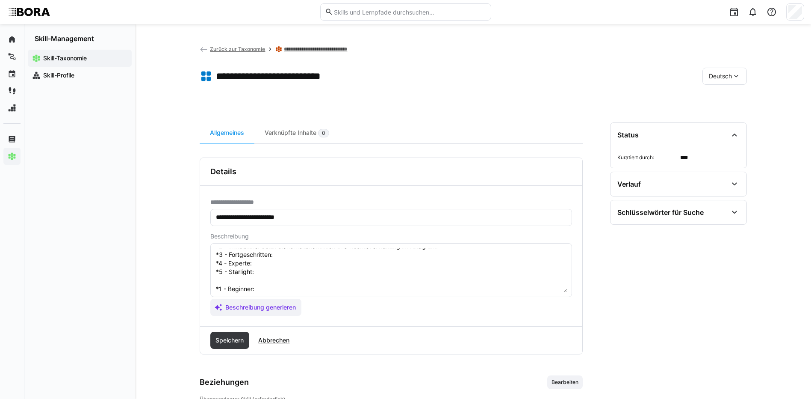
click at [310, 255] on textarea "Sicherheit & Berechtigungen in der mobilen Anwendungsentwicklung bezieht sich a…" at bounding box center [391, 270] width 352 height 44
click at [271, 258] on textarea "Sicherheit & Berechtigungen in der mobilen Anwendungsentwicklung bezieht sich a…" at bounding box center [391, 270] width 352 height 44
click at [263, 261] on textarea "Sicherheit & Berechtigungen in der mobilen Anwendungsentwicklung bezieht sich a…" at bounding box center [391, 270] width 352 height 44
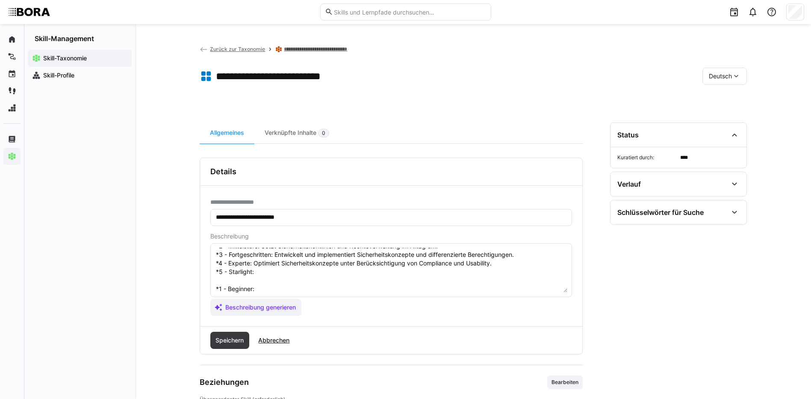
click at [262, 270] on textarea "Sicherheit & Berechtigungen in der mobilen Anwendungsentwicklung bezieht sich a…" at bounding box center [391, 270] width 352 height 44
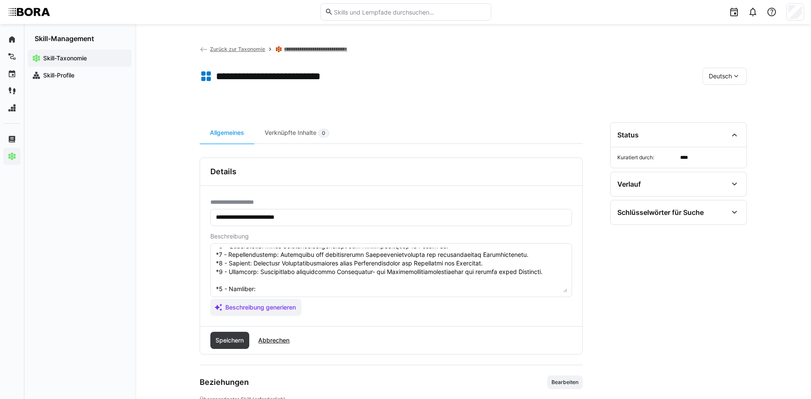
click at [263, 287] on textarea at bounding box center [391, 270] width 352 height 44
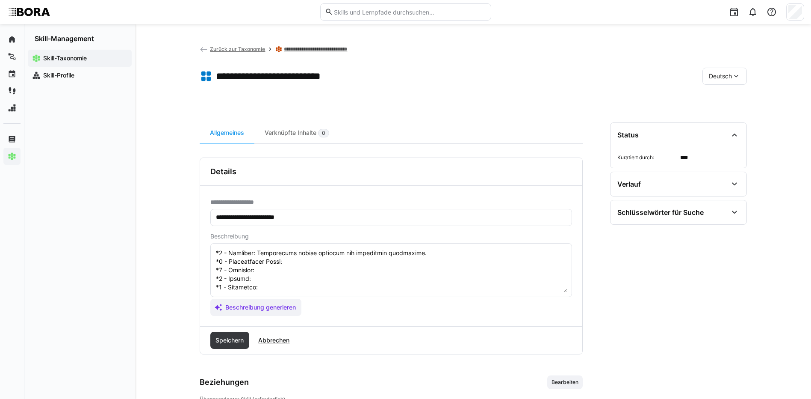
click at [303, 251] on textarea at bounding box center [391, 270] width 352 height 44
click at [295, 262] on textarea at bounding box center [391, 270] width 352 height 44
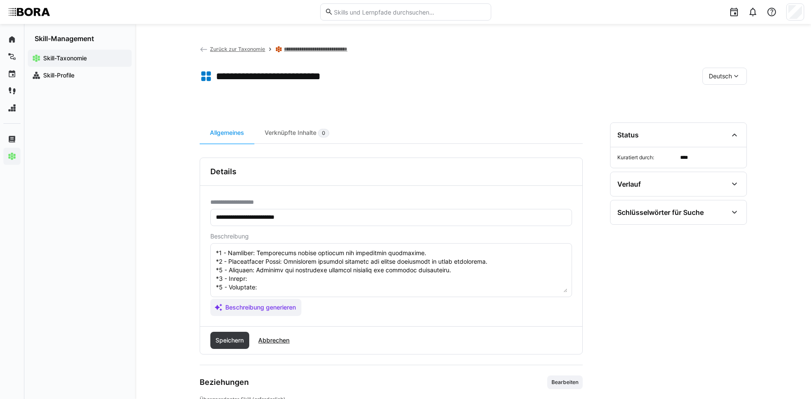
click at [260, 275] on textarea at bounding box center [391, 270] width 352 height 44
click at [289, 282] on textarea at bounding box center [391, 270] width 352 height 44
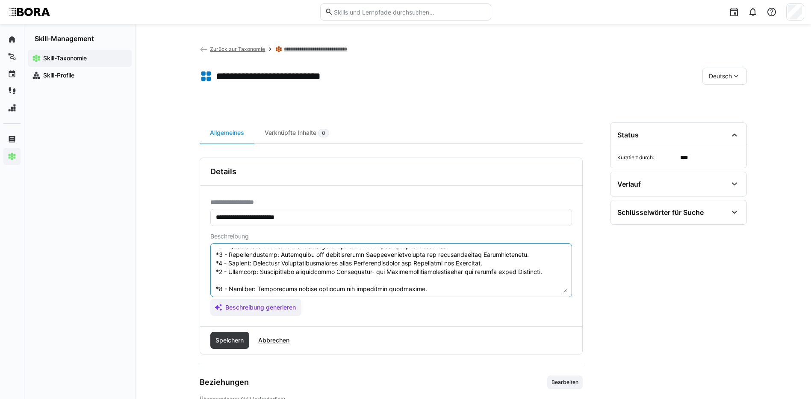
scroll to position [103, 0]
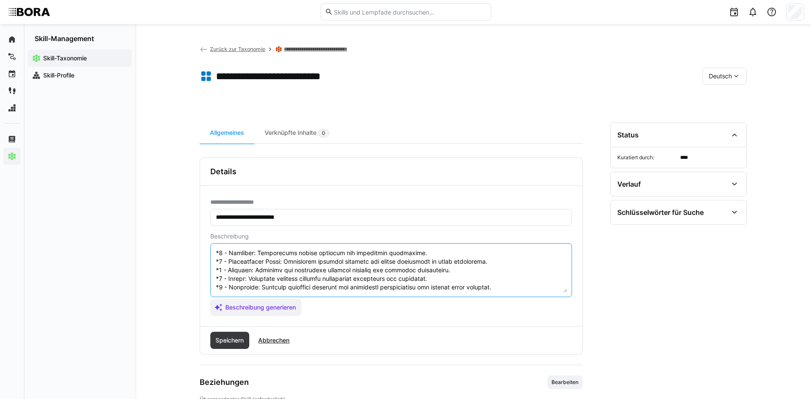
drag, startPoint x: 216, startPoint y: 287, endPoint x: 398, endPoint y: 350, distance: 192.7
click at [398, 350] on div "**********" at bounding box center [391, 255] width 383 height 197
type textarea "Sicherheit & Berechtigungen in der mobilen Anwendungsentwicklung bezieht sich a…"
click at [245, 338] on span "Speichern" at bounding box center [229, 340] width 31 height 9
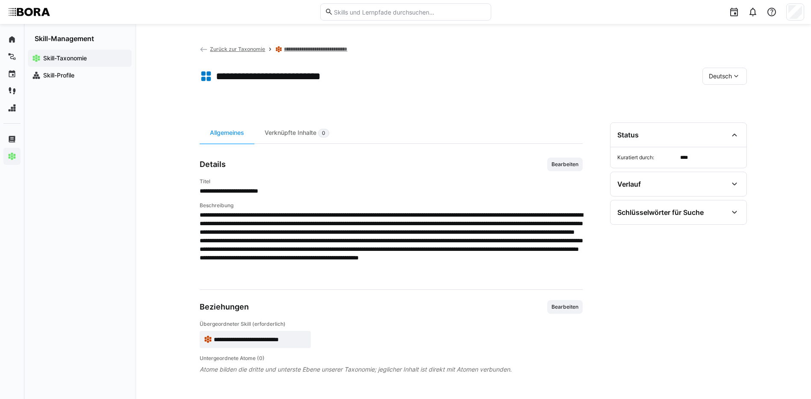
click at [725, 77] on span "Deutsch" at bounding box center [720, 76] width 23 height 9
click at [725, 113] on span "Englisch" at bounding box center [720, 116] width 23 height 9
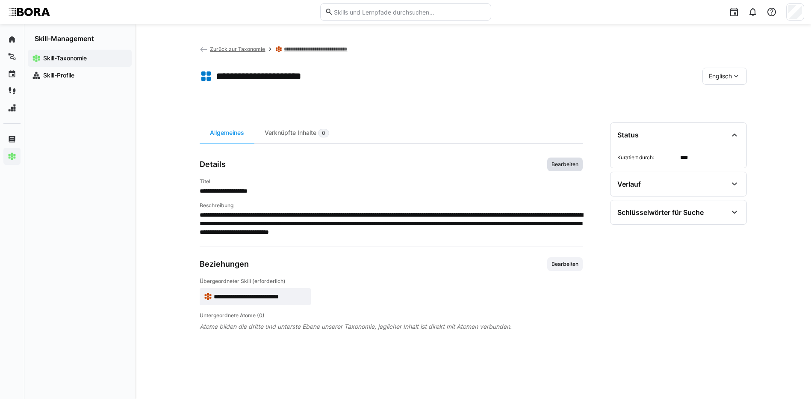
click at [575, 161] on span "Bearbeiten" at bounding box center [565, 164] width 29 height 7
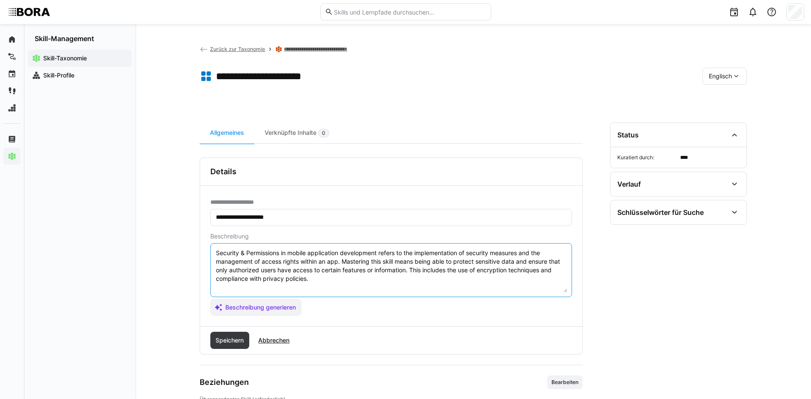
click at [524, 281] on textarea "Security & Permissions in mobile application development refers to the implemen…" at bounding box center [391, 270] width 352 height 44
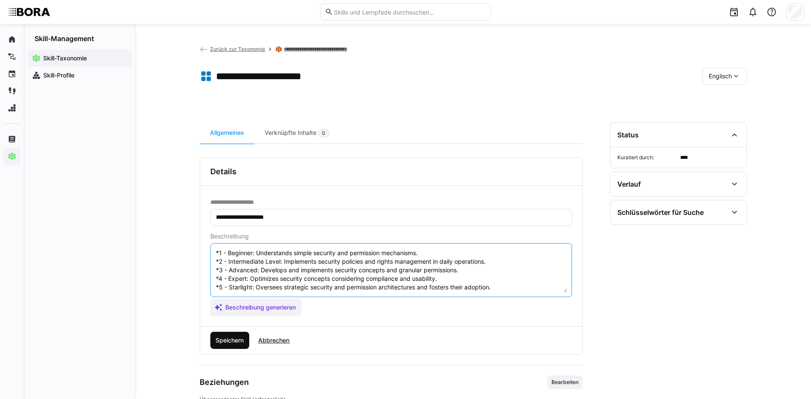
type textarea "Security & Permissions in mobile application development refers to the implemen…"
click at [225, 343] on span "Speichern" at bounding box center [229, 340] width 31 height 9
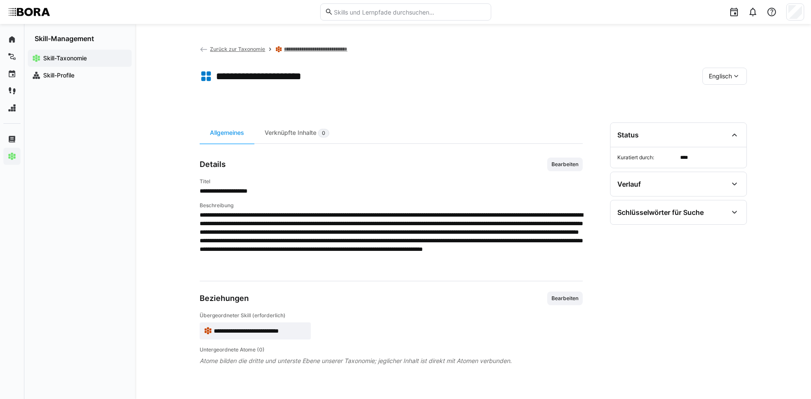
click at [720, 76] on span "Englisch" at bounding box center [720, 76] width 23 height 9
click at [723, 97] on span "Deutsch" at bounding box center [720, 98] width 23 height 9
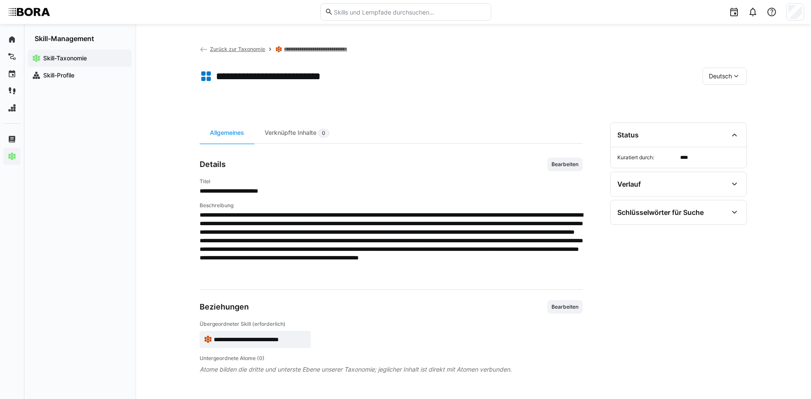
click at [304, 48] on link "**********" at bounding box center [324, 49] width 80 height 7
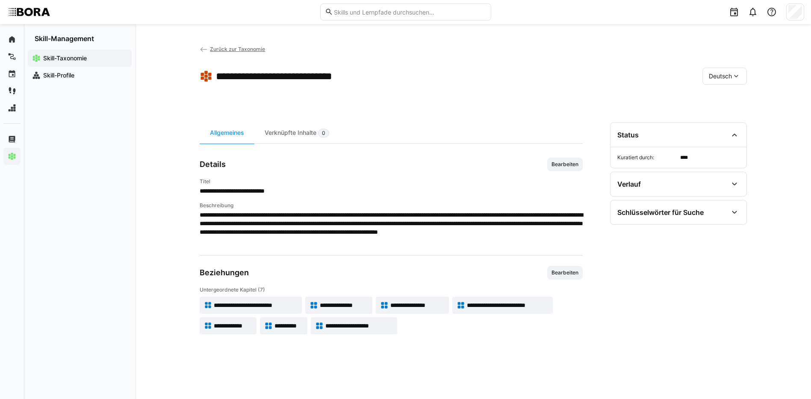
click at [243, 323] on span "**********" at bounding box center [233, 325] width 38 height 9
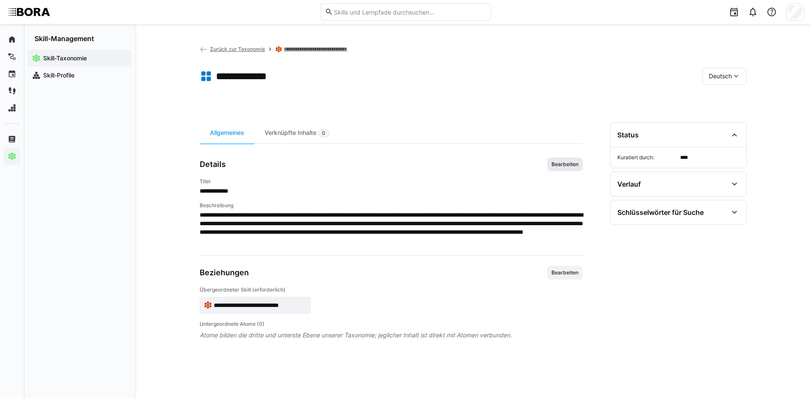
click at [561, 165] on span "Bearbeiten" at bounding box center [565, 164] width 29 height 7
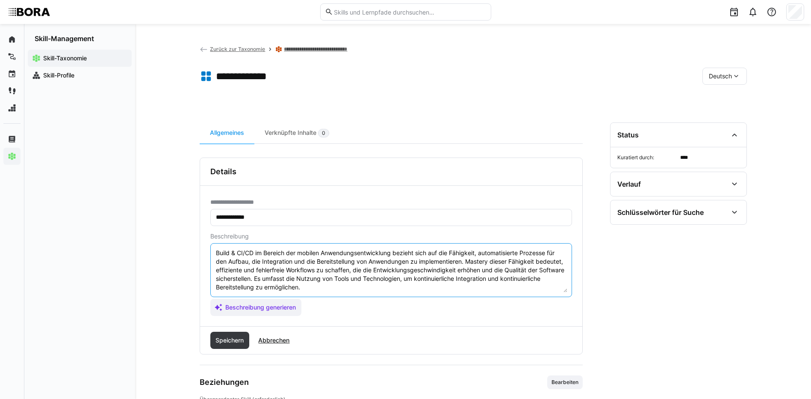
click at [397, 290] on textarea "Build & CI/CD im Bereich der mobilen Anwendungsentwicklung bezieht sich auf die…" at bounding box center [391, 270] width 352 height 44
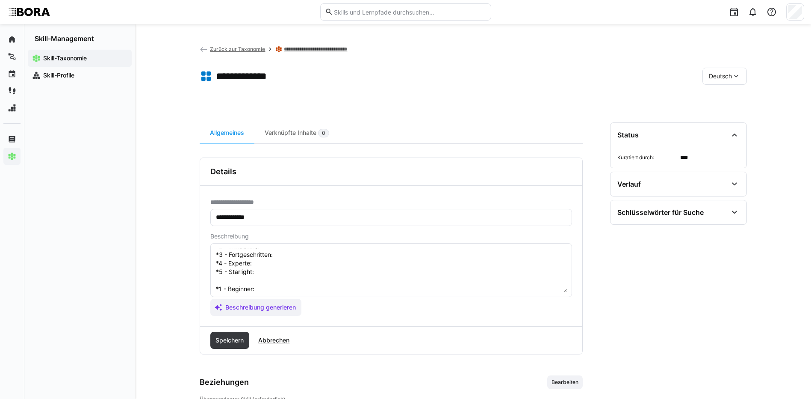
scroll to position [15, 0]
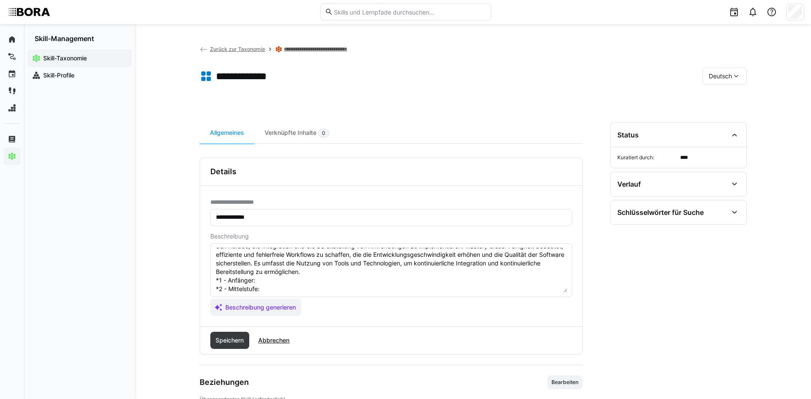
click at [272, 277] on textarea "Build & CI/CD im Bereich der mobilen Anwendungsentwicklung bezieht sich auf die…" at bounding box center [391, 270] width 352 height 44
click at [275, 284] on textarea "Build & CI/CD im Bereich der mobilen Anwendungsentwicklung bezieht sich auf die…" at bounding box center [391, 270] width 352 height 44
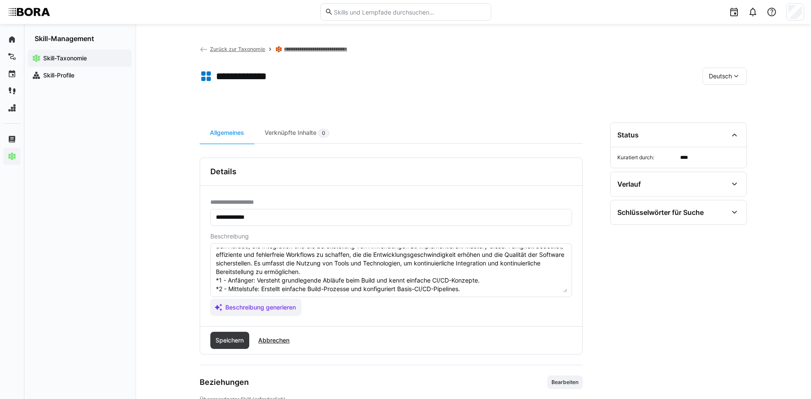
scroll to position [58, 0]
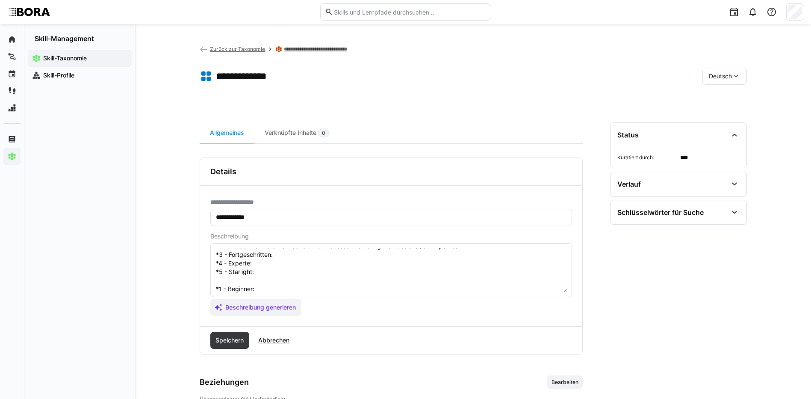
click at [316, 255] on textarea "Build & CI/CD im Bereich der mobilen Anwendungsentwicklung bezieht sich auf die…" at bounding box center [391, 270] width 352 height 44
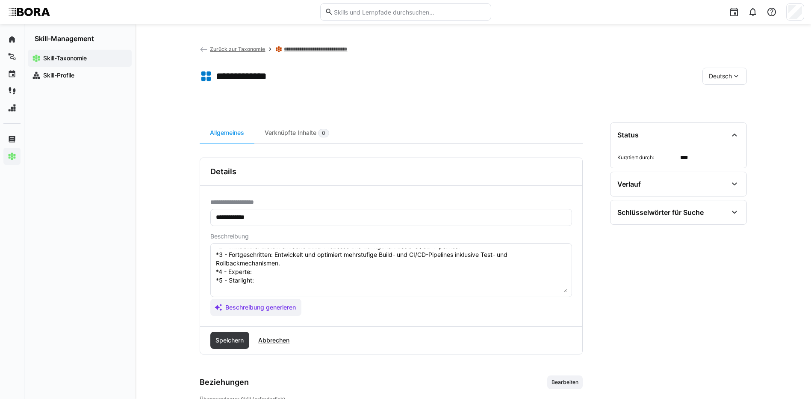
click at [299, 269] on textarea "Build & CI/CD im Bereich der mobilen Anwendungsentwicklung bezieht sich auf die…" at bounding box center [391, 270] width 352 height 44
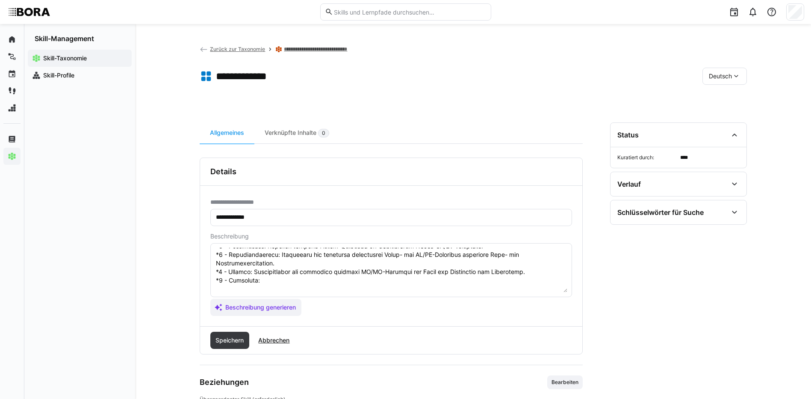
click at [302, 284] on textarea at bounding box center [391, 270] width 352 height 44
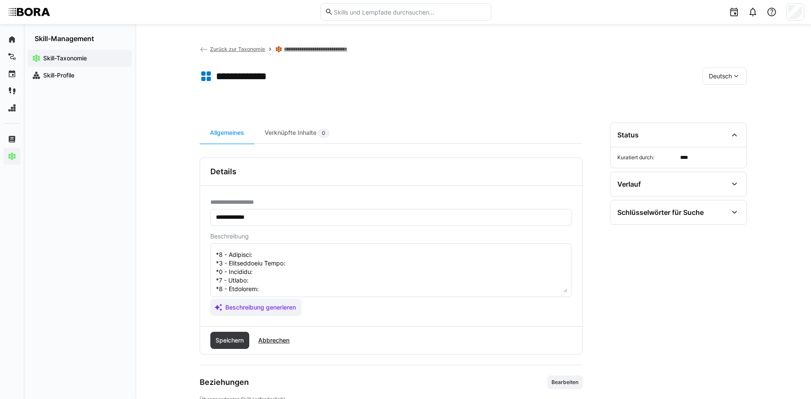
click at [335, 253] on textarea at bounding box center [391, 270] width 352 height 44
click at [342, 263] on textarea at bounding box center [391, 270] width 352 height 44
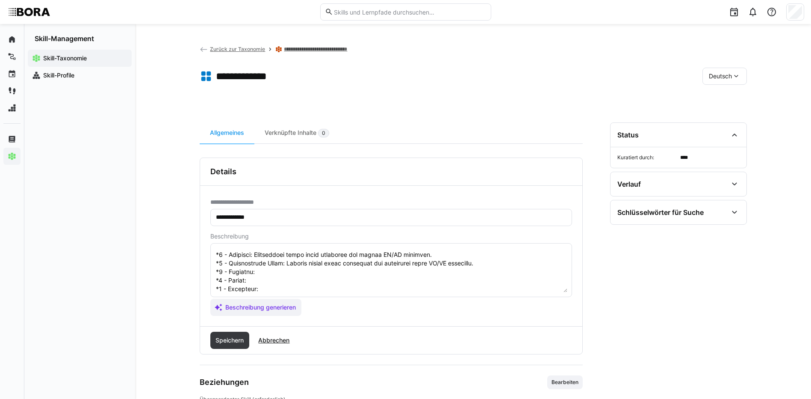
click at [279, 277] on textarea at bounding box center [391, 270] width 352 height 44
click at [278, 272] on textarea at bounding box center [391, 270] width 352 height 44
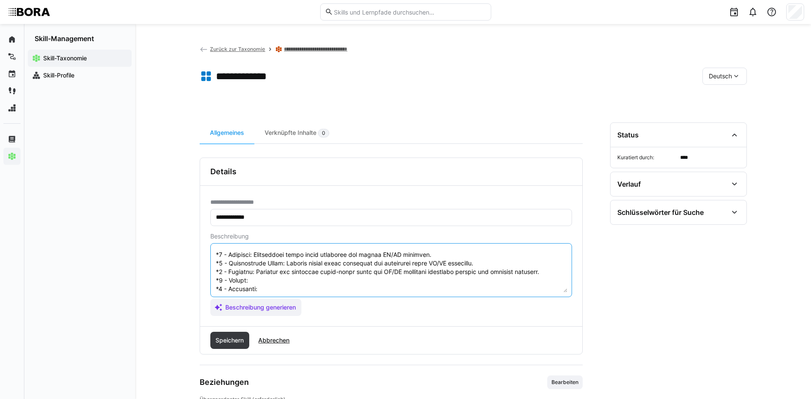
click at [269, 284] on textarea at bounding box center [391, 270] width 352 height 44
click at [294, 287] on textarea at bounding box center [391, 270] width 352 height 44
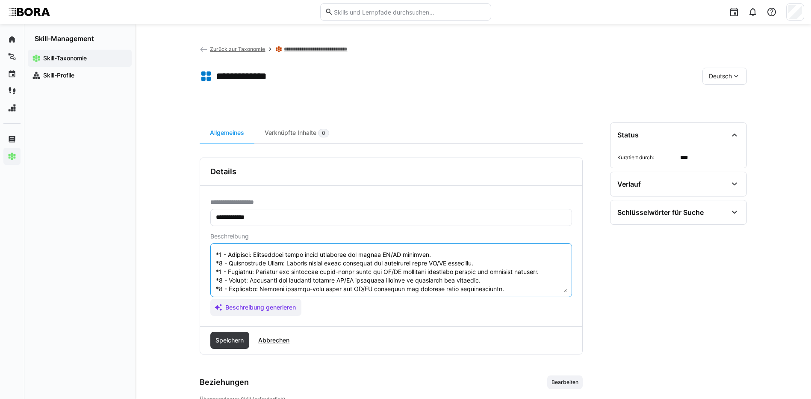
scroll to position [111, 0]
drag, startPoint x: 217, startPoint y: 255, endPoint x: 559, endPoint y: 342, distance: 352.9
click at [559, 342] on div "**********" at bounding box center [391, 255] width 383 height 197
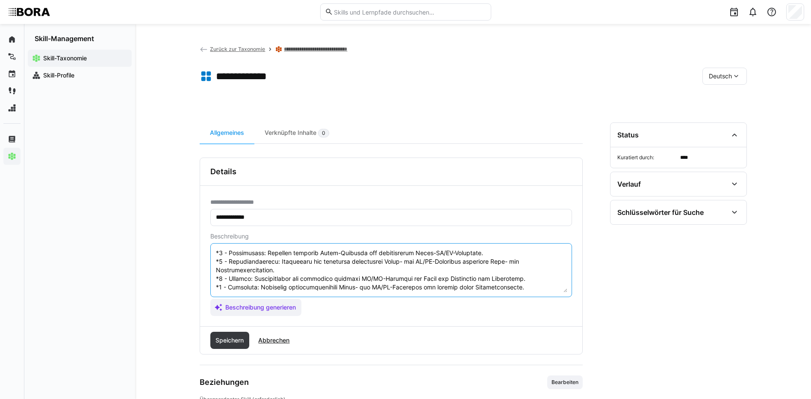
scroll to position [60, 0]
type textarea "Build & CI/CD im Bereich der mobilen Anwendungsentwicklung bezieht sich auf die…"
click at [243, 342] on span "Speichern" at bounding box center [229, 340] width 31 height 9
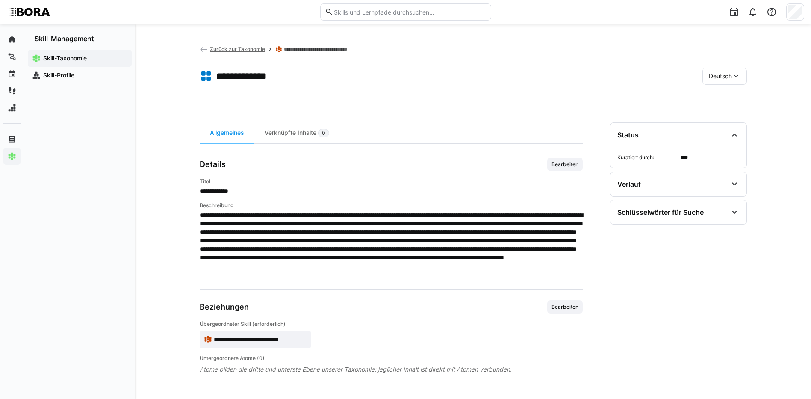
click at [724, 81] on div "Deutsch" at bounding box center [725, 76] width 44 height 17
click at [726, 115] on span "Englisch" at bounding box center [720, 116] width 23 height 9
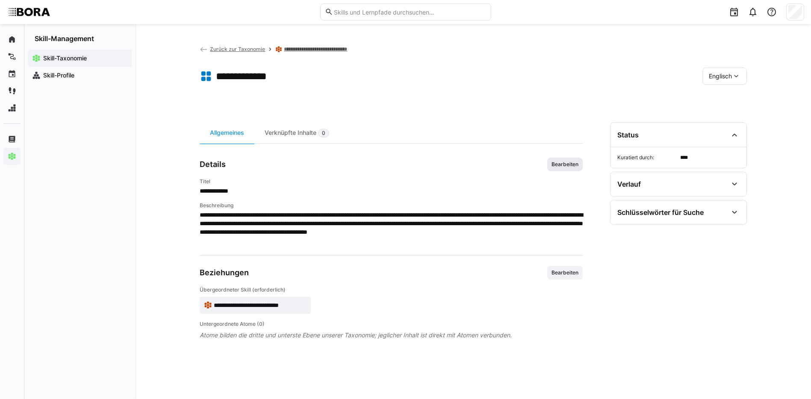
click at [564, 168] on span "Bearbeiten" at bounding box center [564, 164] width 35 height 14
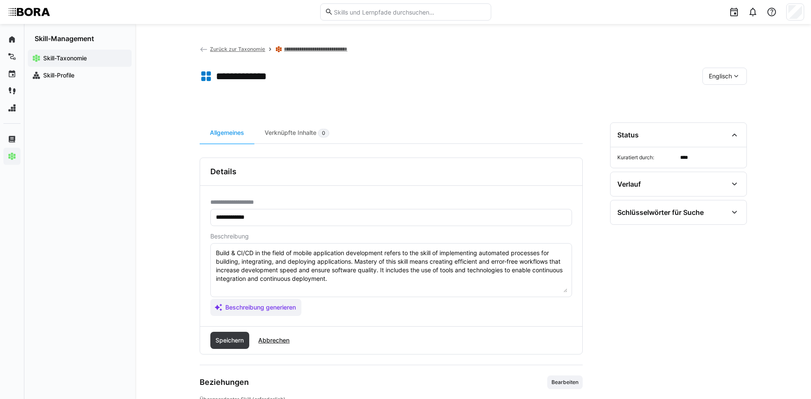
click at [425, 282] on textarea "Build & CI/CD in the field of mobile application development refers to the skil…" at bounding box center [391, 270] width 352 height 44
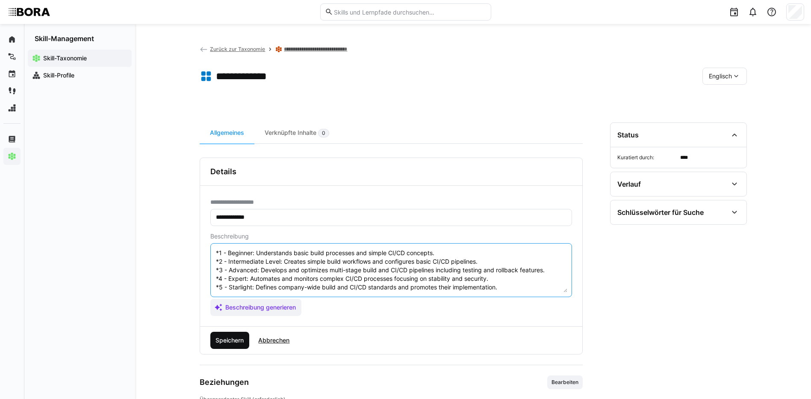
type textarea "Build & CI/CD in the field of mobile application development refers to the skil…"
click at [239, 336] on span "Speichern" at bounding box center [229, 340] width 31 height 9
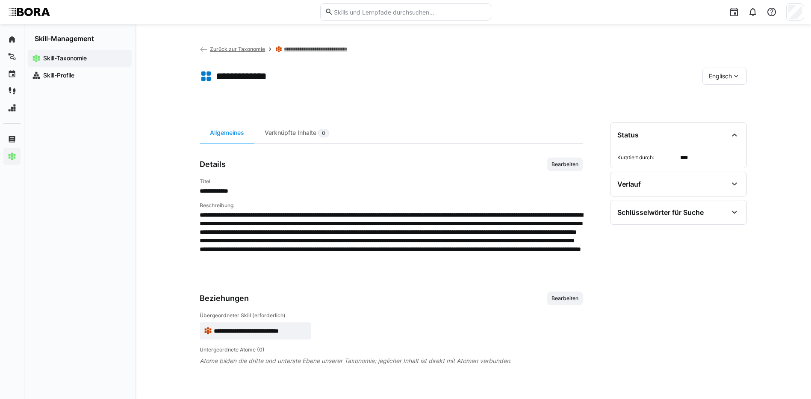
click at [710, 80] on div "Englisch" at bounding box center [725, 76] width 44 height 17
click at [709, 100] on span "Deutsch" at bounding box center [720, 98] width 23 height 9
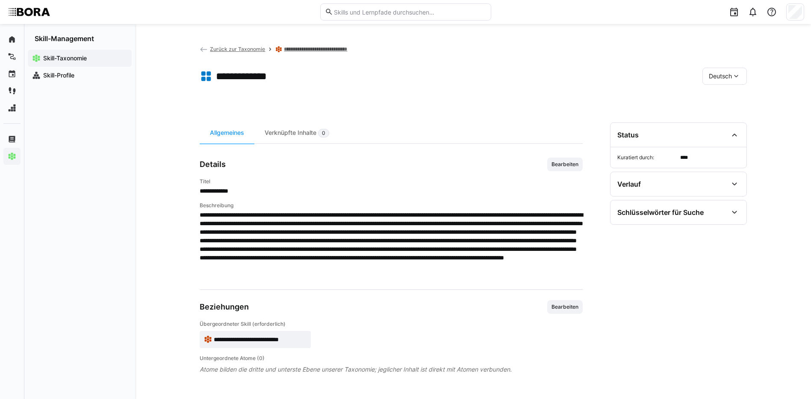
click at [301, 48] on link "**********" at bounding box center [324, 49] width 80 height 7
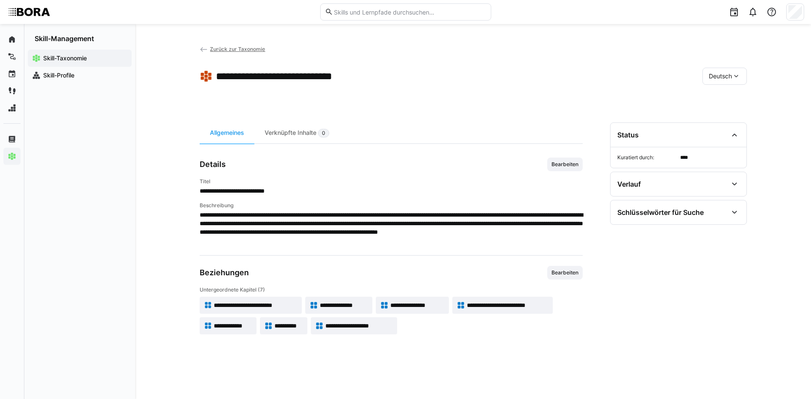
click at [225, 327] on span "**********" at bounding box center [233, 325] width 38 height 9
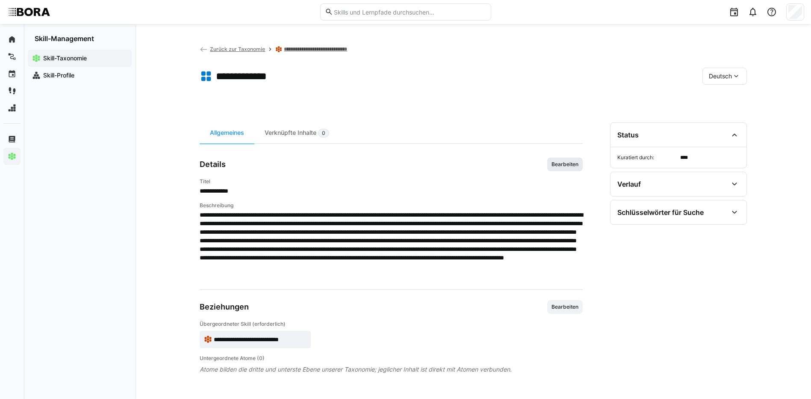
click at [573, 164] on span "Bearbeiten" at bounding box center [565, 164] width 29 height 7
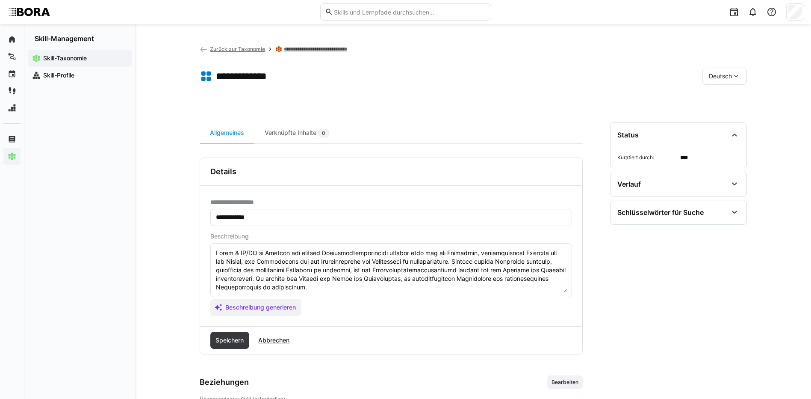
click at [374, 287] on textarea at bounding box center [391, 270] width 352 height 44
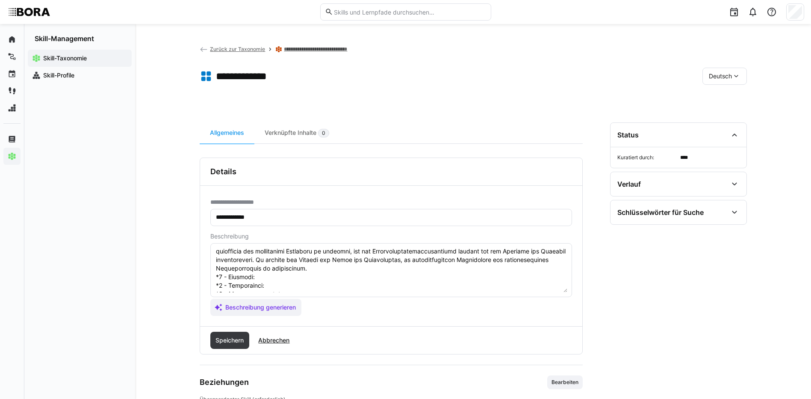
scroll to position [15, 0]
click at [265, 280] on textarea at bounding box center [391, 270] width 352 height 44
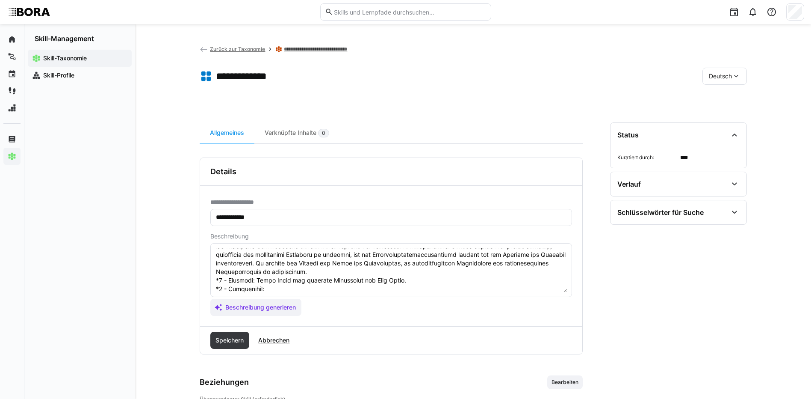
click at [291, 291] on textarea at bounding box center [391, 270] width 352 height 44
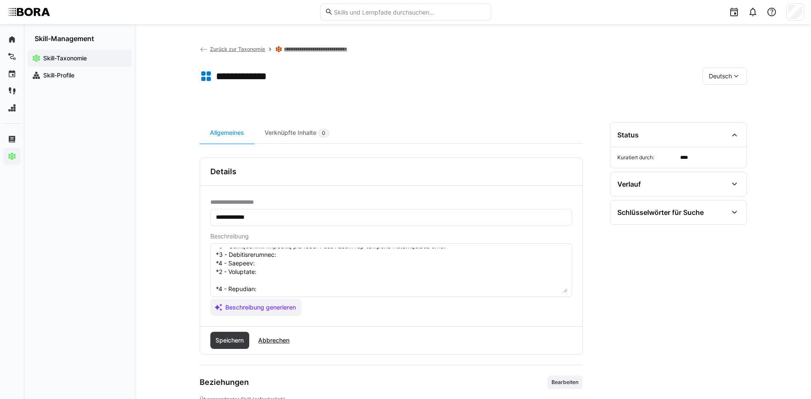
click at [283, 248] on textarea at bounding box center [391, 270] width 352 height 44
click at [290, 253] on textarea at bounding box center [391, 270] width 352 height 44
click at [292, 268] on textarea at bounding box center [391, 270] width 352 height 44
click at [289, 264] on textarea at bounding box center [391, 270] width 352 height 44
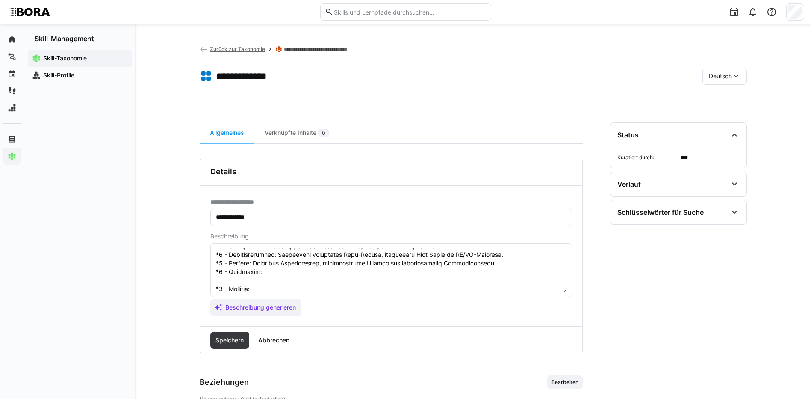
click at [263, 272] on textarea at bounding box center [391, 270] width 352 height 44
click at [367, 289] on textarea at bounding box center [391, 270] width 352 height 44
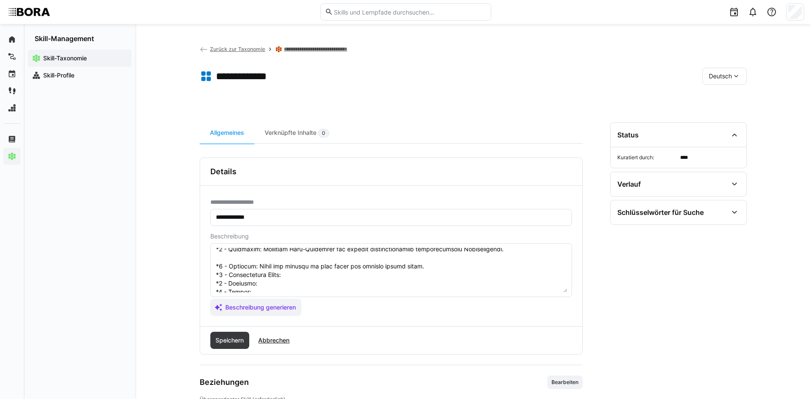
scroll to position [101, 0]
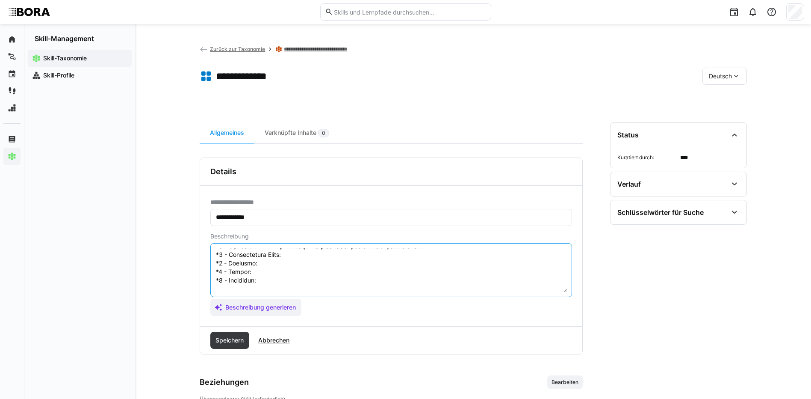
click at [350, 254] on textarea at bounding box center [391, 270] width 352 height 44
click at [365, 265] on textarea at bounding box center [391, 270] width 352 height 44
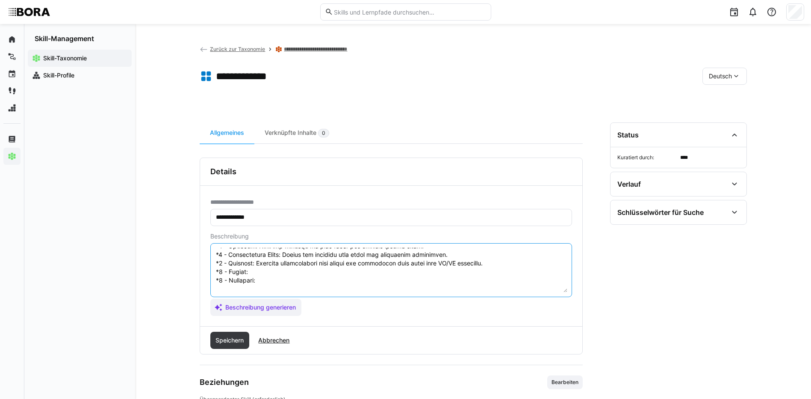
click at [319, 274] on textarea at bounding box center [391, 270] width 352 height 44
click at [289, 280] on textarea at bounding box center [391, 270] width 352 height 44
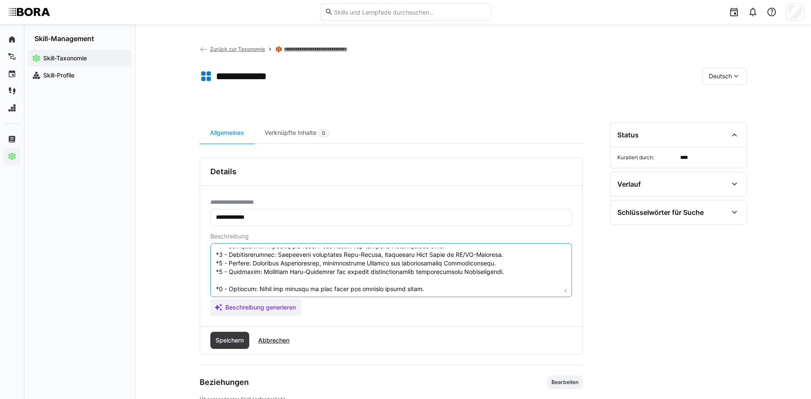
scroll to position [162, 0]
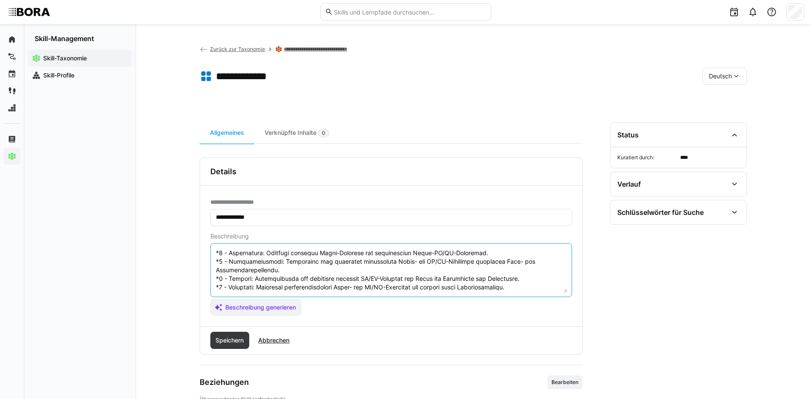
drag, startPoint x: 215, startPoint y: 287, endPoint x: 486, endPoint y: 369, distance: 283.4
click at [486, 369] on app-general "**********" at bounding box center [391, 302] width 383 height 291
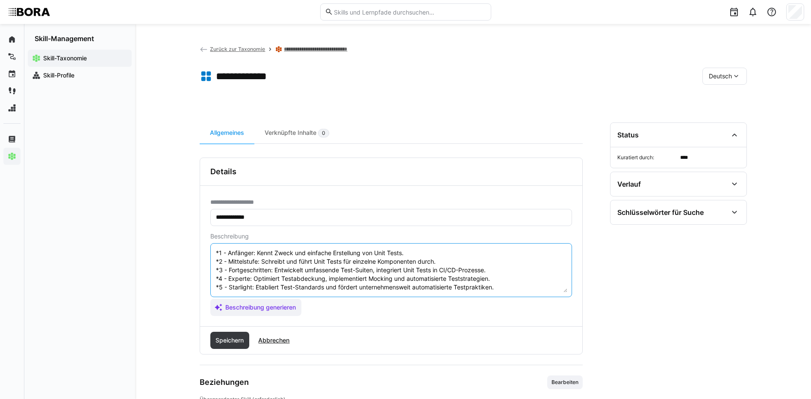
scroll to position [51, 0]
type textarea "Build & CI/CD im Bereich der mobilen Anwendungsentwicklung bezieht sich auf die…"
click at [222, 345] on span "Speichern" at bounding box center [229, 339] width 39 height 17
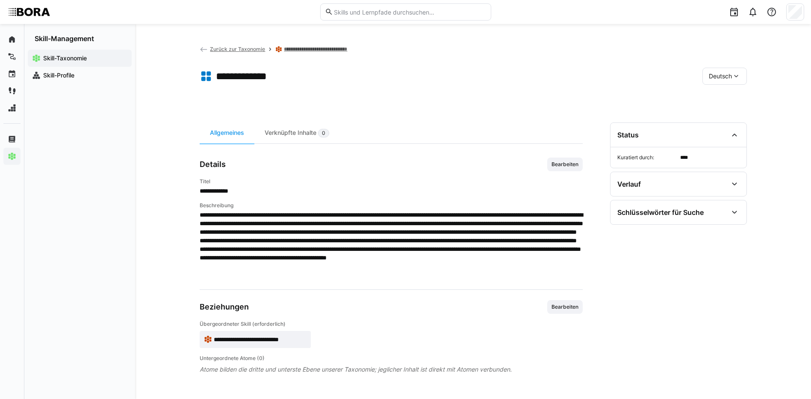
click at [721, 67] on app-toolbar "**********" at bounding box center [473, 78] width 547 height 34
click at [726, 79] on span "Deutsch" at bounding box center [720, 76] width 23 height 9
click at [724, 116] on span "Englisch" at bounding box center [720, 116] width 23 height 9
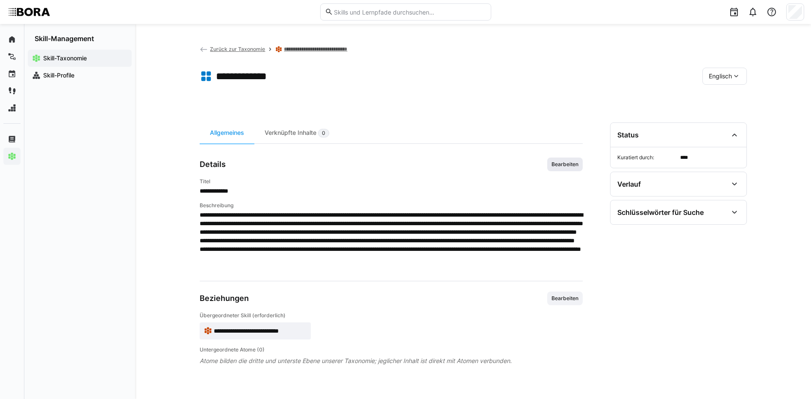
click at [567, 167] on span "Bearbeiten" at bounding box center [565, 164] width 29 height 7
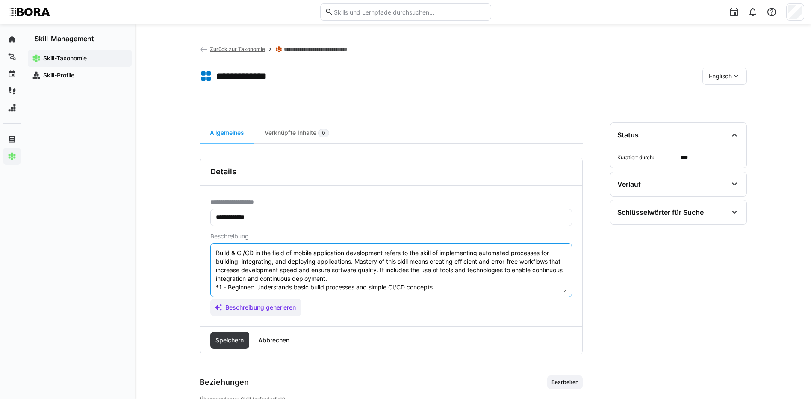
click at [528, 290] on textarea "Build & CI/CD in the field of mobile application development refers to the skil…" at bounding box center [391, 270] width 352 height 44
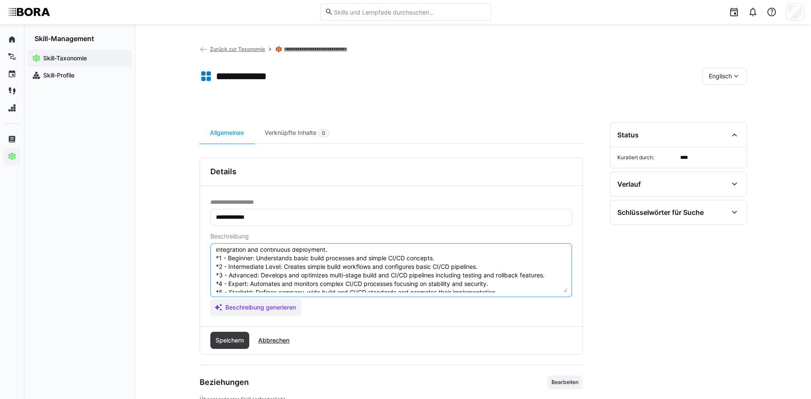
scroll to position [43, 0]
click at [530, 283] on textarea "Build & CI/CD in the field of mobile application development refers to the skil…" at bounding box center [391, 270] width 352 height 44
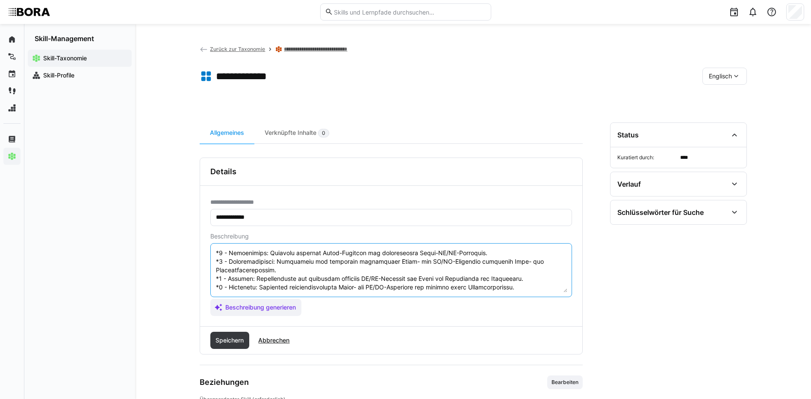
scroll to position [101, 0]
drag, startPoint x: 215, startPoint y: 279, endPoint x: 564, endPoint y: 300, distance: 350.0
click at [559, 299] on app-assistant-generate-form "Beschreibung Beschreibung generieren" at bounding box center [391, 274] width 362 height 83
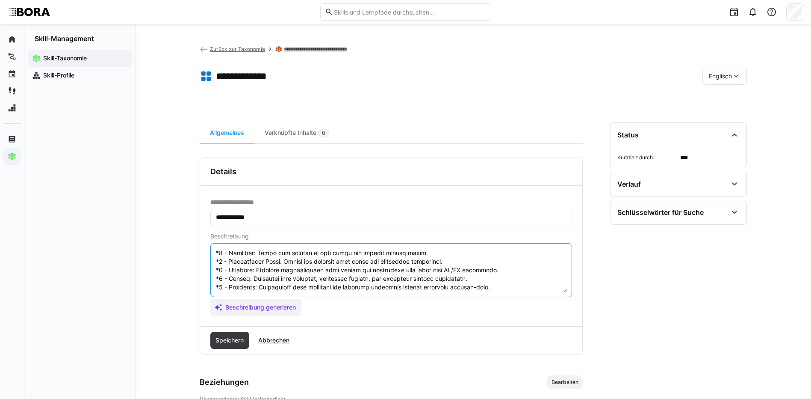
scroll to position [94, 0]
type textarea "Build & CI/CD in the field of mobile application development refers to the skil…"
click at [248, 338] on span "Speichern" at bounding box center [229, 339] width 39 height 17
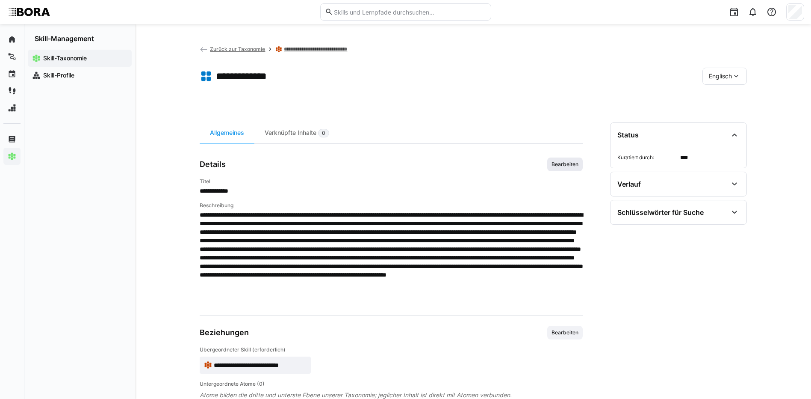
click at [571, 164] on span "Bearbeiten" at bounding box center [565, 164] width 29 height 7
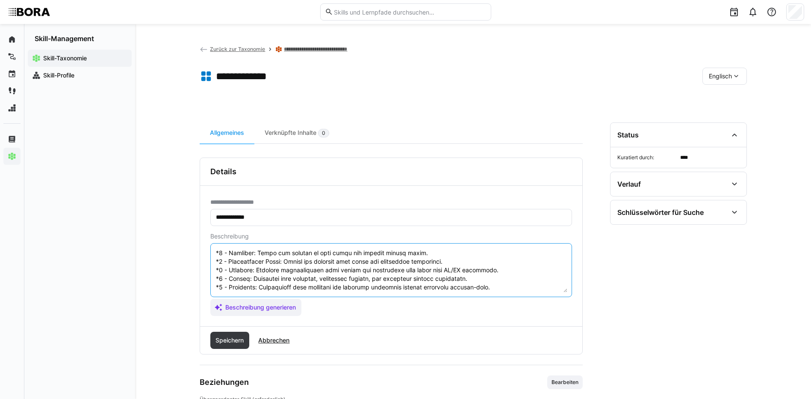
drag, startPoint x: 216, startPoint y: 286, endPoint x: 432, endPoint y: 295, distance: 216.6
click at [433, 295] on eds-input at bounding box center [391, 270] width 362 height 54
type textarea "Build & CI/CD in the field of mobile application development refers to the skil…"
click at [224, 340] on span "Speichern" at bounding box center [229, 340] width 31 height 9
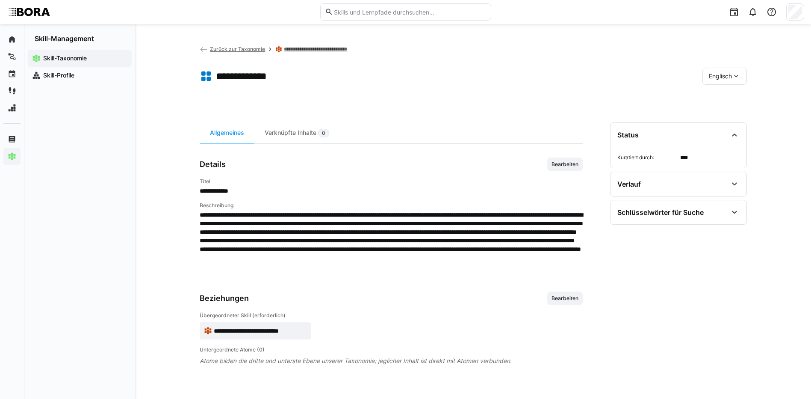
click at [298, 48] on link "**********" at bounding box center [324, 49] width 80 height 7
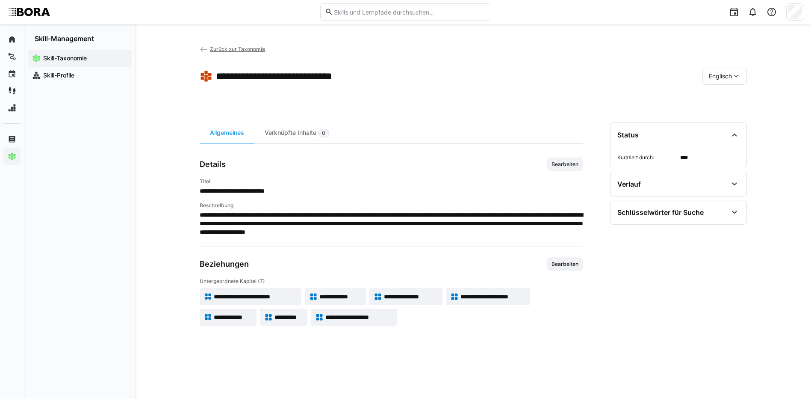
click at [289, 316] on span "**********" at bounding box center [289, 317] width 29 height 9
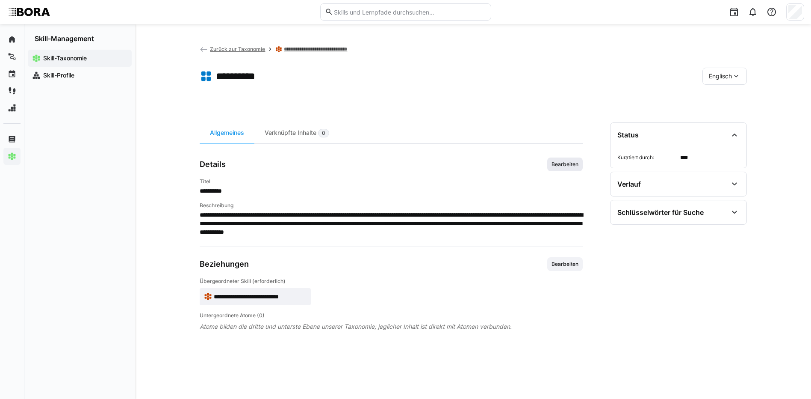
click at [562, 164] on span "Bearbeiten" at bounding box center [565, 164] width 29 height 7
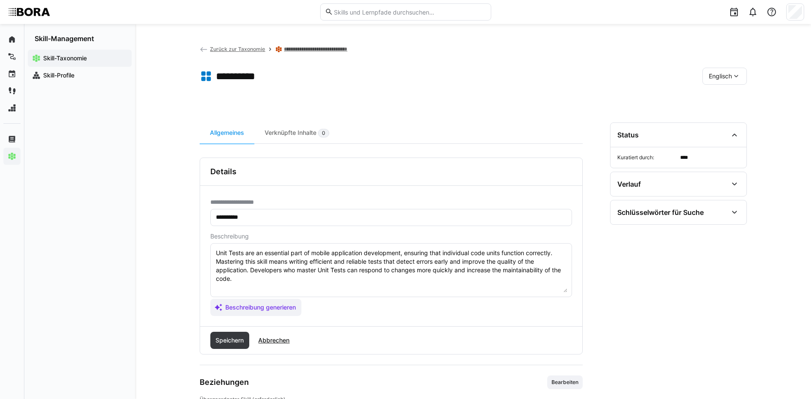
click at [446, 278] on textarea "Unit Tests are an essential part of mobile application development, ensuring th…" at bounding box center [391, 270] width 352 height 44
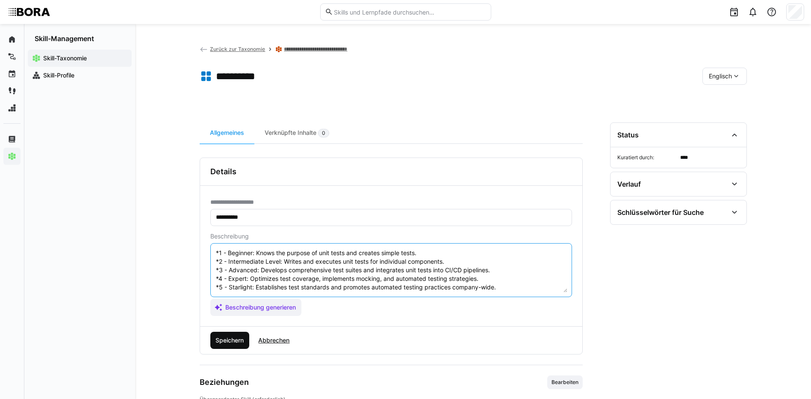
type textarea "Unit Tests are an essential part of mobile application development, ensuring th…"
click at [221, 334] on span "Speichern" at bounding box center [229, 339] width 39 height 17
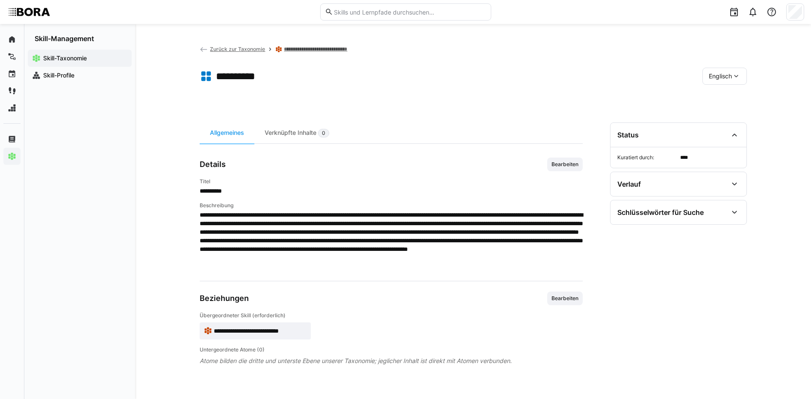
click at [730, 77] on span "Englisch" at bounding box center [720, 76] width 23 height 9
click at [730, 101] on span "Deutsch" at bounding box center [720, 98] width 23 height 9
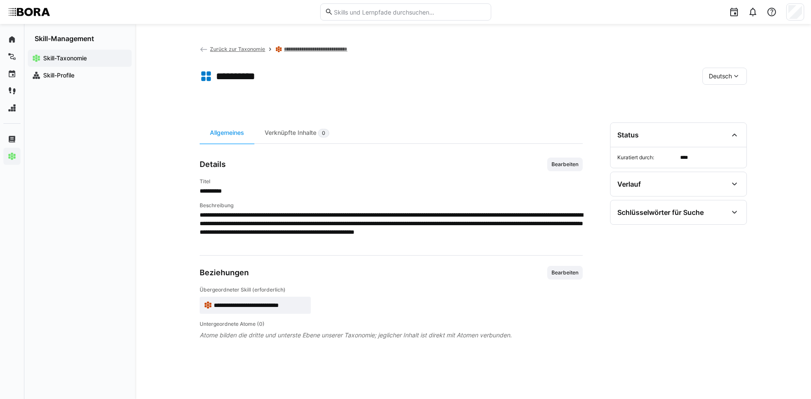
click at [310, 48] on link "**********" at bounding box center [324, 49] width 80 height 7
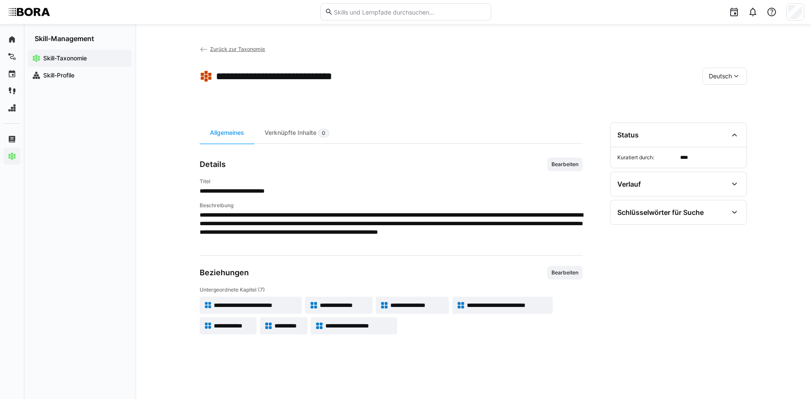
click at [229, 325] on span "**********" at bounding box center [233, 325] width 38 height 9
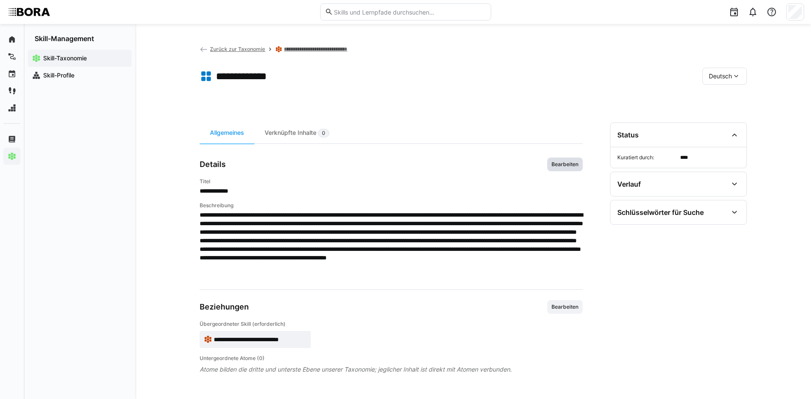
click at [563, 161] on span "Bearbeiten" at bounding box center [565, 164] width 29 height 7
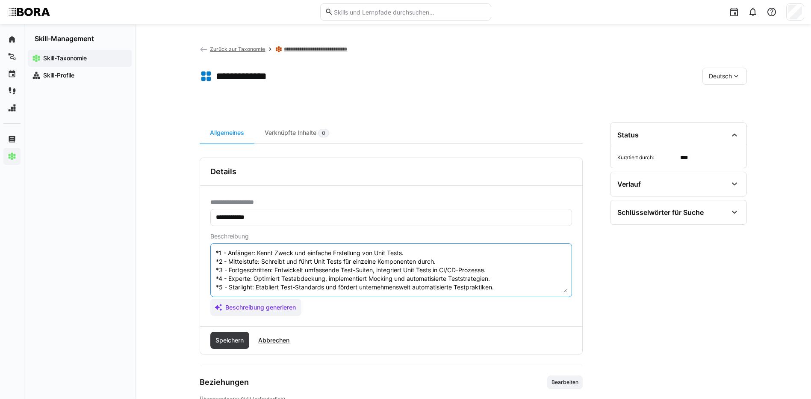
scroll to position [51, 0]
drag, startPoint x: 215, startPoint y: 251, endPoint x: 587, endPoint y: 323, distance: 378.8
click at [593, 320] on div "**********" at bounding box center [473, 285] width 547 height 326
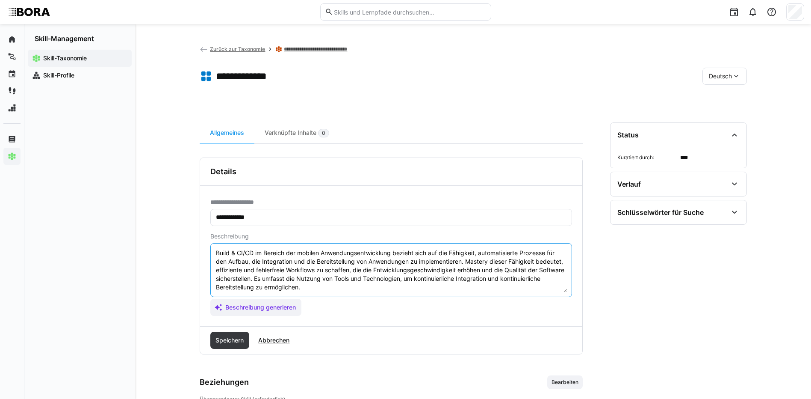
scroll to position [7, 0]
type textarea "Build & CI/CD im Bereich der mobilen Anwendungsentwicklung bezieht sich auf die…"
click at [229, 341] on span "Speichern" at bounding box center [229, 340] width 31 height 9
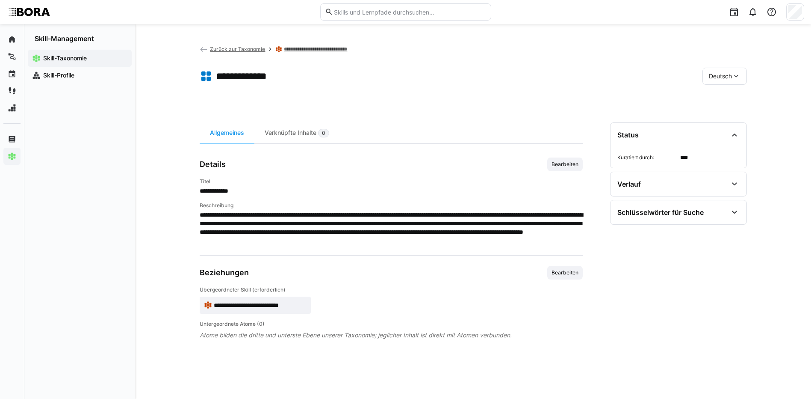
click at [312, 49] on link "**********" at bounding box center [324, 49] width 80 height 7
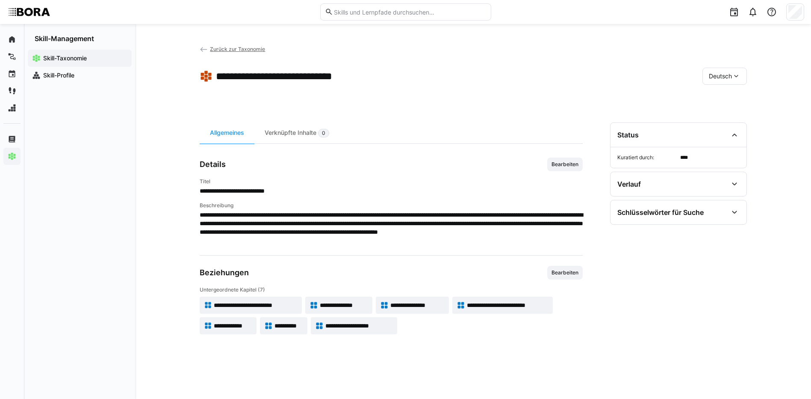
click at [278, 324] on span "**********" at bounding box center [289, 325] width 29 height 9
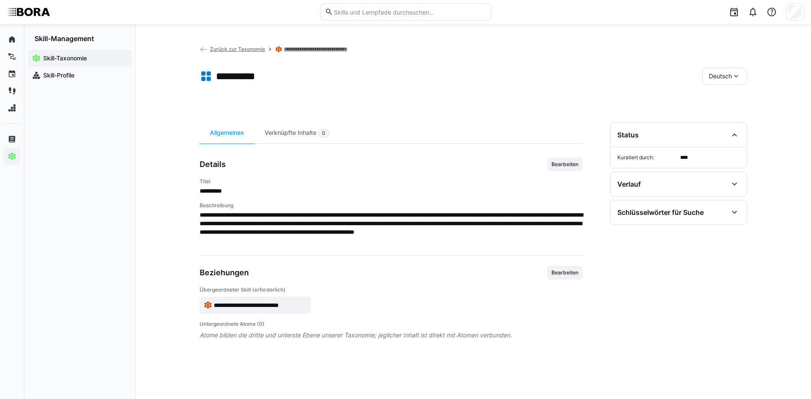
click at [564, 161] on span "Bearbeiten" at bounding box center [565, 164] width 29 height 7
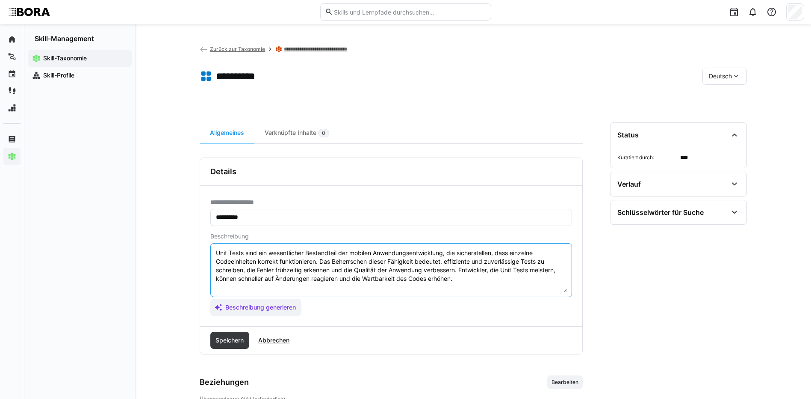
click at [461, 281] on textarea "Unit Tests sind ein wesentlicher Bestandteil der mobilen Anwendungsentwicklung,…" at bounding box center [391, 270] width 352 height 44
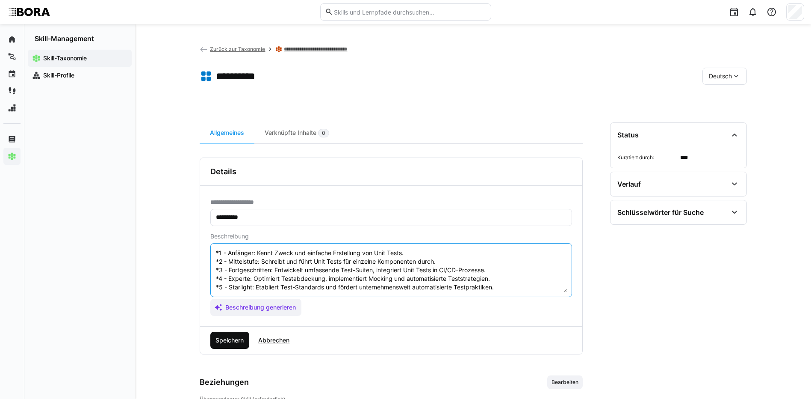
type textarea "Unit Tests sind ein wesentlicher Bestandteil der mobilen Anwendungsentwicklung,…"
click at [219, 342] on span "Speichern" at bounding box center [229, 340] width 31 height 9
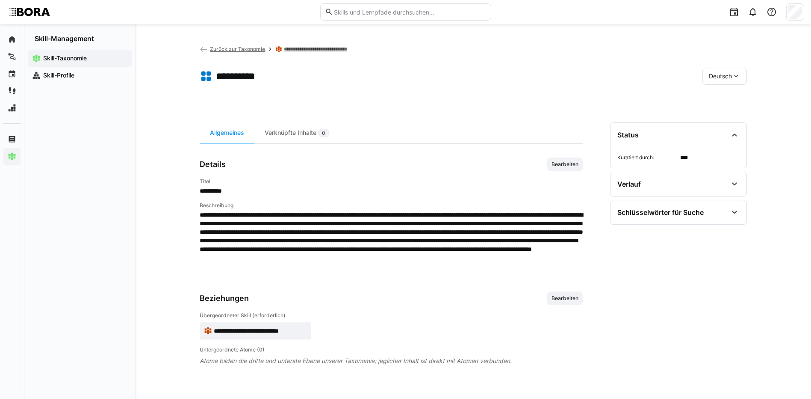
click at [348, 49] on link "**********" at bounding box center [324, 49] width 80 height 7
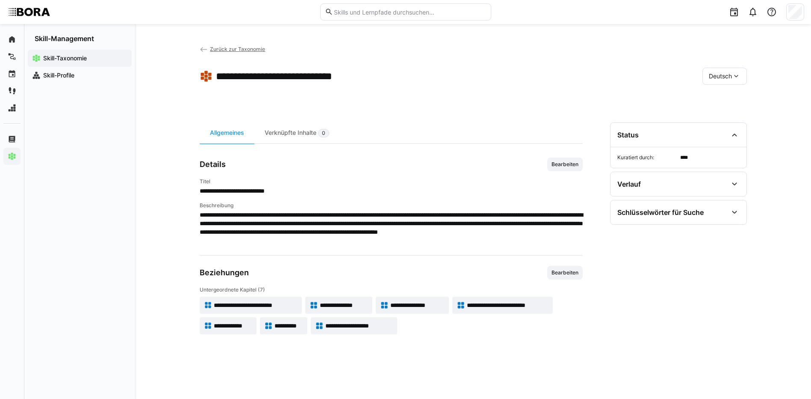
click at [239, 321] on span "**********" at bounding box center [233, 325] width 38 height 9
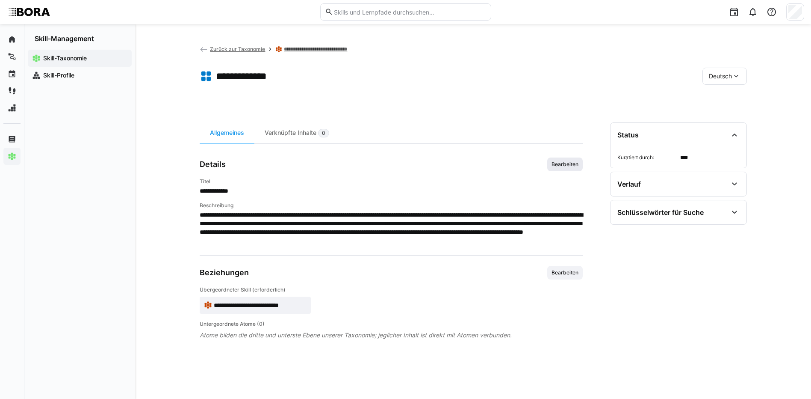
click at [571, 163] on span "Bearbeiten" at bounding box center [565, 164] width 29 height 7
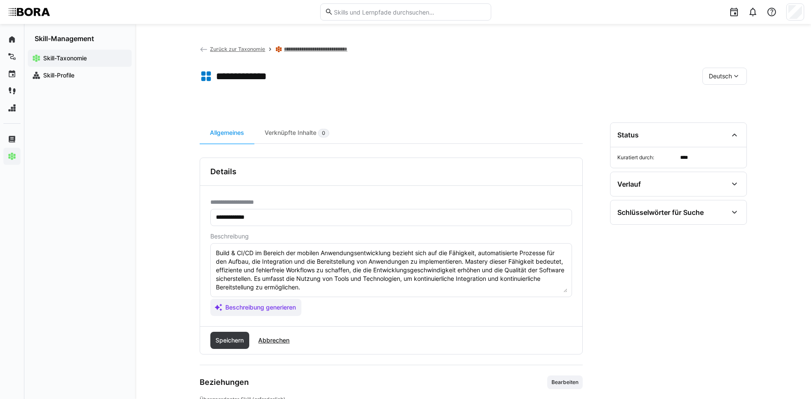
click at [363, 289] on textarea "Build & CI/CD im Bereich der mobilen Anwendungsentwicklung bezieht sich auf die…" at bounding box center [391, 270] width 352 height 44
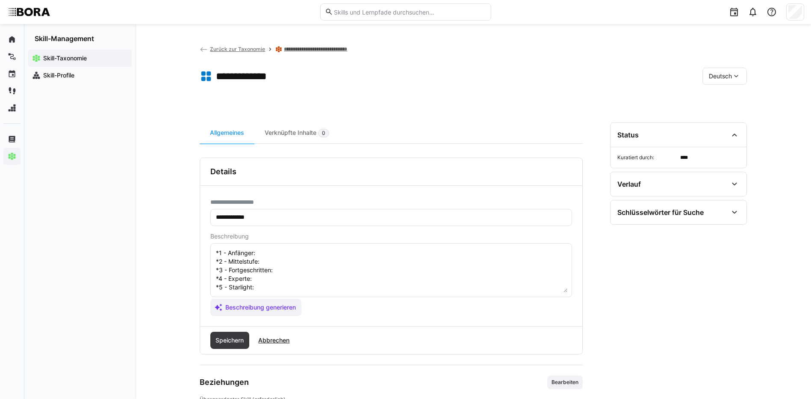
scroll to position [7, 0]
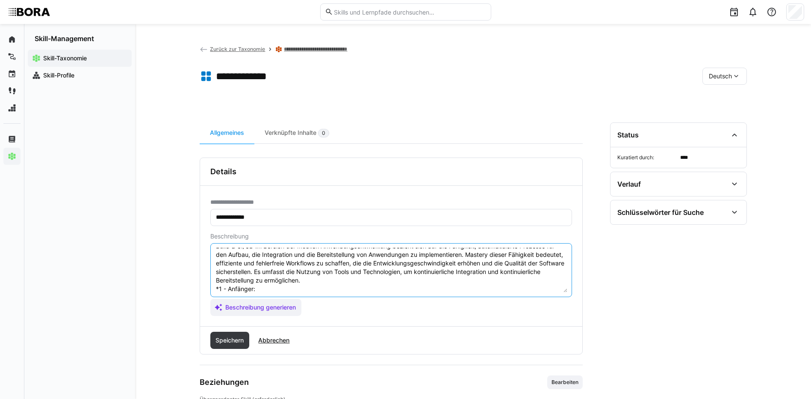
click at [279, 285] on textarea "Build & CI/CD im Bereich der mobilen Anwendungsentwicklung bezieht sich auf die…" at bounding box center [391, 270] width 352 height 44
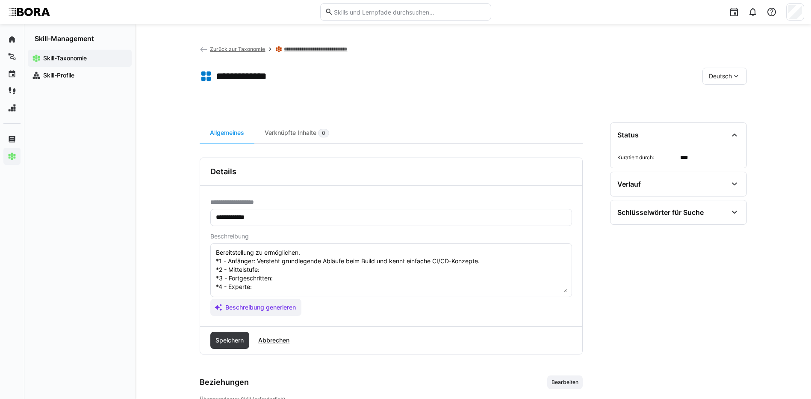
scroll to position [50, 0]
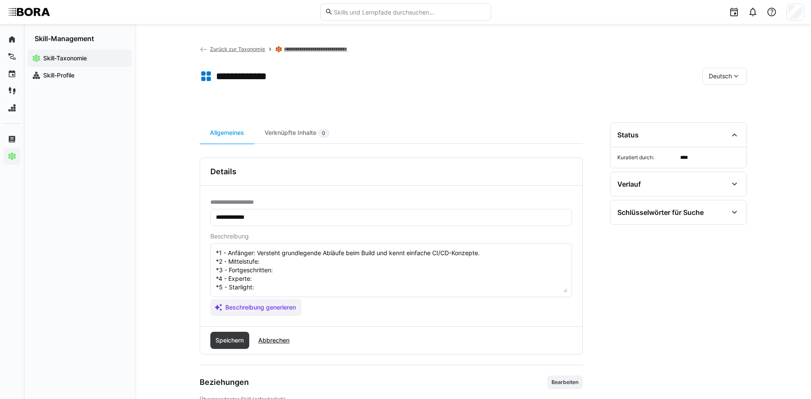
click at [283, 254] on textarea "Build & CI/CD im Bereich der mobilen Anwendungsentwicklung bezieht sich auf die…" at bounding box center [391, 270] width 352 height 44
click at [313, 267] on textarea "Build & CI/CD im Bereich der mobilen Anwendungsentwicklung bezieht sich auf die…" at bounding box center [391, 270] width 352 height 44
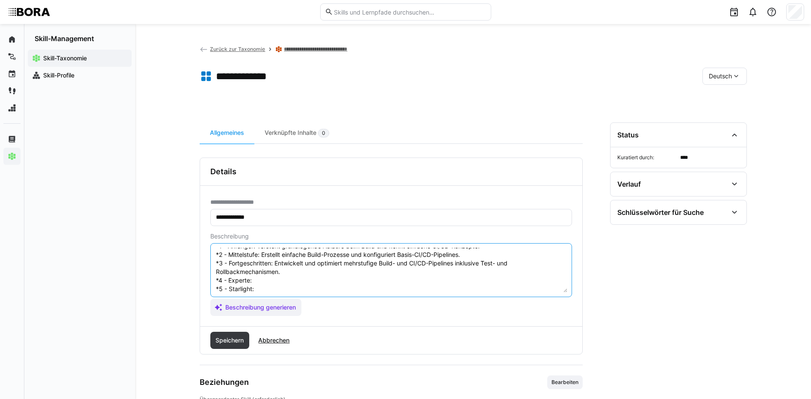
click at [278, 278] on textarea "Build & CI/CD im Bereich der mobilen Anwendungsentwicklung bezieht sich auf die…" at bounding box center [391, 270] width 352 height 44
click at [281, 290] on textarea "Build & CI/CD im Bereich der mobilen Anwendungsentwicklung bezieht sich auf die…" at bounding box center [391, 270] width 352 height 44
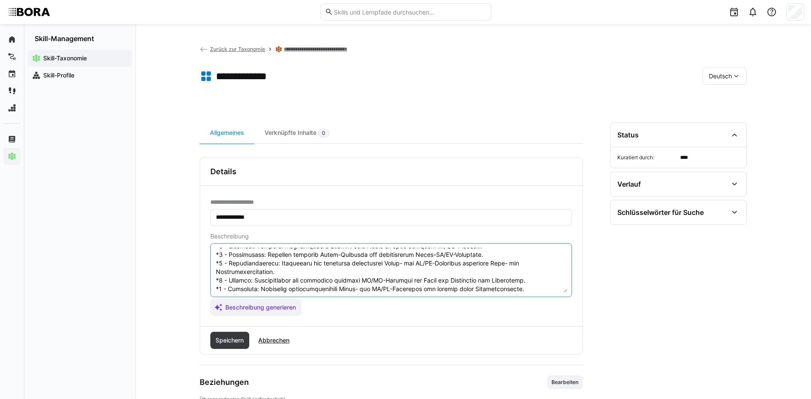
scroll to position [68, 0]
type textarea "Build & CI/CD im Bereich der mobilen Anwendungsentwicklung bezieht sich auf die…"
click at [236, 334] on span "Speichern" at bounding box center [229, 339] width 39 height 17
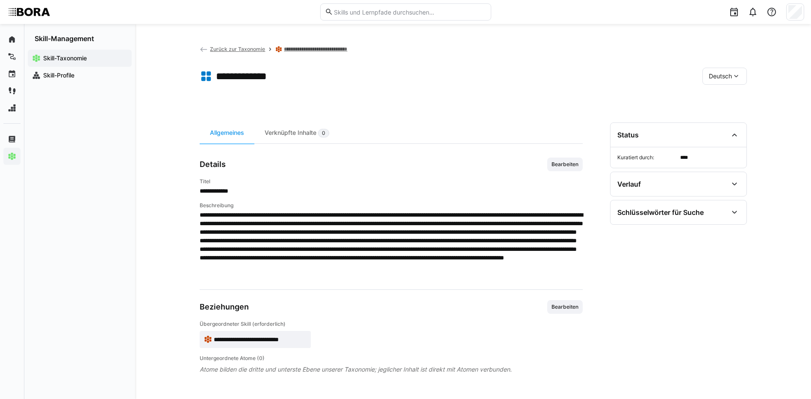
click at [735, 79] on eds-icon at bounding box center [736, 76] width 9 height 9
click at [725, 115] on span "Englisch" at bounding box center [720, 116] width 23 height 9
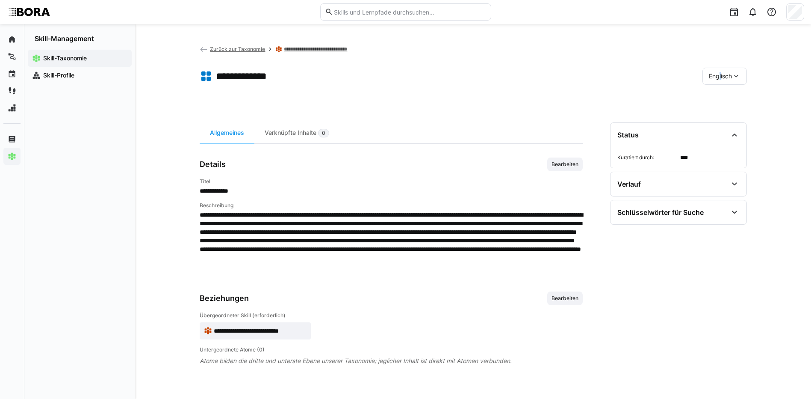
click at [718, 80] on div "Englisch" at bounding box center [725, 76] width 44 height 17
drag, startPoint x: 718, startPoint y: 80, endPoint x: 713, endPoint y: 97, distance: 17.7
click at [713, 97] on span "Deutsch" at bounding box center [720, 98] width 23 height 9
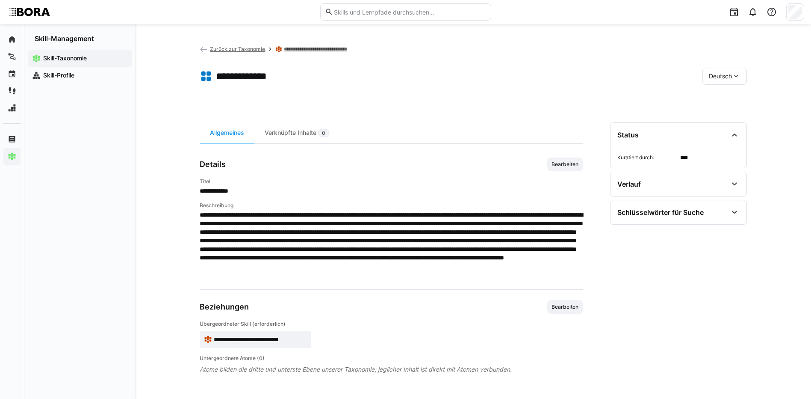
click at [324, 52] on link "**********" at bounding box center [324, 49] width 80 height 7
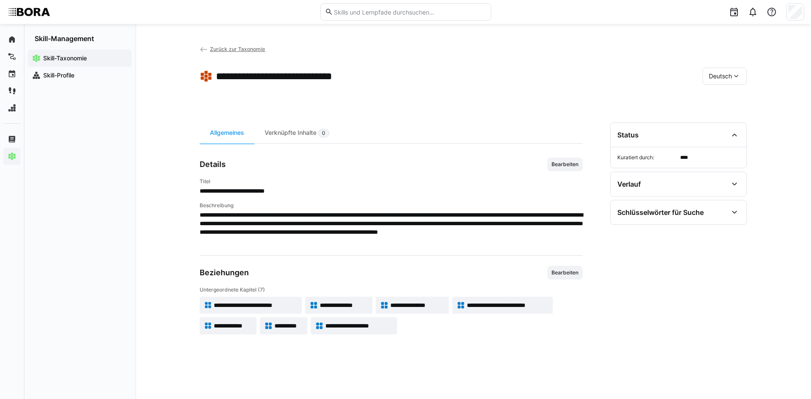
click at [499, 301] on span "**********" at bounding box center [508, 305] width 82 height 9
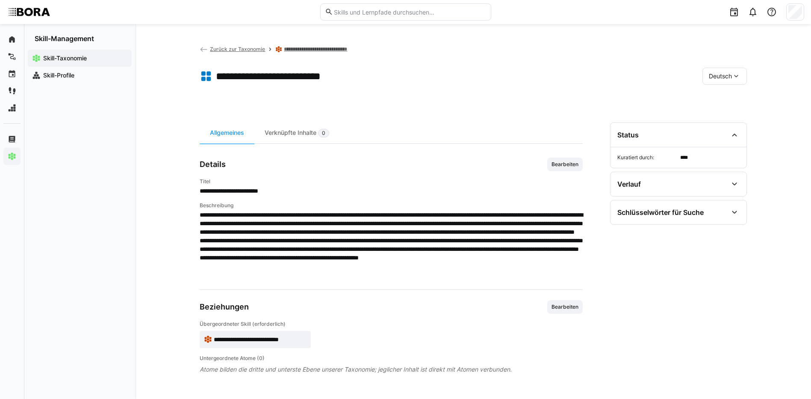
click at [233, 45] on app-back-navigation "Zurück zur Taxonomie" at bounding box center [233, 48] width 66 height 9
click at [234, 47] on span "Zurück zur Taxonomie" at bounding box center [237, 49] width 55 height 6
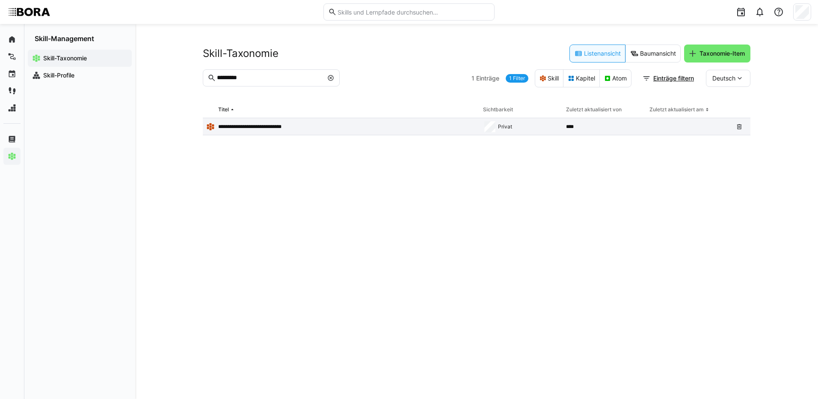
click at [259, 124] on p "**********" at bounding box center [258, 126] width 80 height 7
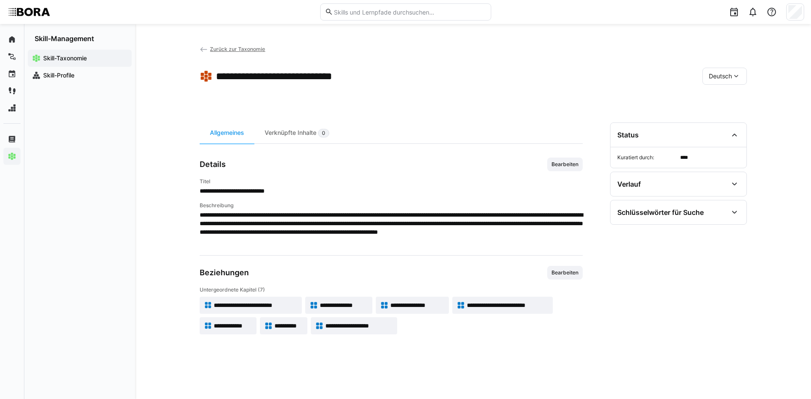
click at [375, 328] on span "**********" at bounding box center [359, 325] width 68 height 9
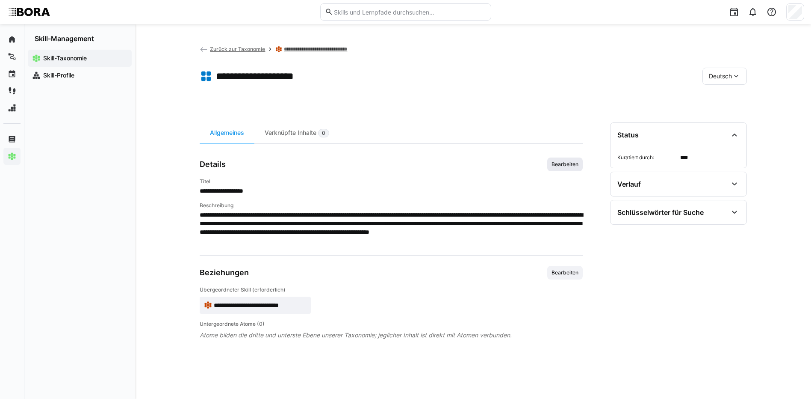
click at [569, 167] on span "Bearbeiten" at bounding box center [565, 164] width 29 height 7
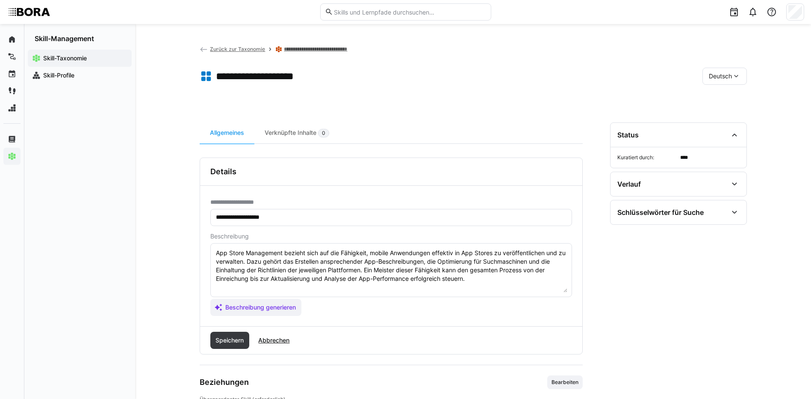
click at [492, 281] on textarea "App Store Management bezieht sich auf die Fähigkeit, mobile Anwendungen effekti…" at bounding box center [391, 270] width 352 height 44
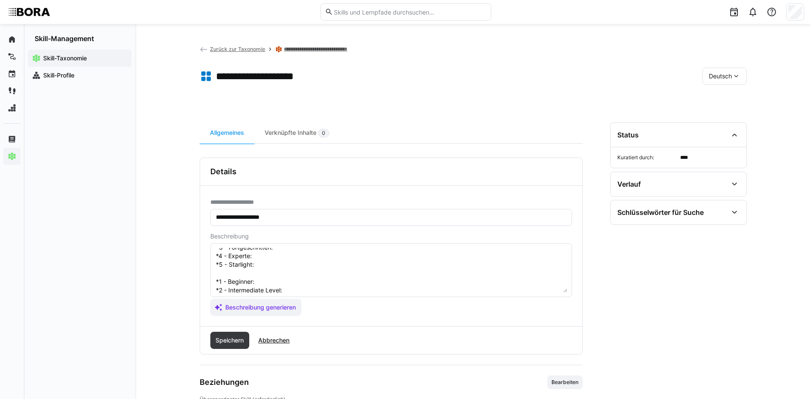
scroll to position [7, 0]
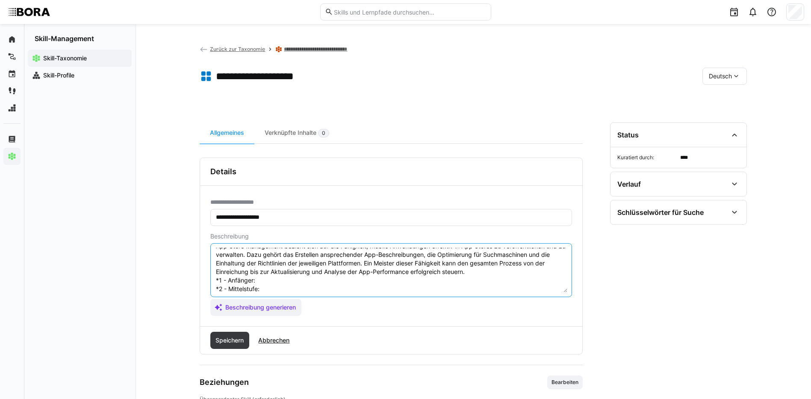
click at [288, 281] on textarea "App Store Management bezieht sich auf die Fähigkeit, mobile Anwendungen effekti…" at bounding box center [391, 270] width 352 height 44
click at [295, 290] on textarea "App Store Management bezieht sich auf die Fähigkeit, mobile Anwendungen effekti…" at bounding box center [391, 270] width 352 height 44
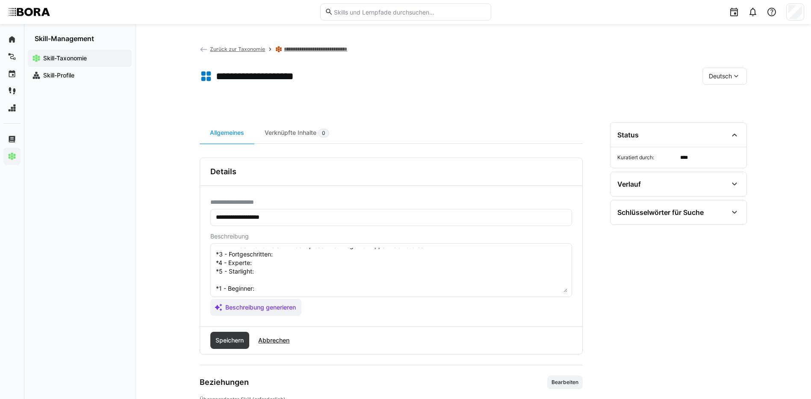
scroll to position [50, 0]
click at [289, 253] on textarea "App Store Management bezieht sich auf die Fähigkeit, mobile Anwendungen effekti…" at bounding box center [391, 270] width 352 height 44
click at [274, 265] on textarea "App Store Management bezieht sich auf die Fähigkeit, mobile Anwendungen effekti…" at bounding box center [391, 270] width 352 height 44
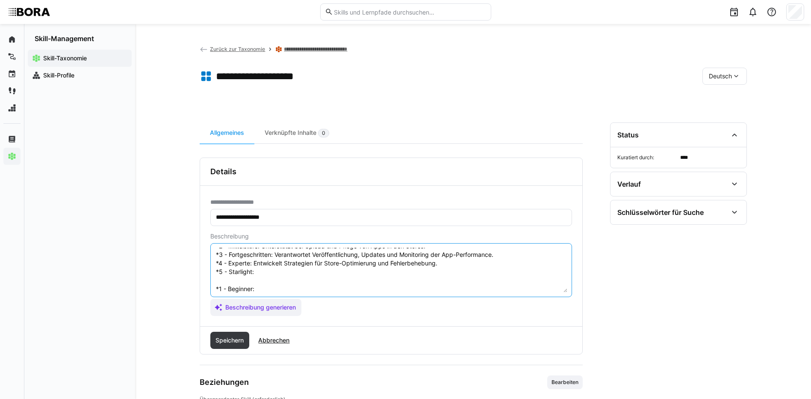
click at [257, 277] on textarea "App Store Management bezieht sich auf die Fähigkeit, mobile Anwendungen effekti…" at bounding box center [391, 270] width 352 height 44
click at [257, 275] on textarea "App Store Management bezieht sich auf die Fähigkeit, mobile Anwendungen effekti…" at bounding box center [391, 270] width 352 height 44
click at [317, 286] on textarea "App Store Management bezieht sich auf die Fähigkeit, mobile Anwendungen effekti…" at bounding box center [391, 270] width 352 height 44
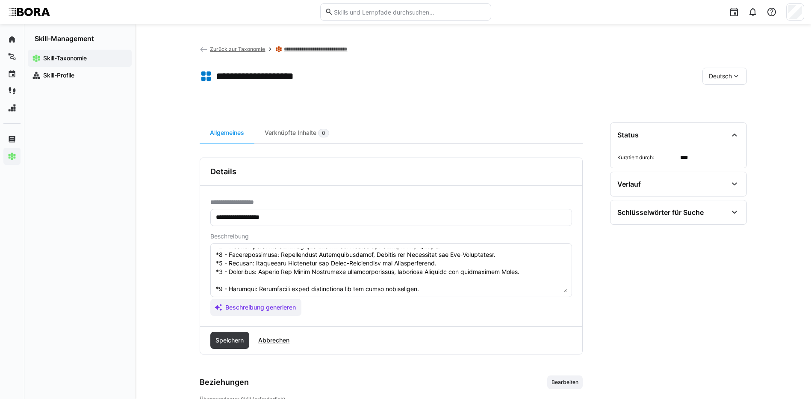
scroll to position [92, 0]
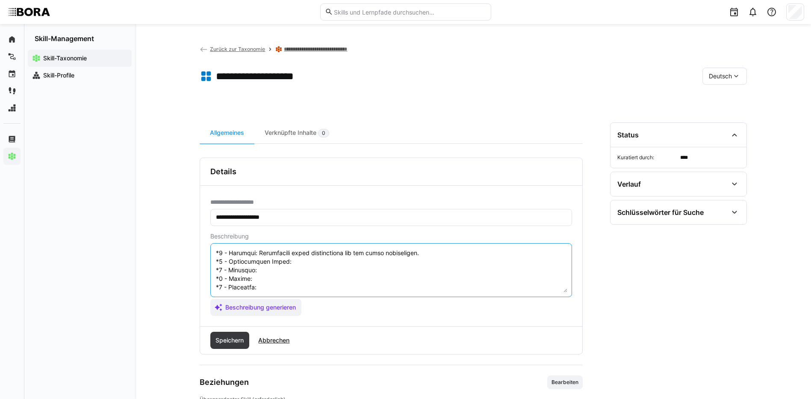
click at [287, 257] on textarea at bounding box center [391, 270] width 352 height 44
click at [302, 260] on textarea at bounding box center [391, 270] width 352 height 44
click at [253, 274] on textarea at bounding box center [391, 270] width 352 height 44
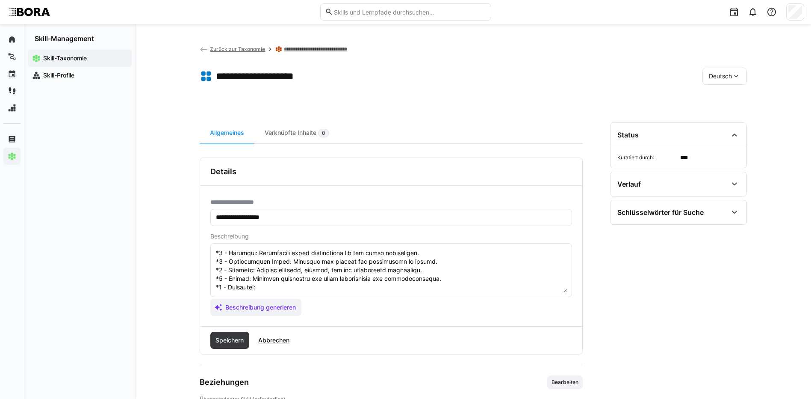
click at [278, 281] on textarea at bounding box center [391, 270] width 352 height 44
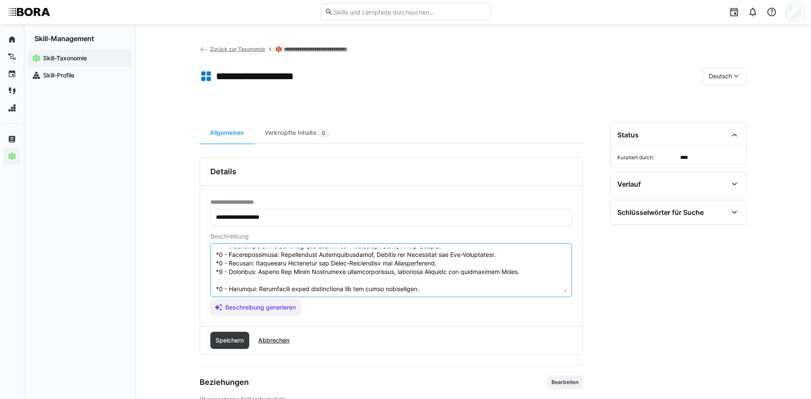
scroll to position [94, 0]
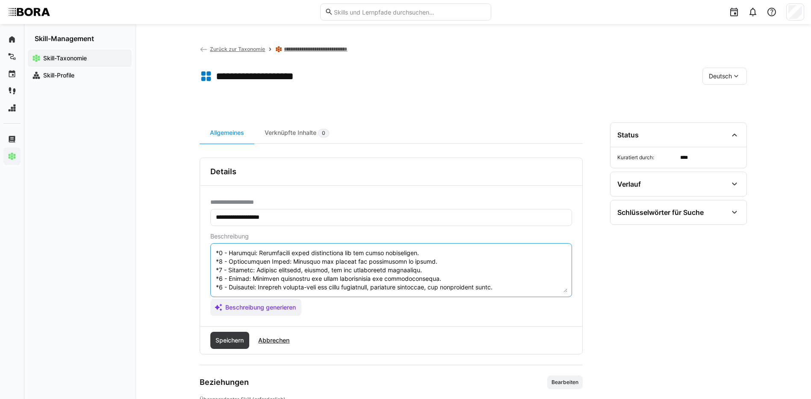
drag, startPoint x: 216, startPoint y: 286, endPoint x: 573, endPoint y: 355, distance: 363.1
click at [573, 355] on app-general "**********" at bounding box center [391, 302] width 383 height 291
type textarea "App Store Management bezieht sich auf die Fähigkeit, mobile Anwendungen effekti…"
click at [219, 336] on span "Speichern" at bounding box center [229, 340] width 31 height 9
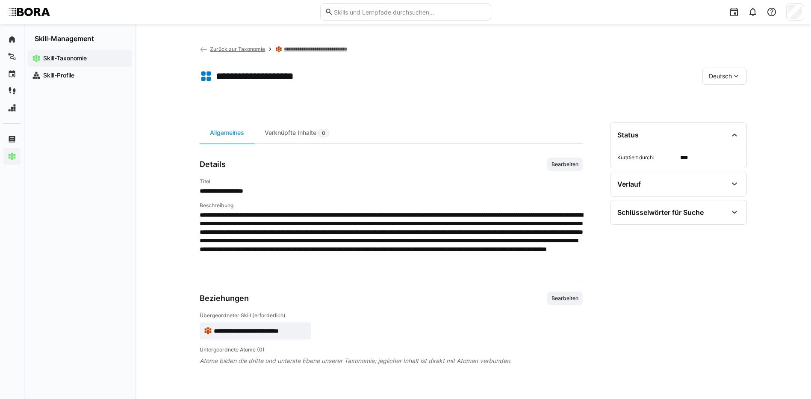
click at [728, 79] on span "Deutsch" at bounding box center [720, 76] width 23 height 9
click at [726, 119] on span "Englisch" at bounding box center [720, 116] width 23 height 9
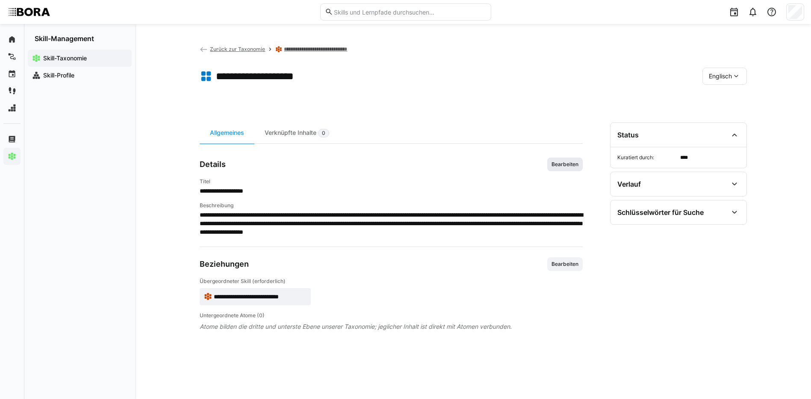
click at [561, 169] on span "Bearbeiten" at bounding box center [564, 164] width 35 height 14
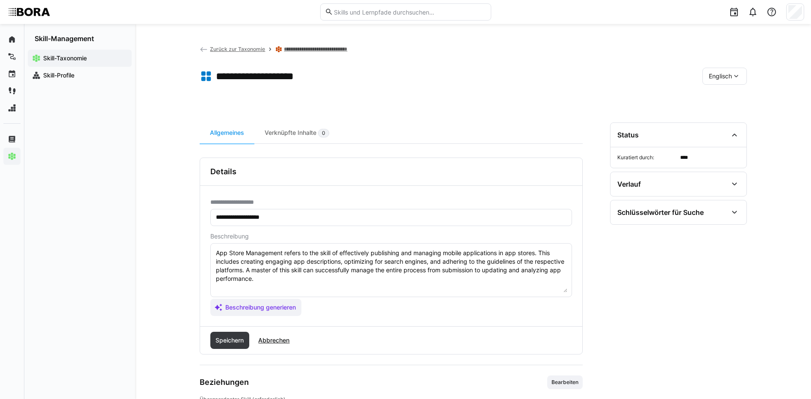
click at [540, 278] on textarea "App Store Management refers to the skill of effectively publishing and managing…" at bounding box center [391, 270] width 352 height 44
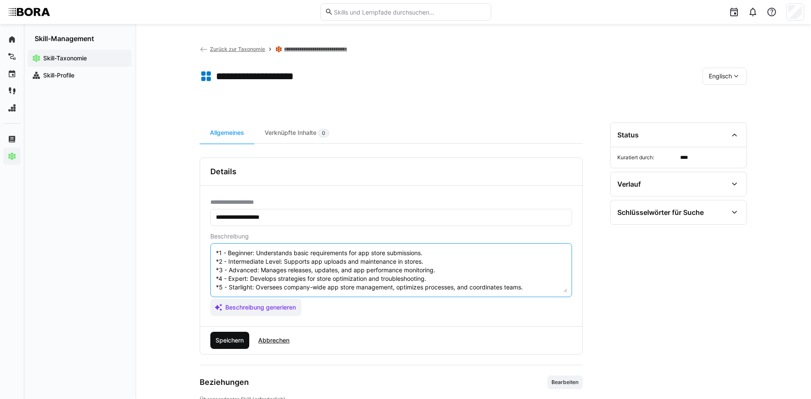
type textarea "App Store Management refers to the skill of effectively publishing and managing…"
click at [233, 339] on span "Speichern" at bounding box center [229, 340] width 31 height 9
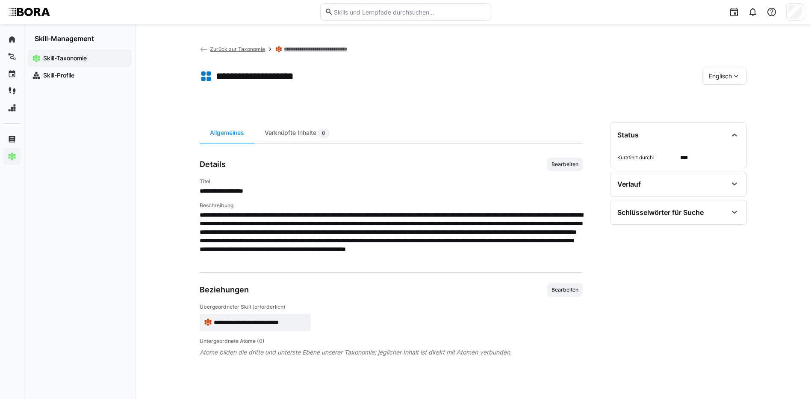
click at [728, 68] on div "Englisch" at bounding box center [725, 76] width 44 height 17
click at [730, 93] on div "Deutsch" at bounding box center [724, 99] width 45 height 18
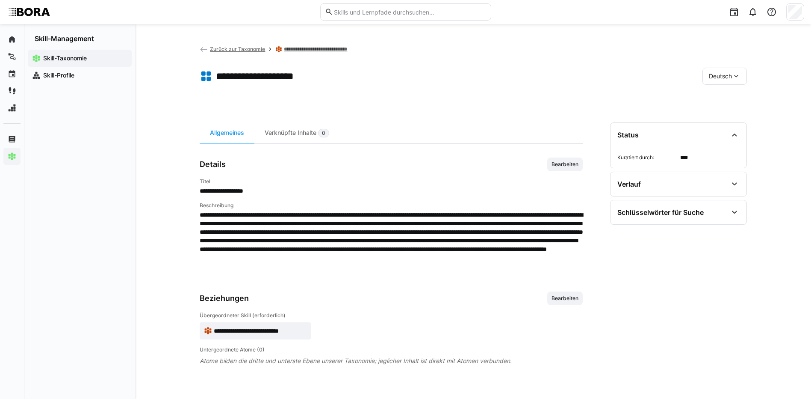
click at [345, 47] on link "**********" at bounding box center [324, 49] width 80 height 7
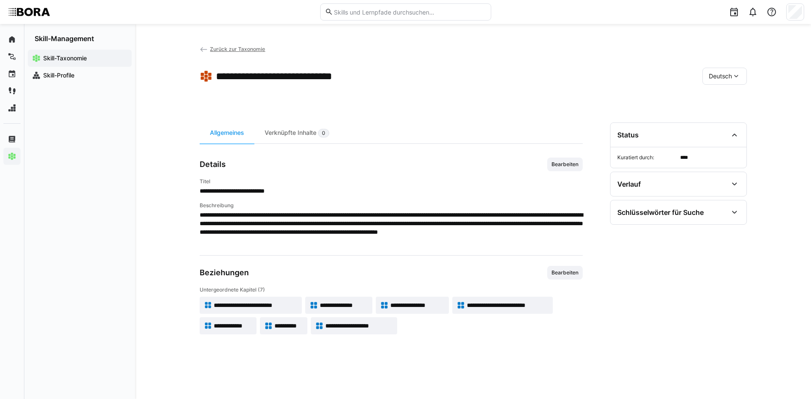
click at [224, 50] on span "Zurück zur Taxonomie" at bounding box center [237, 49] width 55 height 6
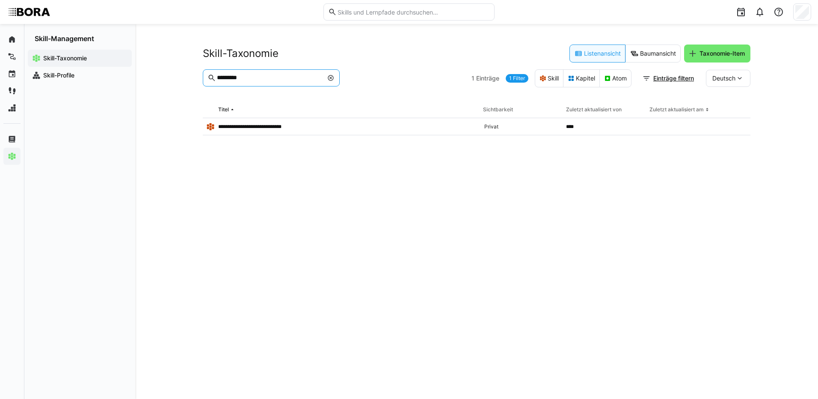
drag, startPoint x: 264, startPoint y: 81, endPoint x: 194, endPoint y: 78, distance: 69.8
click at [194, 78] on div "**********" at bounding box center [476, 211] width 682 height 375
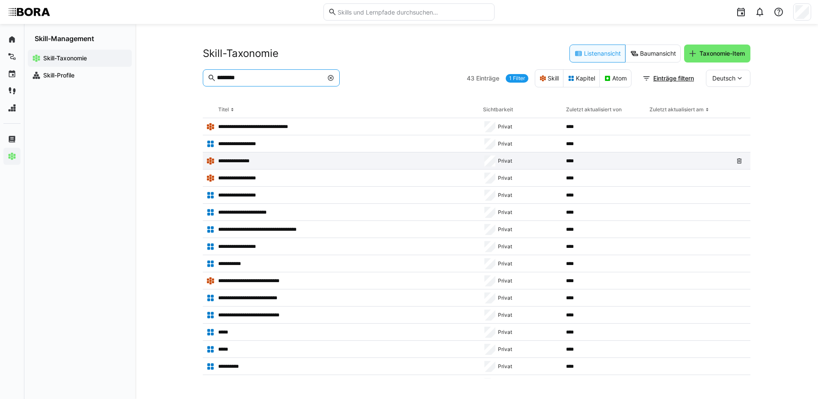
type input "********"
click at [238, 157] on p "**********" at bounding box center [238, 160] width 41 height 7
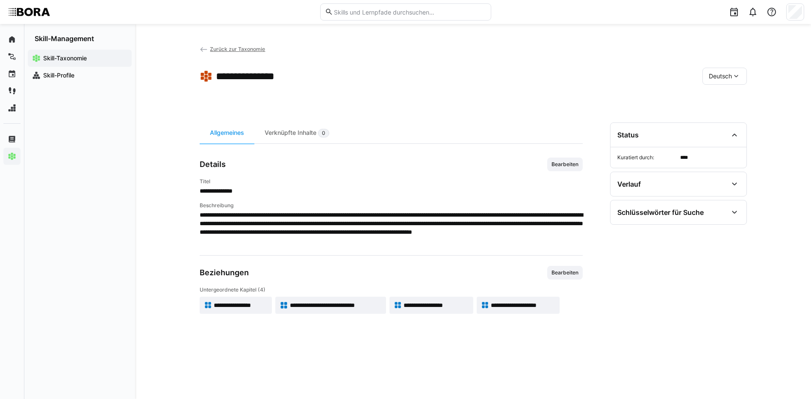
click at [250, 300] on app-skill-badge "**********" at bounding box center [236, 304] width 73 height 17
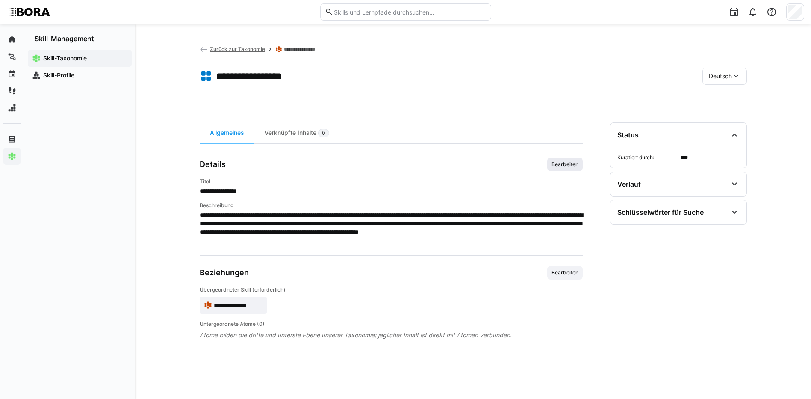
click at [571, 168] on span "Bearbeiten" at bounding box center [564, 164] width 35 height 14
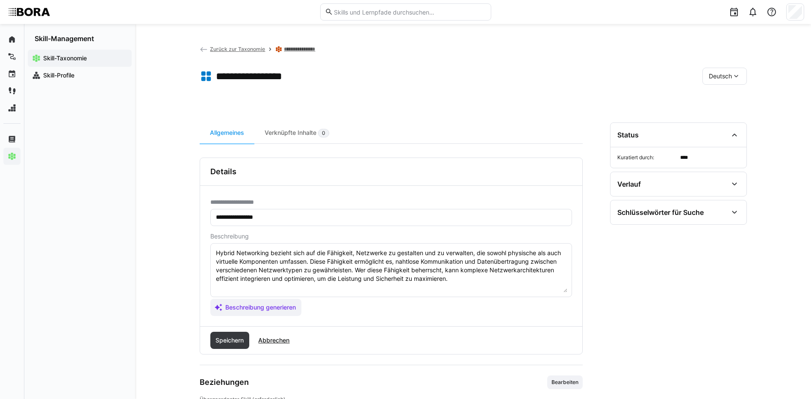
click at [472, 280] on textarea "Hybrid Networking bezieht sich auf die Fähigkeit, Netzwerke zu gestalten und zu…" at bounding box center [391, 270] width 352 height 44
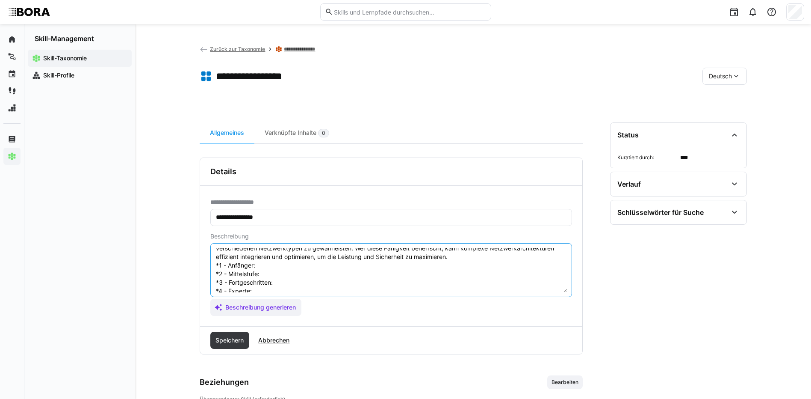
scroll to position [7, 0]
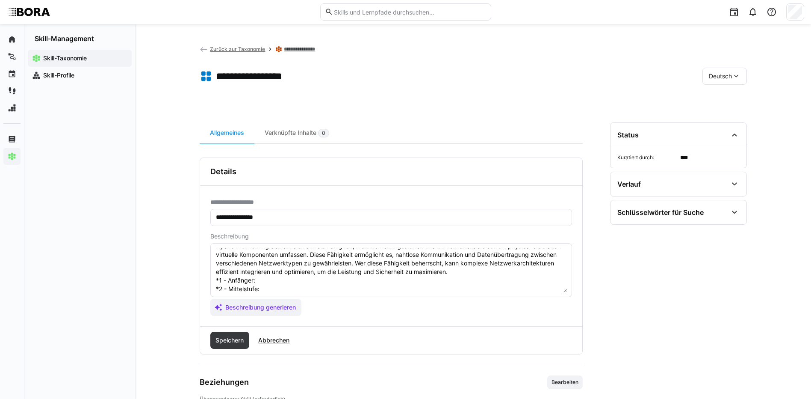
click at [277, 283] on textarea "Hybrid Networking bezieht sich auf die Fähigkeit, Netzwerke zu gestalten und zu…" at bounding box center [391, 270] width 352 height 44
click at [269, 290] on textarea "Hybrid Networking bezieht sich auf die Fähigkeit, Netzwerke zu gestalten und zu…" at bounding box center [391, 270] width 352 height 44
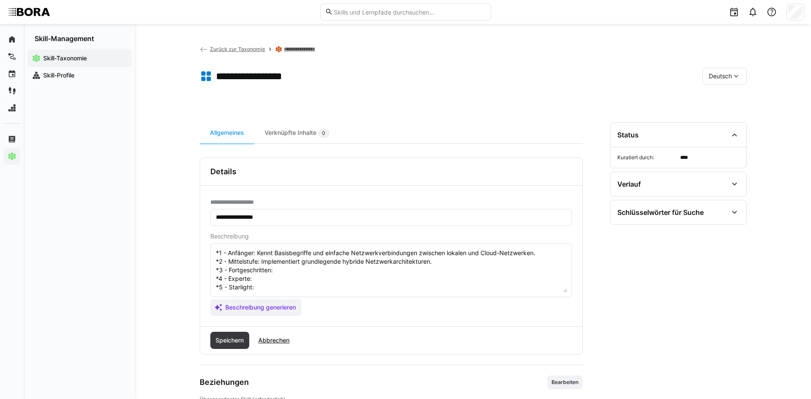
scroll to position [50, 0]
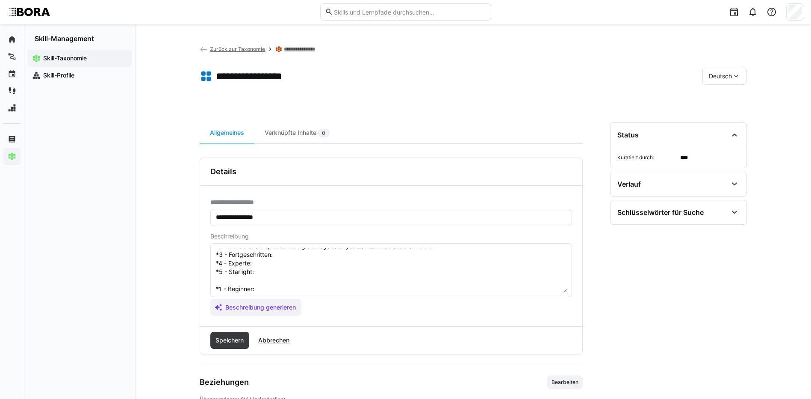
click at [328, 252] on textarea "Hybrid Networking bezieht sich auf die Fähigkeit, Netzwerke zu gestalten und zu…" at bounding box center [391, 270] width 352 height 44
click at [319, 261] on textarea "Hybrid Networking bezieht sich auf die Fähigkeit, Netzwerke zu gestalten und zu…" at bounding box center [391, 270] width 352 height 44
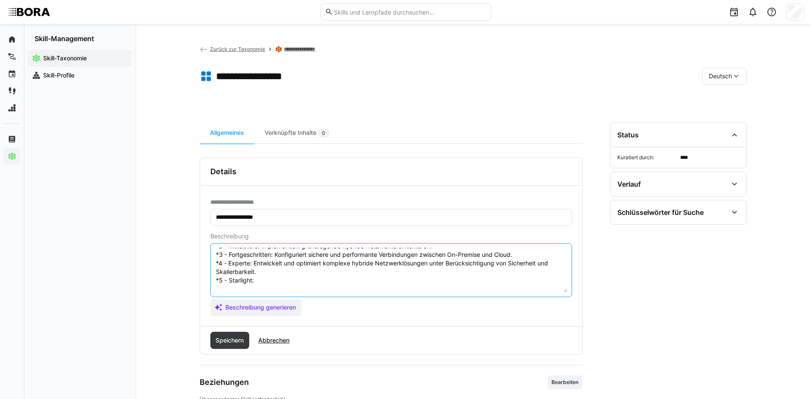
click at [258, 285] on textarea "Hybrid Networking bezieht sich auf die Fähigkeit, Netzwerke zu gestalten und zu…" at bounding box center [391, 270] width 352 height 44
click at [258, 283] on textarea "Hybrid Networking bezieht sich auf die Fähigkeit, Netzwerke zu gestalten und zu…" at bounding box center [391, 270] width 352 height 44
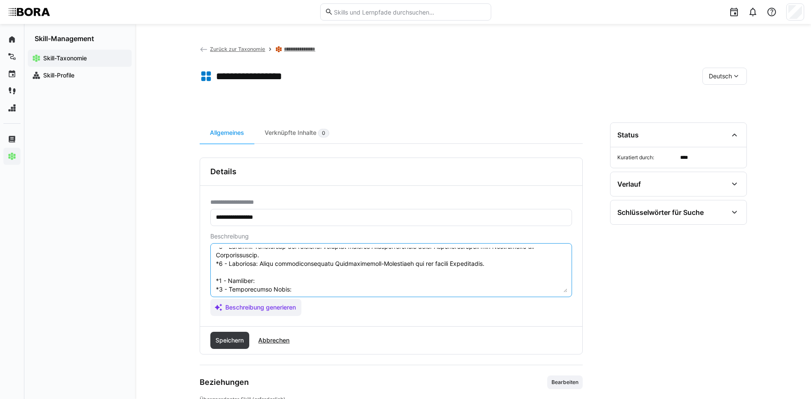
scroll to position [92, 0]
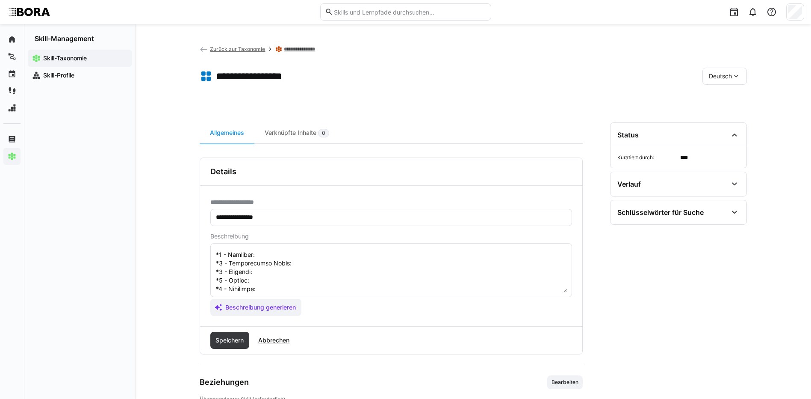
click at [263, 254] on textarea at bounding box center [391, 270] width 352 height 44
click at [292, 265] on textarea at bounding box center [391, 270] width 352 height 44
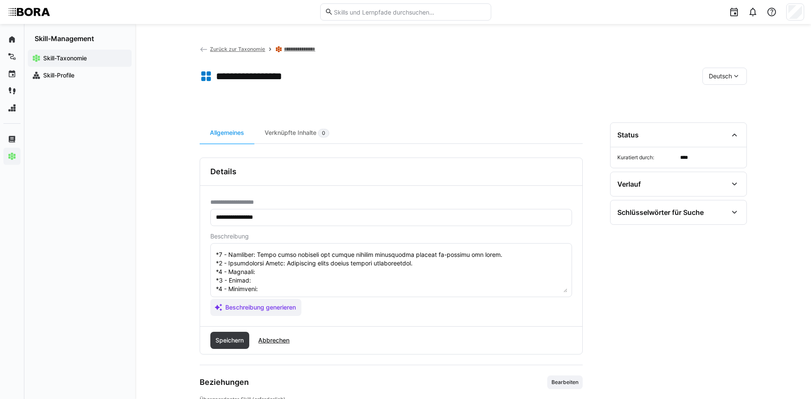
click at [285, 272] on textarea at bounding box center [391, 270] width 352 height 44
click at [278, 281] on textarea at bounding box center [391, 270] width 352 height 44
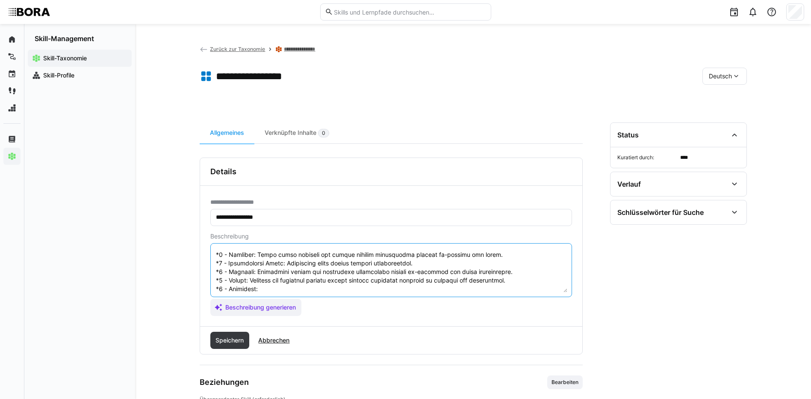
click at [283, 286] on textarea at bounding box center [391, 270] width 352 height 44
drag, startPoint x: 217, startPoint y: 254, endPoint x: 520, endPoint y: 295, distance: 305.5
click at [520, 295] on eds-input at bounding box center [391, 270] width 362 height 54
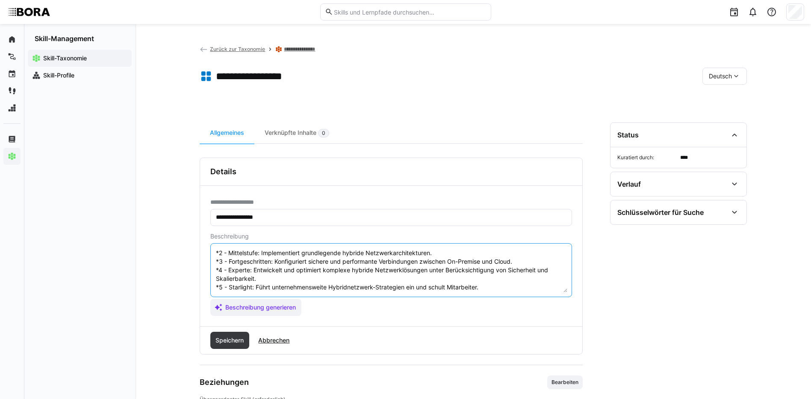
scroll to position [51, 0]
type textarea "Hybrid Networking bezieht sich auf die Fähigkeit, Netzwerke zu gestalten und zu…"
click at [233, 338] on span "Speichern" at bounding box center [229, 340] width 31 height 9
click at [735, 77] on eds-icon at bounding box center [736, 76] width 9 height 9
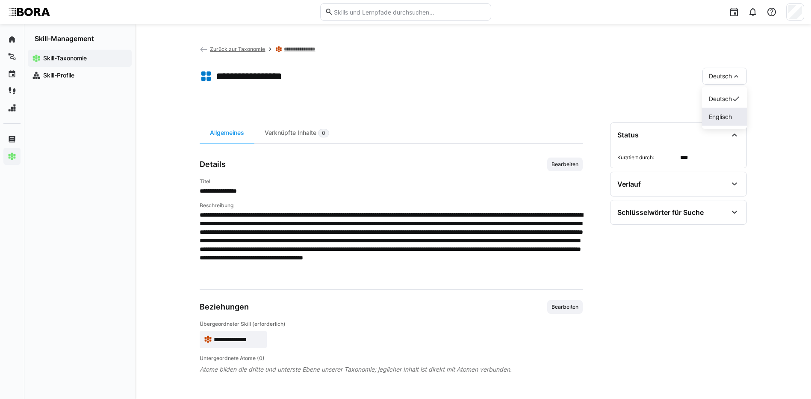
click at [733, 114] on div "Englisch" at bounding box center [725, 116] width 32 height 9
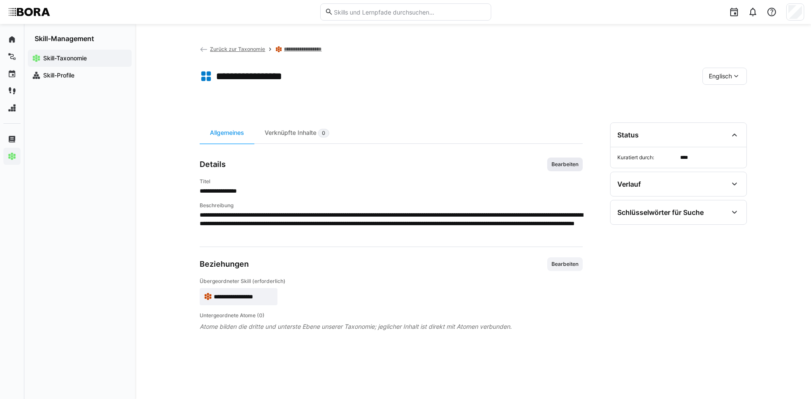
click at [565, 162] on span "Bearbeiten" at bounding box center [565, 164] width 29 height 7
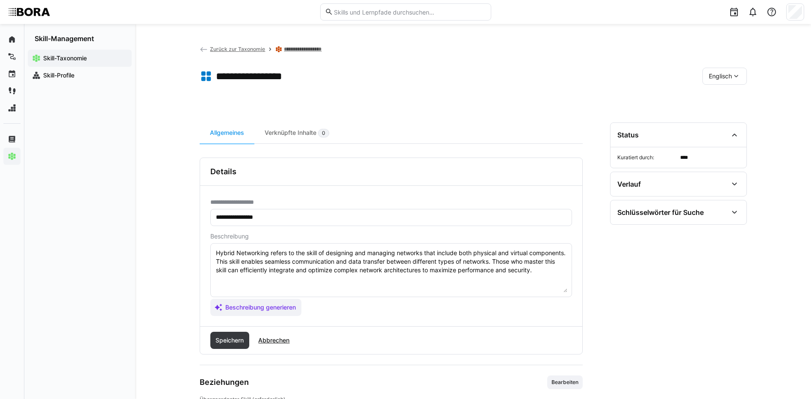
click at [517, 275] on textarea "Hybrid Networking refers to the skill of designing and managing networks that i…" at bounding box center [391, 270] width 352 height 44
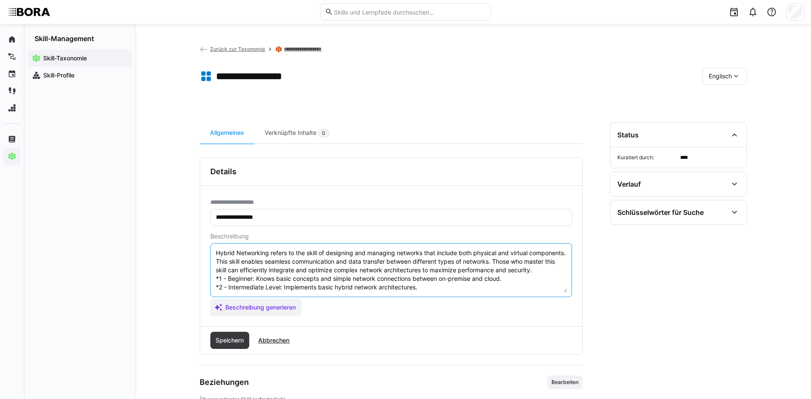
scroll to position [41, 0]
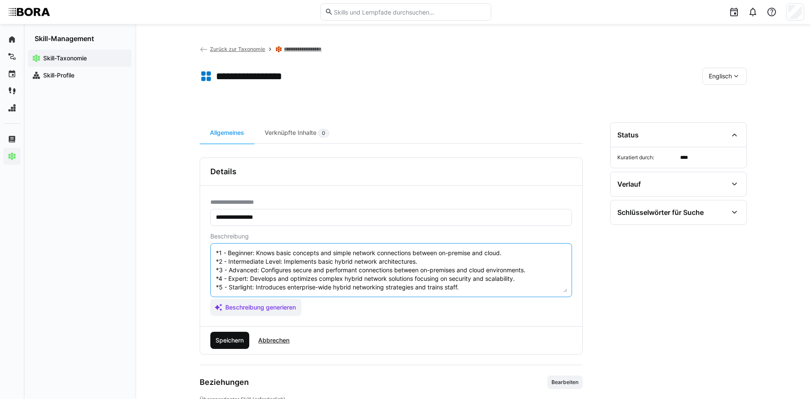
type textarea "Hybrid Networking refers to the skill of designing and managing networks that i…"
click at [222, 339] on span "Speichern" at bounding box center [229, 340] width 31 height 9
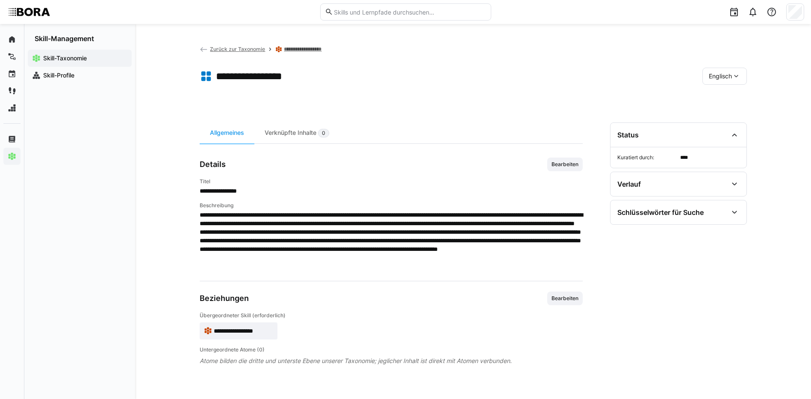
click at [729, 71] on div "Englisch" at bounding box center [725, 76] width 44 height 17
click at [731, 101] on span "Deutsch" at bounding box center [720, 98] width 23 height 9
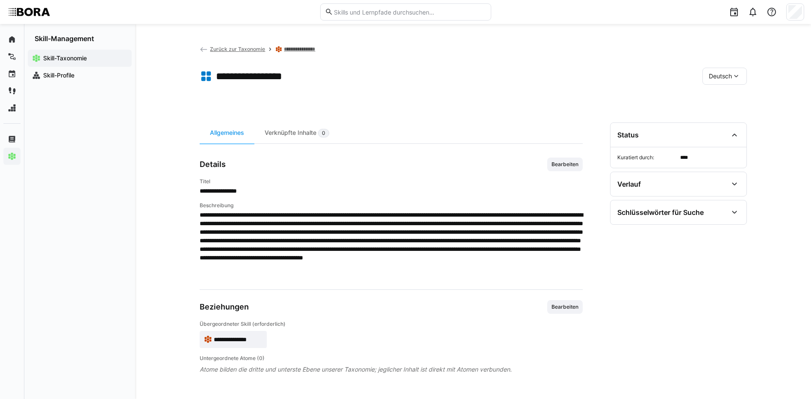
click at [315, 45] on app-breadcrumb "**********" at bounding box center [263, 48] width 126 height 9
click at [317, 47] on link "**********" at bounding box center [304, 49] width 41 height 7
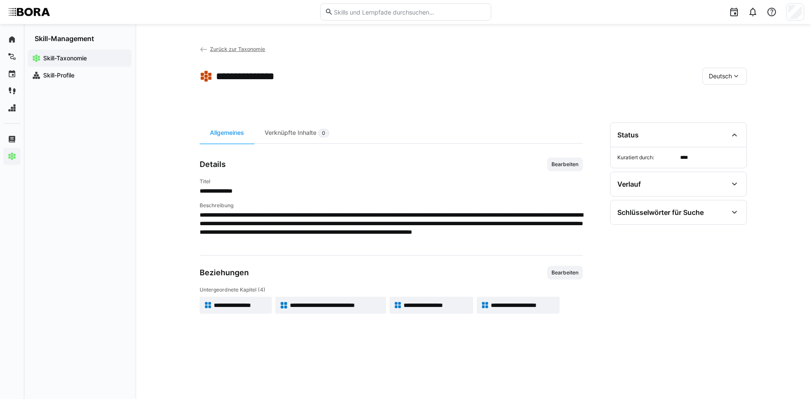
click at [345, 305] on span "**********" at bounding box center [336, 305] width 92 height 9
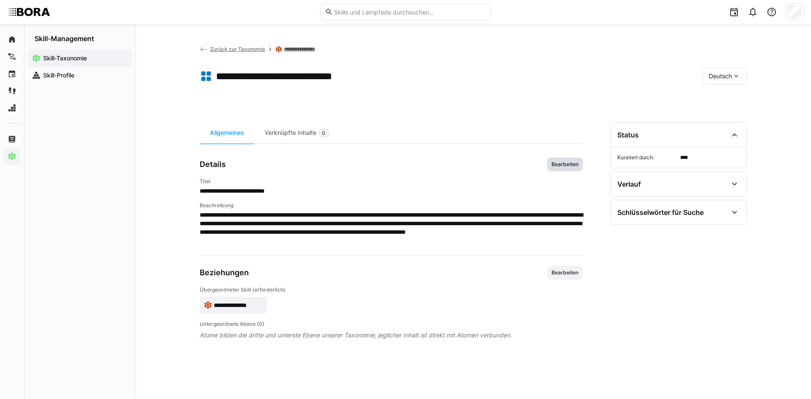
click at [570, 159] on span "Bearbeiten" at bounding box center [564, 164] width 35 height 14
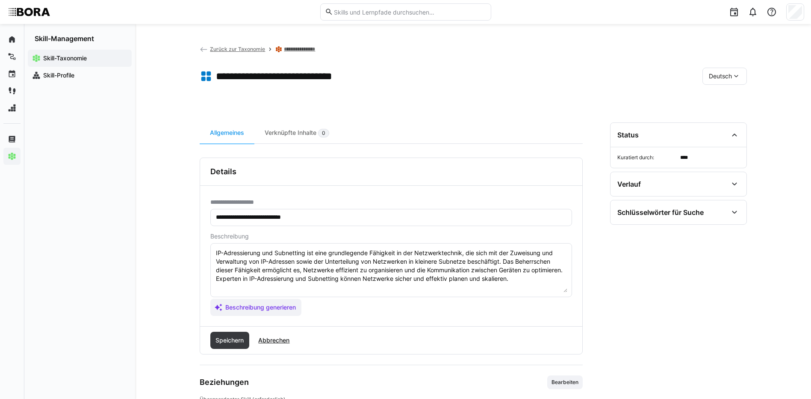
click at [520, 281] on textarea "IP-Adressierung und Subnetting ist eine grundlegende Fähigkeit in der Netzwerkt…" at bounding box center [391, 270] width 352 height 44
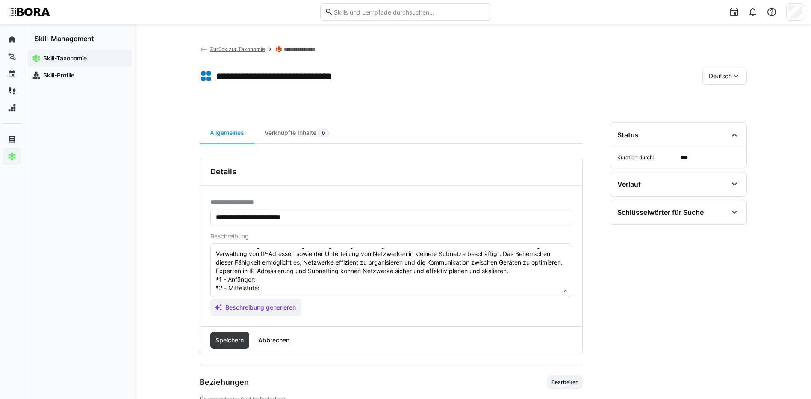
scroll to position [7, 0]
click at [279, 283] on textarea "IP-Adressierung und Subnetting ist eine grundlegende Fähigkeit in der Netzwerkt…" at bounding box center [391, 270] width 352 height 44
click at [272, 287] on textarea "IP-Adressierung und Subnetting ist eine grundlegende Fähigkeit in der Netzwerkt…" at bounding box center [391, 270] width 352 height 44
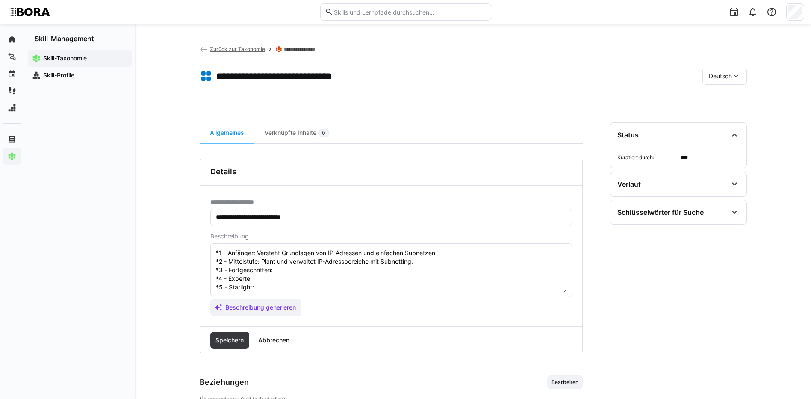
scroll to position [50, 0]
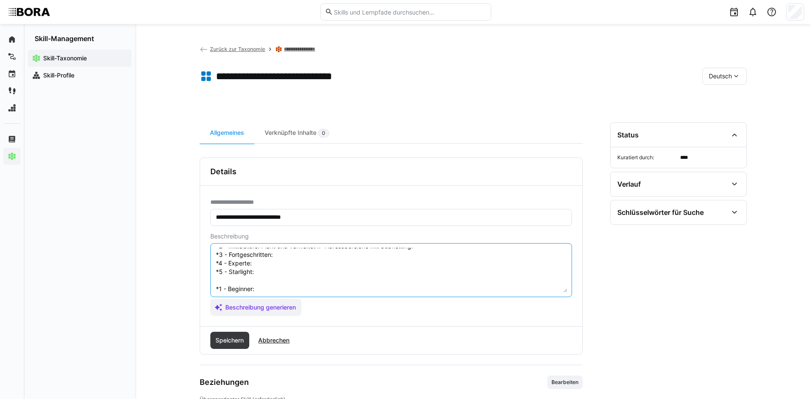
click at [306, 255] on textarea "IP-Adressierung und Subnetting ist eine grundlegende Fähigkeit in der Netzwerkt…" at bounding box center [391, 270] width 352 height 44
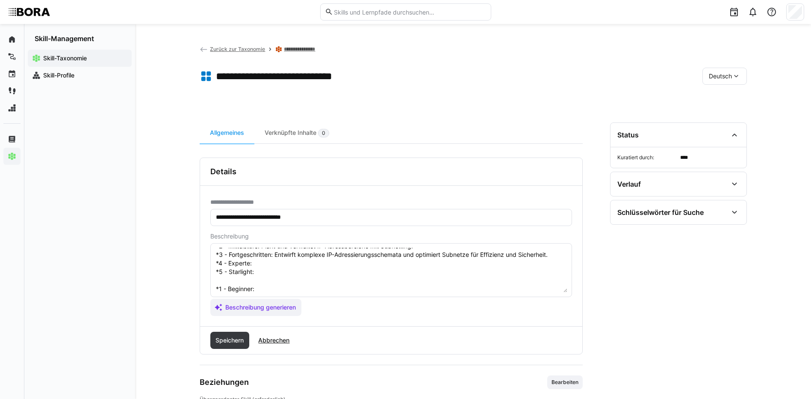
click at [344, 263] on textarea "IP-Adressierung und Subnetting ist eine grundlegende Fähigkeit in der Netzwerkt…" at bounding box center [391, 270] width 352 height 44
click at [265, 270] on textarea "IP-Adressierung und Subnetting ist eine grundlegende Fähigkeit in der Netzwerkt…" at bounding box center [391, 270] width 352 height 44
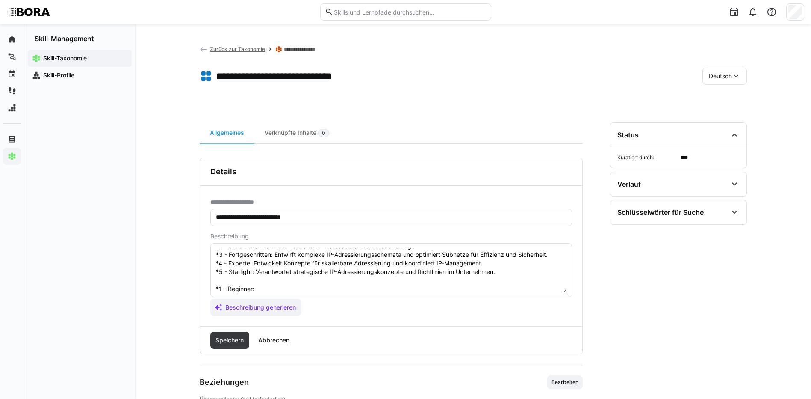
click at [295, 288] on textarea "IP-Adressierung und Subnetting ist eine grundlegende Fähigkeit in der Netzwerkt…" at bounding box center [391, 270] width 352 height 44
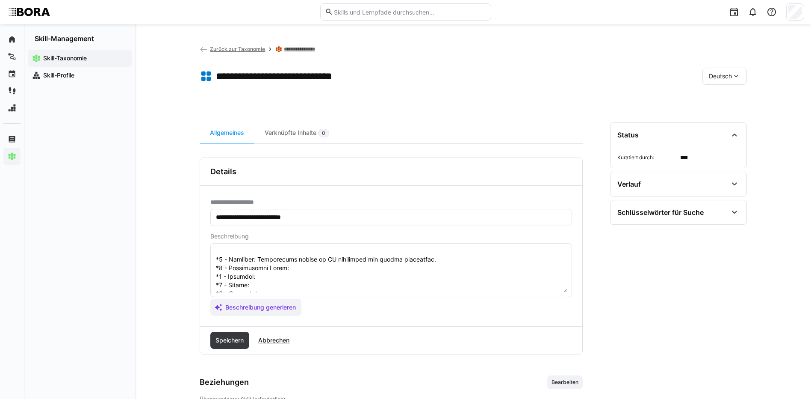
scroll to position [92, 0]
click at [334, 254] on textarea at bounding box center [391, 270] width 352 height 44
click at [276, 264] on textarea at bounding box center [391, 270] width 352 height 44
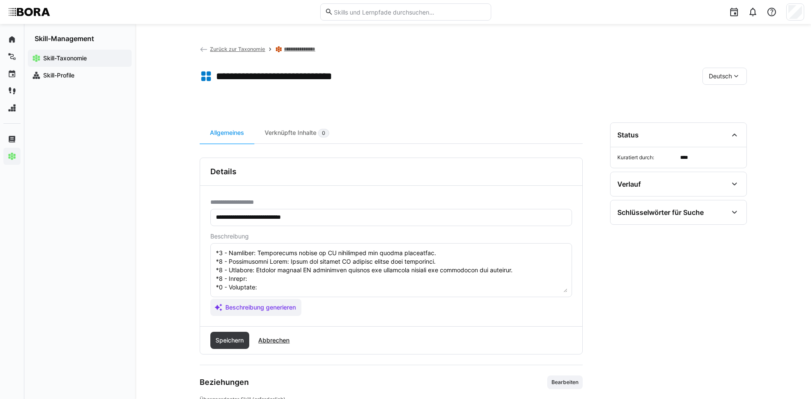
click at [274, 274] on textarea at bounding box center [391, 270] width 352 height 44
click at [270, 283] on textarea at bounding box center [391, 270] width 352 height 44
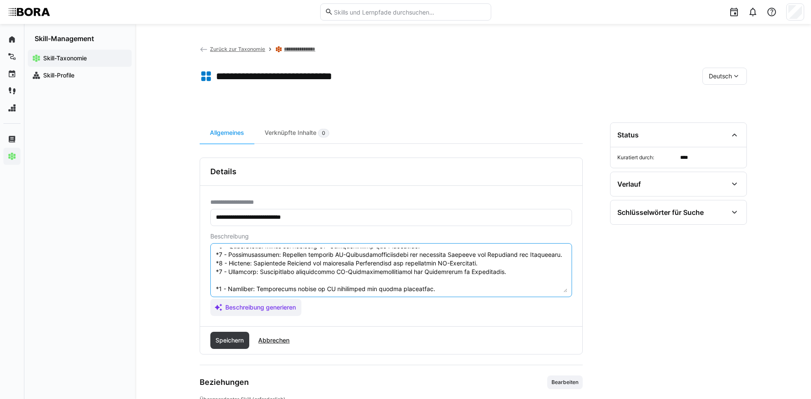
scroll to position [94, 0]
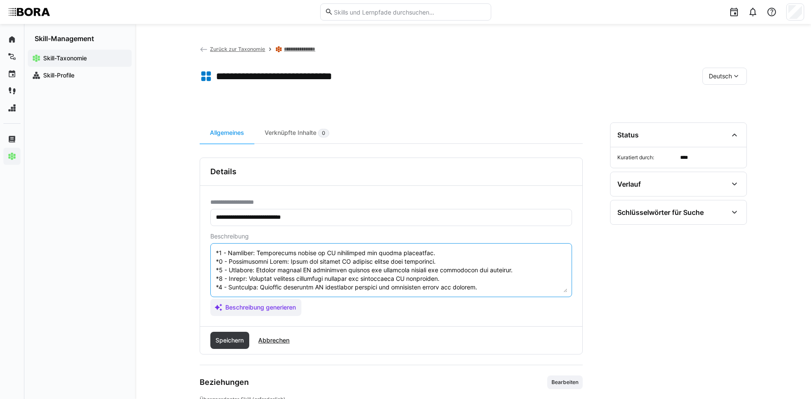
drag, startPoint x: 216, startPoint y: 287, endPoint x: 321, endPoint y: 315, distance: 108.7
click at [321, 315] on app-assistant-generate-form "Beschreibung Beschreibung generieren" at bounding box center [391, 274] width 362 height 83
type textarea "IP-Adressierung und Subnetting ist eine grundlegende Fähigkeit in der Netzwerkt…"
click at [224, 341] on span "Speichern" at bounding box center [229, 340] width 31 height 9
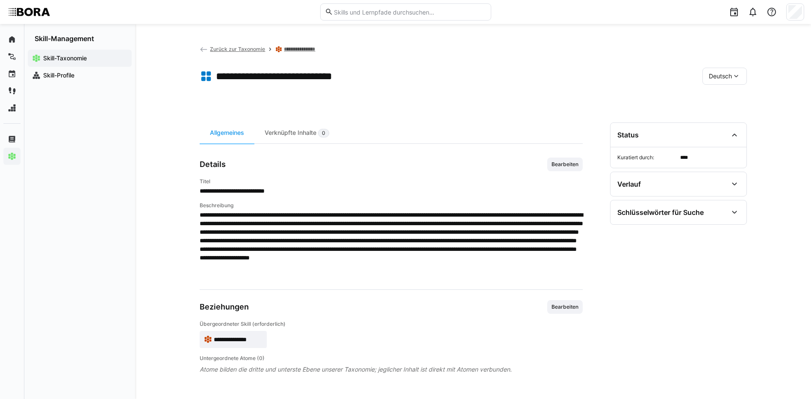
click at [729, 76] on span "Deutsch" at bounding box center [720, 76] width 23 height 9
click at [729, 110] on div "Englisch" at bounding box center [724, 117] width 45 height 18
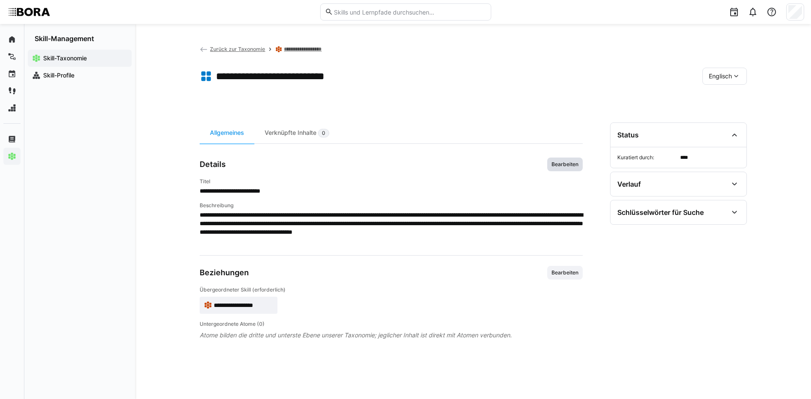
click at [569, 166] on span "Bearbeiten" at bounding box center [565, 164] width 29 height 7
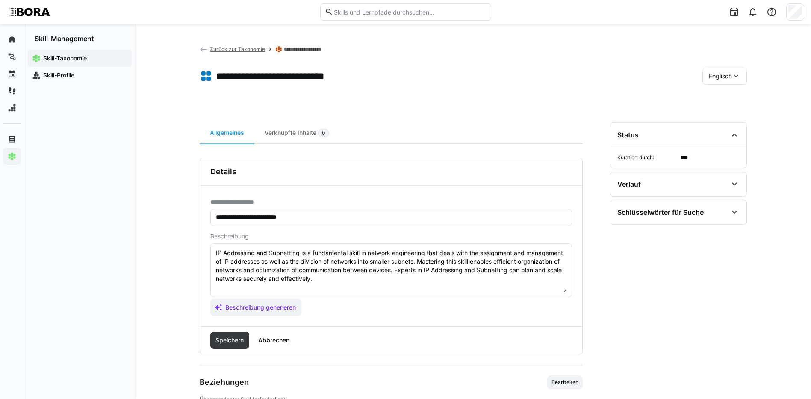
click at [323, 282] on textarea "IP Addressing and Subnetting is a fundamental skill in network engineering that…" at bounding box center [391, 270] width 352 height 44
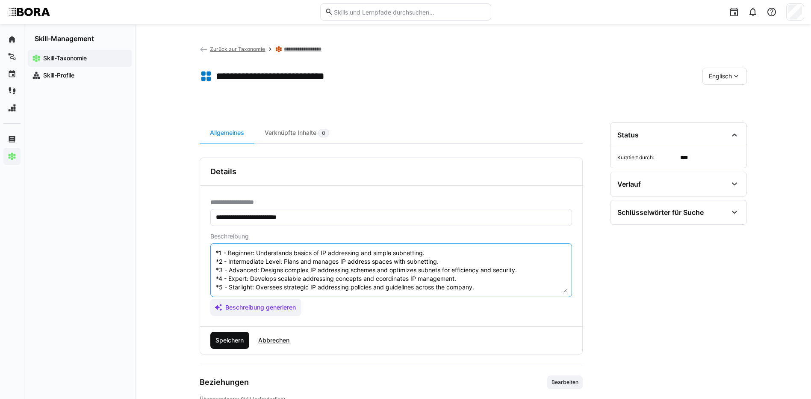
type textarea "IP Addressing and Subnetting is a fundamental skill in network engineering that…"
click at [215, 346] on span "Speichern" at bounding box center [229, 339] width 39 height 17
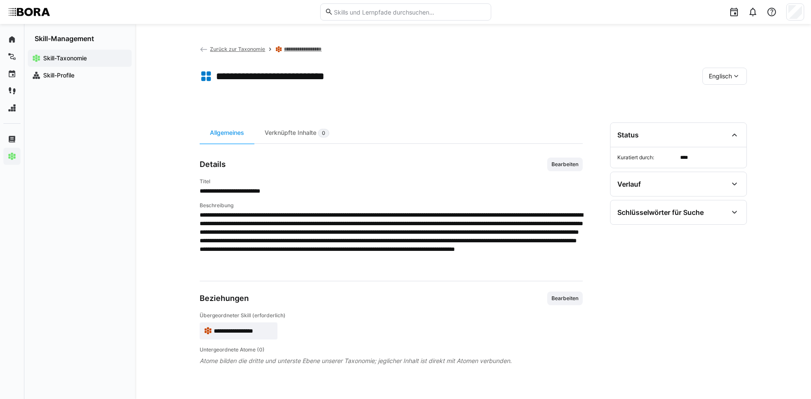
click at [719, 75] on span "Englisch" at bounding box center [720, 76] width 23 height 9
click at [724, 103] on span "Deutsch" at bounding box center [720, 98] width 23 height 9
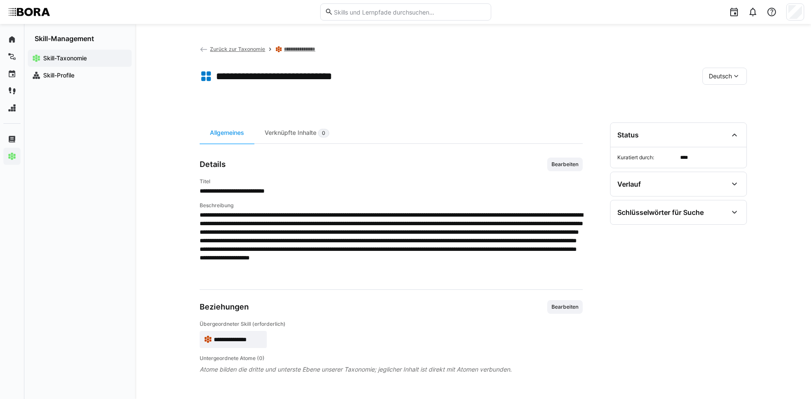
click at [307, 50] on link "**********" at bounding box center [304, 49] width 41 height 7
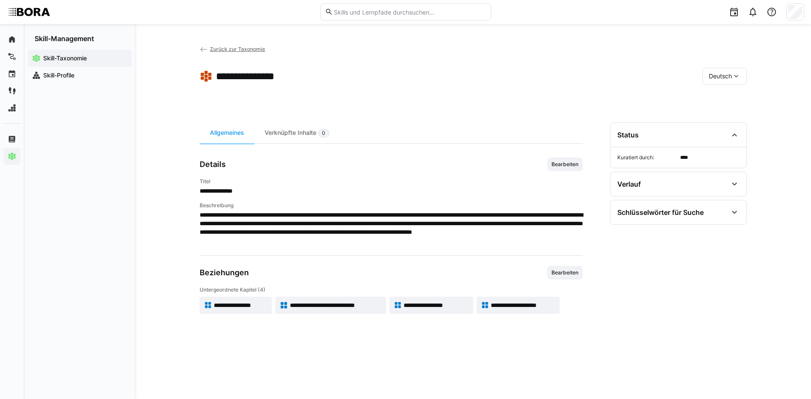
click at [429, 302] on span "**********" at bounding box center [436, 305] width 65 height 9
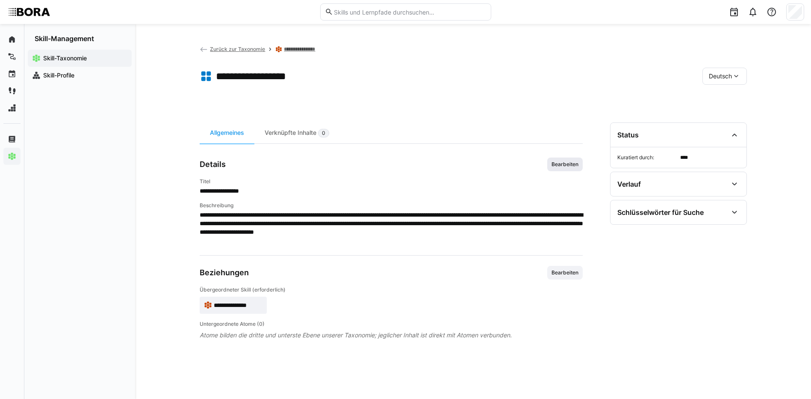
click at [564, 167] on span "Bearbeiten" at bounding box center [565, 164] width 29 height 7
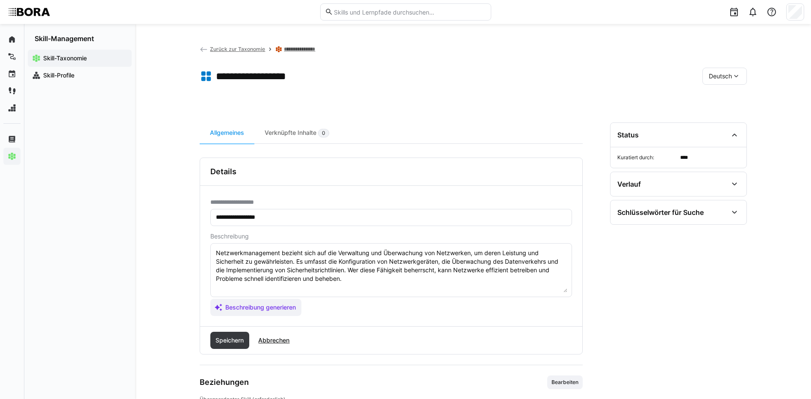
click at [396, 278] on textarea "Netzwerkmanagement bezieht sich auf die Verwaltung und Überwachung von Netzwerk…" at bounding box center [391, 270] width 352 height 44
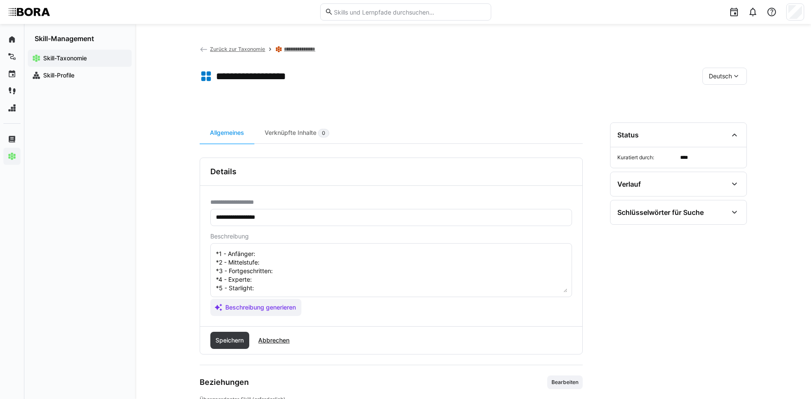
scroll to position [7, 0]
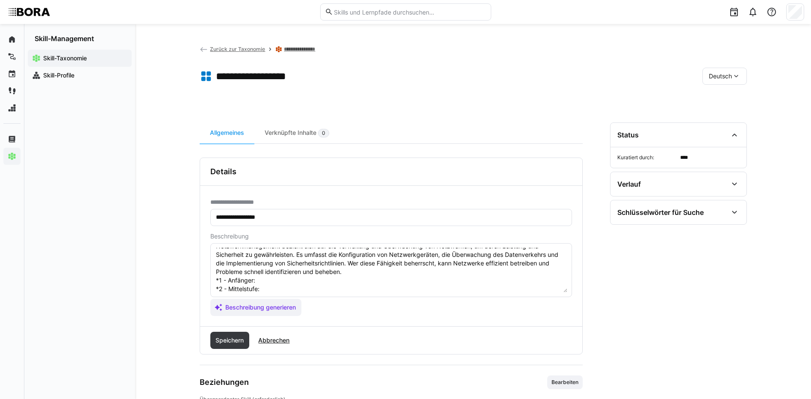
click at [288, 281] on textarea "Netzwerkmanagement bezieht sich auf die Verwaltung und Überwachung von Netzwerk…" at bounding box center [391, 270] width 352 height 44
click at [284, 287] on textarea "Netzwerkmanagement bezieht sich auf die Verwaltung und Überwachung von Netzwerk…" at bounding box center [391, 270] width 352 height 44
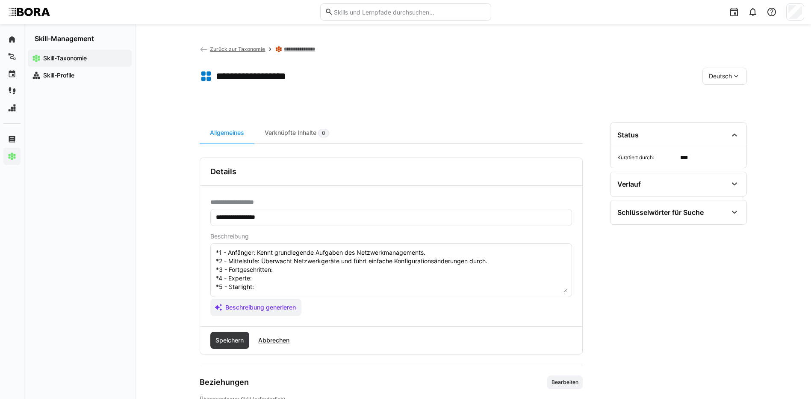
scroll to position [50, 0]
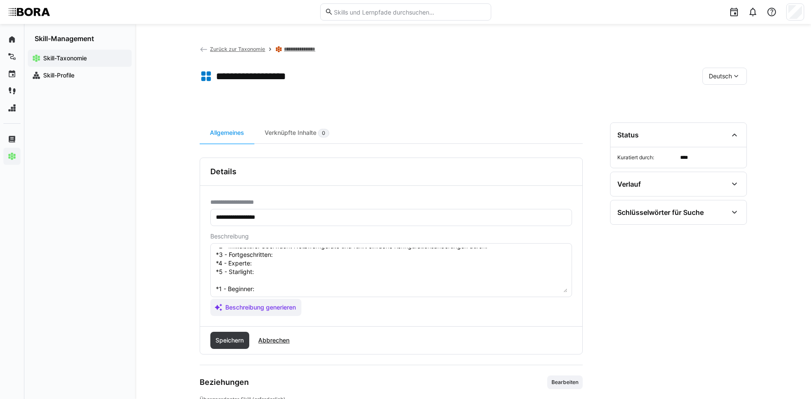
click at [364, 255] on textarea "Netzwerkmanagement bezieht sich auf die Verwaltung und Überwachung von Netzwerk…" at bounding box center [391, 270] width 352 height 44
click at [357, 263] on textarea "Netzwerkmanagement bezieht sich auf die Verwaltung und Überwachung von Netzwerk…" at bounding box center [391, 270] width 352 height 44
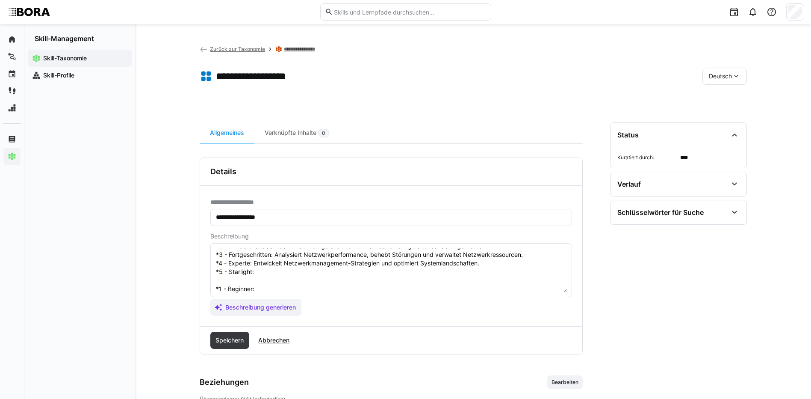
click at [284, 267] on textarea "Netzwerkmanagement bezieht sich auf die Verwaltung und Überwachung von Netzwerk…" at bounding box center [391, 270] width 352 height 44
click at [282, 270] on textarea "Netzwerkmanagement bezieht sich auf die Verwaltung und Überwachung von Netzwerk…" at bounding box center [391, 270] width 352 height 44
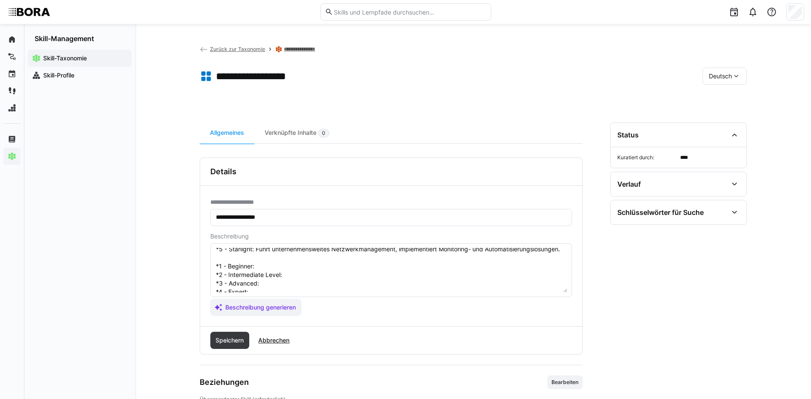
scroll to position [92, 0]
click at [284, 251] on textarea "Netzwerkmanagement bezieht sich auf die Verwaltung und Überwachung von Netzwerk…" at bounding box center [391, 270] width 352 height 44
click at [292, 265] on textarea "Netzwerkmanagement bezieht sich auf die Verwaltung und Überwachung von Netzwerk…" at bounding box center [391, 270] width 352 height 44
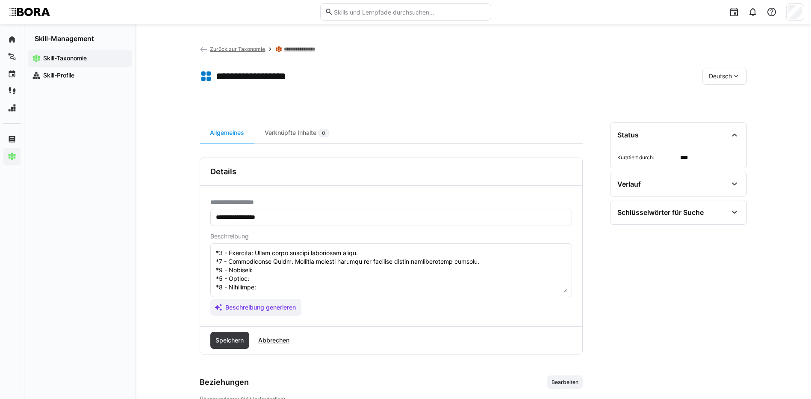
click at [287, 276] on textarea at bounding box center [391, 270] width 352 height 44
click at [286, 271] on textarea at bounding box center [391, 270] width 352 height 44
click at [251, 282] on textarea at bounding box center [391, 270] width 352 height 44
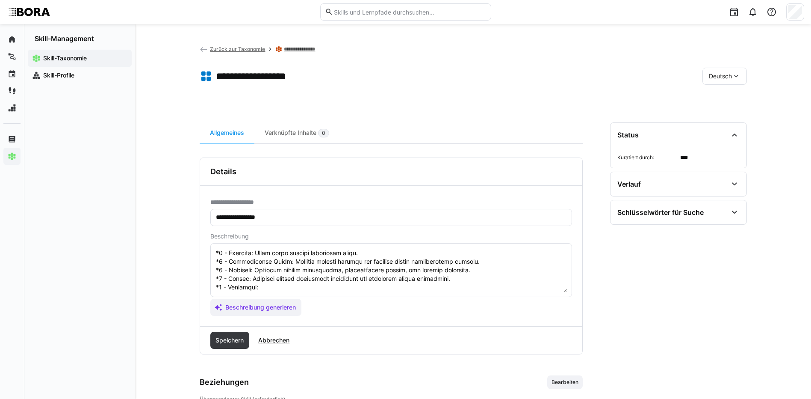
click at [272, 292] on textarea at bounding box center [391, 270] width 352 height 44
drag, startPoint x: 215, startPoint y: 252, endPoint x: 552, endPoint y: 297, distance: 339.9
click at [552, 297] on app-assistant-generate-form "Beschreibung Beschreibung generieren" at bounding box center [391, 274] width 362 height 83
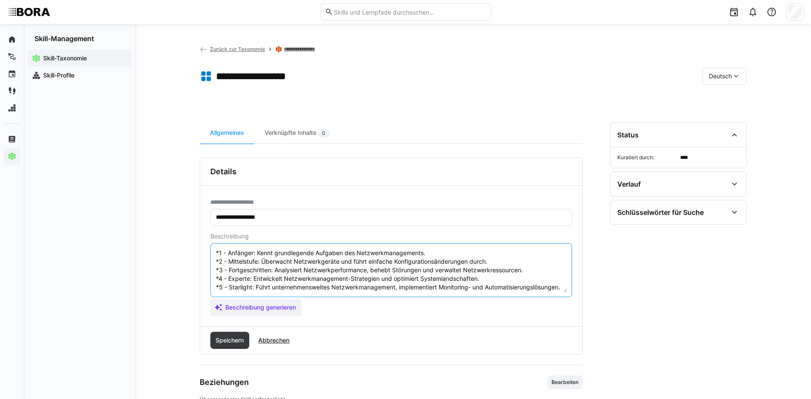
scroll to position [51, 0]
type textarea "Netzwerkmanagement bezieht sich auf die Verwaltung und Überwachung von Netzwerk…"
click at [233, 336] on span "Speichern" at bounding box center [229, 340] width 31 height 9
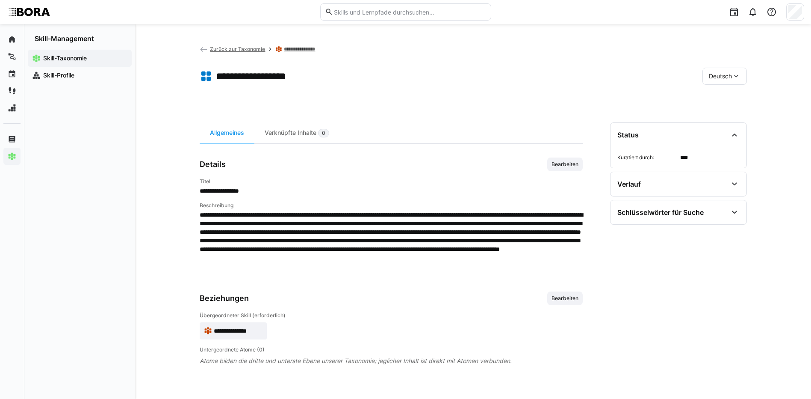
click at [713, 81] on div "Deutsch" at bounding box center [725, 76] width 44 height 17
click at [718, 117] on span "Englisch" at bounding box center [720, 116] width 23 height 9
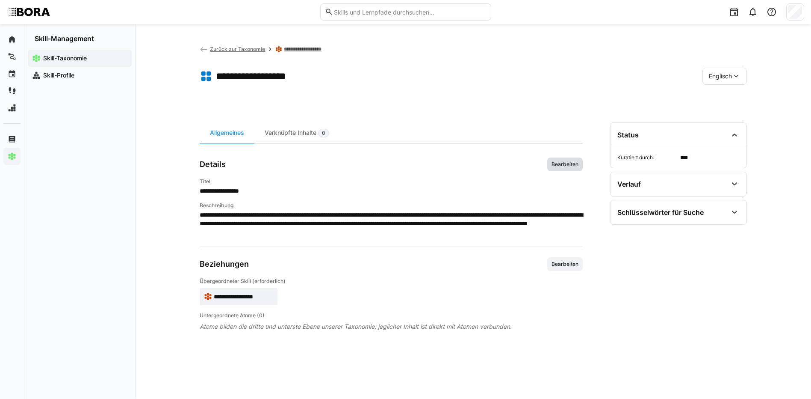
click at [565, 162] on span "Bearbeiten" at bounding box center [565, 164] width 29 height 7
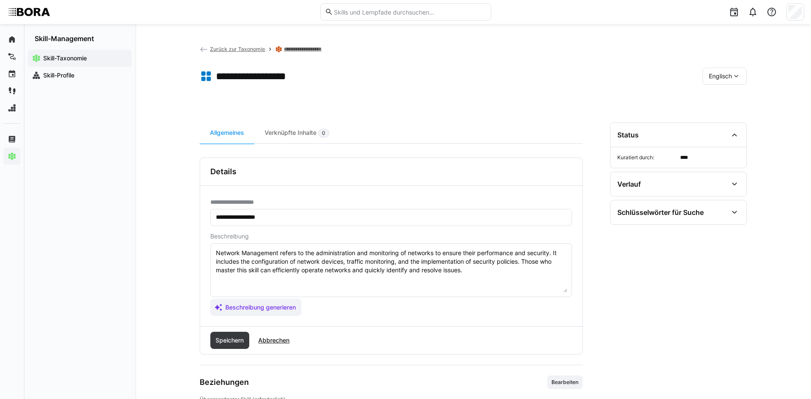
click at [486, 272] on textarea "Network Management refers to the administration and monitoring of networks to e…" at bounding box center [391, 270] width 352 height 44
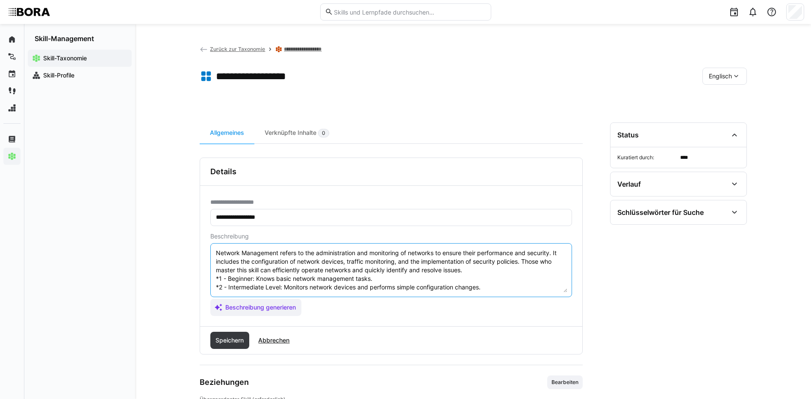
scroll to position [32, 0]
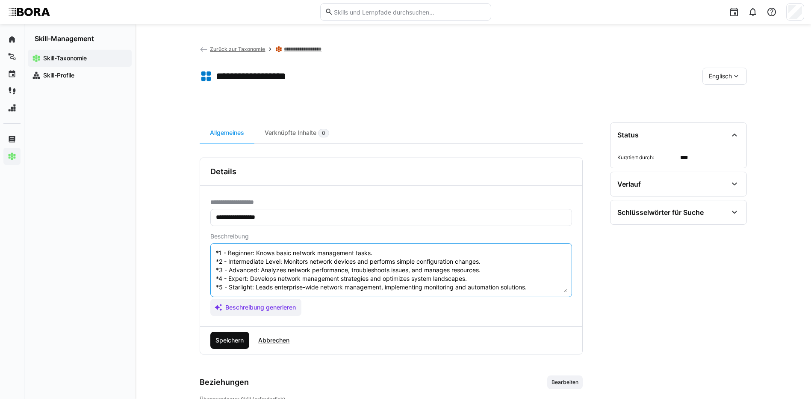
type textarea "Network Management refers to the administration and monitoring of networks to e…"
click at [225, 337] on span "Speichern" at bounding box center [229, 340] width 31 height 9
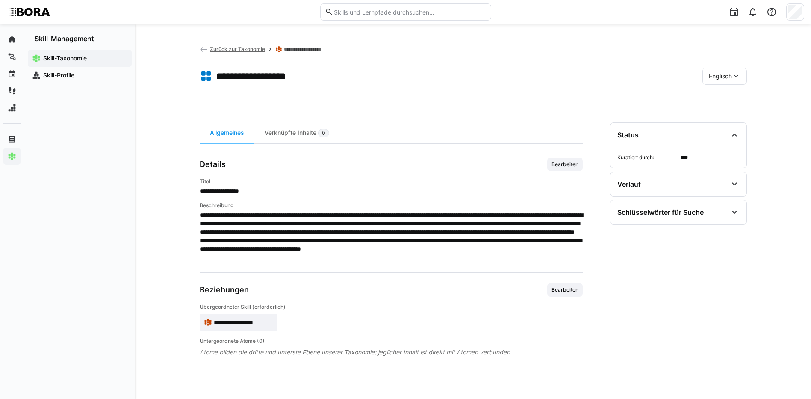
click at [719, 77] on span "Englisch" at bounding box center [720, 76] width 23 height 9
click at [723, 105] on div "Deutsch" at bounding box center [724, 99] width 45 height 18
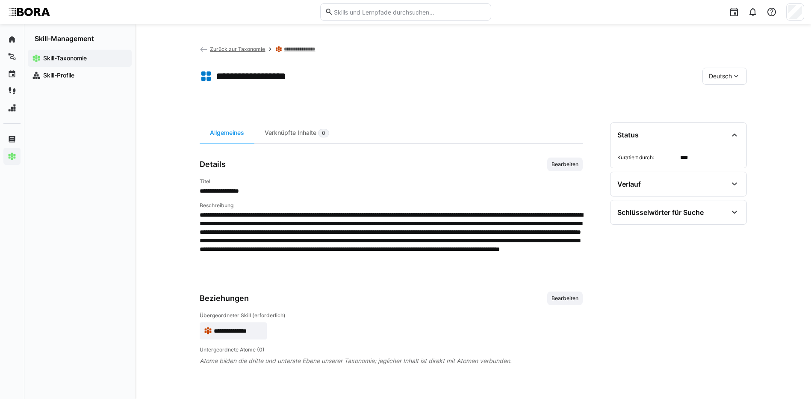
click at [313, 49] on link "**********" at bounding box center [304, 49] width 41 height 7
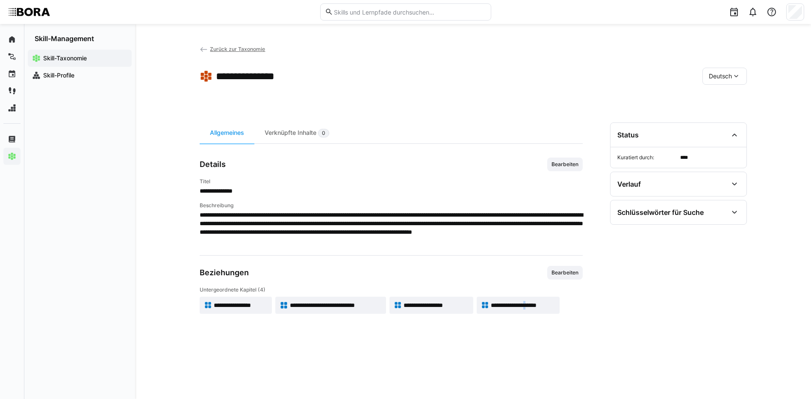
click at [538, 304] on span "**********" at bounding box center [523, 305] width 64 height 9
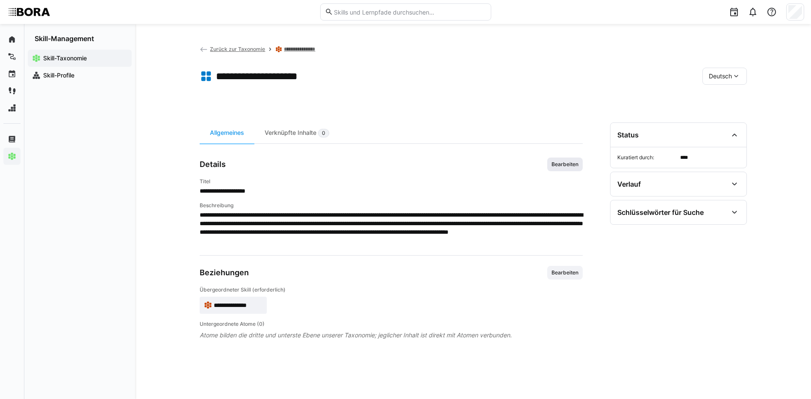
click at [572, 163] on span "Bearbeiten" at bounding box center [565, 164] width 29 height 7
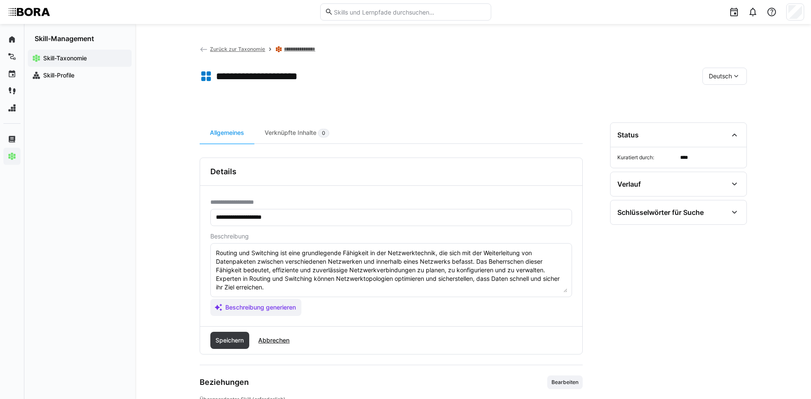
click at [289, 288] on textarea "Routing und Switching ist eine grundlegende Fähigkeit in der Netzwerktechnik, d…" at bounding box center [391, 270] width 352 height 44
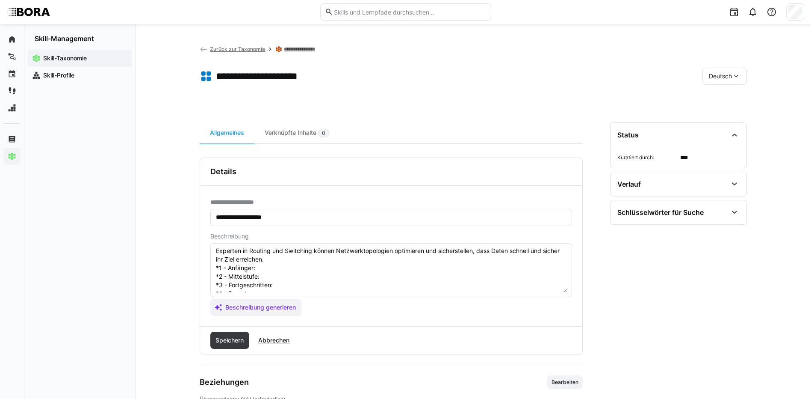
scroll to position [43, 0]
click at [289, 253] on textarea "Routing und Switching ist eine grundlegende Fähigkeit in der Netzwerktechnik, d…" at bounding box center [391, 270] width 352 height 44
click at [286, 258] on textarea "Routing und Switching ist eine grundlegende Fähigkeit in der Netzwerktechnik, d…" at bounding box center [391, 270] width 352 height 44
click at [281, 266] on textarea "Routing und Switching ist eine grundlegende Fähigkeit in der Netzwerktechnik, d…" at bounding box center [391, 270] width 352 height 44
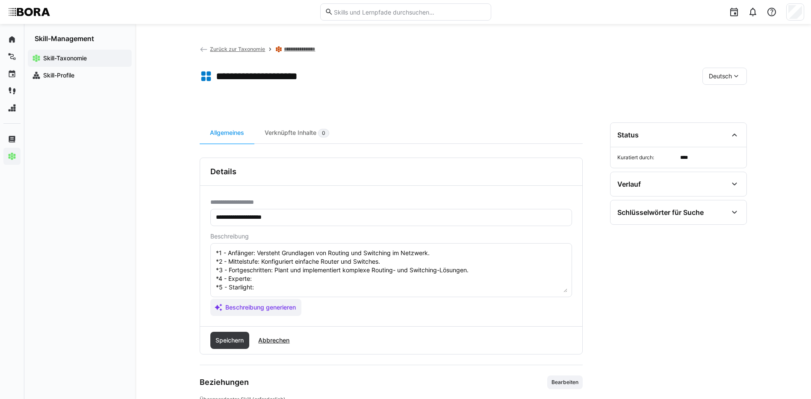
click at [294, 283] on textarea "Routing und Switching ist eine grundlegende Fähigkeit in der Netzwerktechnik, d…" at bounding box center [391, 270] width 352 height 44
click at [292, 280] on textarea "Routing und Switching ist eine grundlegende Fähigkeit in der Netzwerktechnik, d…" at bounding box center [391, 270] width 352 height 44
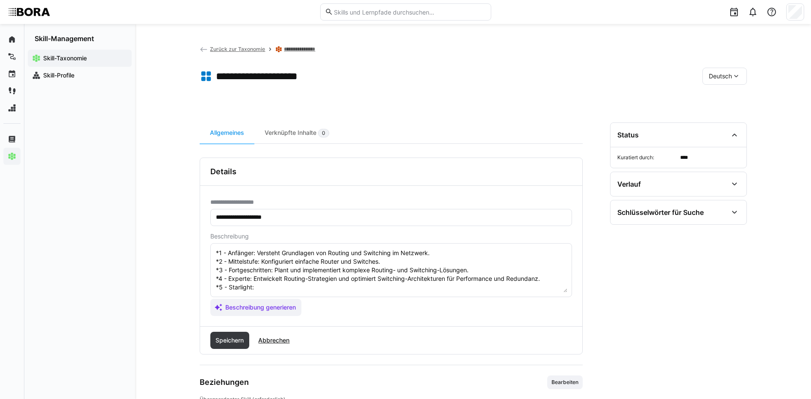
click at [402, 291] on textarea "Routing und Switching ist eine grundlegende Fähigkeit in der Netzwerktechnik, d…" at bounding box center [391, 270] width 352 height 44
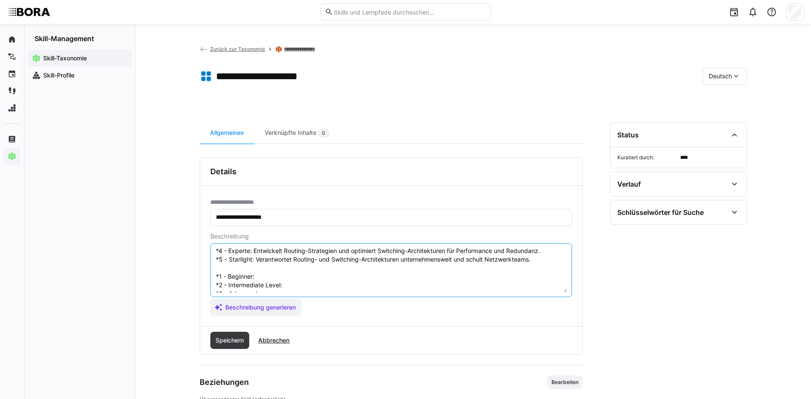
scroll to position [86, 0]
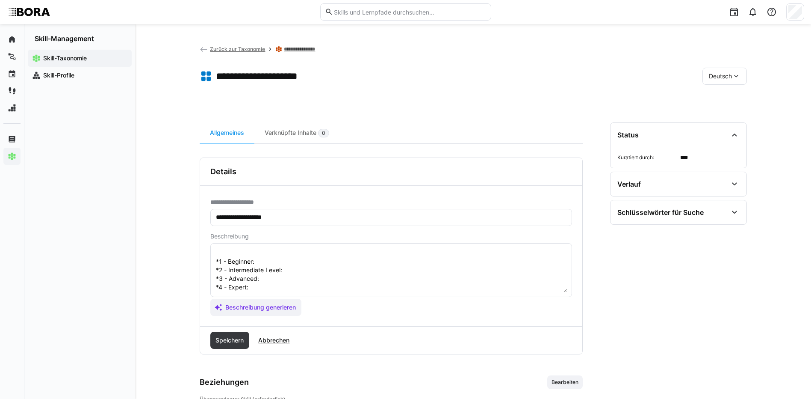
drag, startPoint x: 275, startPoint y: 263, endPoint x: 271, endPoint y: 266, distance: 4.9
click at [275, 263] on textarea "Routing und Switching ist eine grundlegende Fähigkeit in der Netzwerktechnik, d…" at bounding box center [391, 270] width 352 height 44
click at [288, 266] on textarea at bounding box center [391, 270] width 352 height 44
click at [331, 283] on textarea at bounding box center [391, 270] width 352 height 44
click at [313, 281] on textarea at bounding box center [391, 270] width 352 height 44
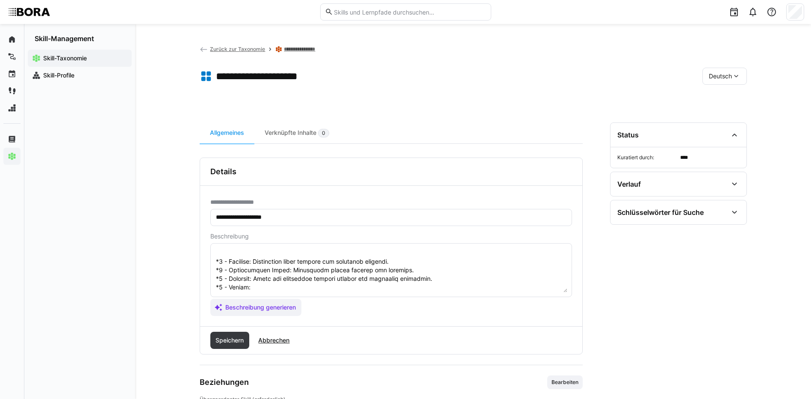
click at [283, 286] on textarea at bounding box center [391, 270] width 352 height 44
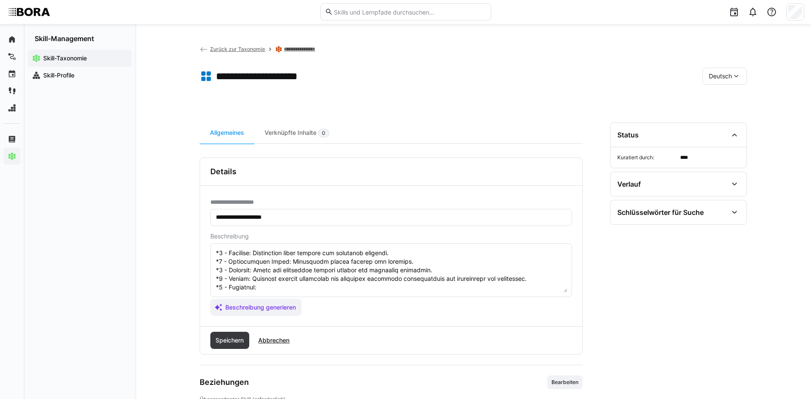
scroll to position [103, 0]
click at [306, 277] on textarea at bounding box center [391, 270] width 352 height 44
drag, startPoint x: 216, startPoint y: 286, endPoint x: 302, endPoint y: 317, distance: 92.2
click at [302, 313] on app-assistant-generate-form "Beschreibung Beschreibung generieren" at bounding box center [391, 274] width 362 height 83
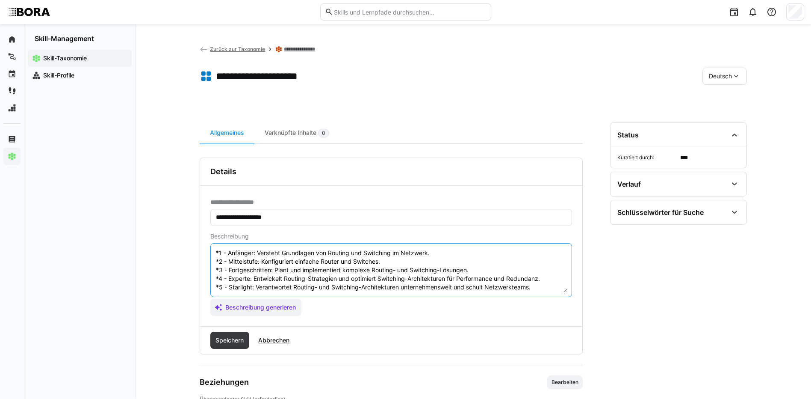
scroll to position [51, 0]
type textarea "Routing und Switching ist eine grundlegende Fähigkeit in der Netzwerktechnik, d…"
click at [221, 343] on span "Speichern" at bounding box center [229, 340] width 31 height 9
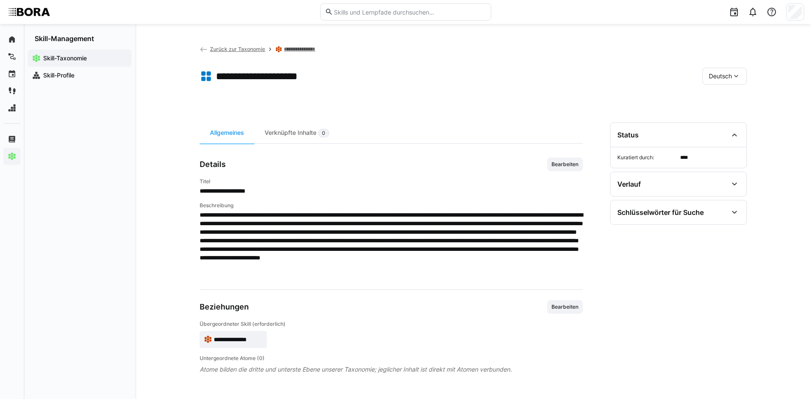
click at [725, 75] on span "Deutsch" at bounding box center [720, 76] width 23 height 9
click at [741, 115] on div "Englisch" at bounding box center [725, 116] width 32 height 9
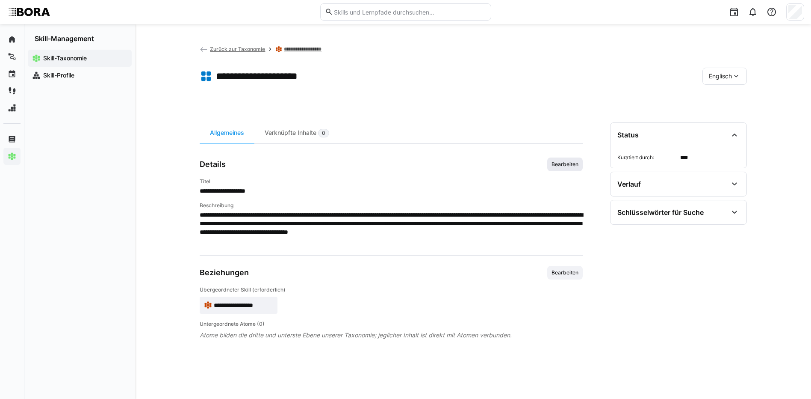
click at [556, 164] on span "Bearbeiten" at bounding box center [565, 164] width 29 height 7
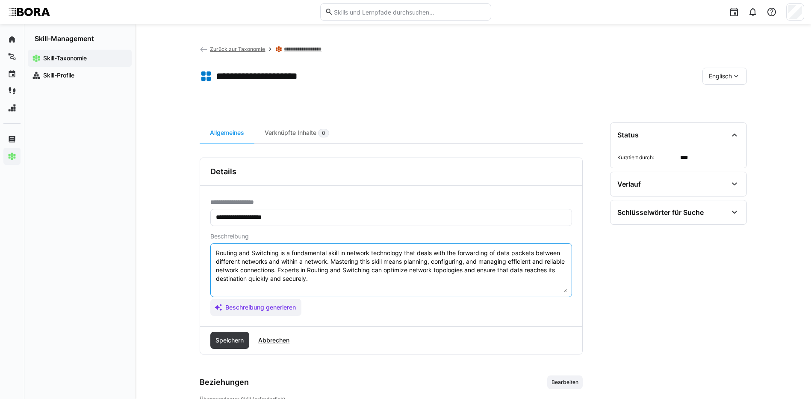
click at [404, 285] on textarea "Routing and Switching is a fundamental skill in network technology that deals w…" at bounding box center [391, 270] width 352 height 44
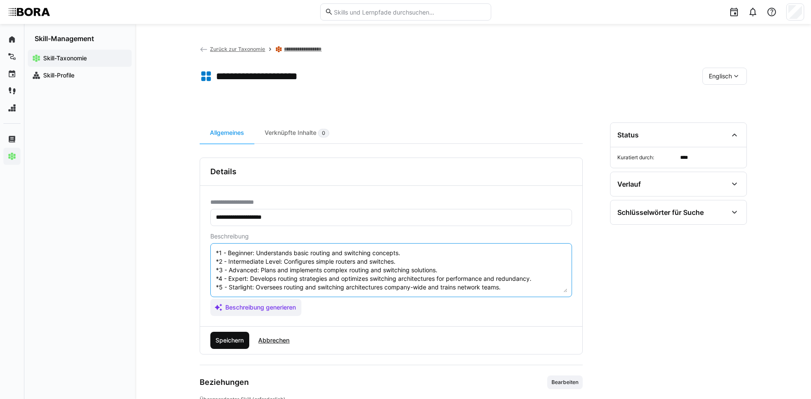
type textarea "Routing and Switching is a fundamental skill in network technology that deals w…"
click at [242, 339] on span "Speichern" at bounding box center [229, 340] width 31 height 9
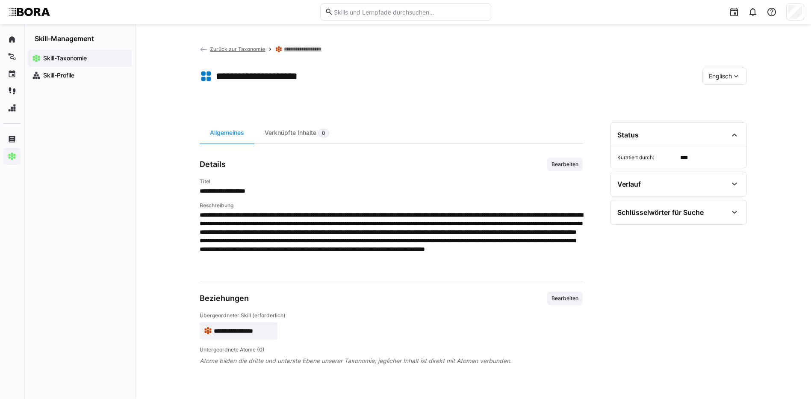
click at [726, 83] on div "Englisch" at bounding box center [725, 76] width 44 height 17
drag, startPoint x: 726, startPoint y: 97, endPoint x: 656, endPoint y: 89, distance: 70.6
click at [727, 97] on span "Deutsch" at bounding box center [720, 98] width 23 height 9
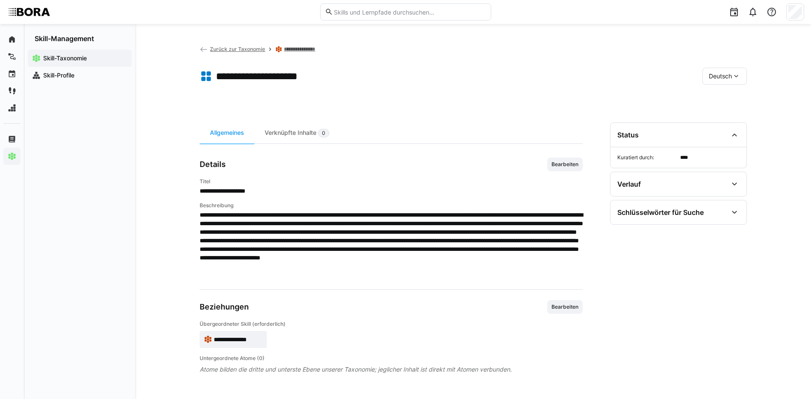
click at [310, 47] on link "**********" at bounding box center [304, 49] width 41 height 7
